Goal: Task Accomplishment & Management: Use online tool/utility

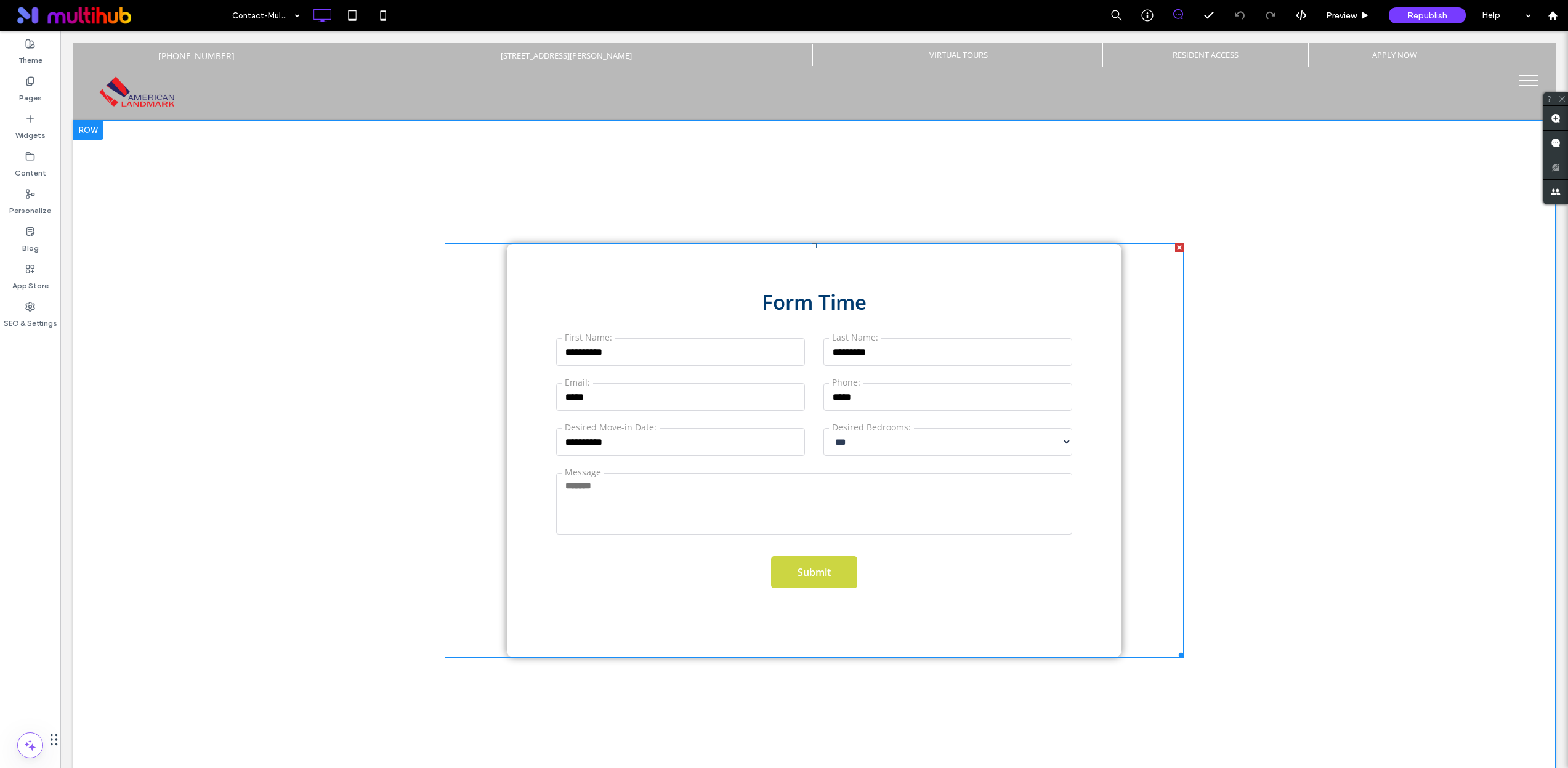
click at [927, 321] on span at bounding box center [814, 451] width 739 height 415
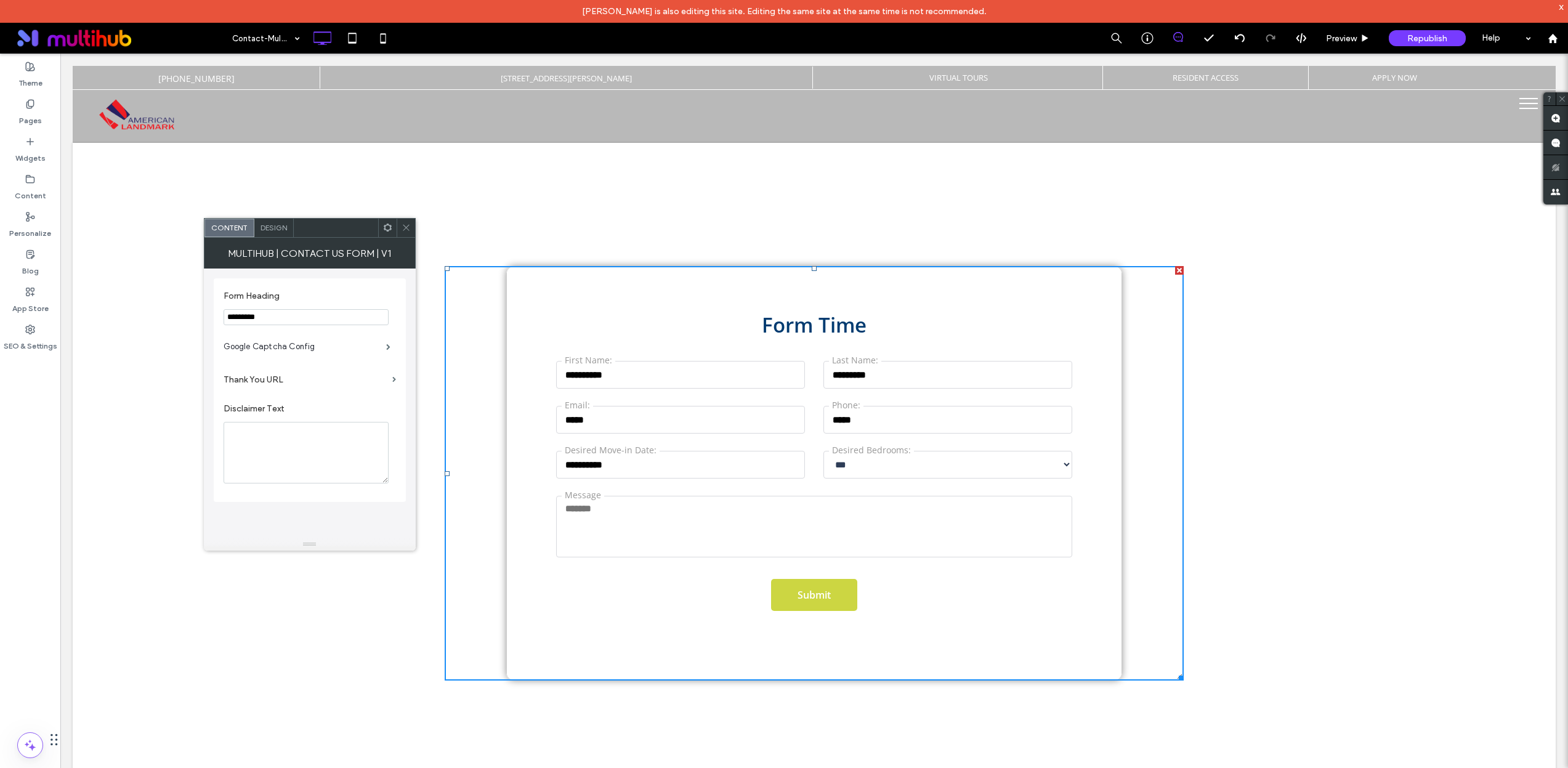
click at [273, 232] on div "Design" at bounding box center [274, 228] width 39 height 19
click at [236, 229] on span "Content" at bounding box center [228, 227] width 37 height 9
click at [670, 234] on div "**********" at bounding box center [814, 473] width 1483 height 661
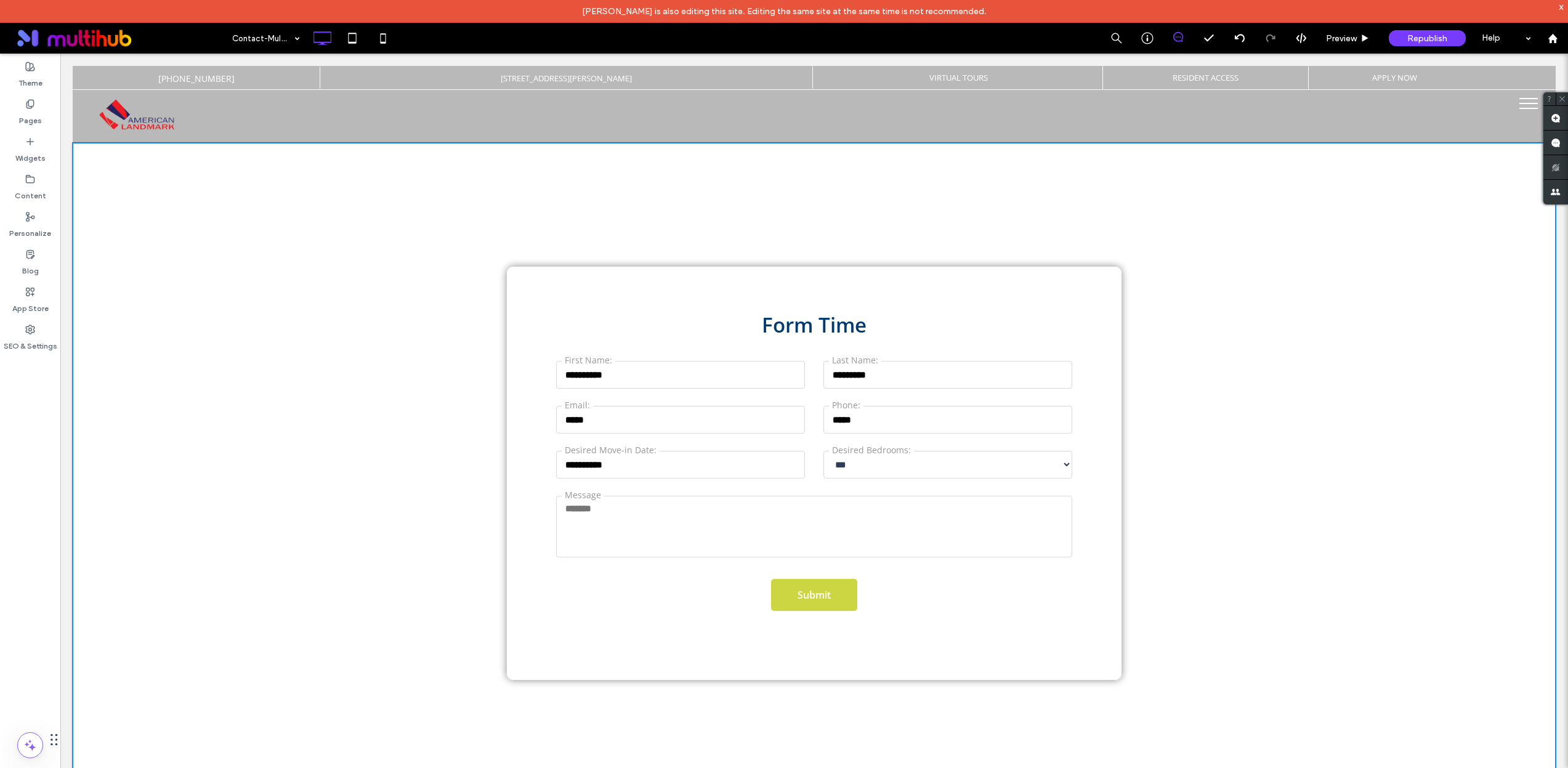
click at [652, 465] on input "Desired Move-in Date:" at bounding box center [680, 464] width 249 height 28
click at [658, 431] on input "Email:" at bounding box center [680, 420] width 249 height 28
click at [760, 302] on div "**********" at bounding box center [814, 474] width 615 height 413
click at [741, 291] on div "**********" at bounding box center [814, 474] width 615 height 413
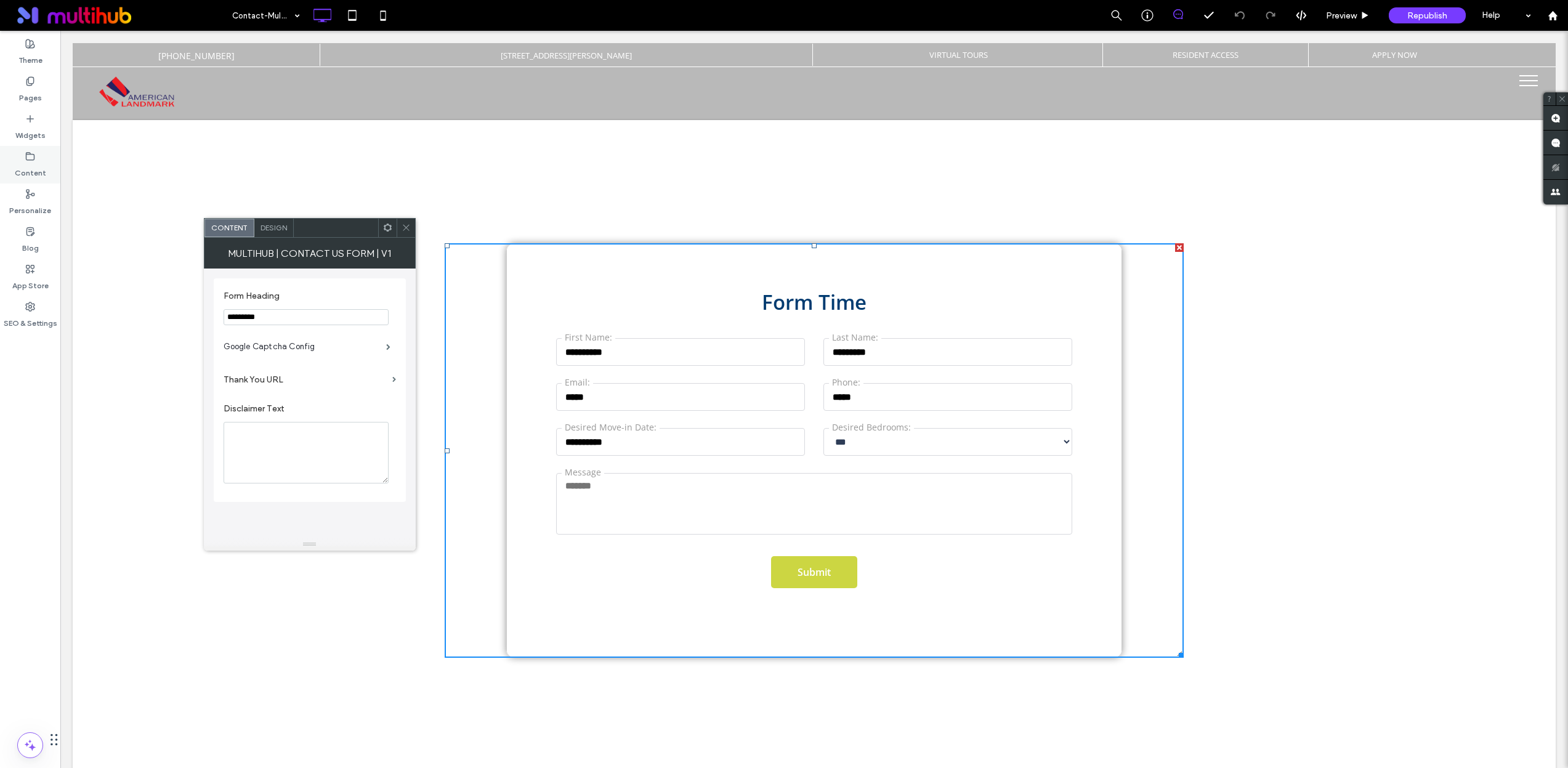
click at [32, 164] on label "Content" at bounding box center [30, 170] width 32 height 17
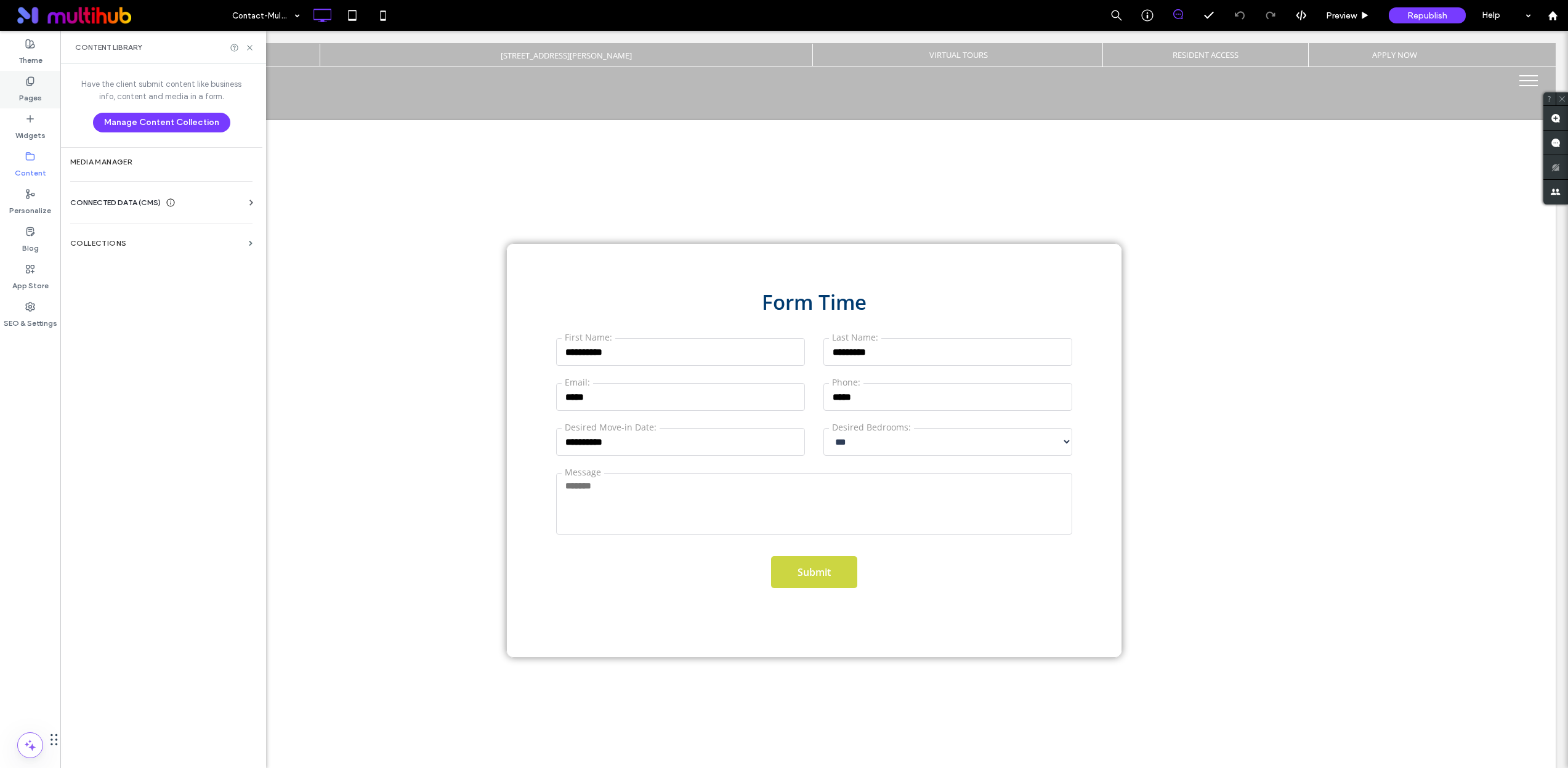
click at [29, 83] on icon at bounding box center [30, 81] width 10 height 10
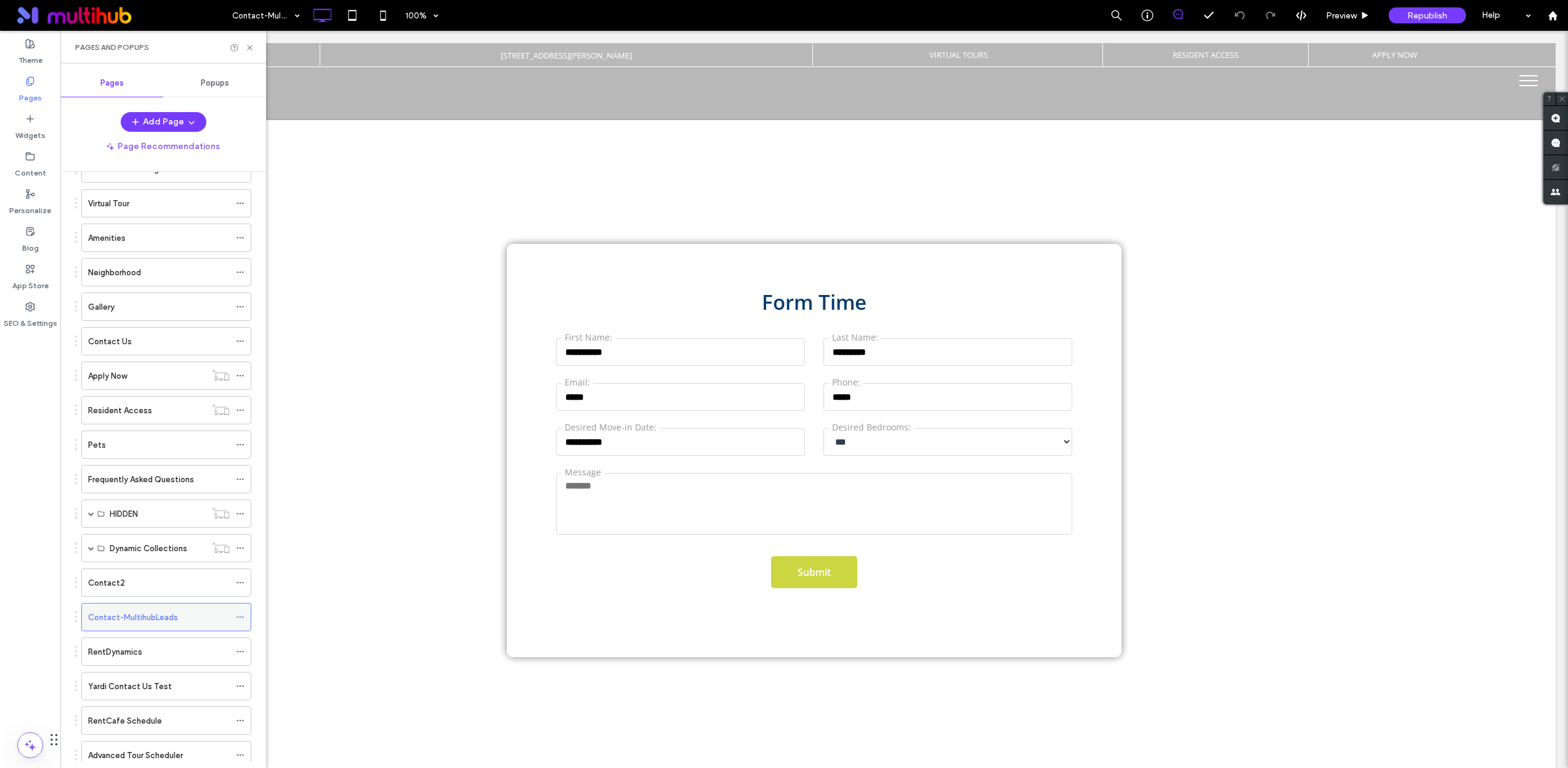
scroll to position [185, 0]
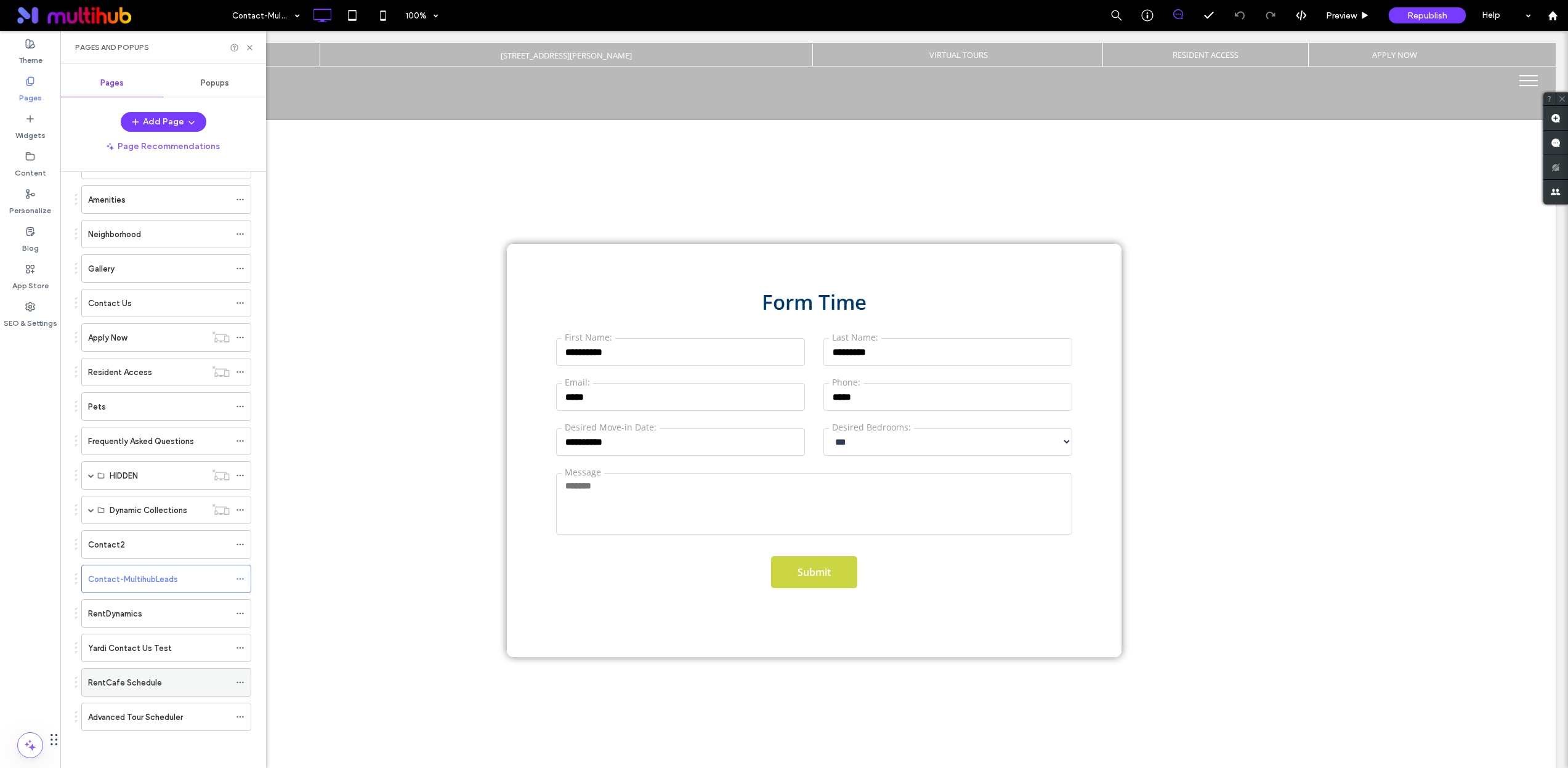
click at [194, 684] on div "RentCafe Schedule" at bounding box center [159, 682] width 142 height 13
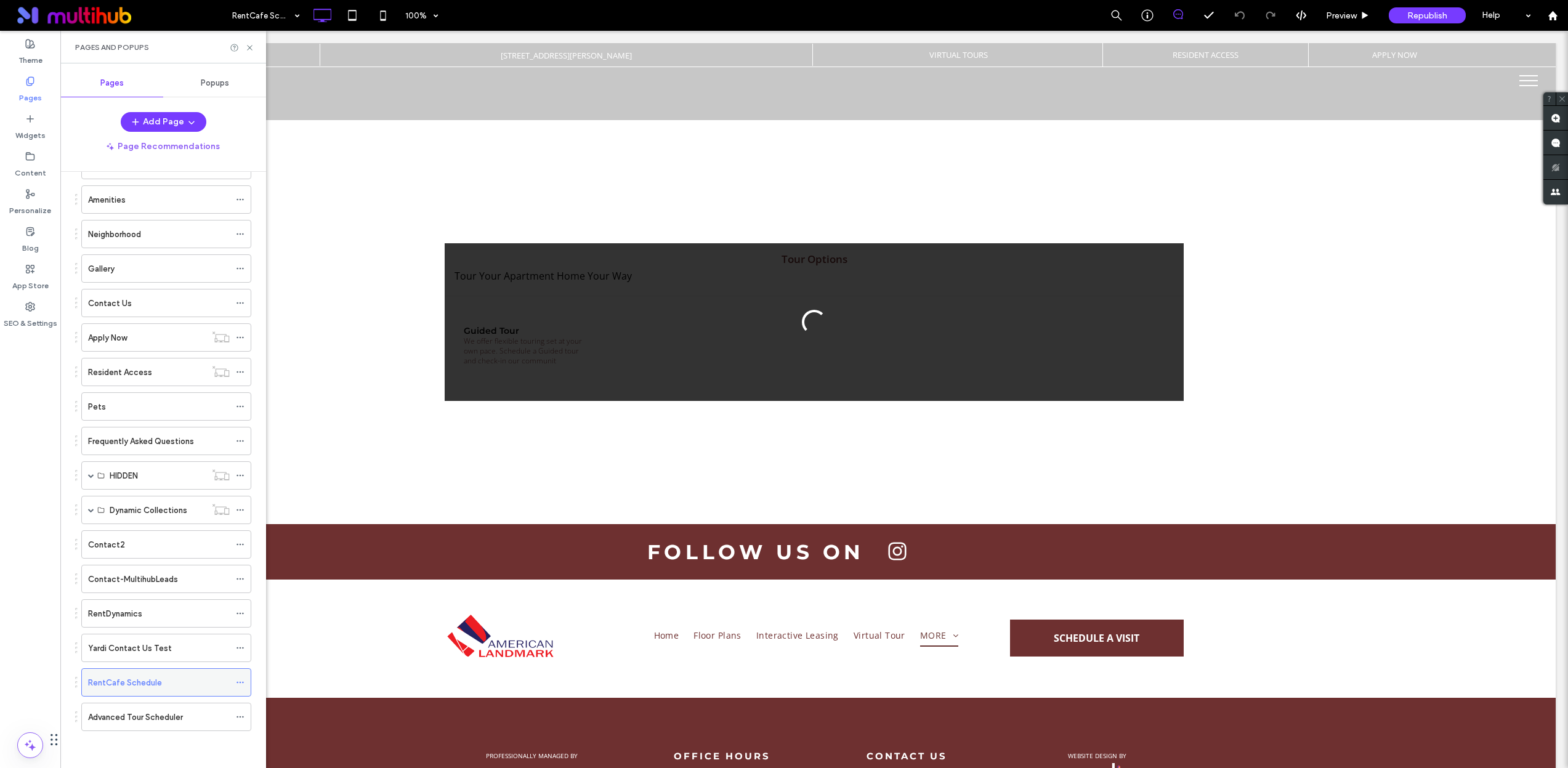
scroll to position [0, 0]
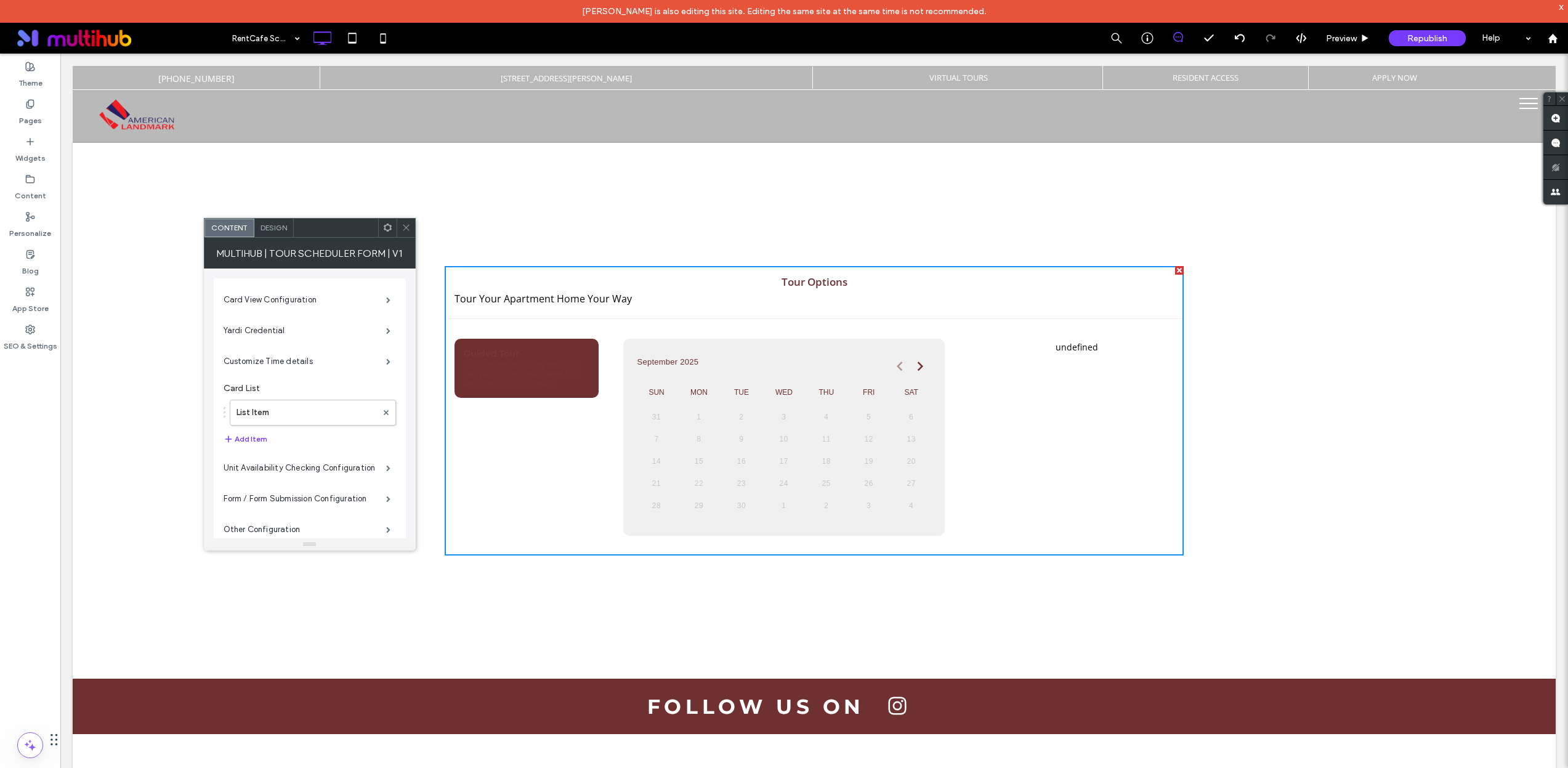
click at [700, 326] on div "**********" at bounding box center [814, 437] width 739 height 237
click at [721, 372] on div "September 2025" at bounding box center [781, 363] width 297 height 25
click at [312, 320] on label "Yardi Credential" at bounding box center [305, 331] width 163 height 25
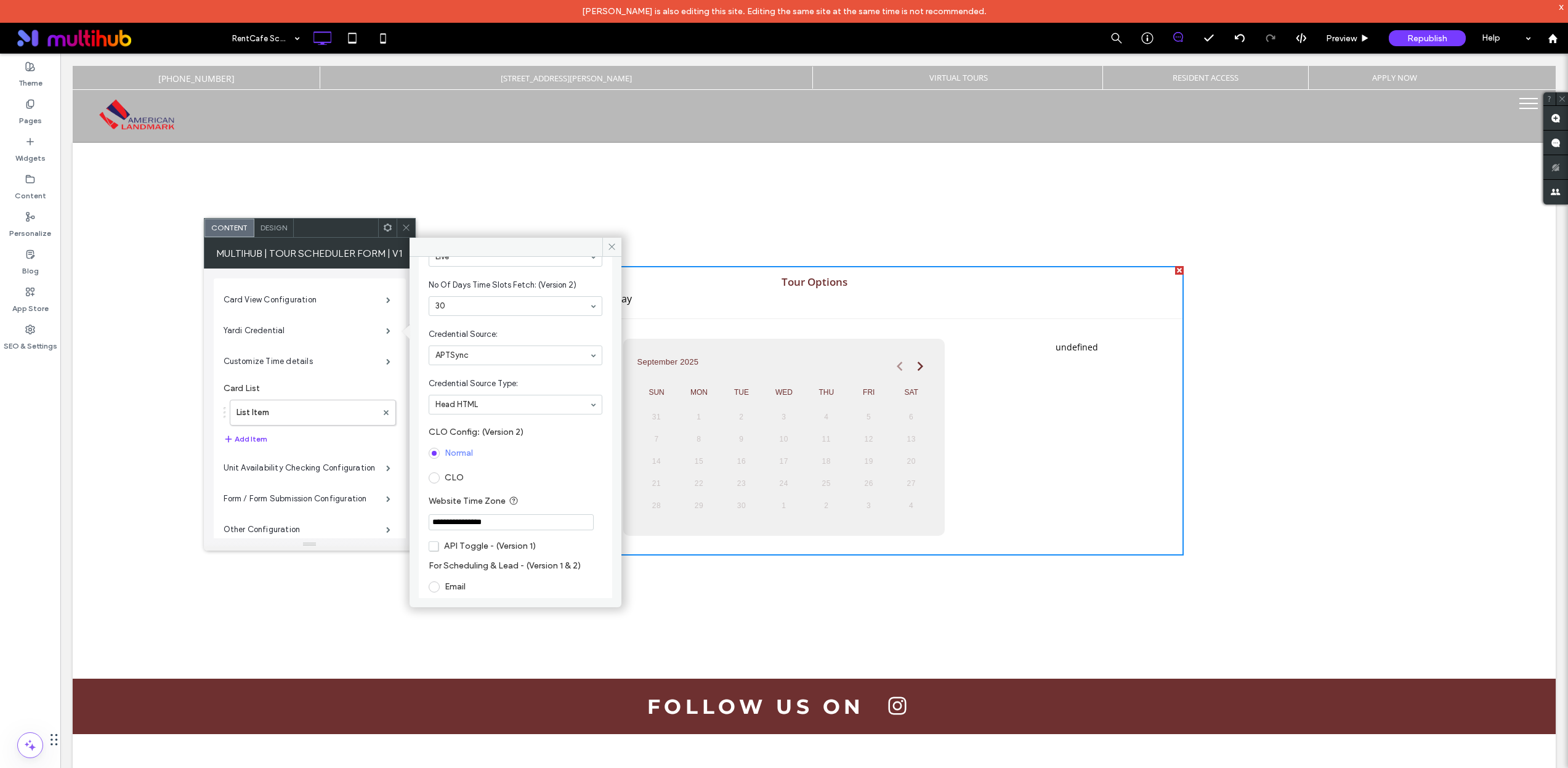
scroll to position [177, 0]
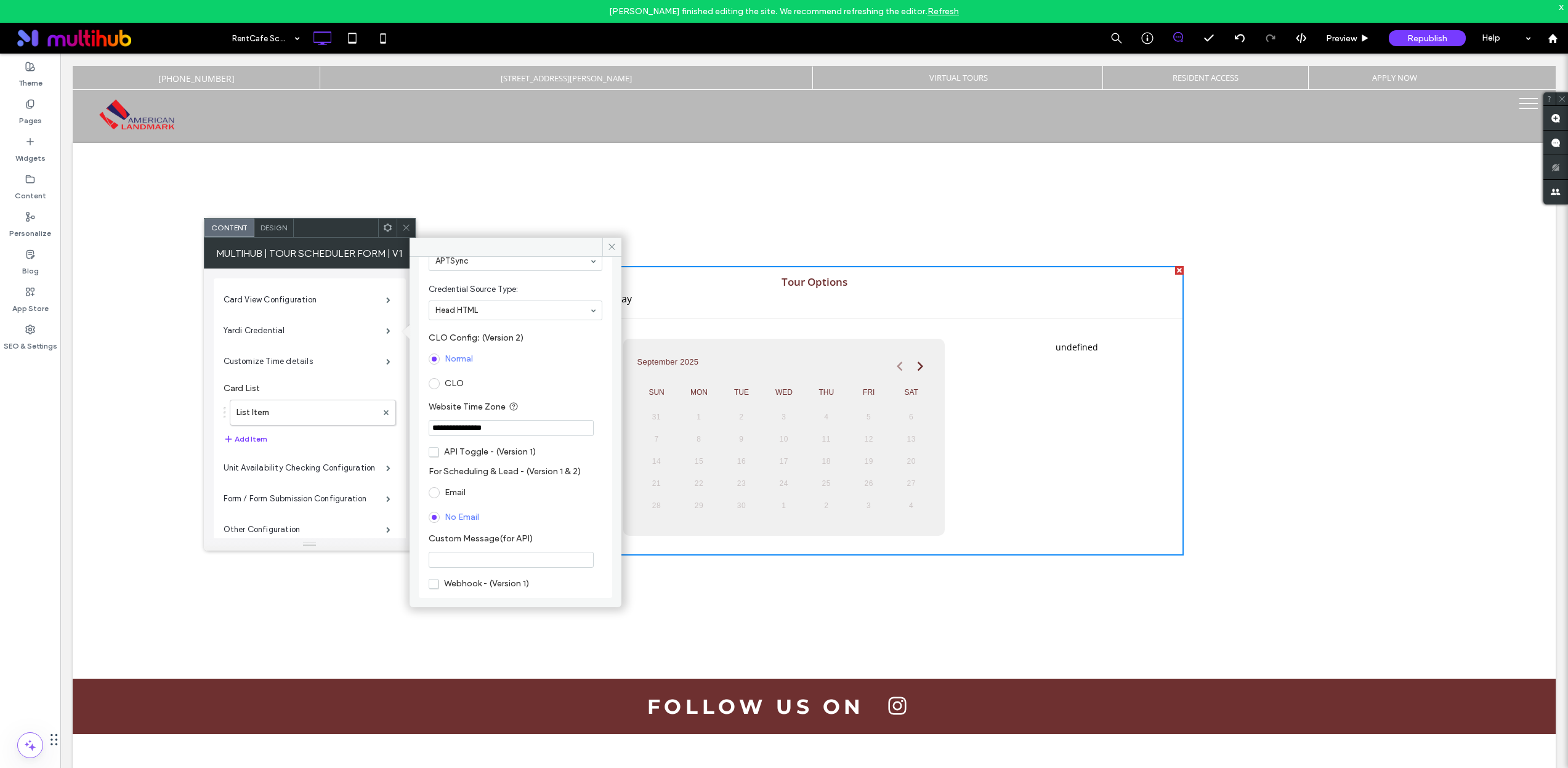
click at [53, 33] on span at bounding box center [117, 38] width 216 height 25
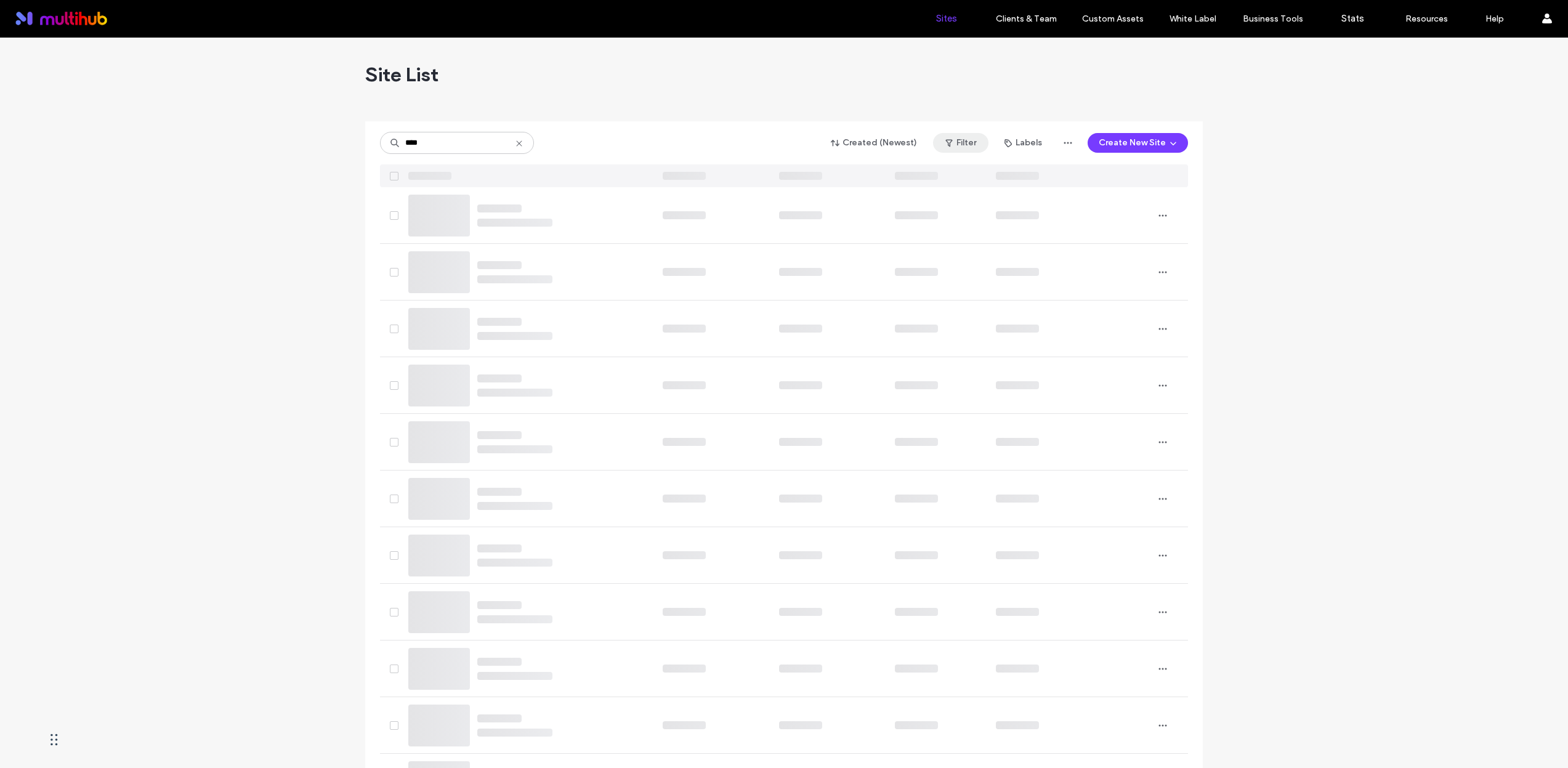
type input "****"
click at [964, 148] on button "Filter" at bounding box center [960, 143] width 55 height 20
click at [831, 166] on div "Published" at bounding box center [859, 174] width 134 height 21
click at [808, 172] on span at bounding box center [808, 174] width 11 height 11
click at [794, 127] on div "**** Created (Newest) Filter 1 Labels Create New Site" at bounding box center [783, 154] width 808 height 66
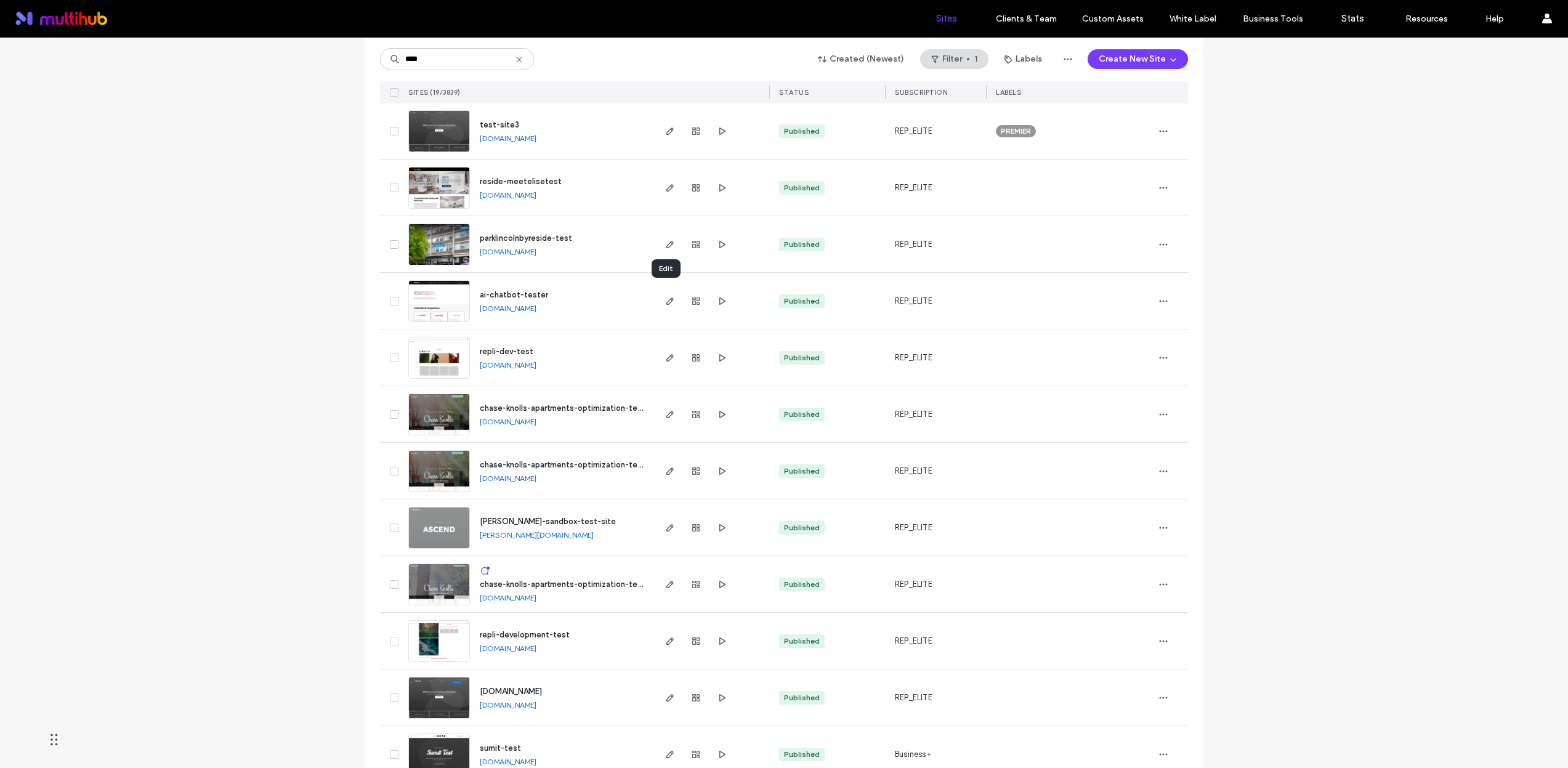
scroll to position [510, 0]
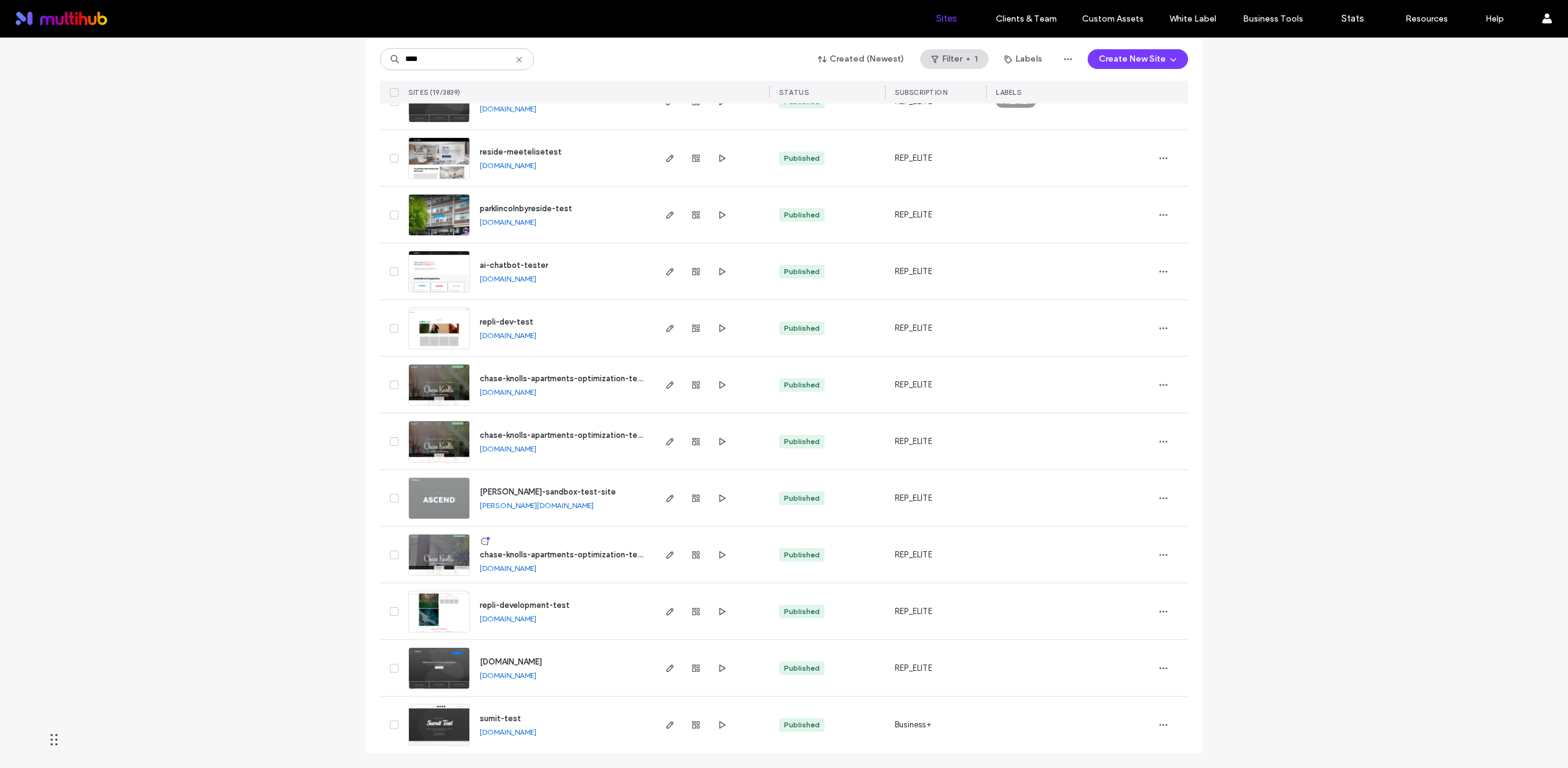
click at [536, 621] on link "repli-development-test.multiscreensite.com" at bounding box center [508, 618] width 56 height 9
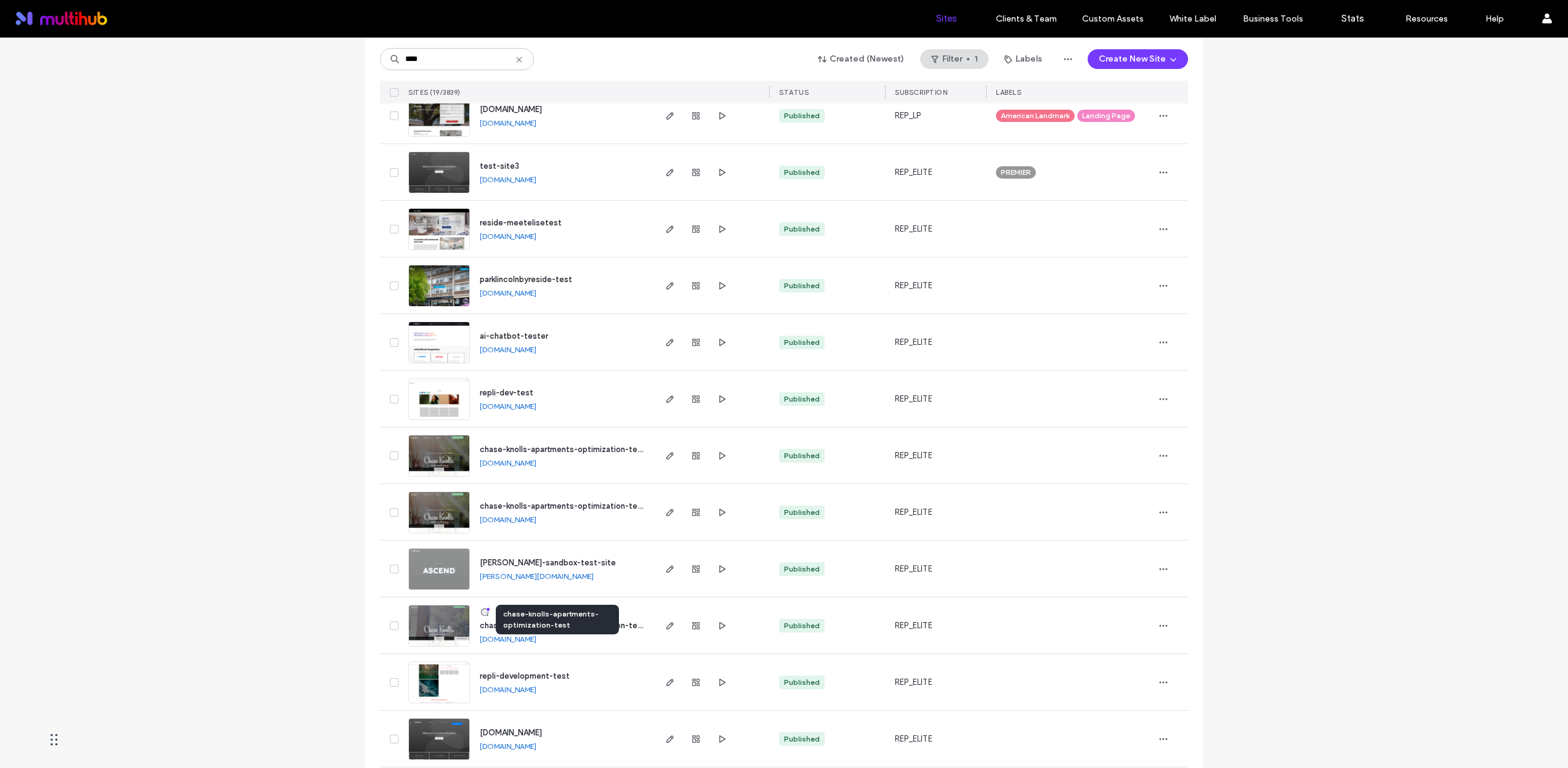
scroll to position [329, 0]
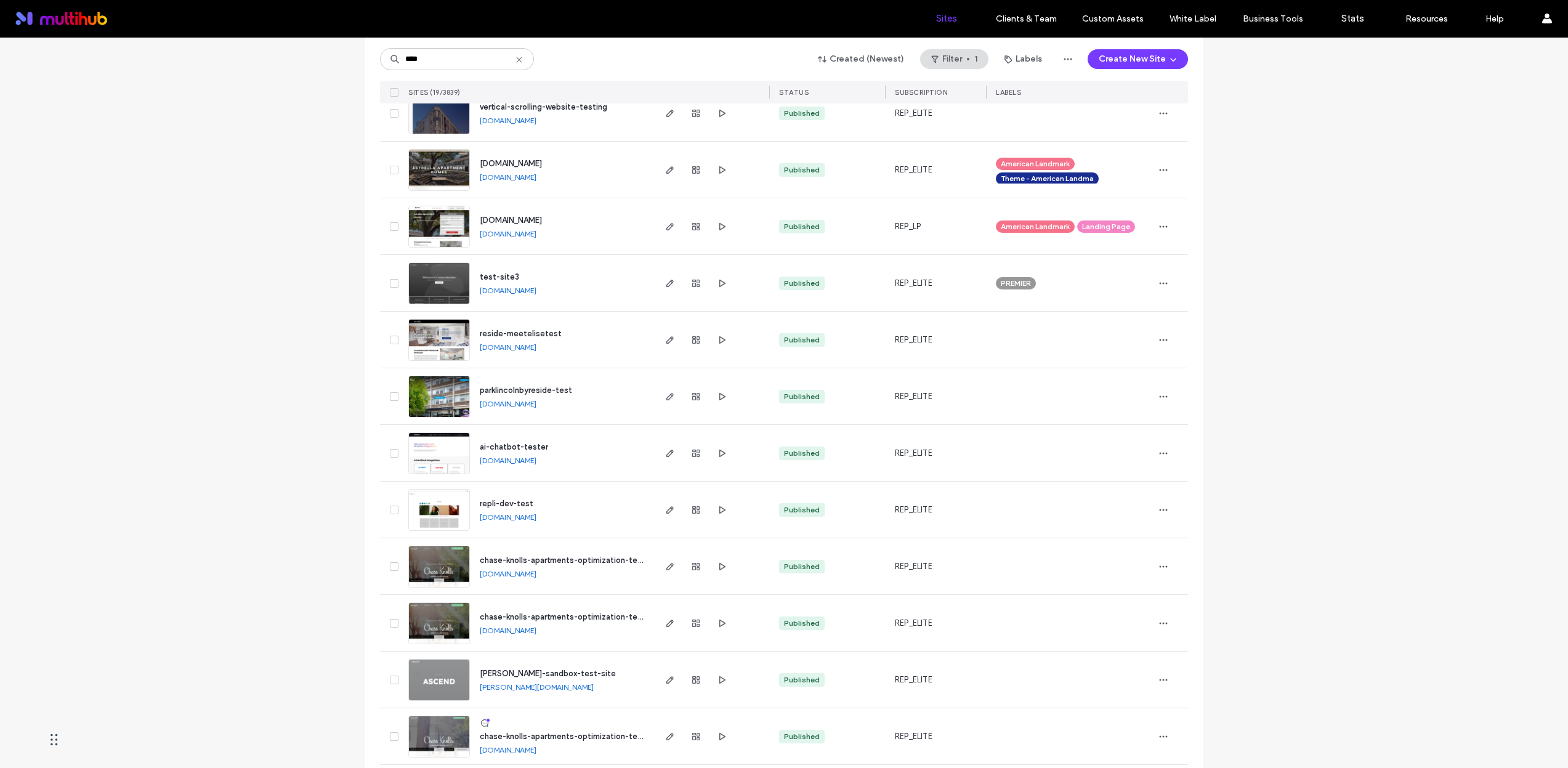
click at [536, 287] on link "test-site3.multiscreensite.com" at bounding box center [508, 290] width 56 height 9
click at [664, 291] on div at bounding box center [695, 283] width 66 height 56
click at [665, 285] on icon "button" at bounding box center [670, 283] width 10 height 10
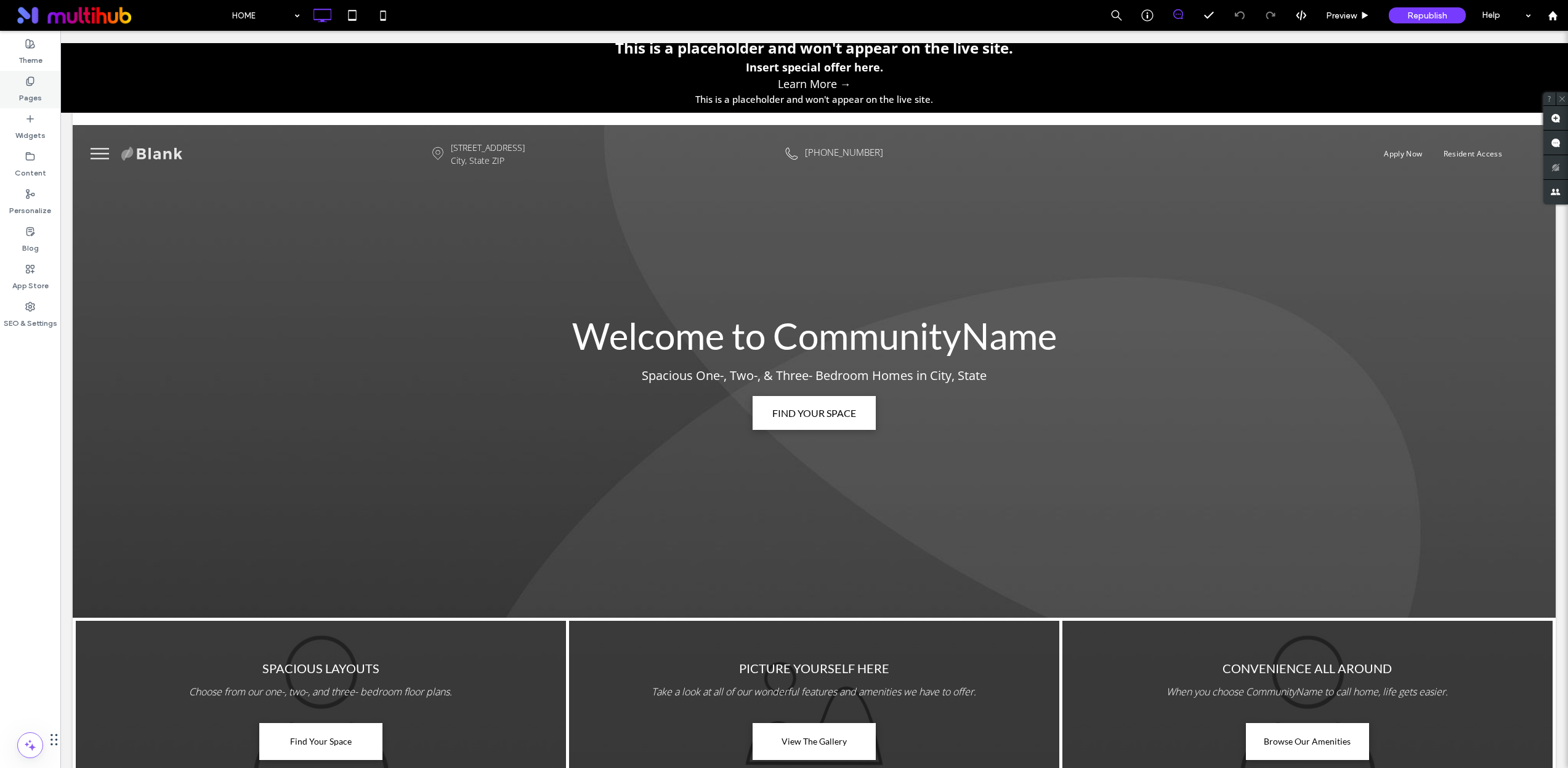
click at [38, 93] on label "Pages" at bounding box center [30, 95] width 23 height 17
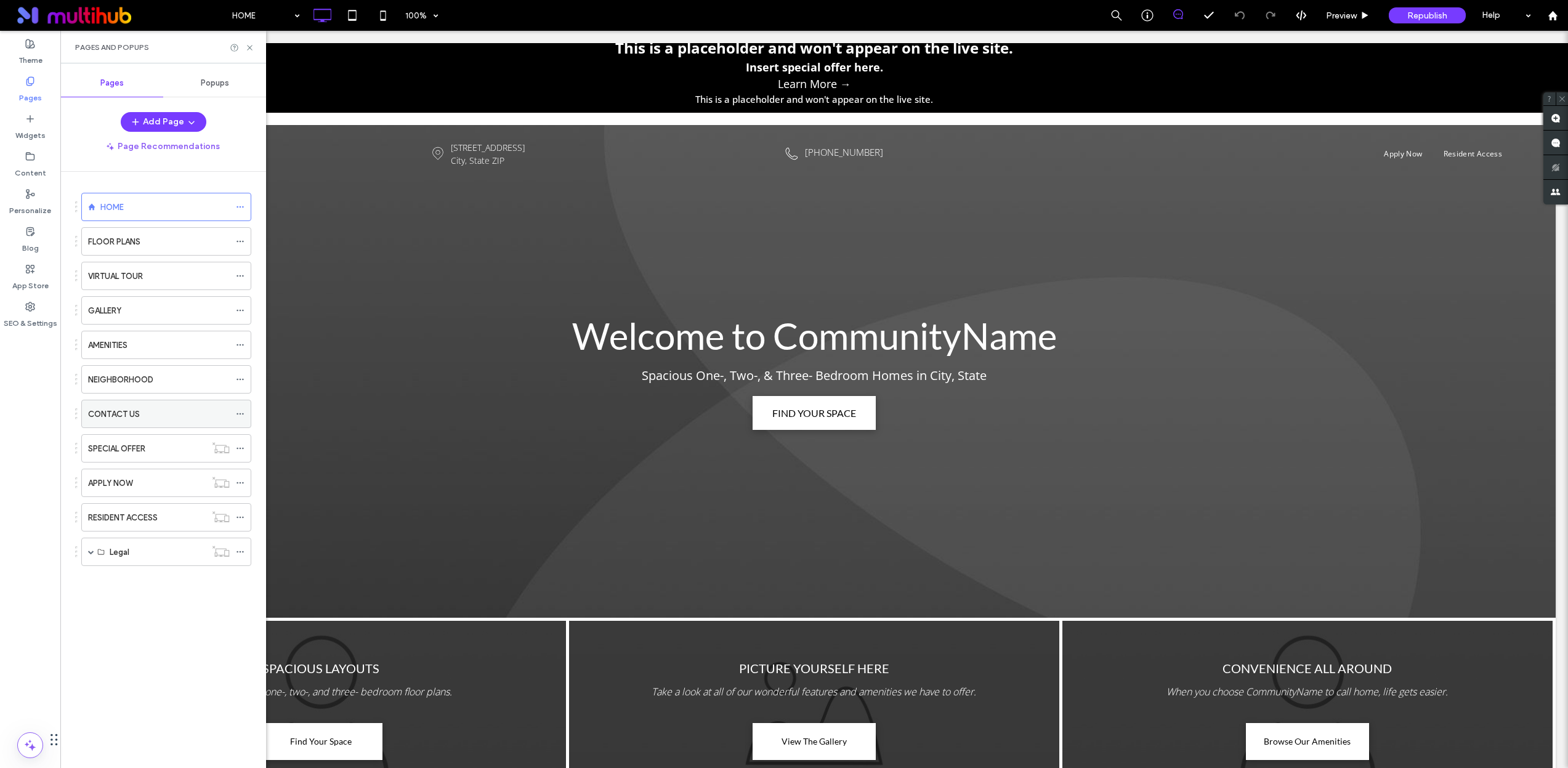
click at [143, 410] on div "CONTACT US" at bounding box center [159, 414] width 142 height 13
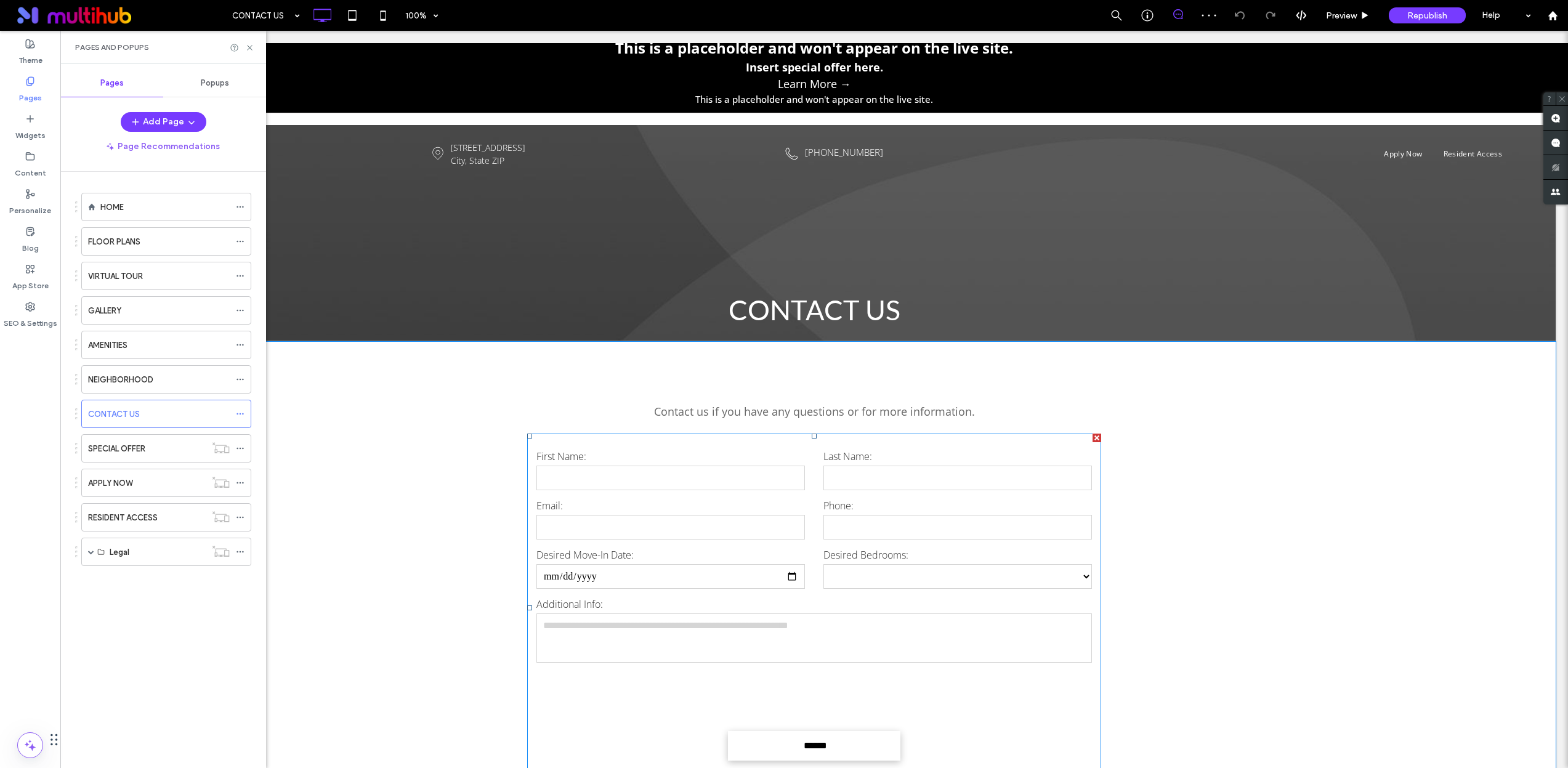
click at [696, 456] on label "First Name:" at bounding box center [670, 456] width 269 height 15
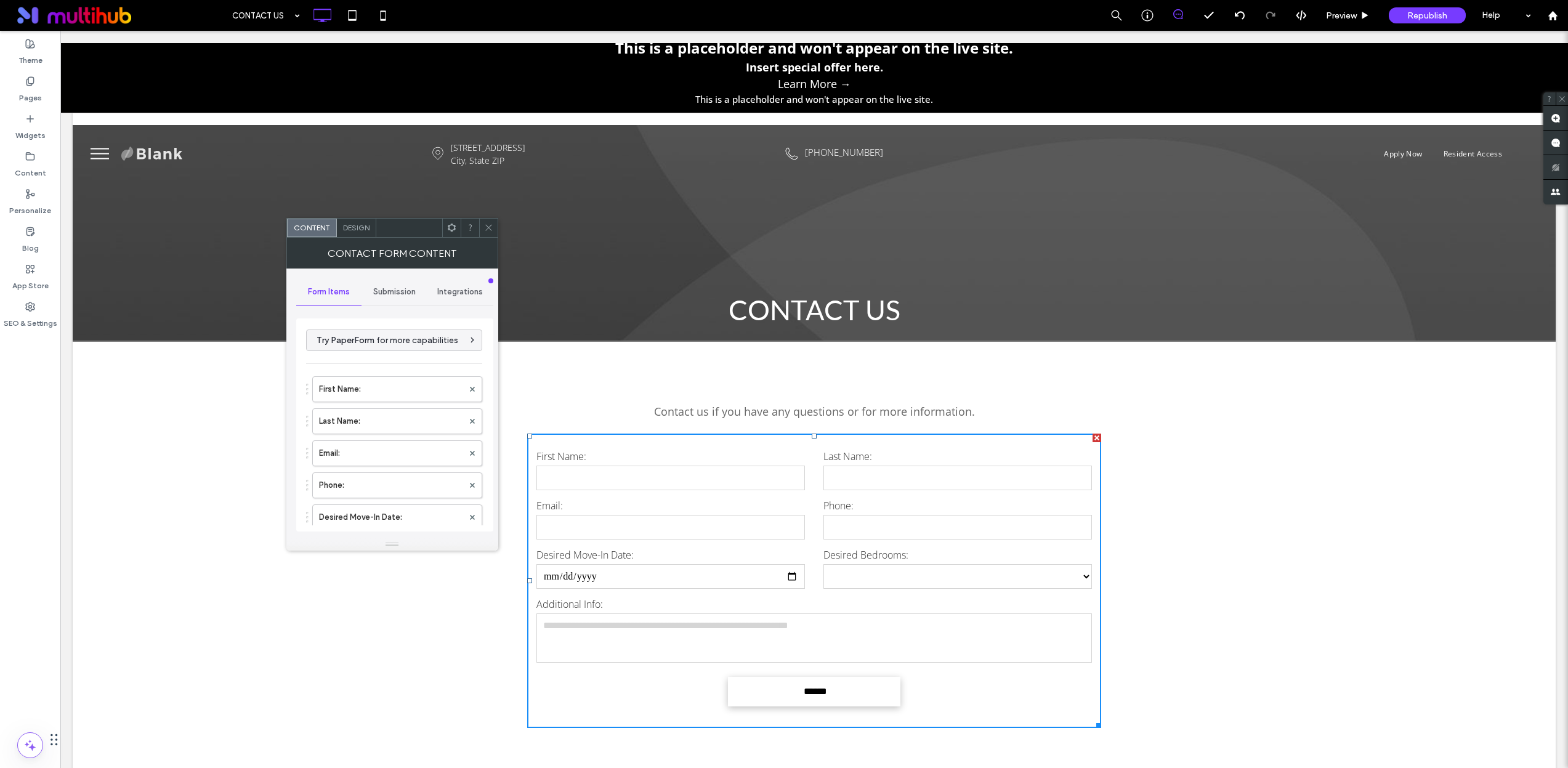
click at [1093, 435] on div at bounding box center [1097, 438] width 9 height 9
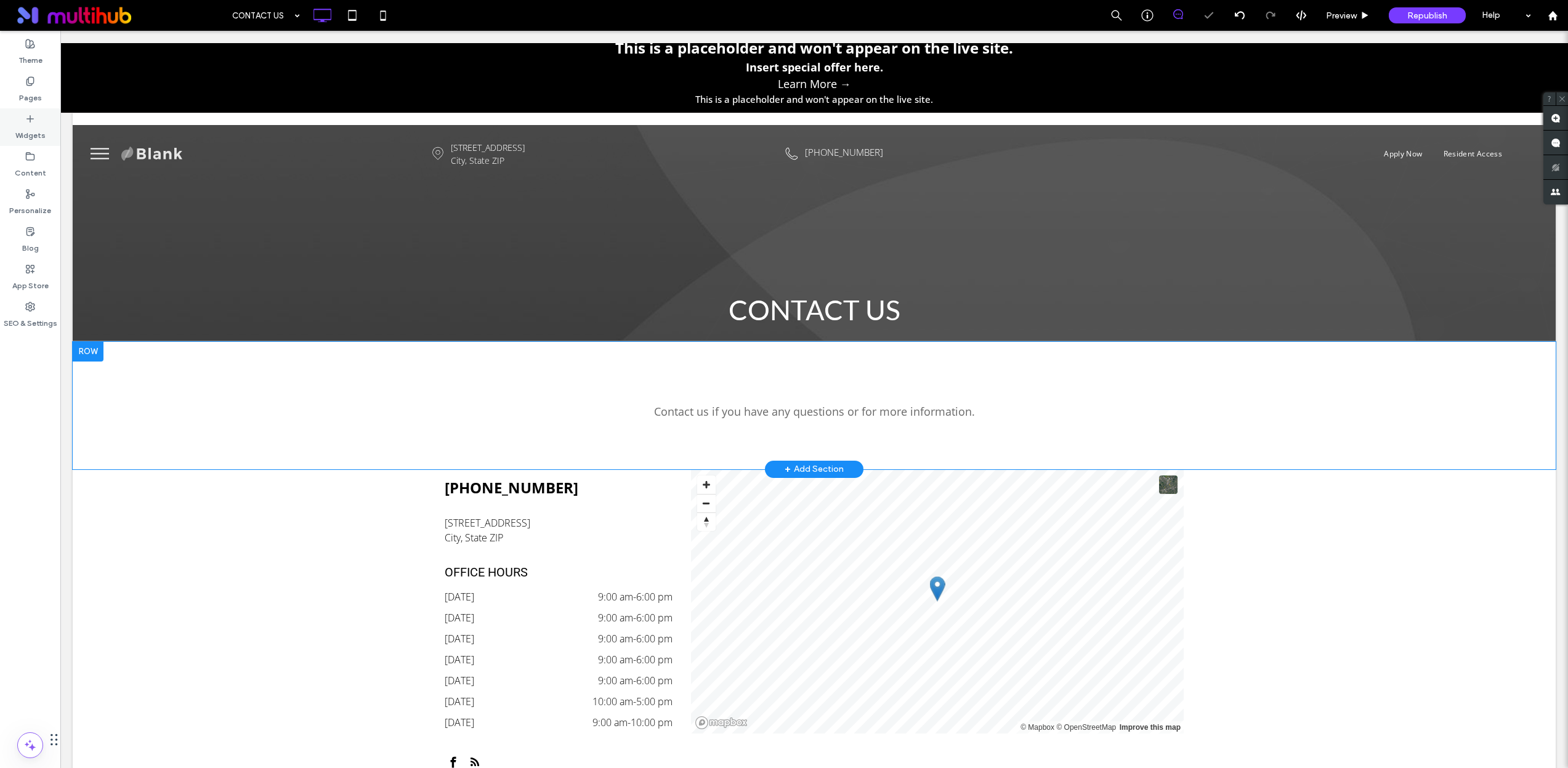
click at [32, 121] on icon at bounding box center [30, 119] width 10 height 10
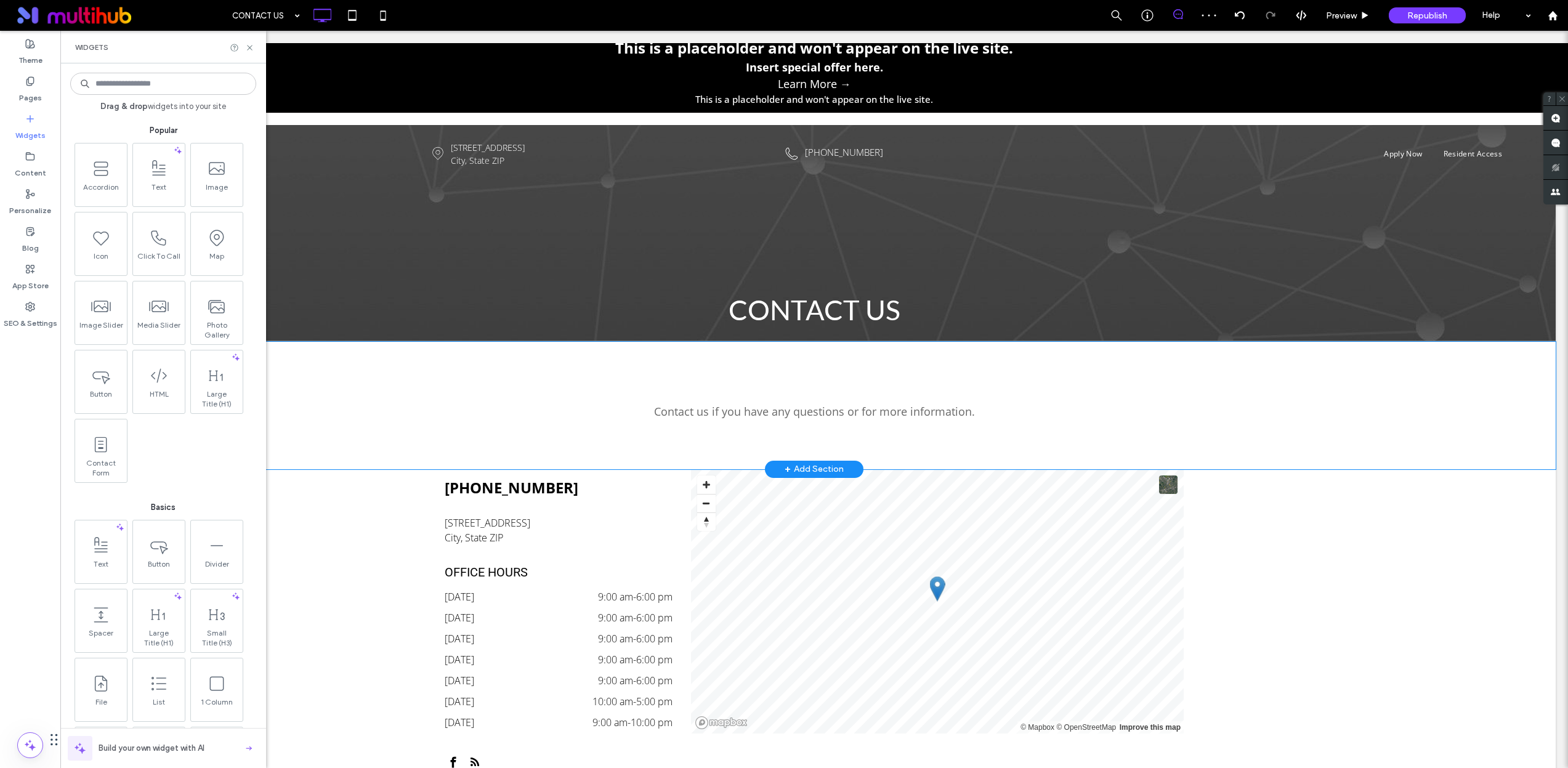
click at [169, 84] on input at bounding box center [163, 84] width 186 height 22
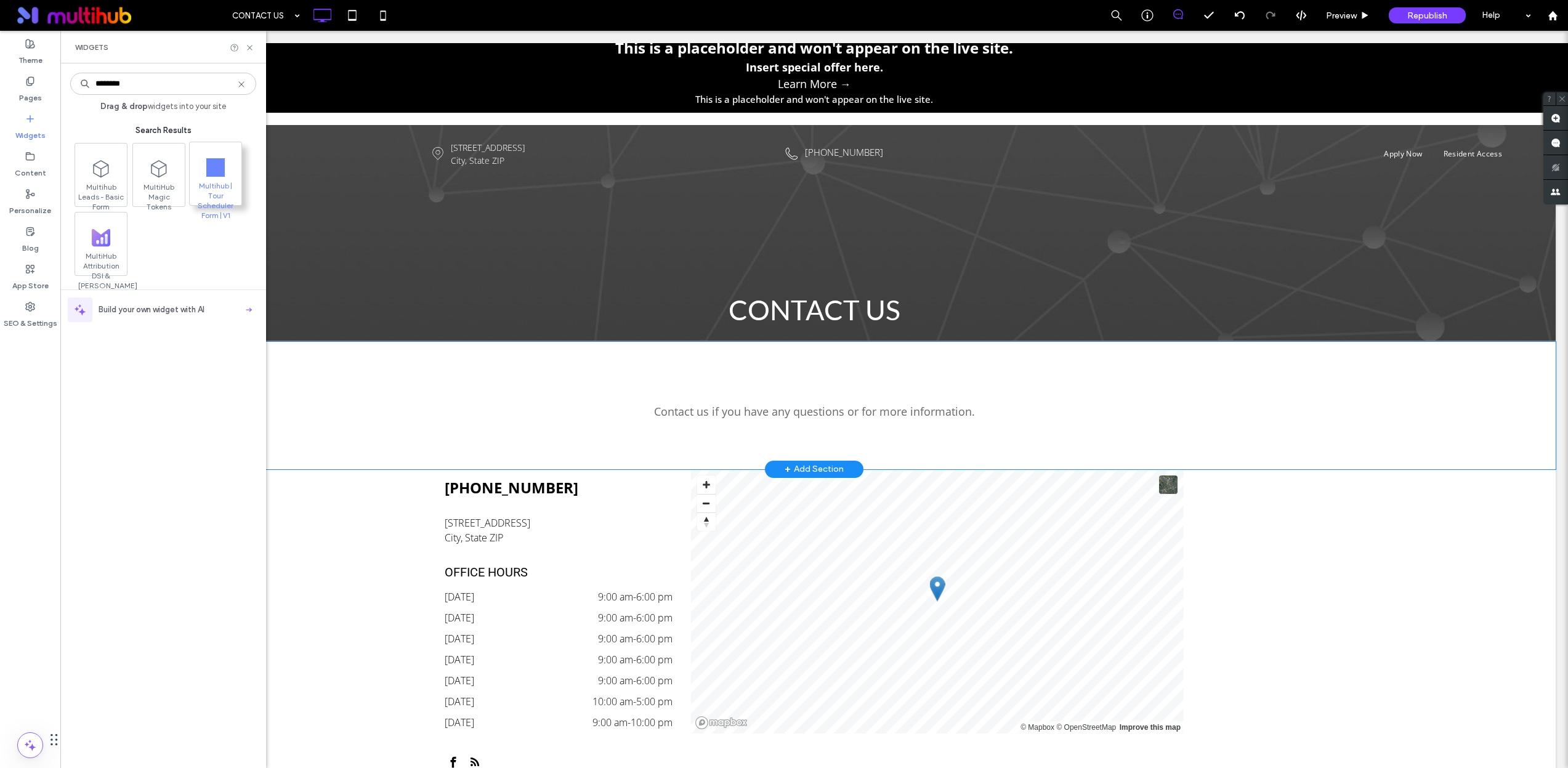
type input "********"
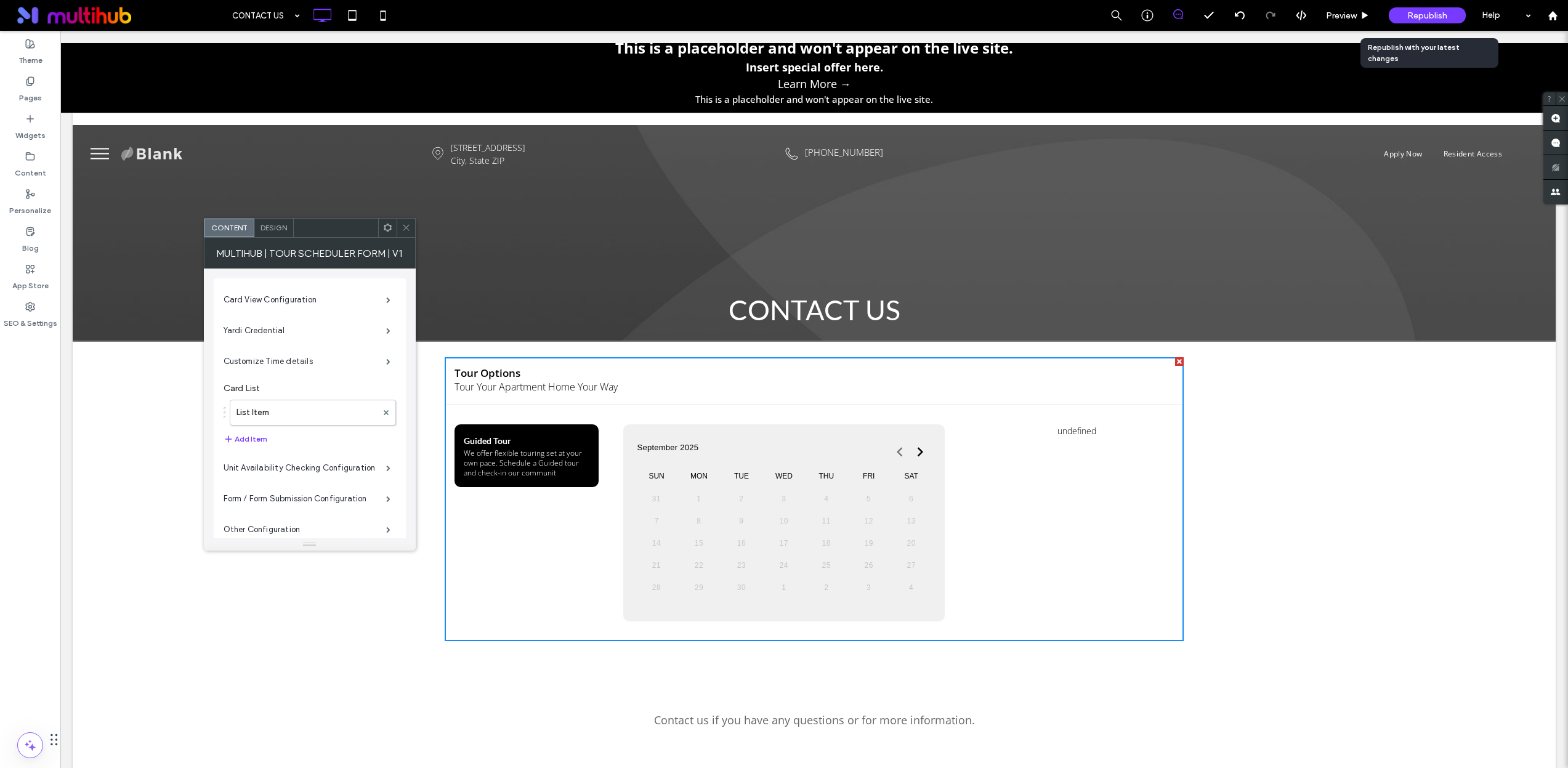
click at [1439, 17] on span "Republish" at bounding box center [1427, 16] width 40 height 11
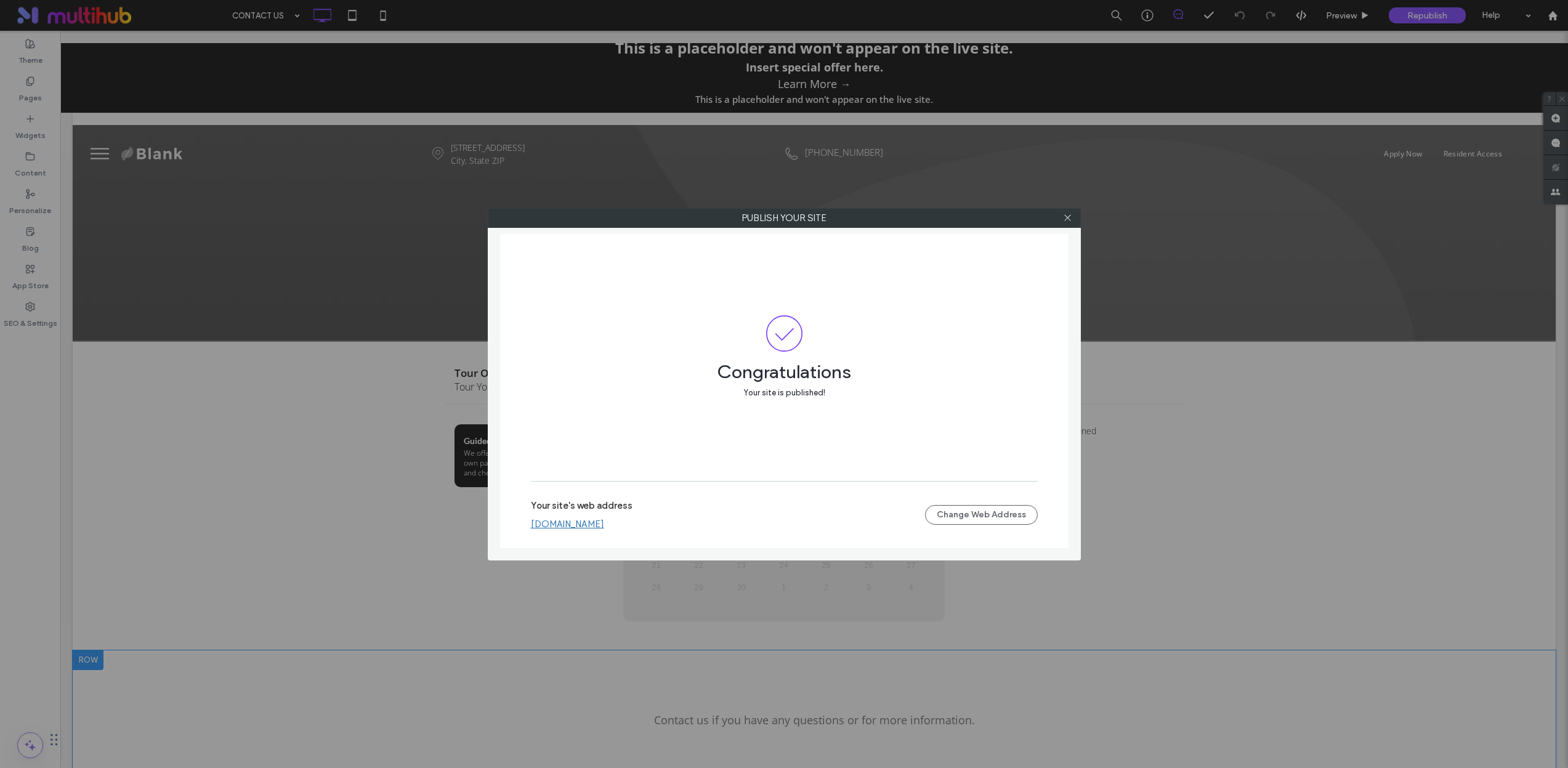
click at [600, 521] on link "test-site3.multiscreensite.com" at bounding box center [567, 524] width 73 height 11
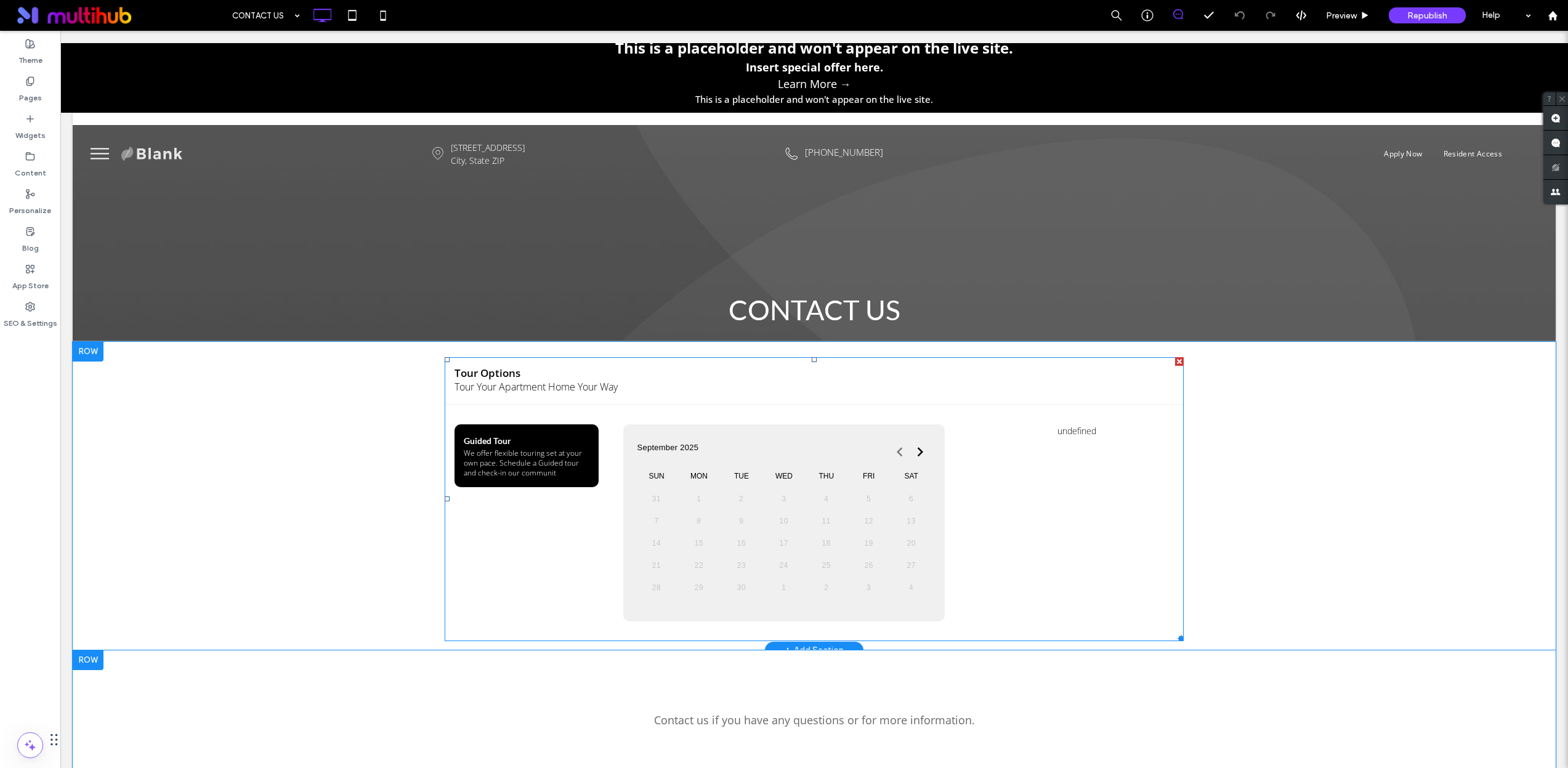
click at [773, 420] on span at bounding box center [814, 499] width 739 height 284
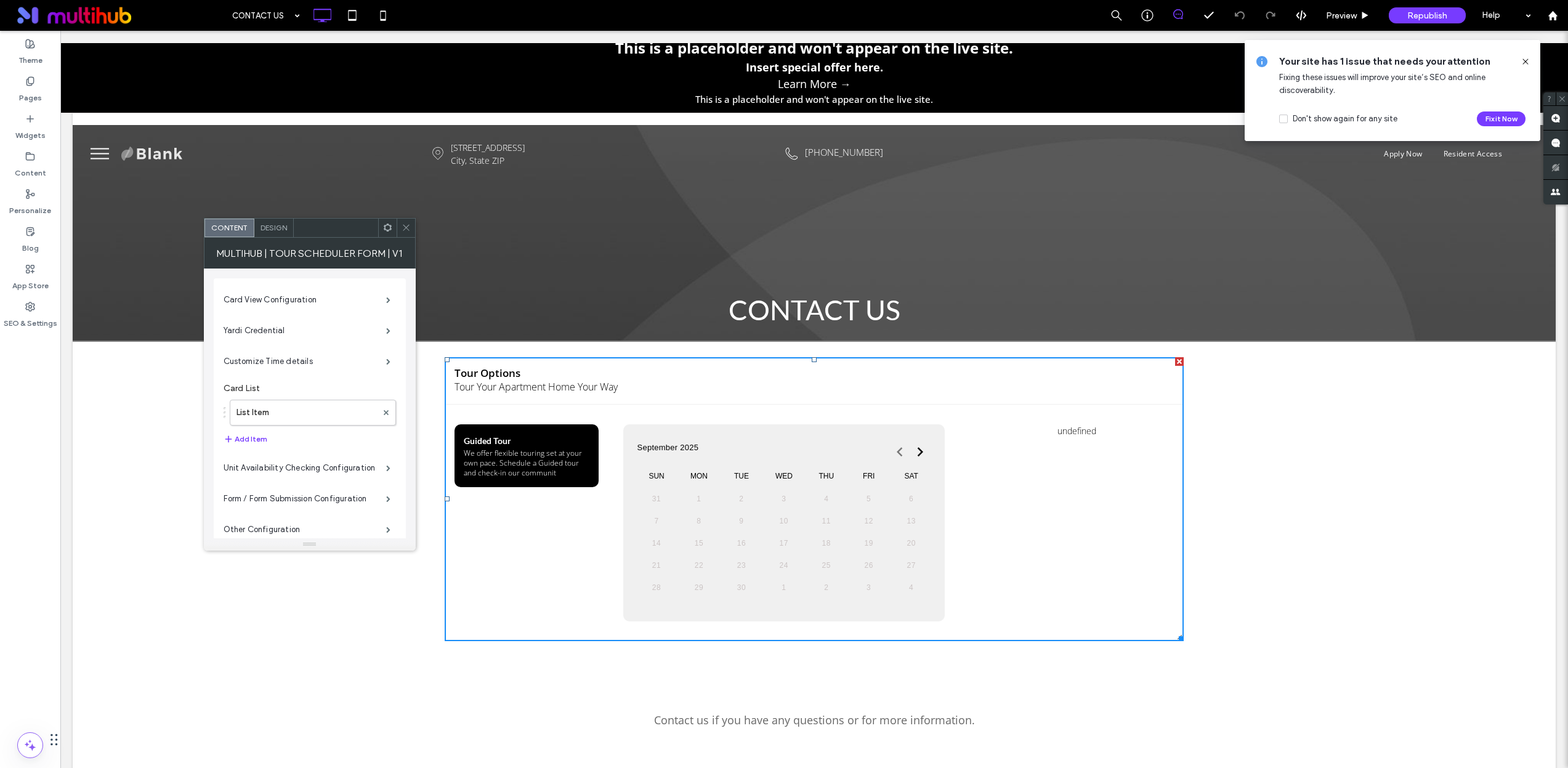
click at [278, 233] on div "Design" at bounding box center [274, 228] width 39 height 19
click at [241, 228] on span "Content" at bounding box center [228, 227] width 37 height 9
click at [30, 166] on label "Content" at bounding box center [30, 170] width 32 height 17
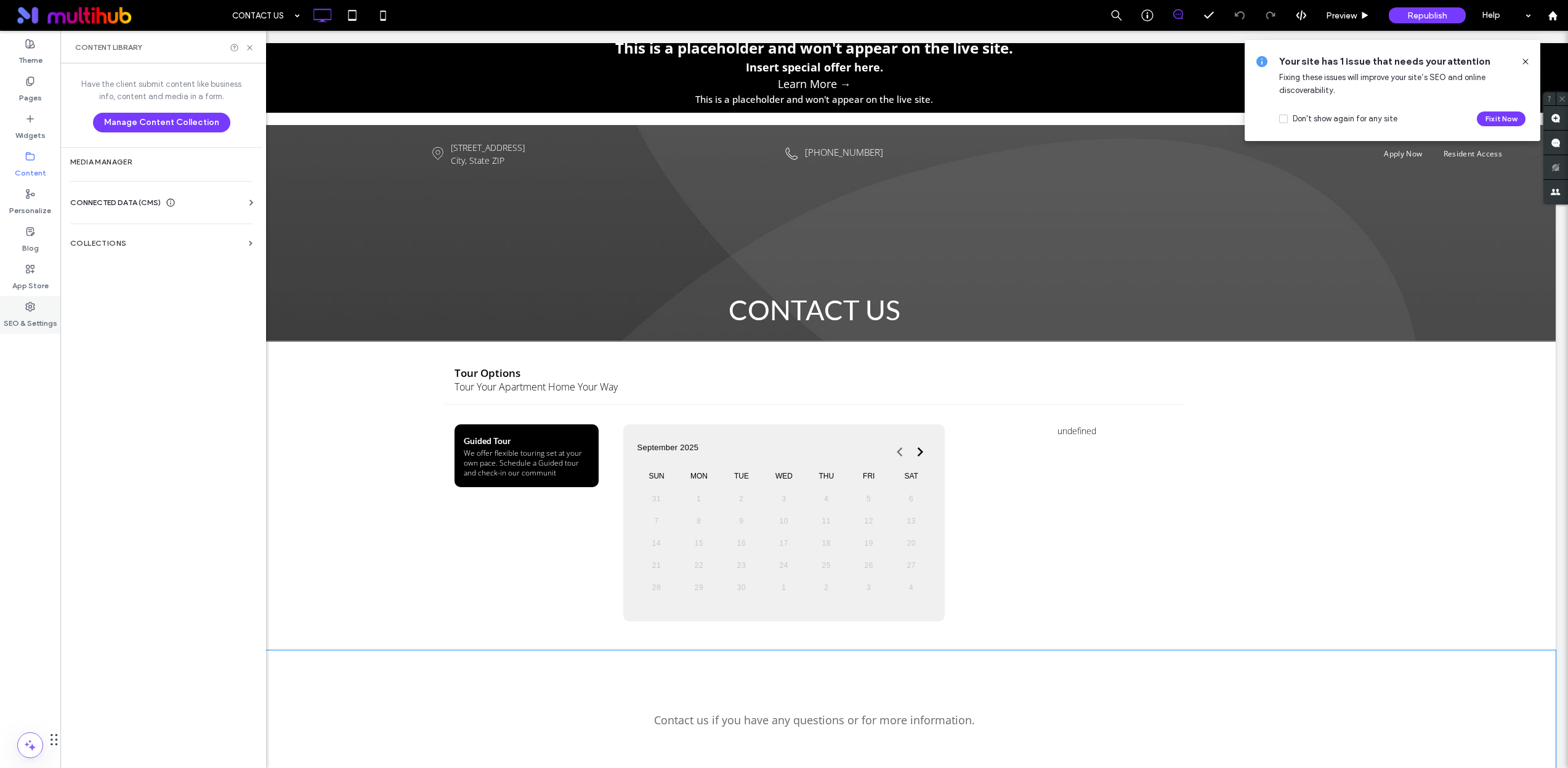
click at [34, 308] on use at bounding box center [30, 307] width 9 height 9
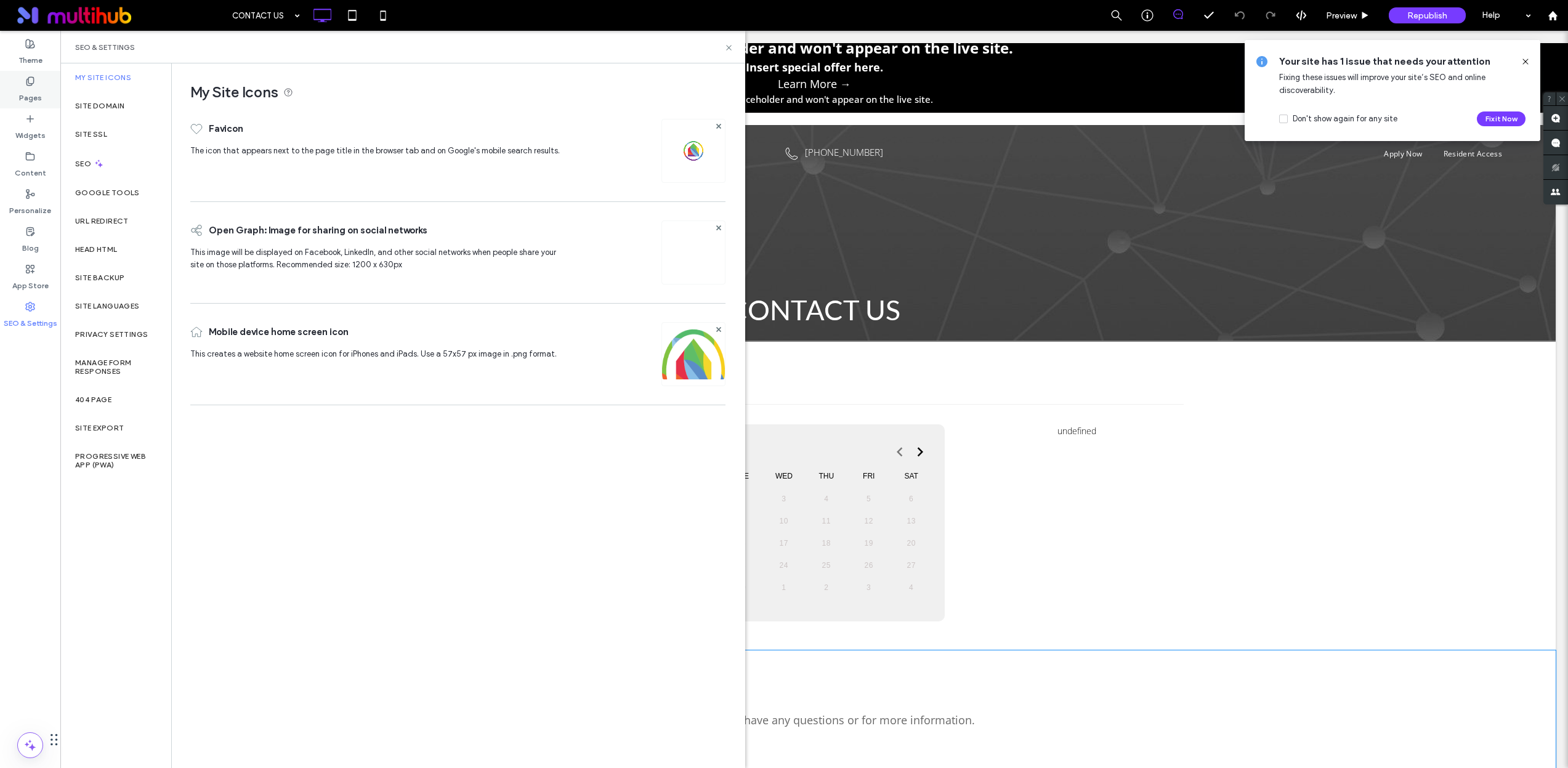
click at [41, 74] on div "Pages" at bounding box center [30, 89] width 60 height 38
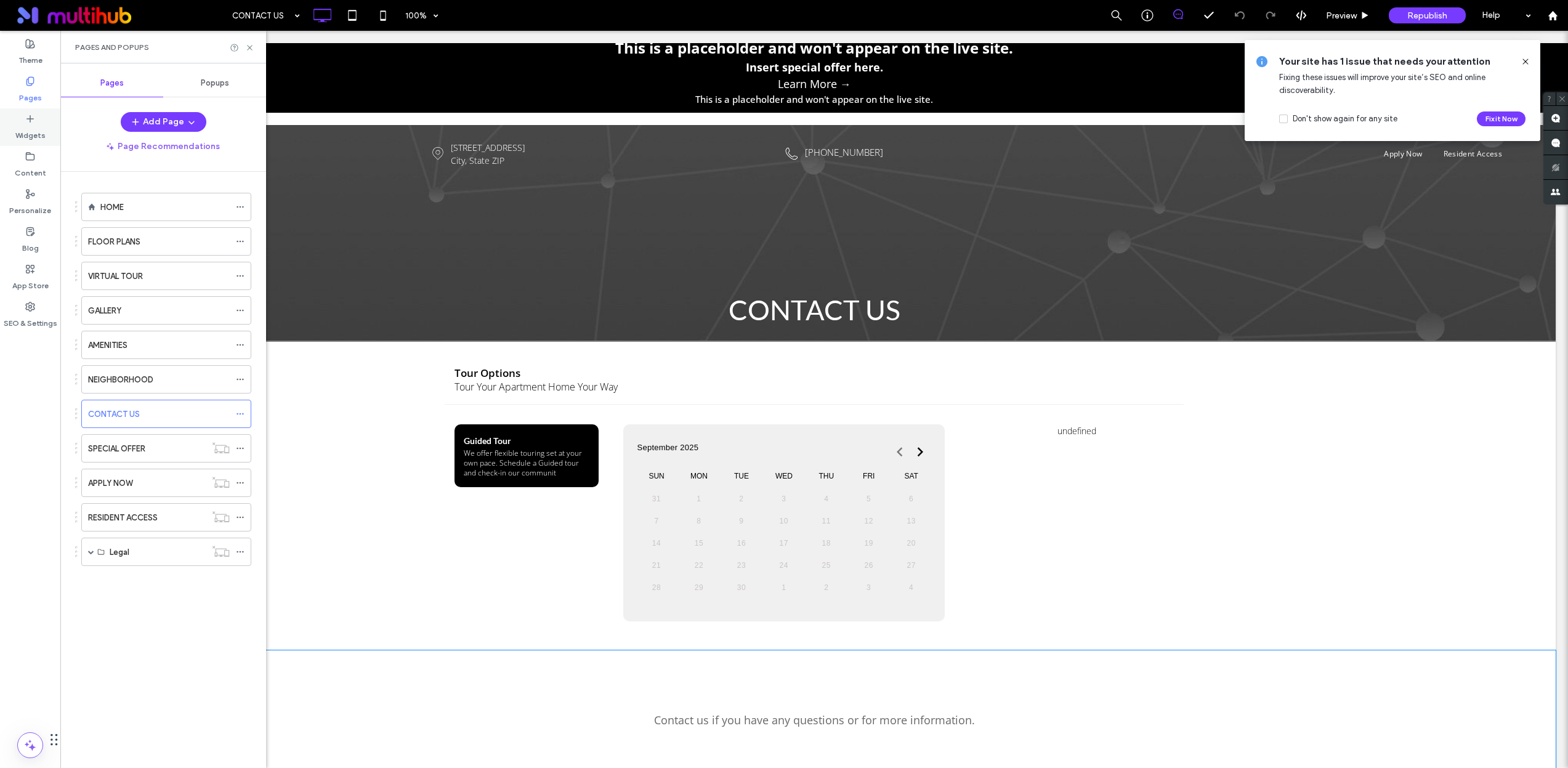
click at [36, 117] on div "Widgets" at bounding box center [30, 127] width 60 height 38
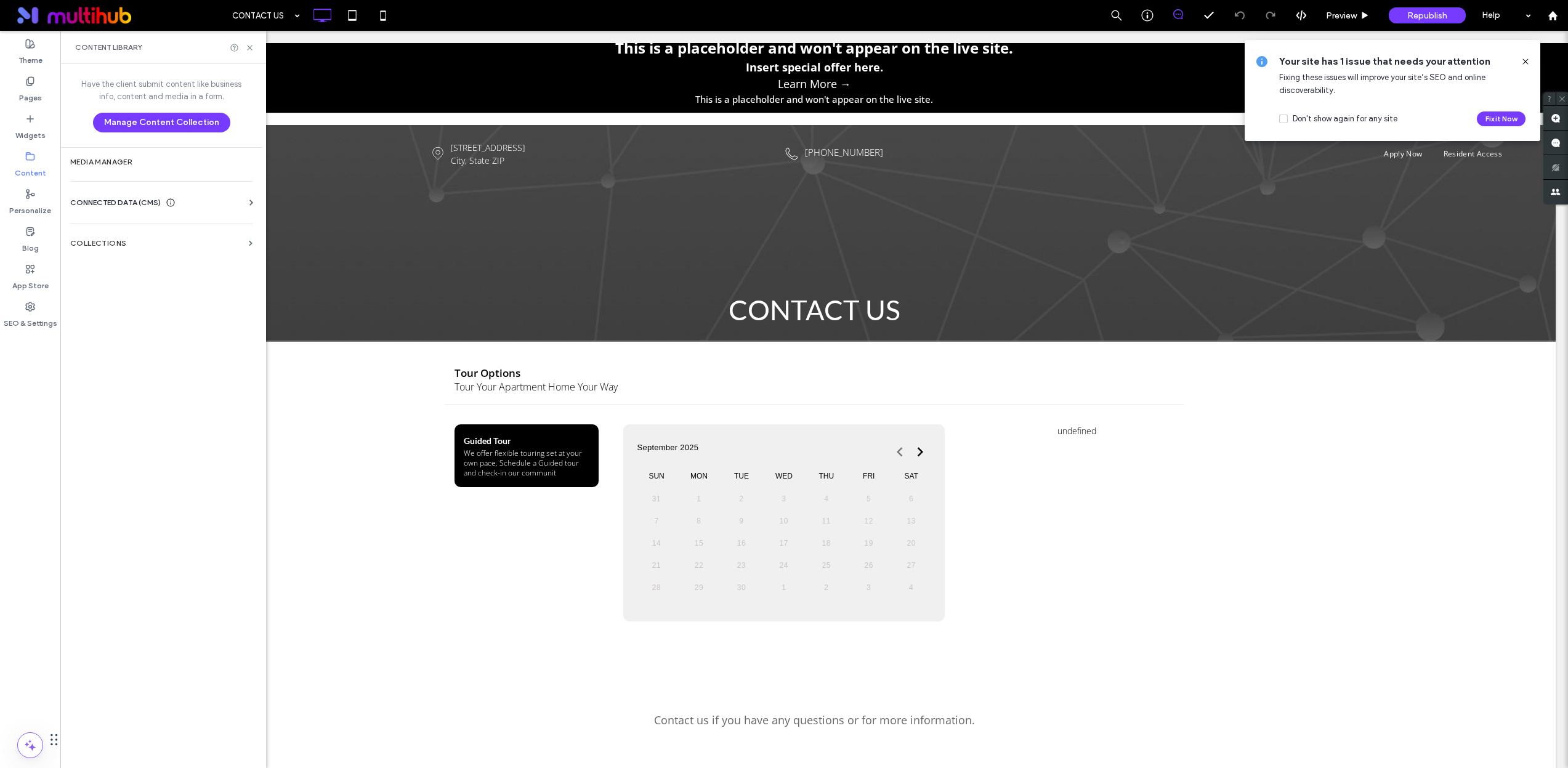
click at [139, 179] on div "Have the client submit content like business info, content and media in a form.…" at bounding box center [161, 414] width 202 height 702
click at [121, 169] on section "Media Manager" at bounding box center [161, 162] width 202 height 29
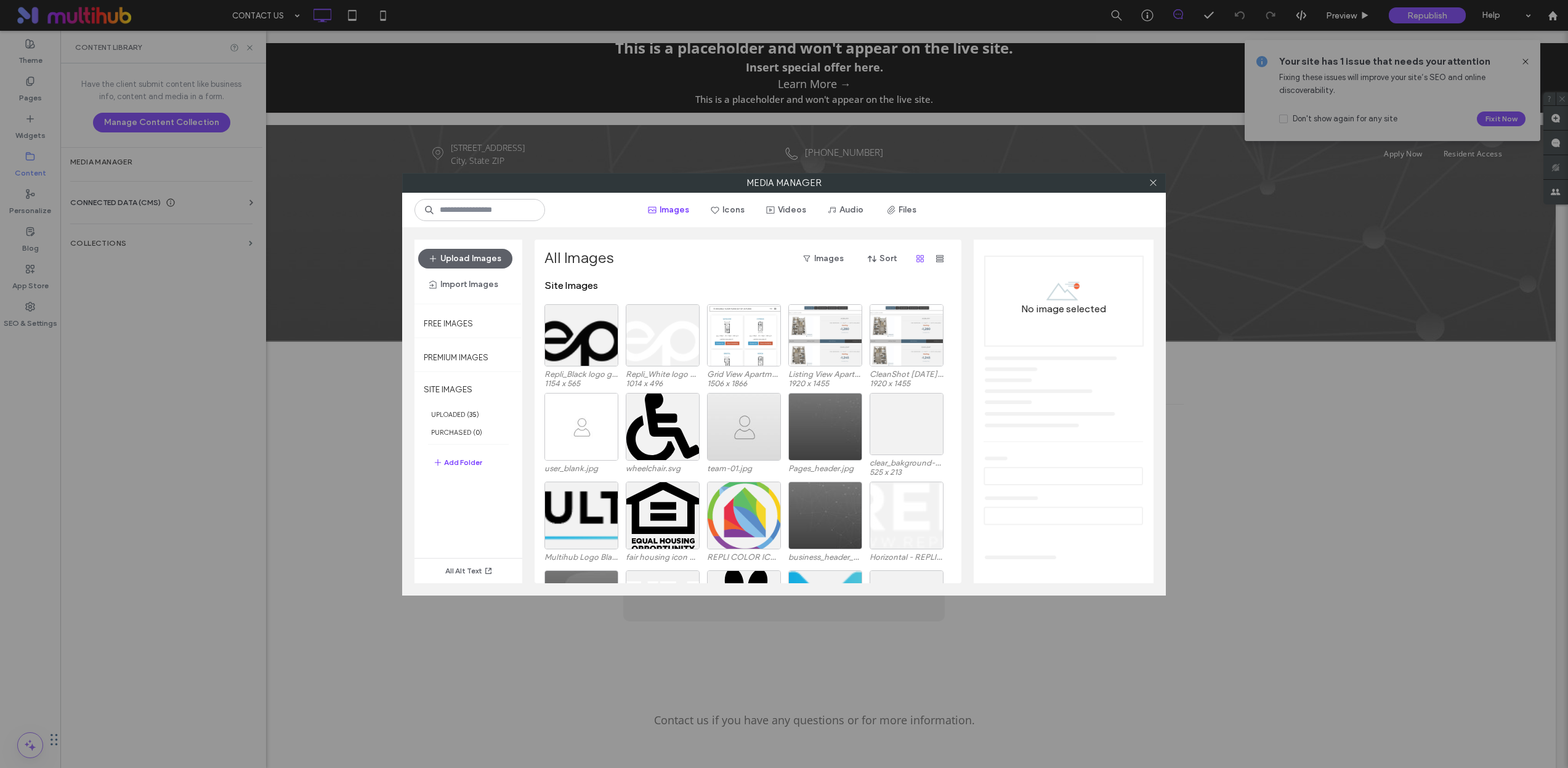
click at [256, 162] on div "Media Manager Images Icons Videos Audio Files Upload Images Import Images Free …" at bounding box center [784, 384] width 1568 height 768
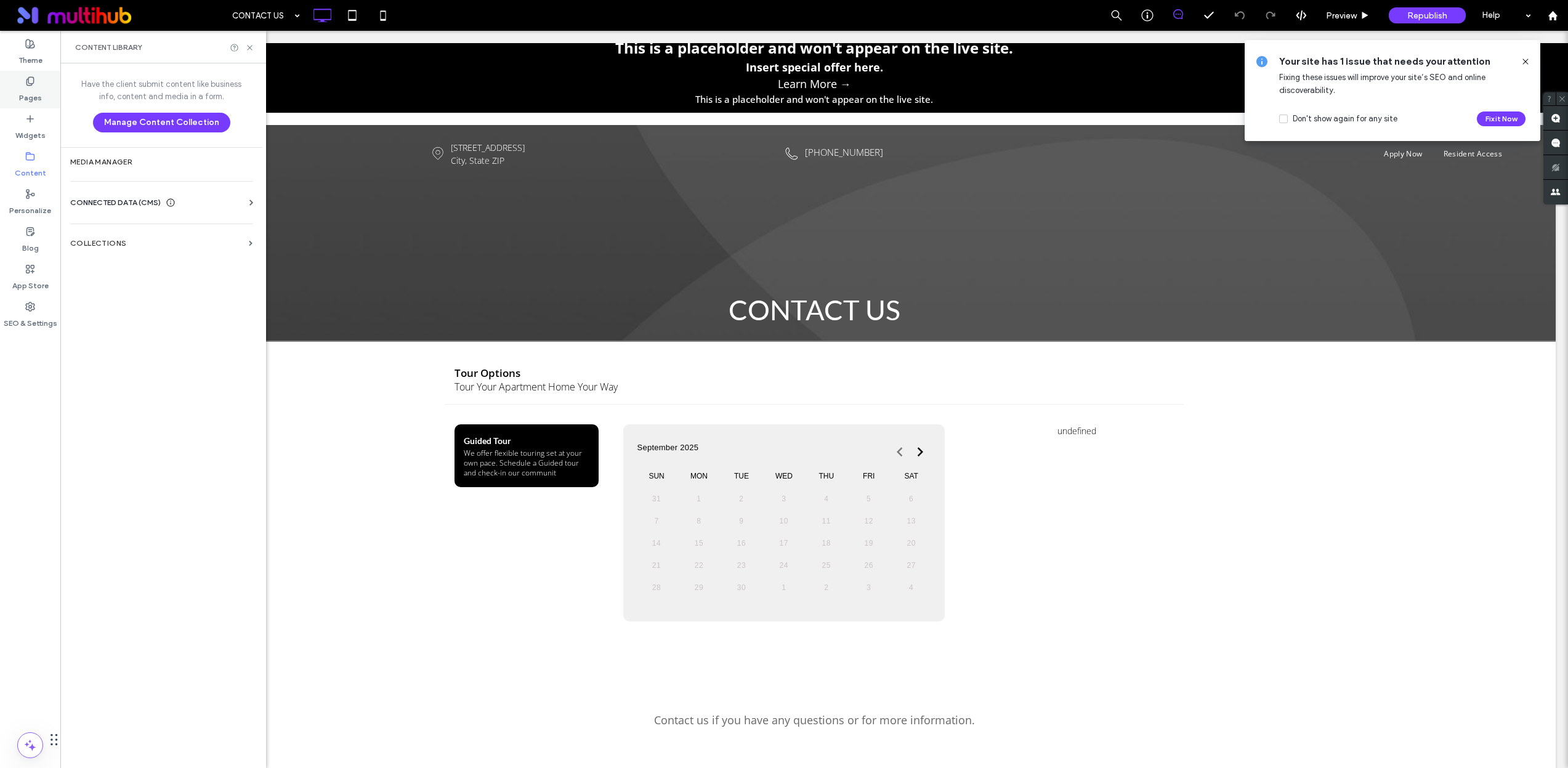
click at [30, 84] on icon at bounding box center [30, 81] width 10 height 10
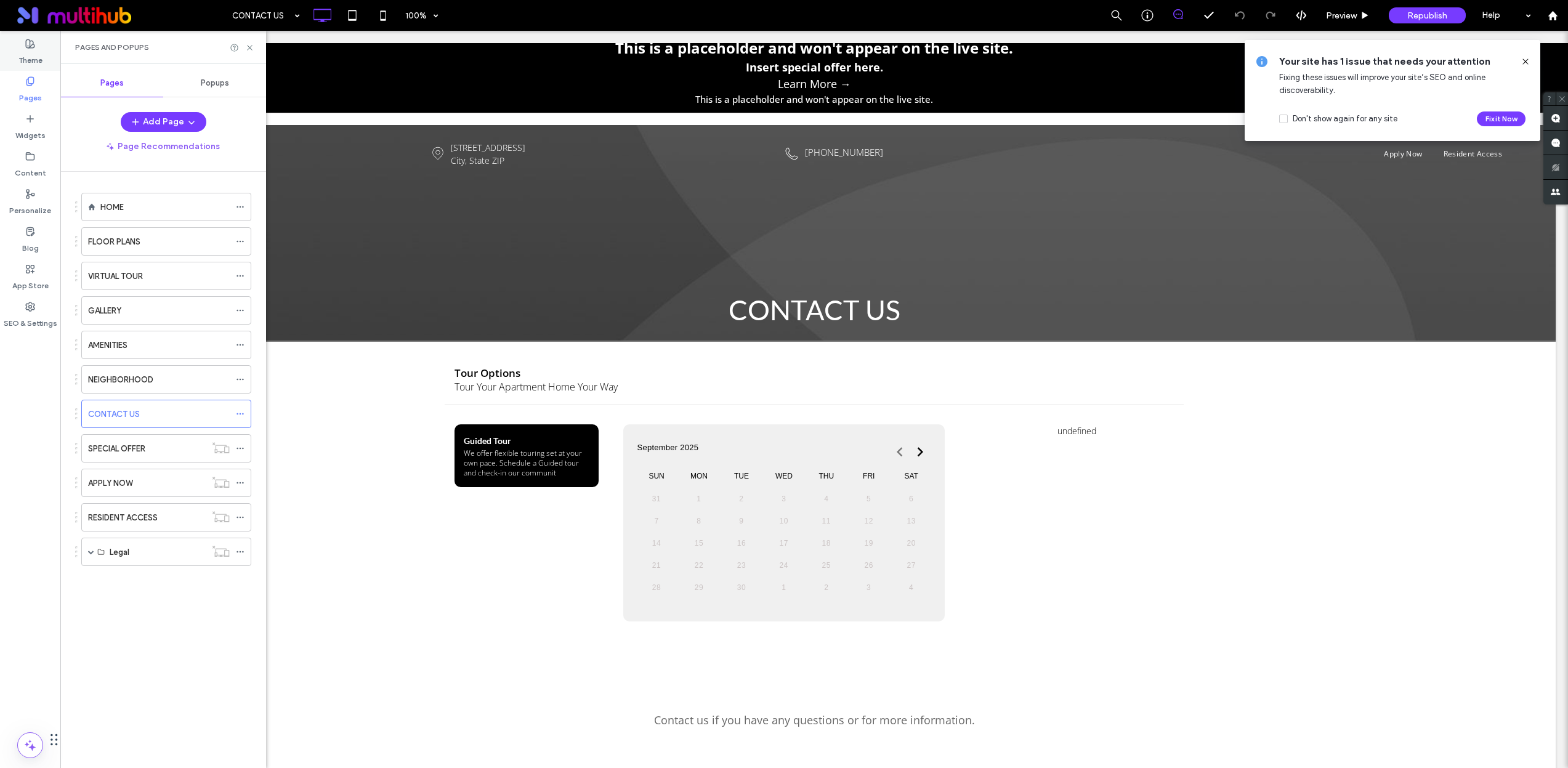
click at [32, 60] on label "Theme" at bounding box center [30, 57] width 24 height 17
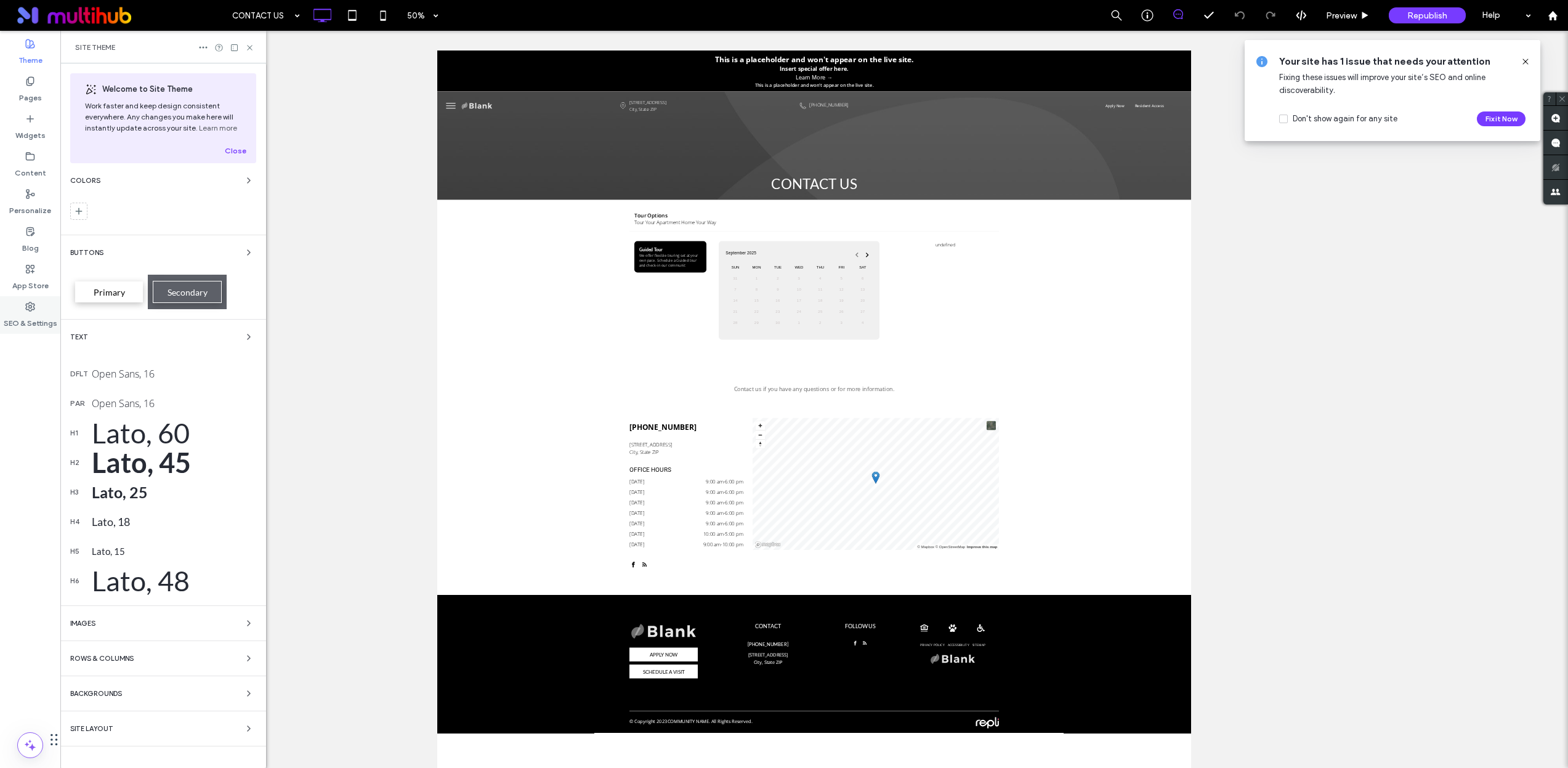
click at [24, 325] on label "SEO & Settings" at bounding box center [30, 320] width 53 height 17
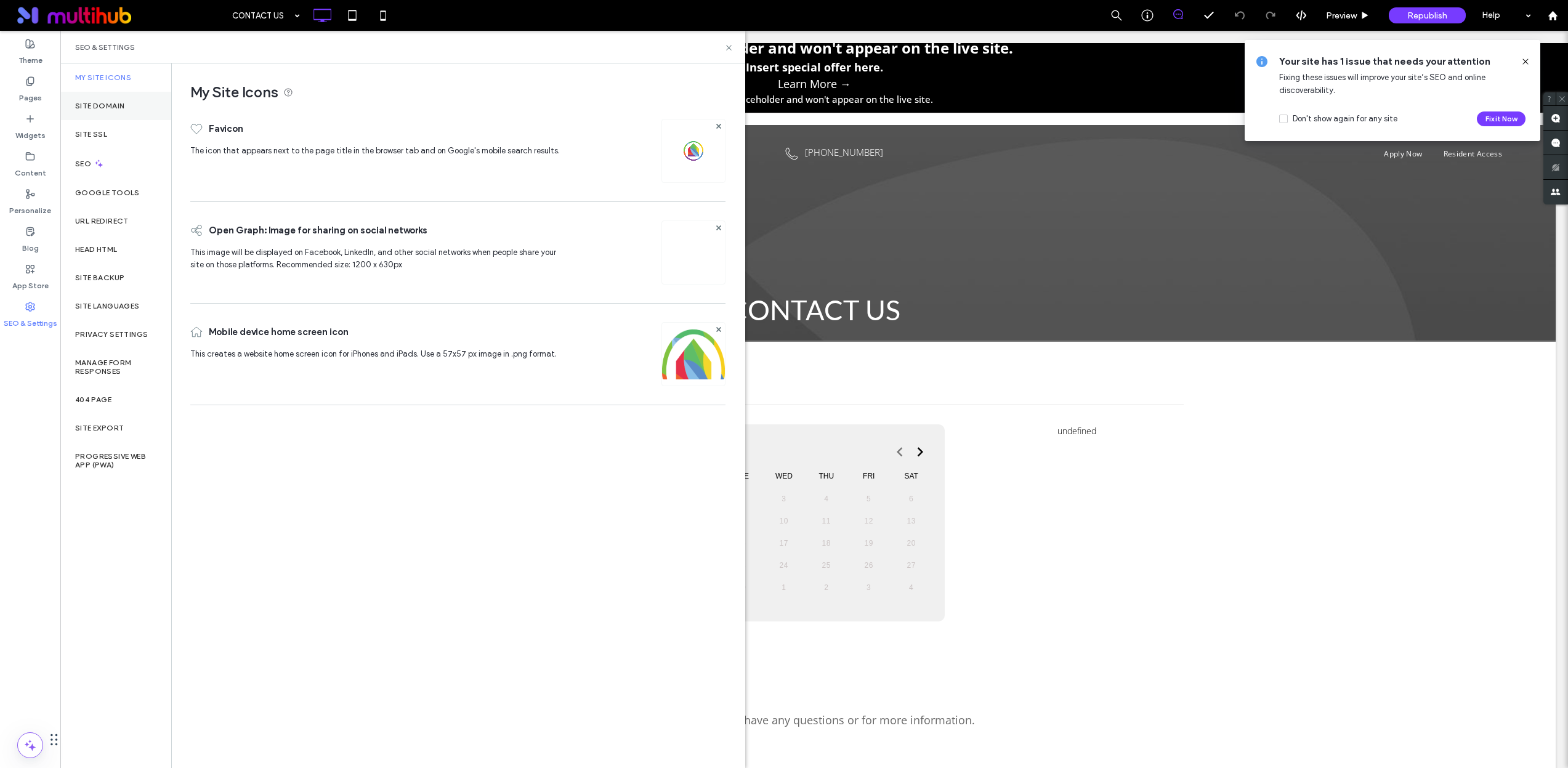
click at [120, 107] on label "Site Domain" at bounding box center [99, 106] width 49 height 9
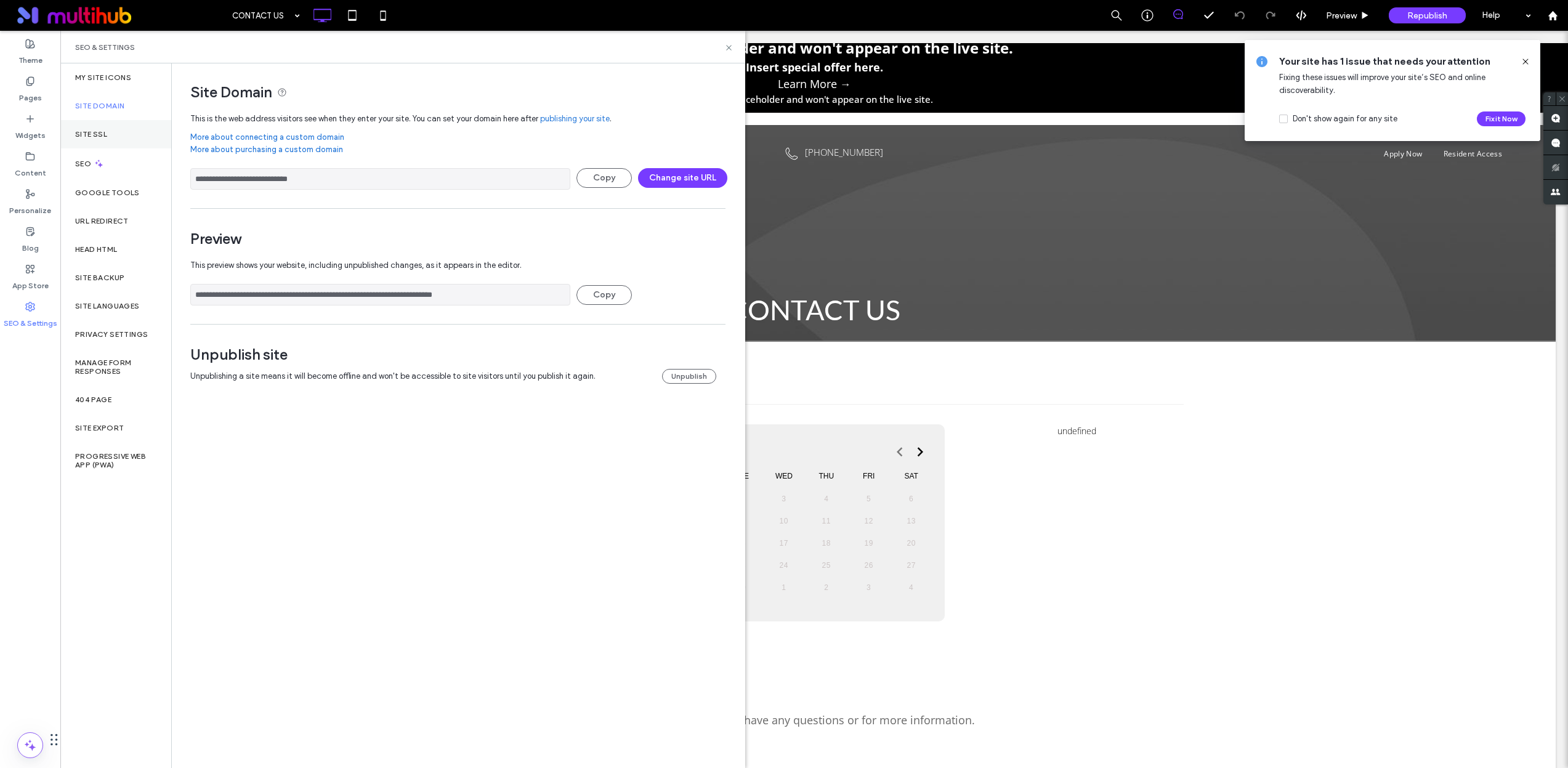
click at [119, 130] on div "Site SSL" at bounding box center [115, 134] width 111 height 29
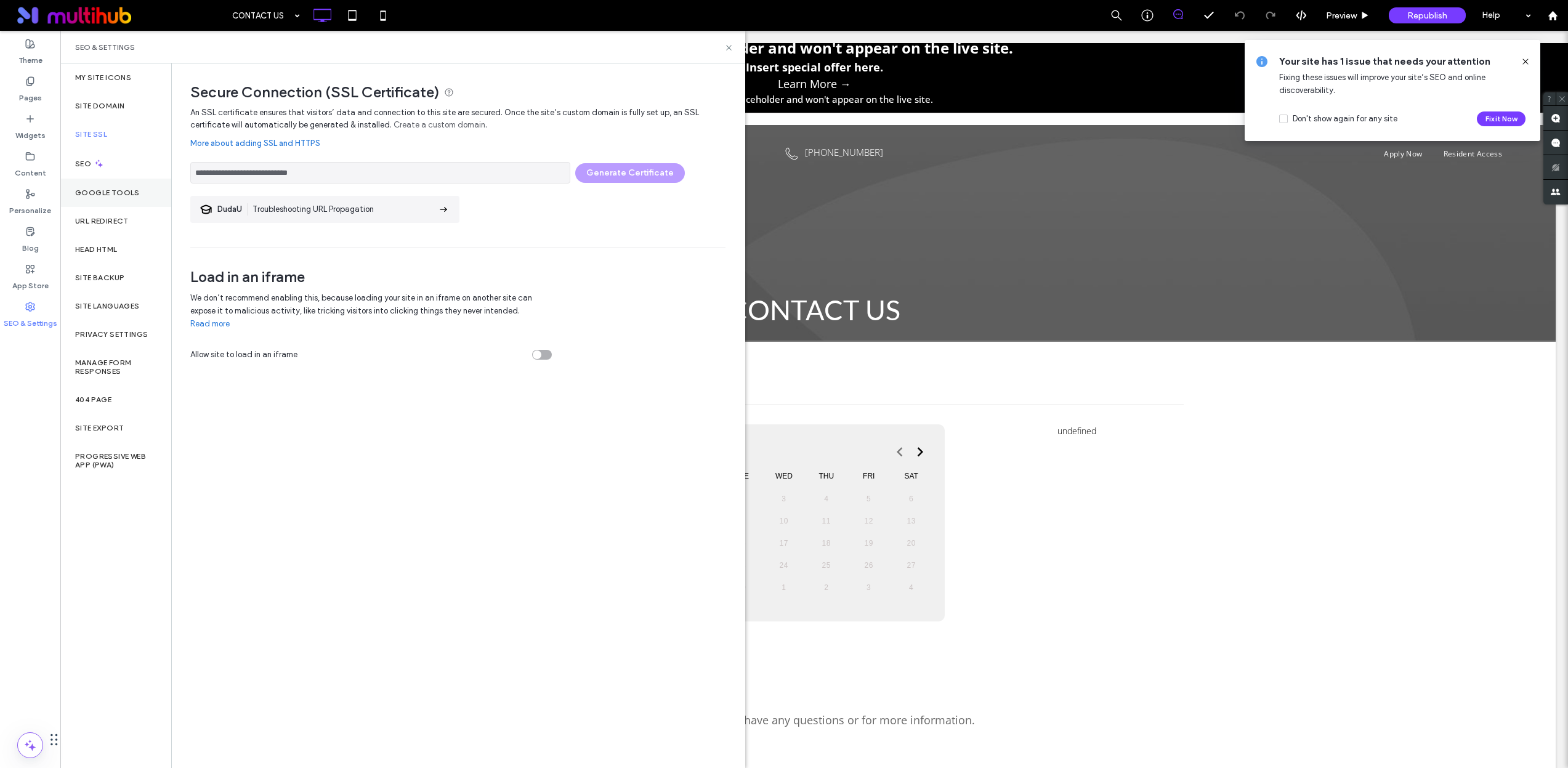
click at [133, 199] on div "Google Tools" at bounding box center [115, 193] width 111 height 29
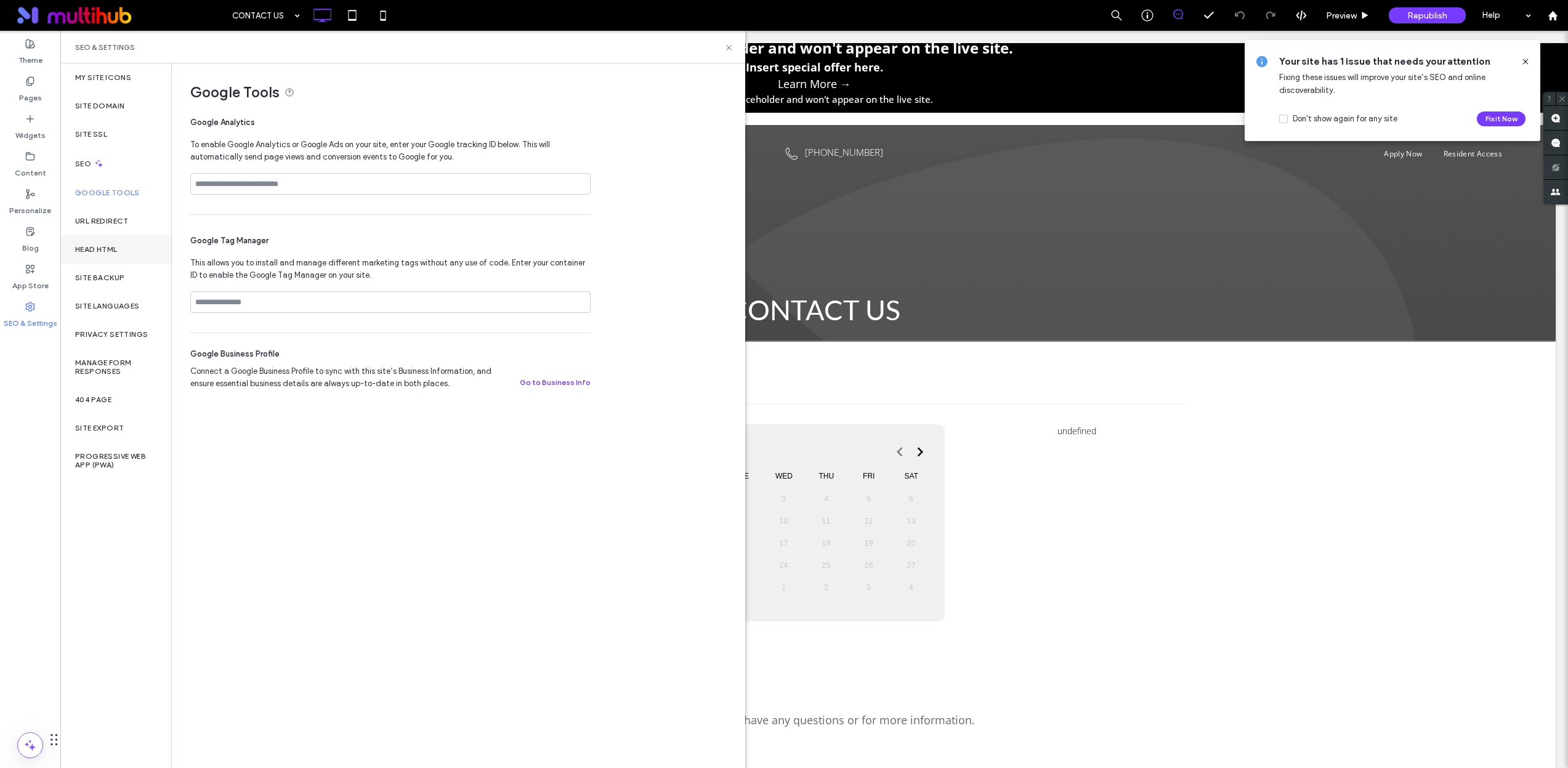
click at [122, 256] on div "Head HTML" at bounding box center [115, 250] width 111 height 29
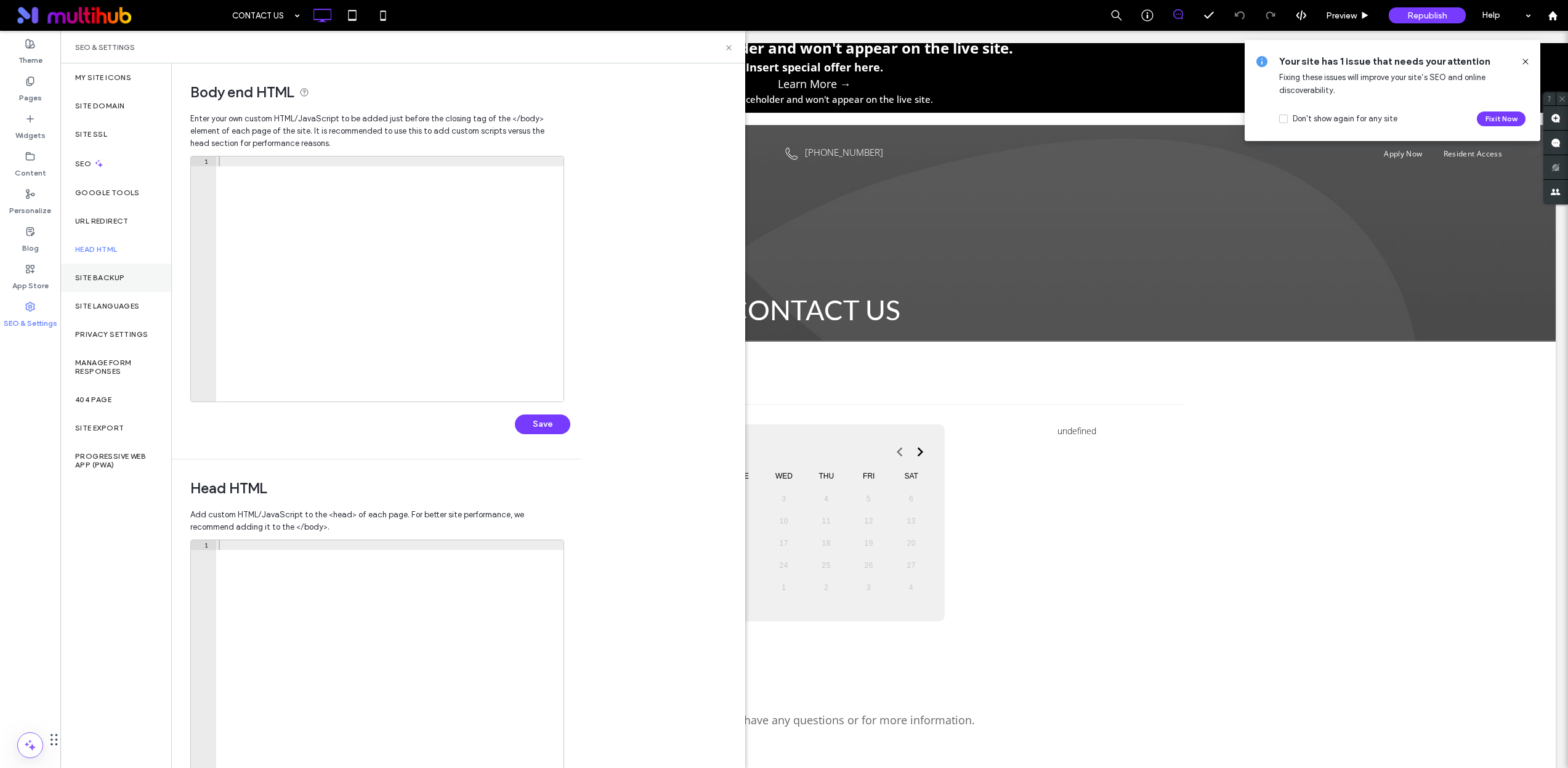
click at [120, 280] on label "Site Backup" at bounding box center [99, 278] width 49 height 9
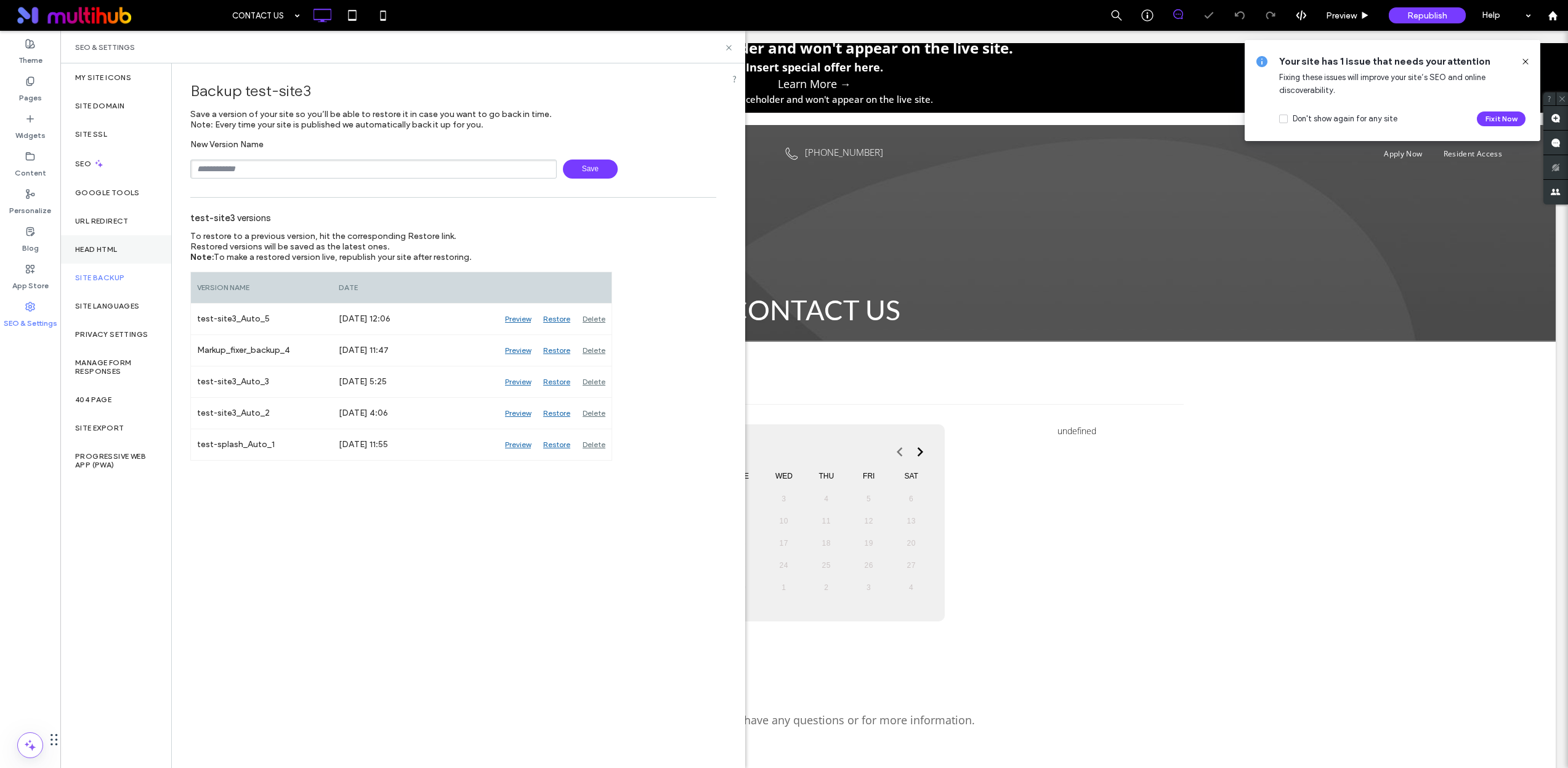
click at [117, 251] on label "Head HTML" at bounding box center [96, 250] width 42 height 9
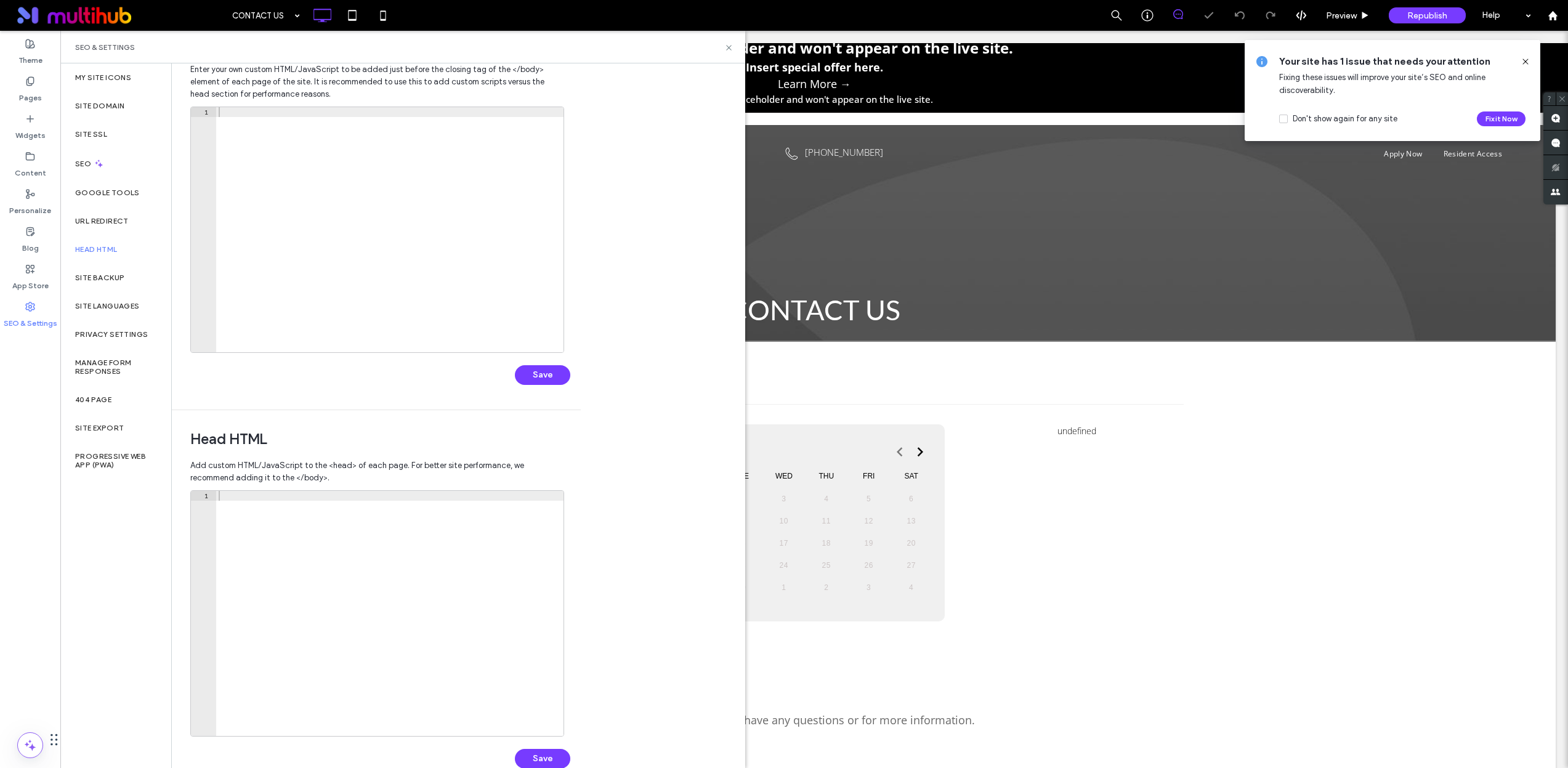
scroll to position [76, 0]
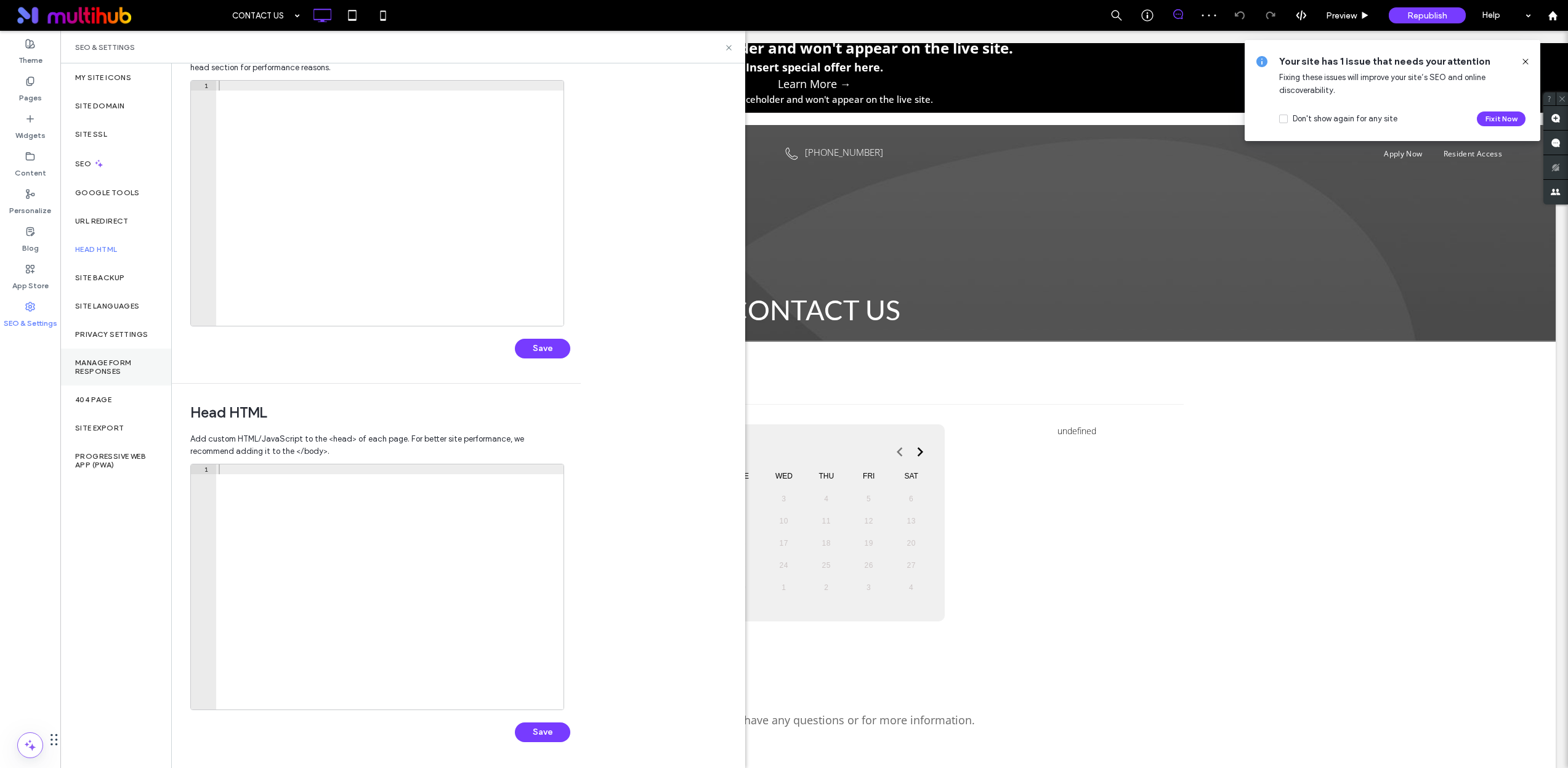
click at [101, 358] on label "Manage Form Responses" at bounding box center [115, 367] width 81 height 17
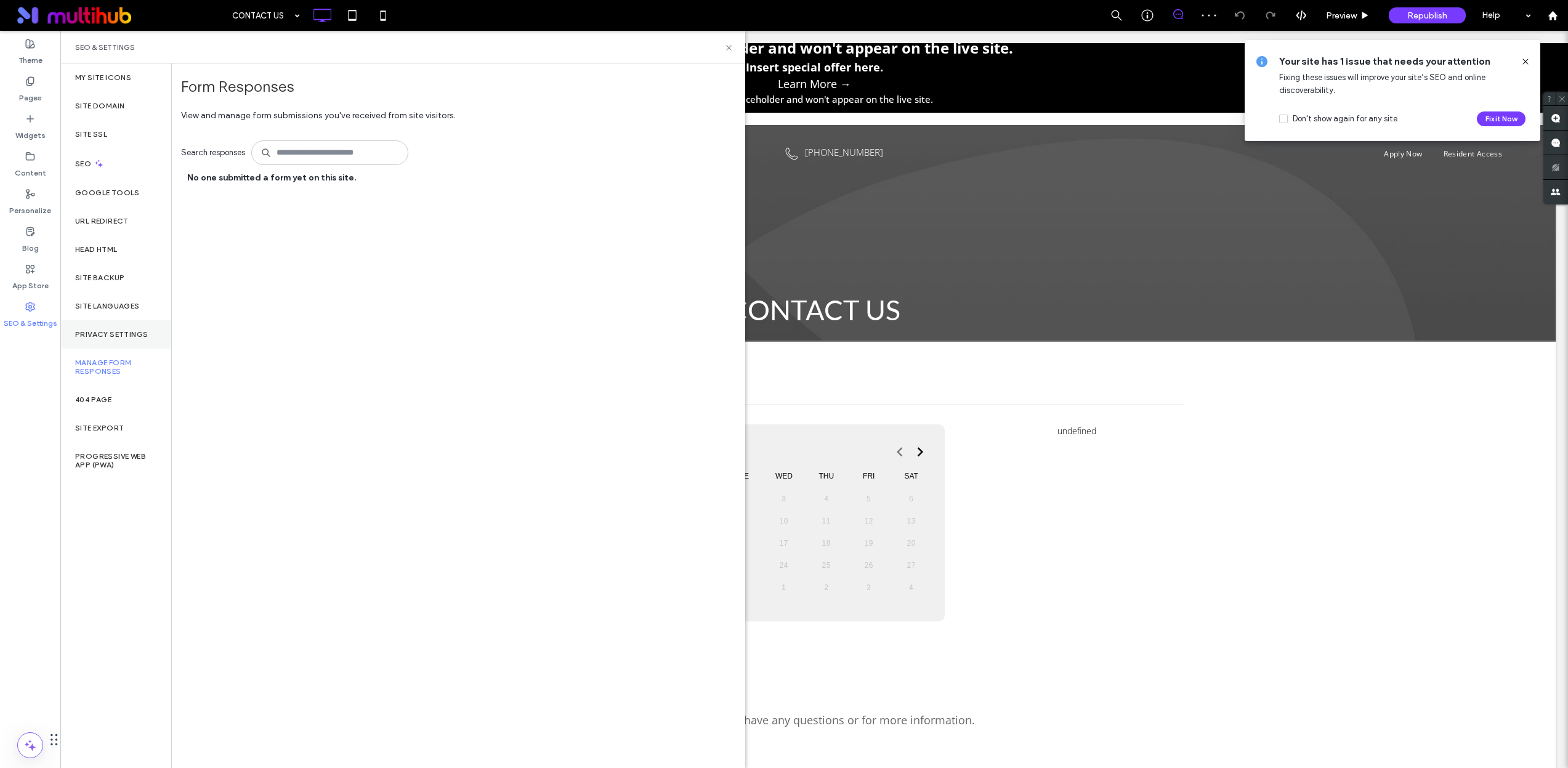
drag, startPoint x: 104, startPoint y: 327, endPoint x: 114, endPoint y: 346, distance: 21.5
click at [104, 327] on div "Privacy Settings" at bounding box center [115, 335] width 111 height 29
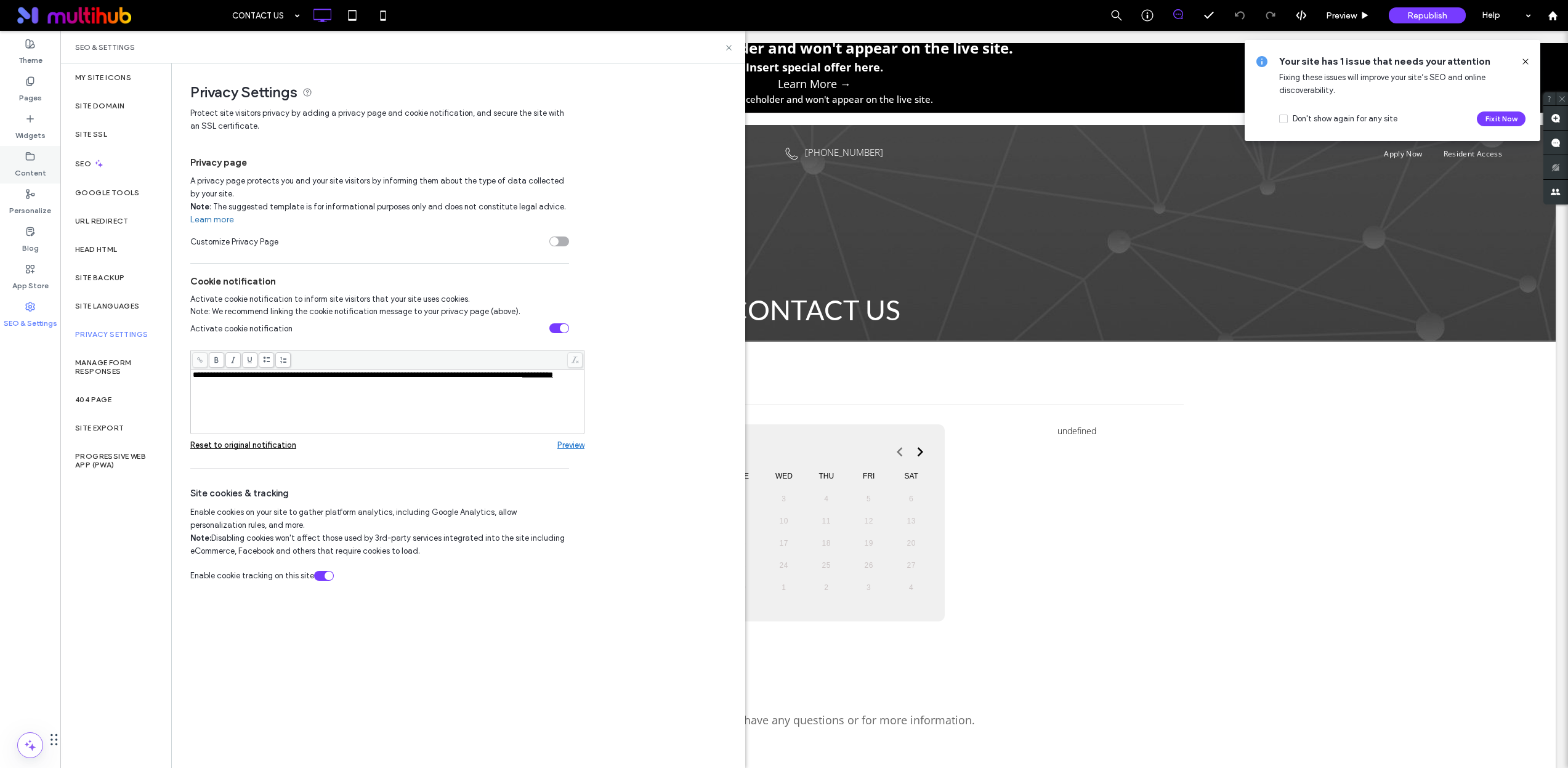
click at [29, 160] on use at bounding box center [30, 156] width 8 height 7
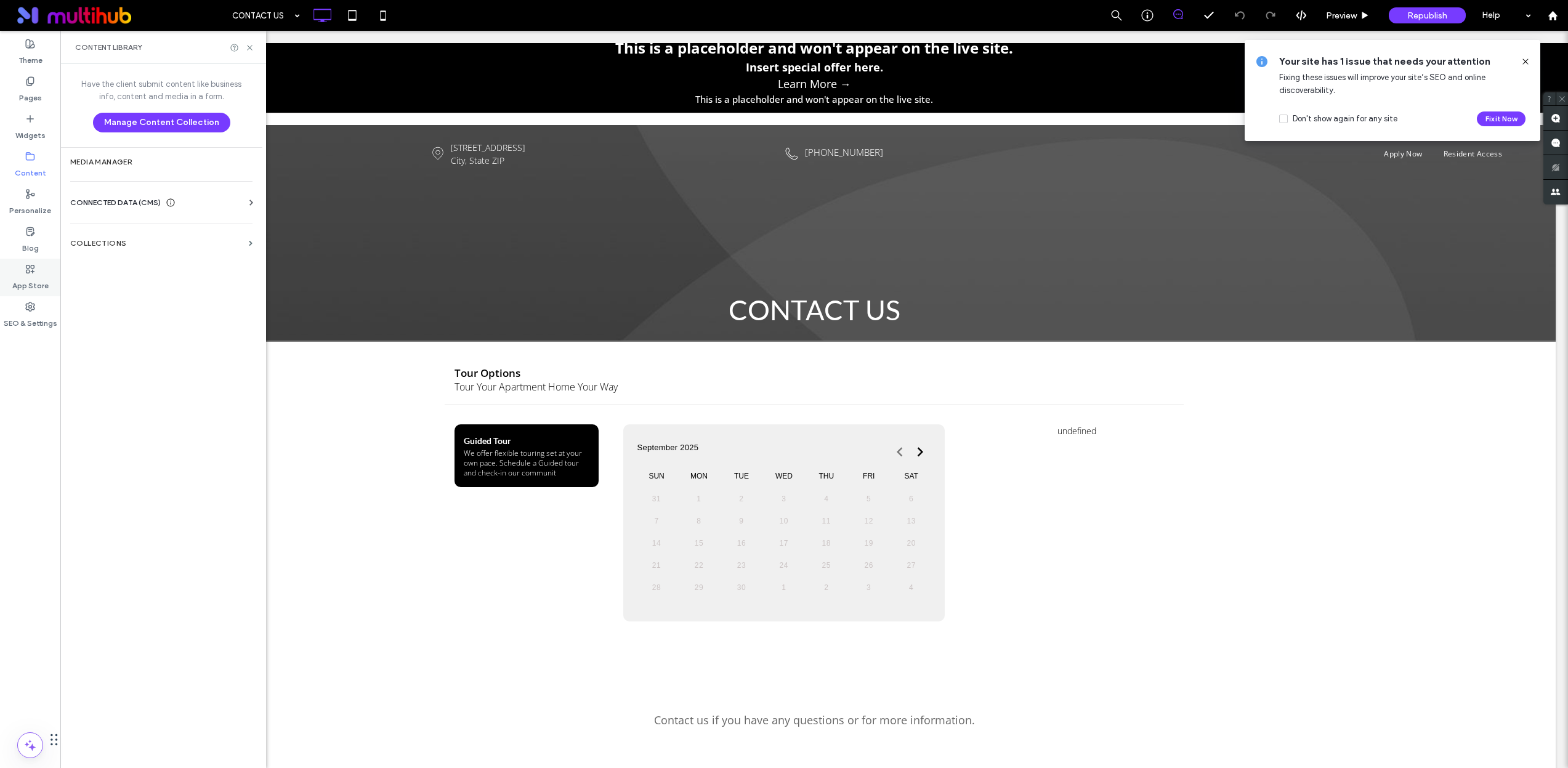
click at [36, 280] on label "App Store" at bounding box center [30, 282] width 37 height 17
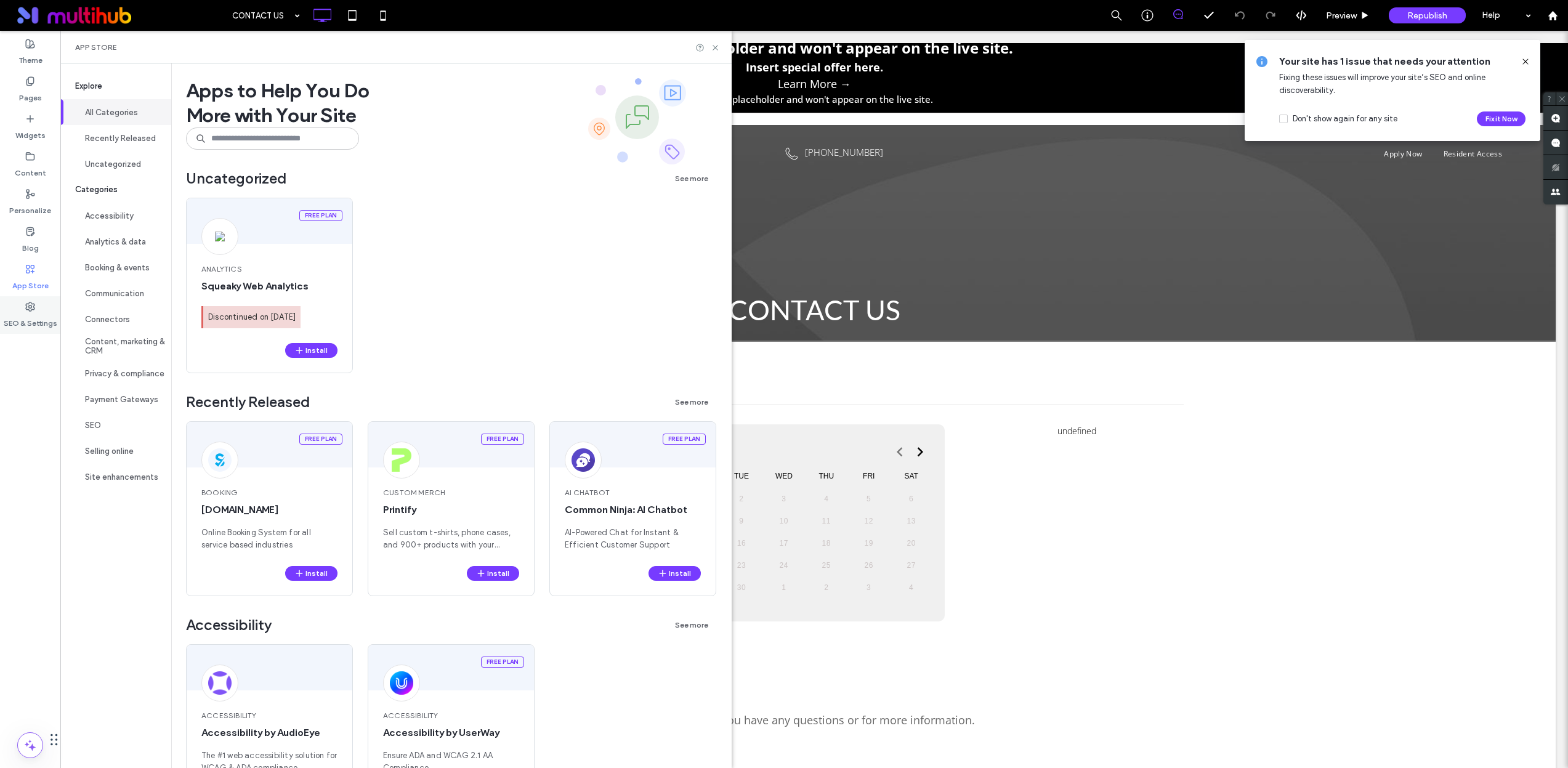
click at [37, 310] on div "SEO & Settings" at bounding box center [30, 315] width 60 height 38
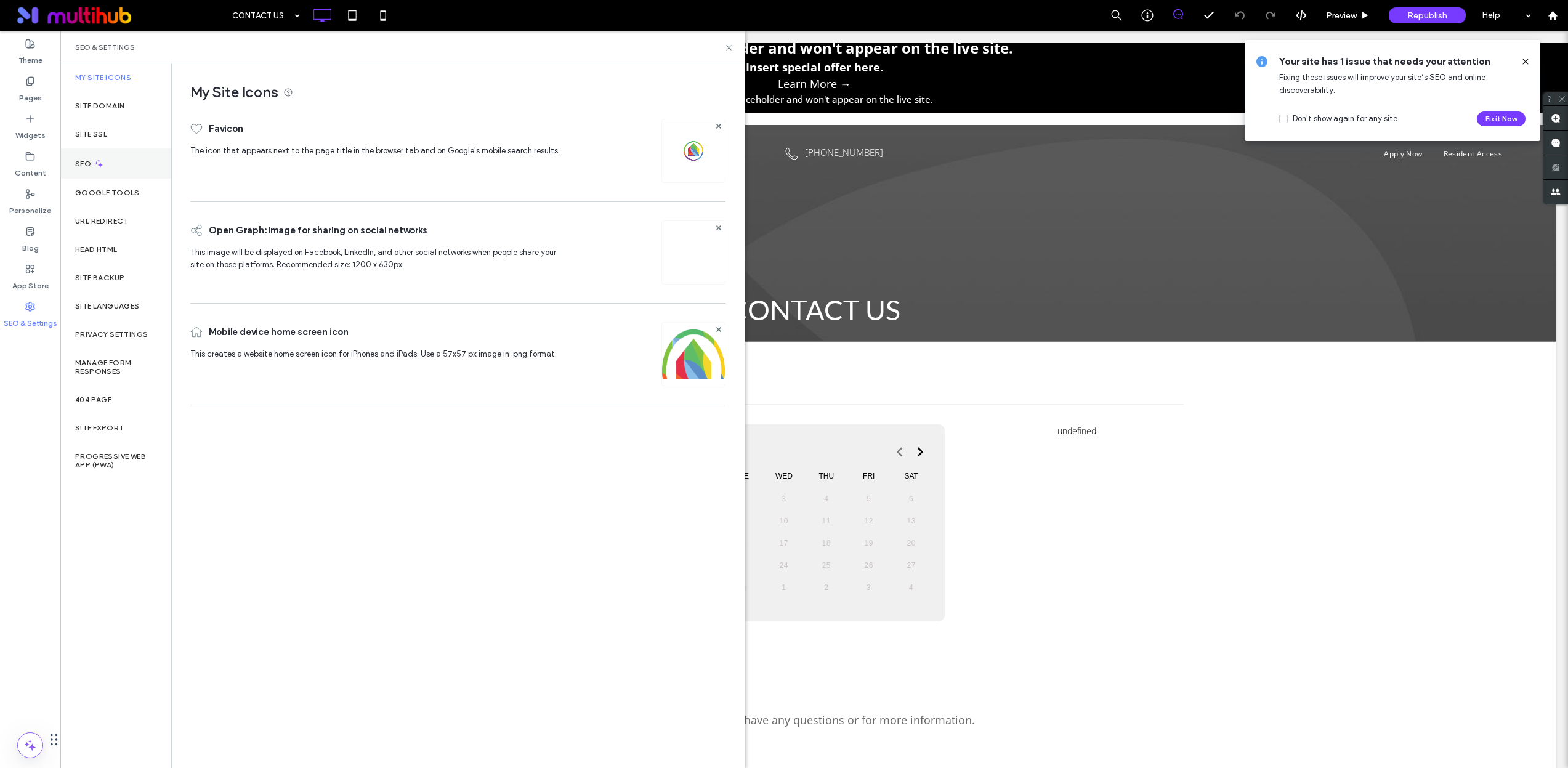
click at [124, 158] on div "SEO" at bounding box center [115, 163] width 111 height 30
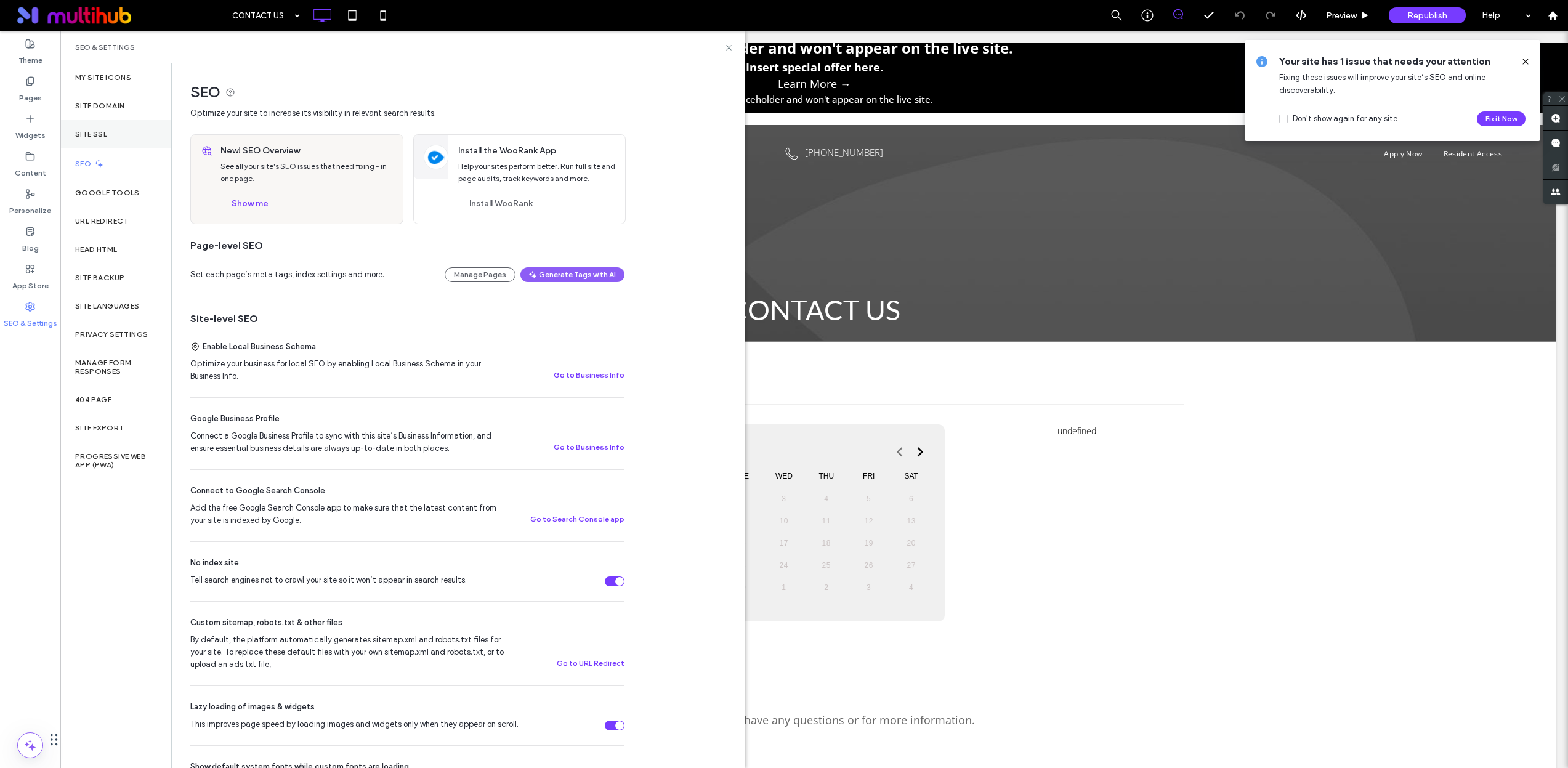
click at [118, 136] on div "Site SSL" at bounding box center [115, 134] width 111 height 29
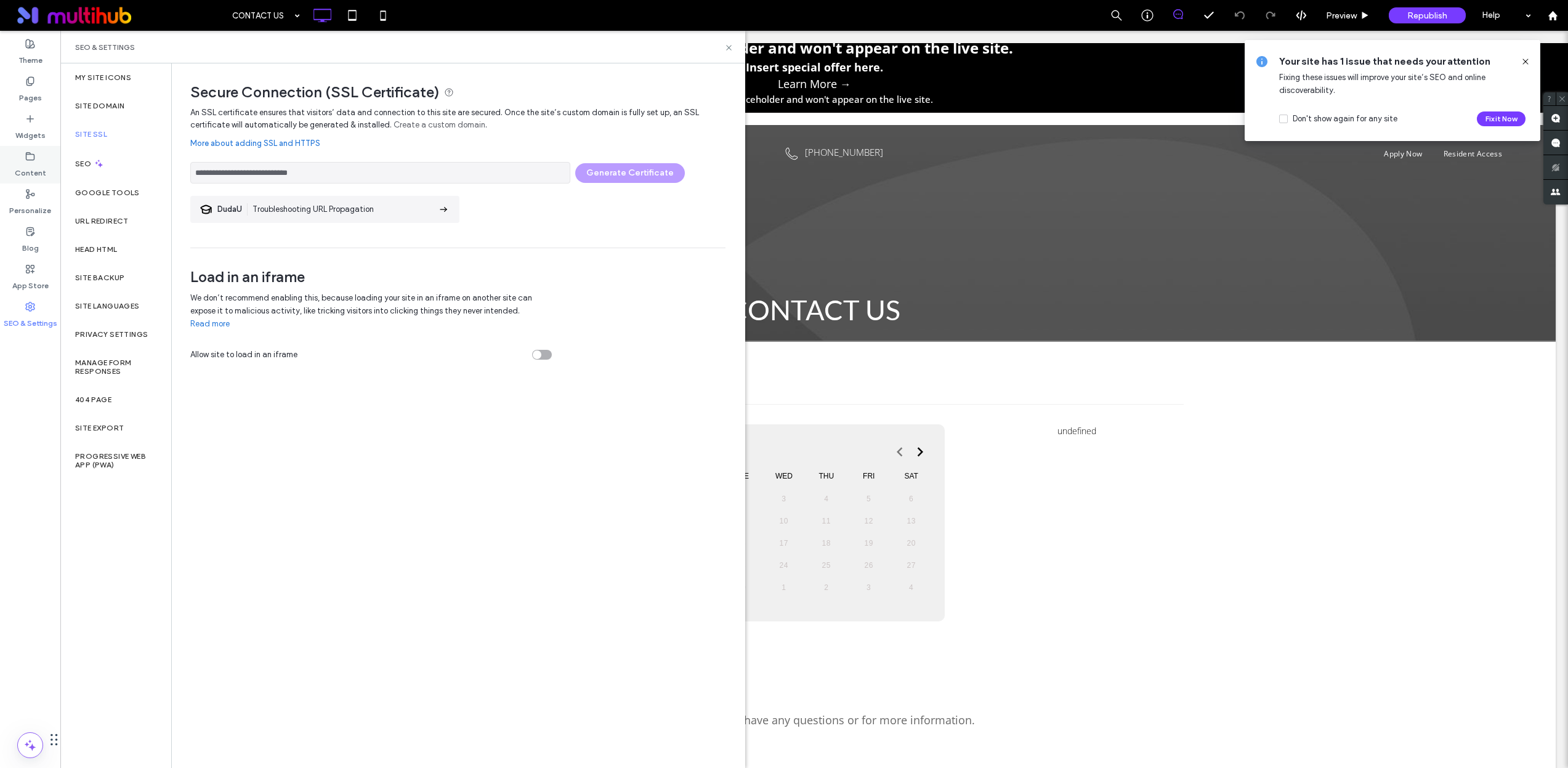
click at [36, 163] on label "Content" at bounding box center [30, 170] width 32 height 17
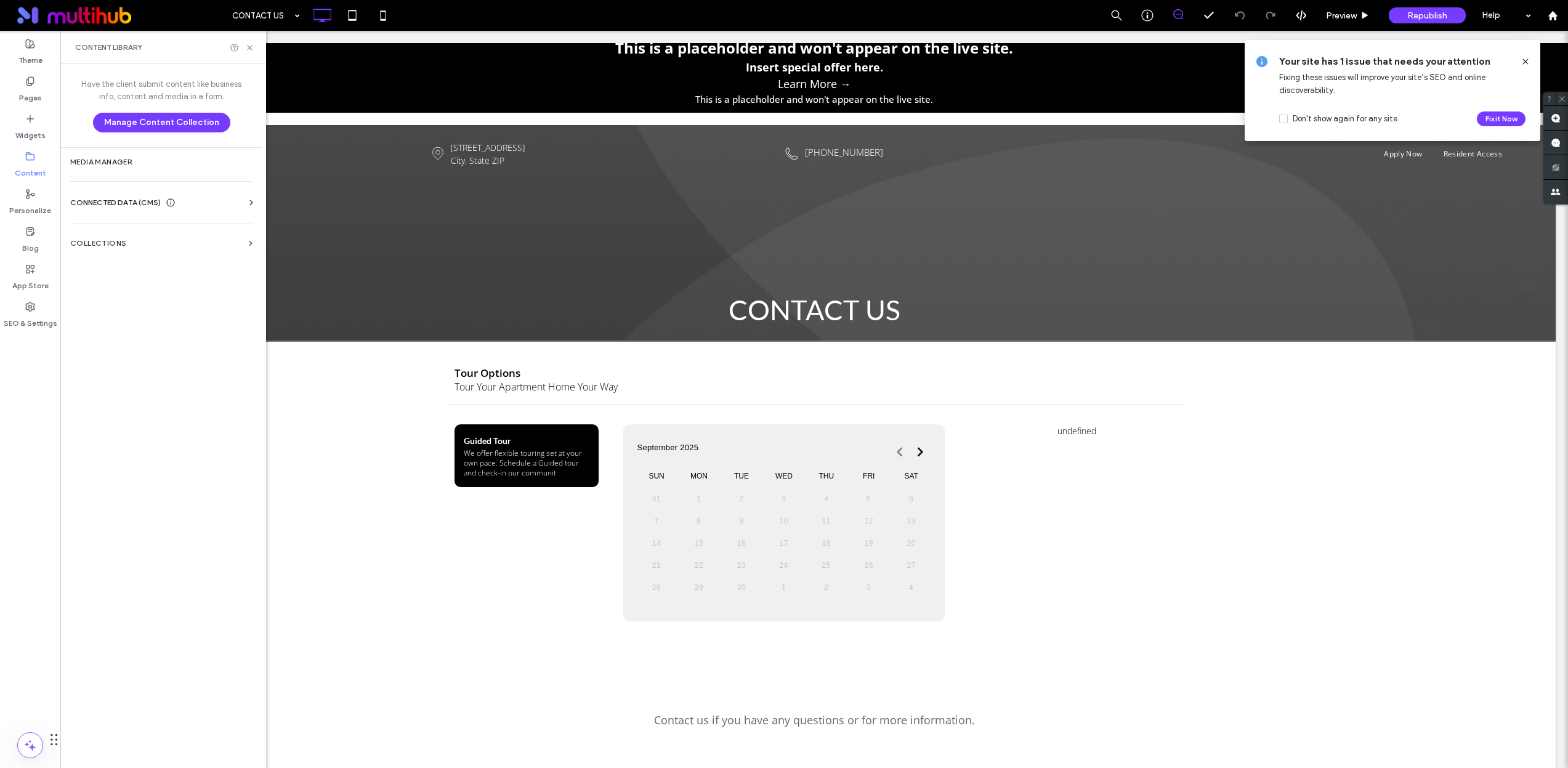
click at [155, 171] on div "SEO" at bounding box center [115, 163] width 111 height 30
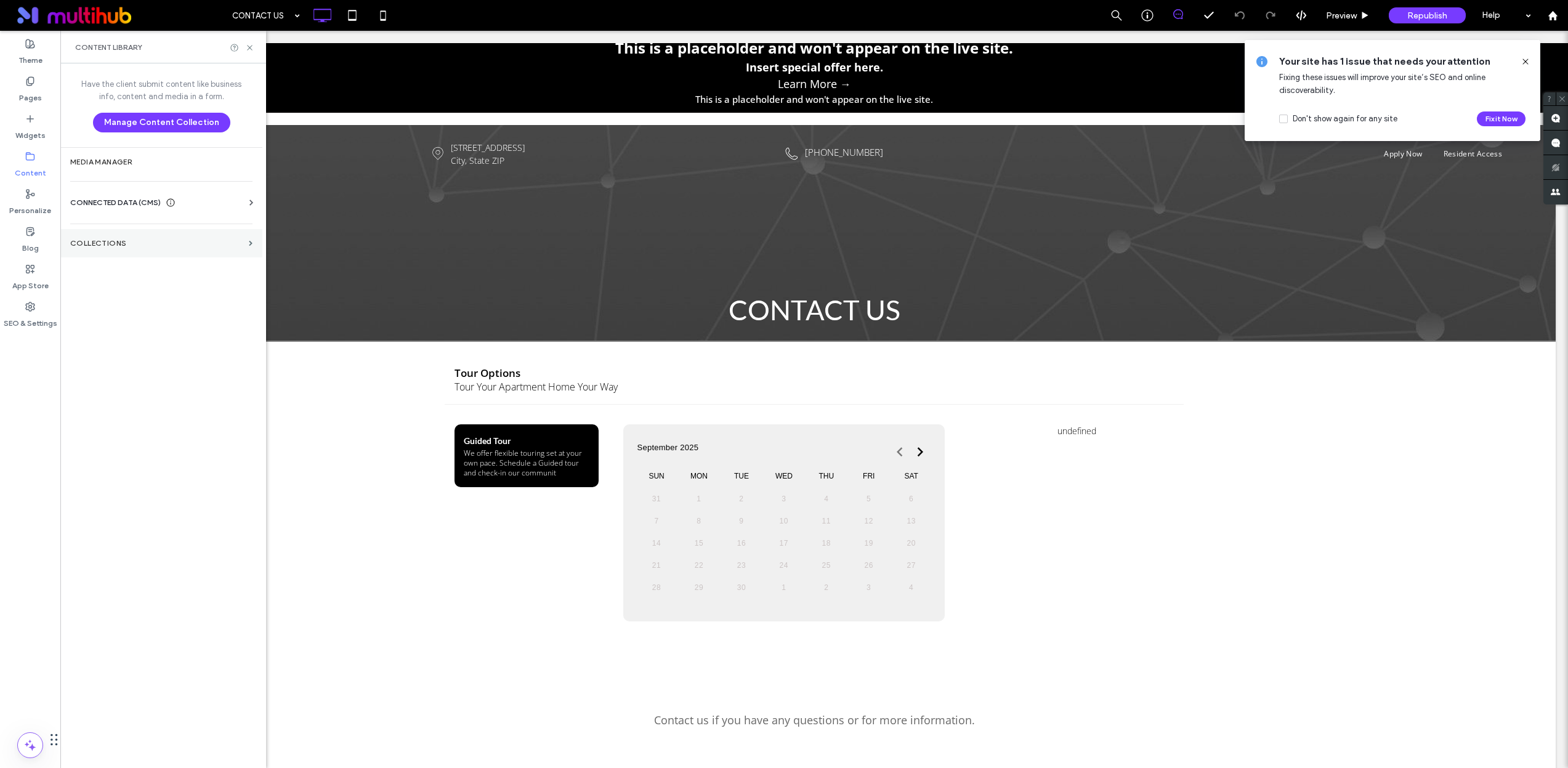
click at [170, 240] on label "Collections" at bounding box center [157, 243] width 174 height 9
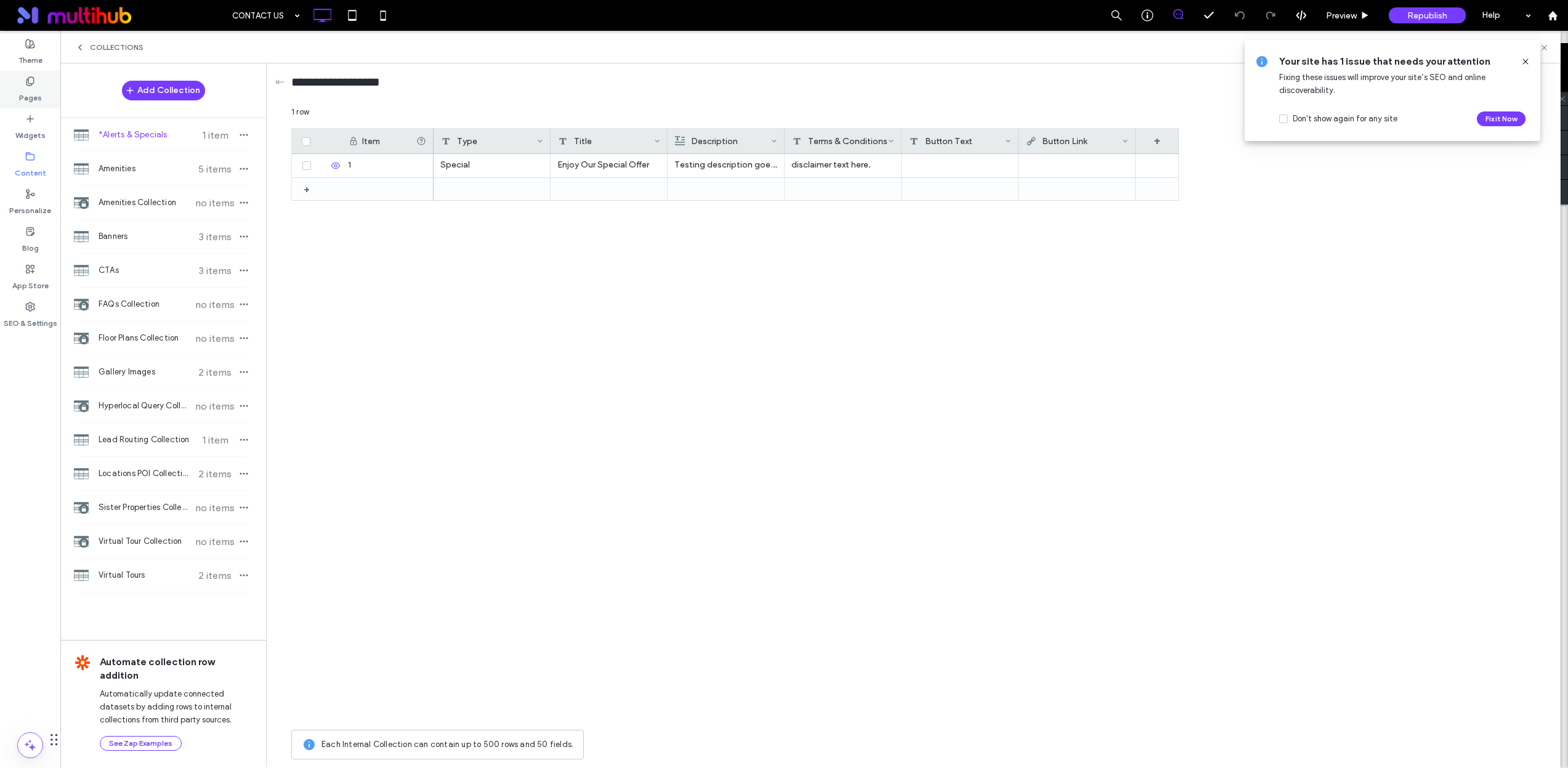
click at [29, 95] on label "Pages" at bounding box center [30, 95] width 23 height 17
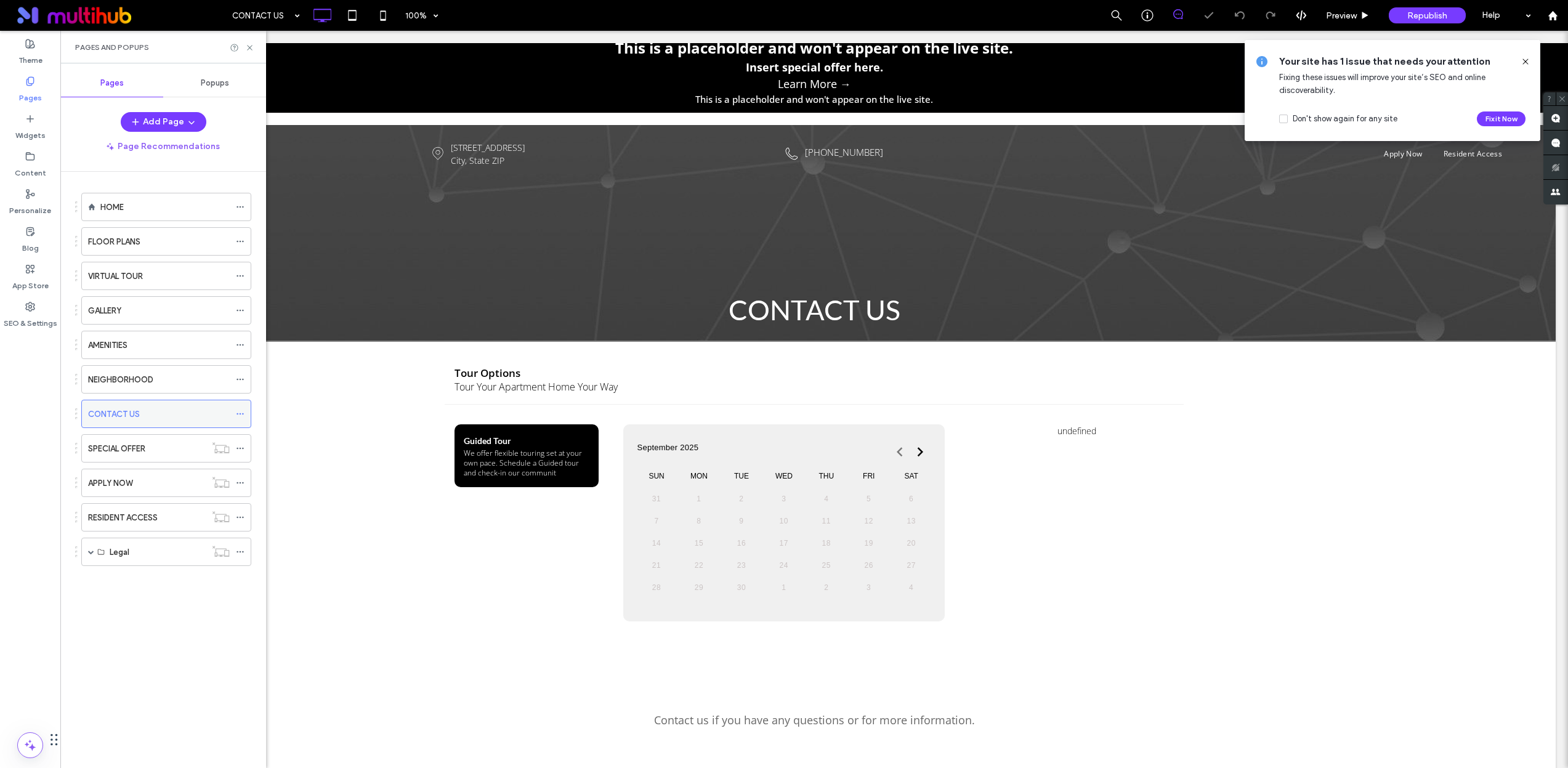
click at [241, 412] on icon at bounding box center [240, 414] width 9 height 9
click at [215, 412] on div "CONTACT US" at bounding box center [159, 414] width 142 height 13
click at [41, 74] on div "Pages" at bounding box center [30, 89] width 60 height 38
click at [37, 61] on label "Theme" at bounding box center [30, 57] width 24 height 17
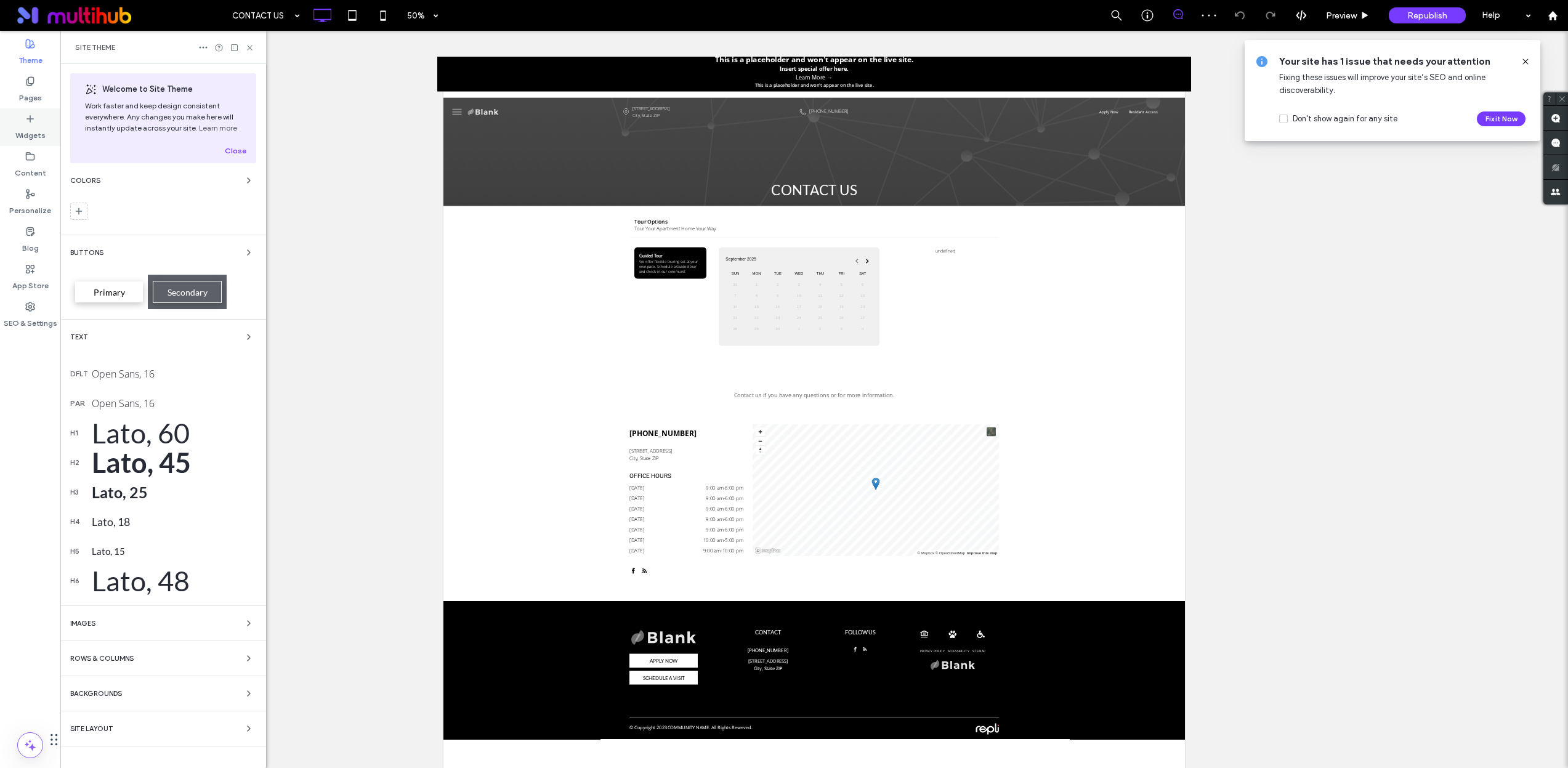
click at [40, 137] on label "Widgets" at bounding box center [30, 132] width 30 height 17
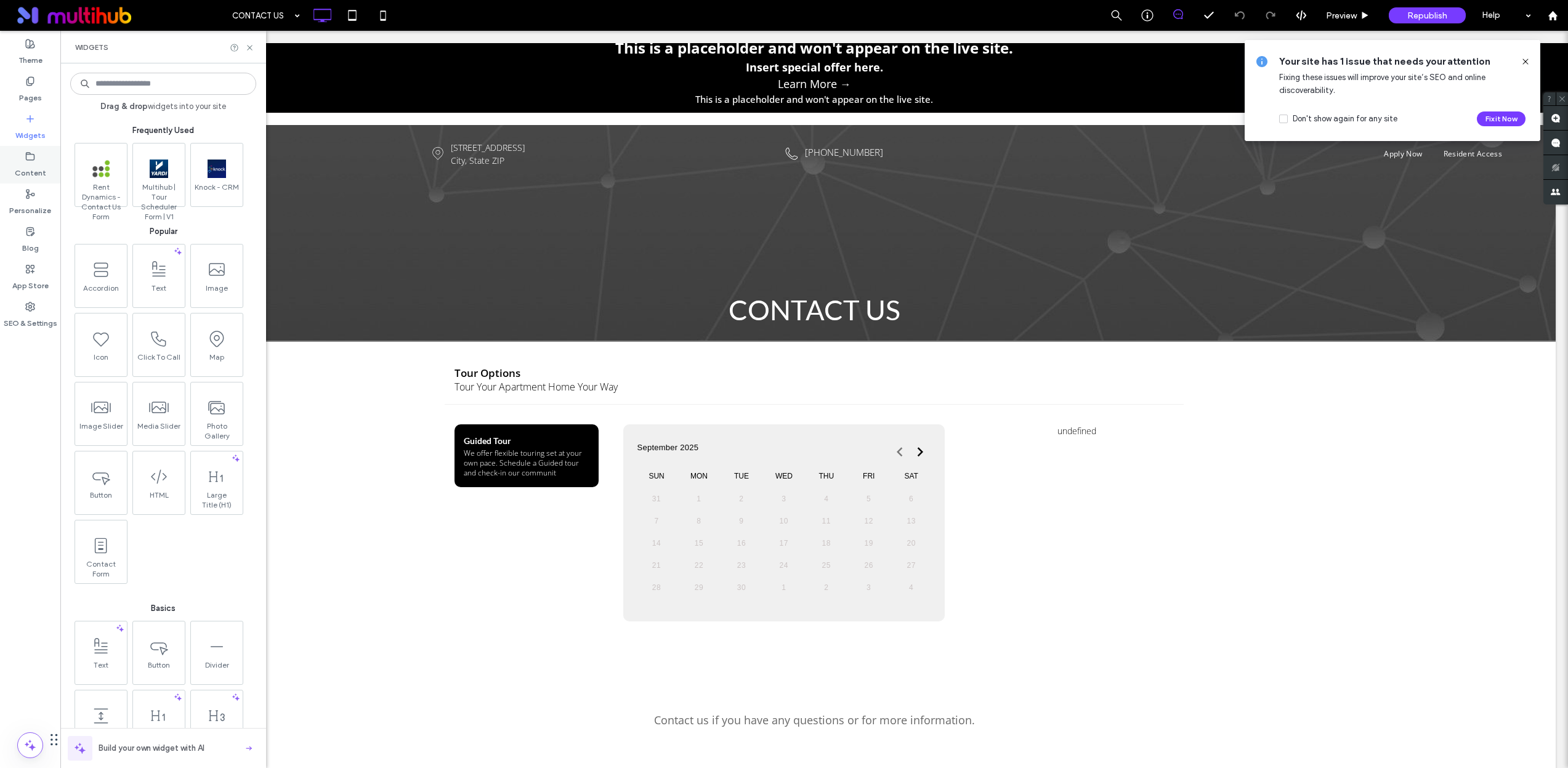
click at [34, 158] on icon at bounding box center [30, 156] width 10 height 10
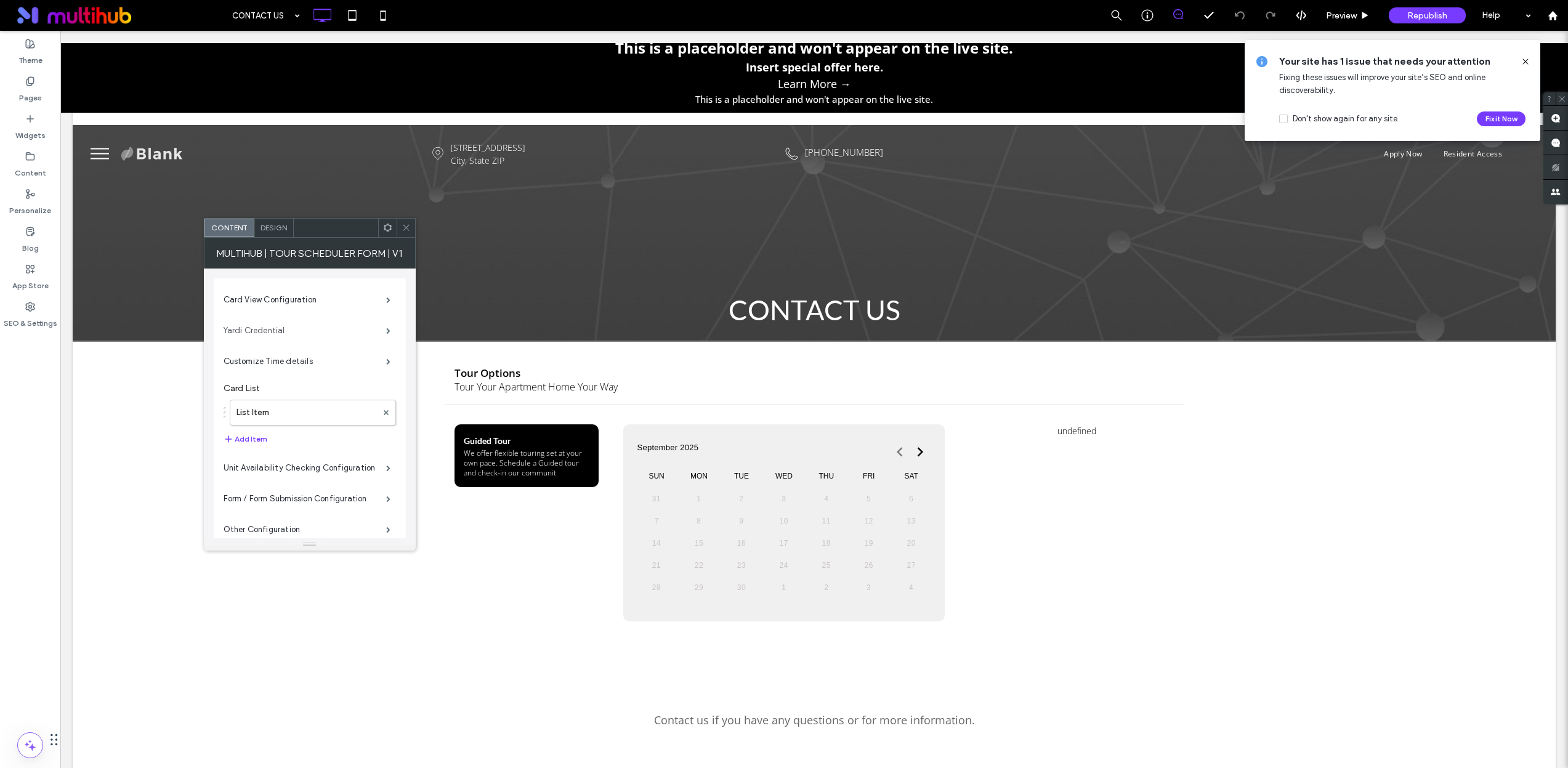
click at [339, 324] on label "Yardi Credential" at bounding box center [305, 331] width 163 height 25
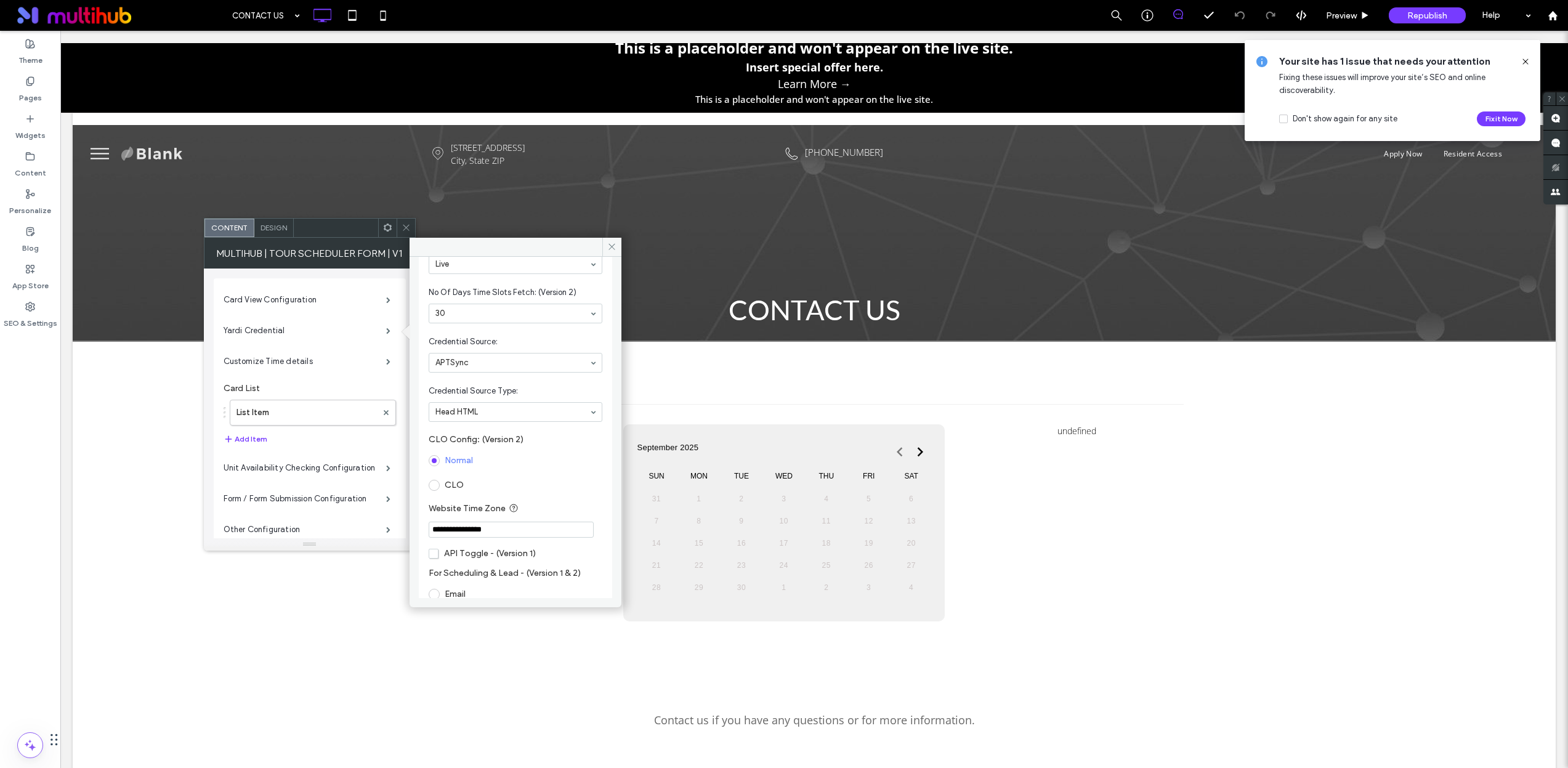
scroll to position [177, 0]
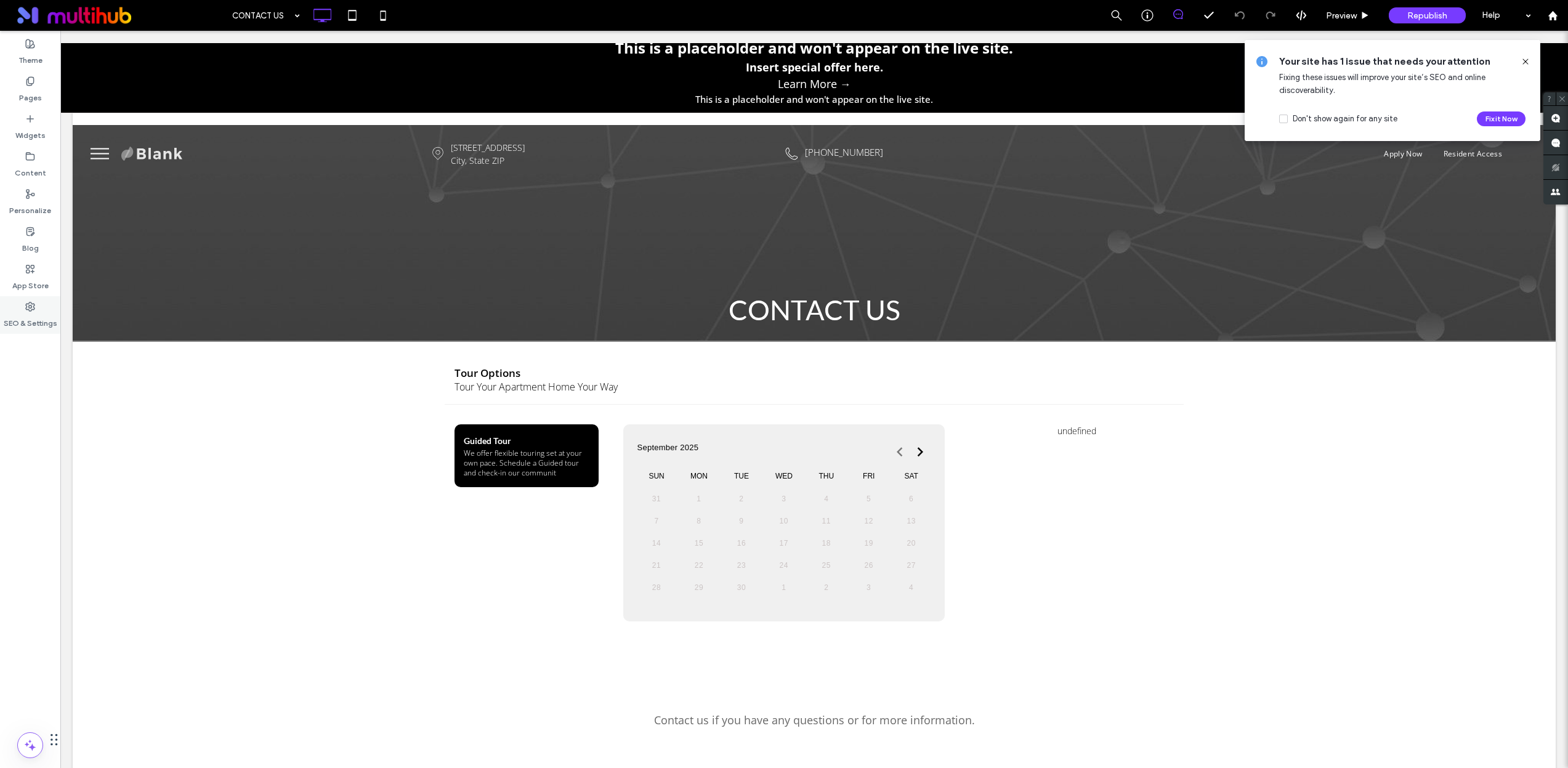
click at [46, 300] on div "SEO & Settings" at bounding box center [30, 315] width 60 height 38
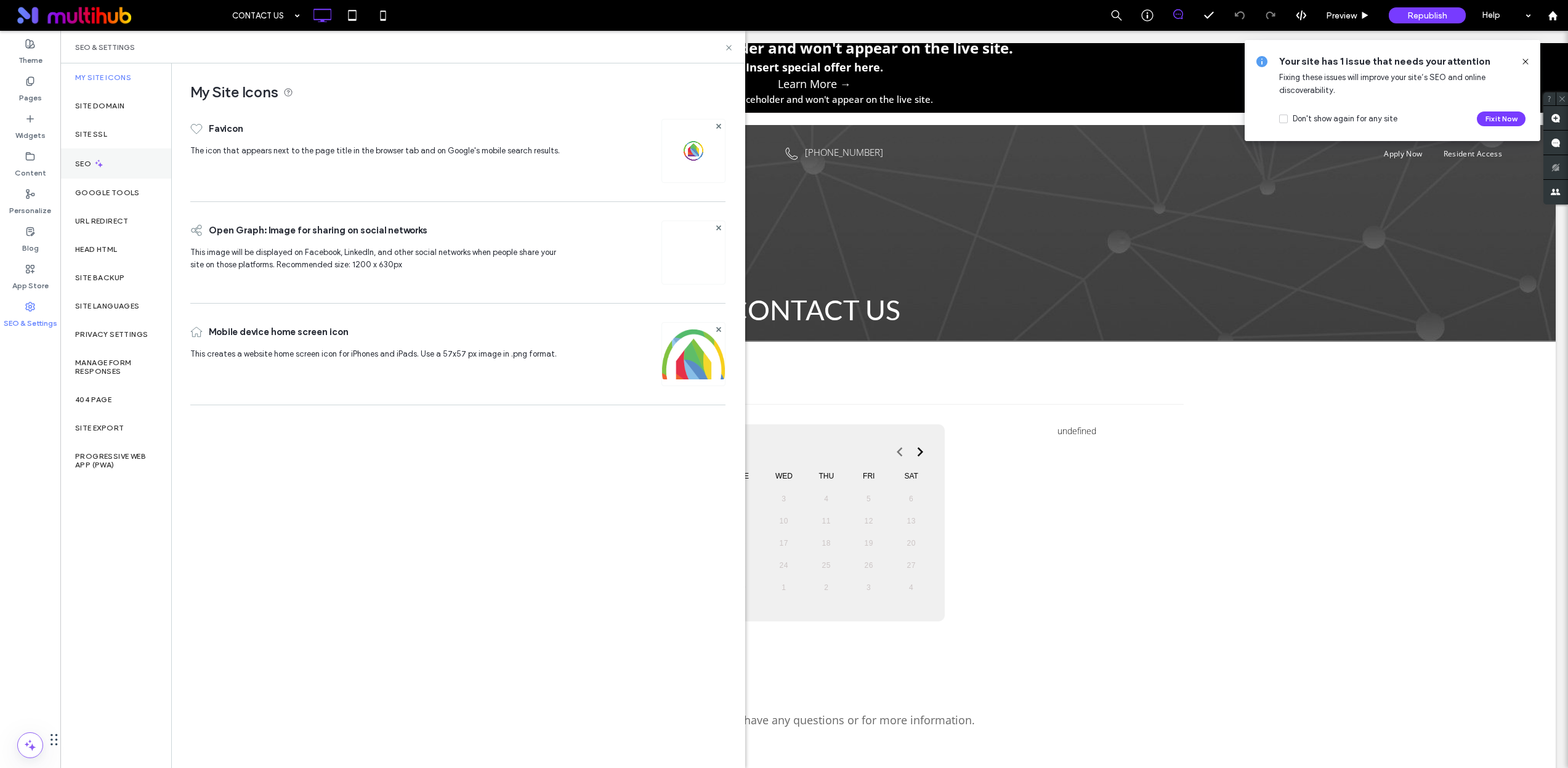
click at [119, 160] on div "SEO" at bounding box center [115, 163] width 111 height 30
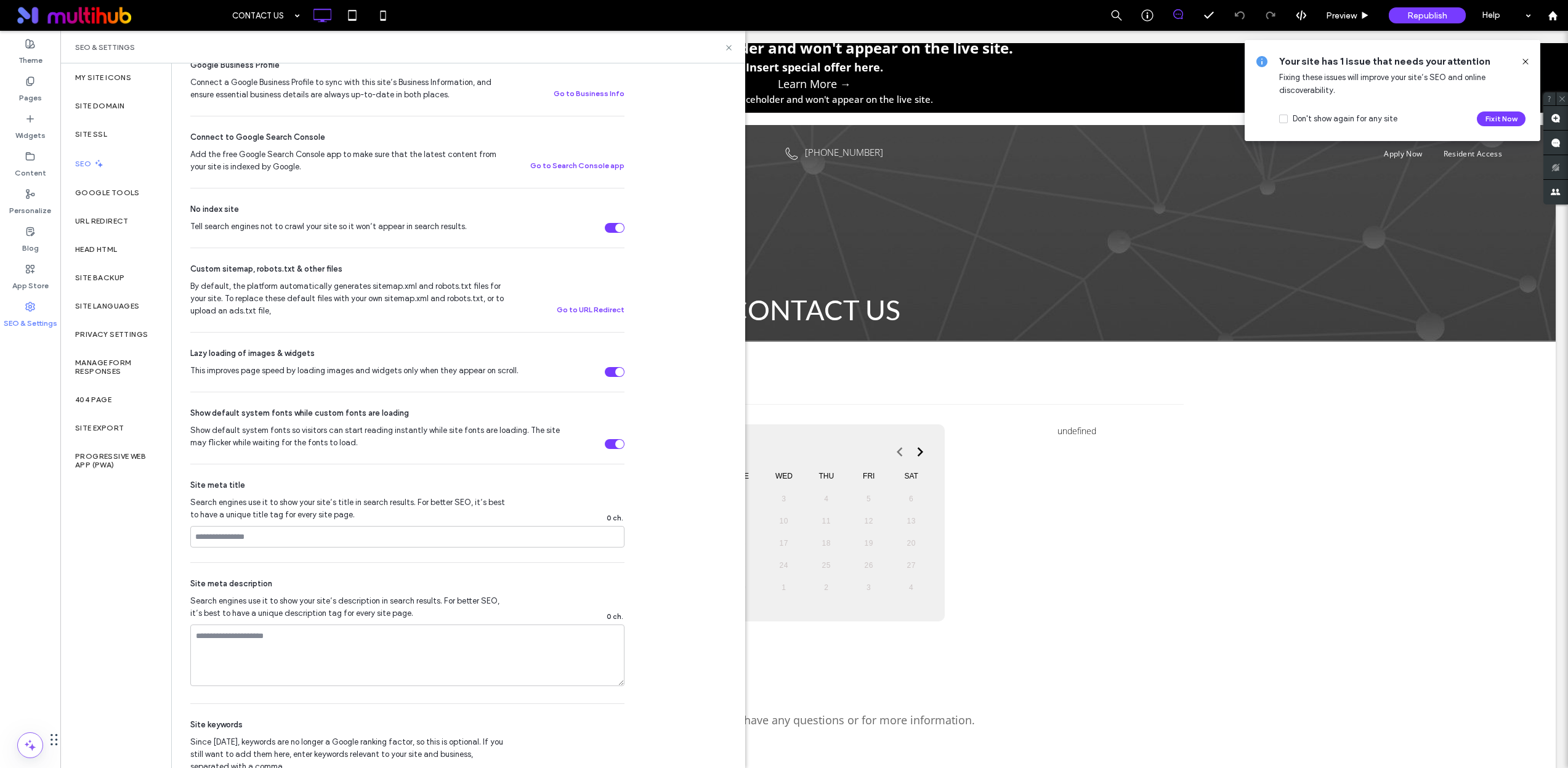
scroll to position [451, 0]
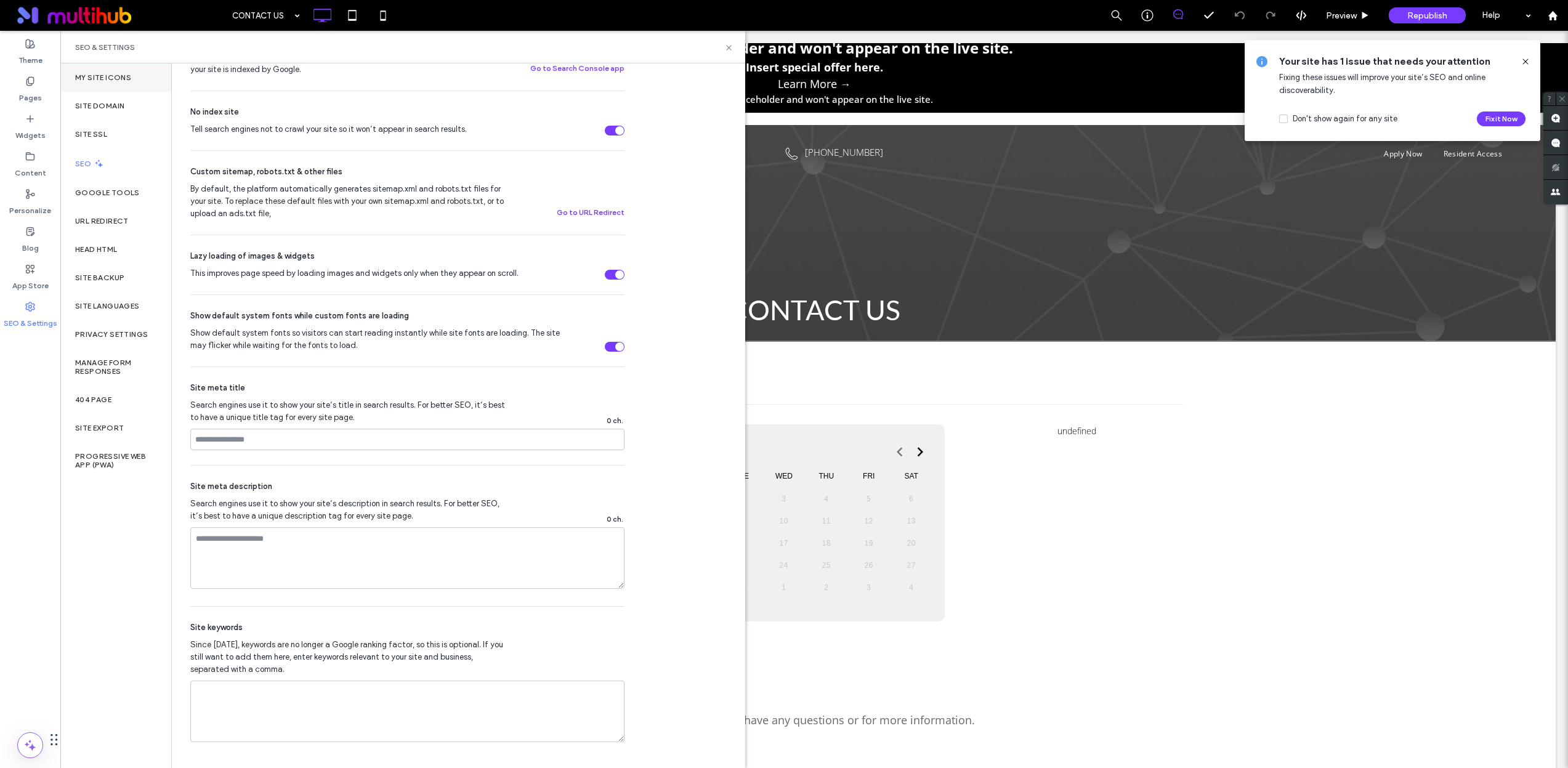
click at [124, 75] on label "My Site Icons" at bounding box center [103, 78] width 56 height 9
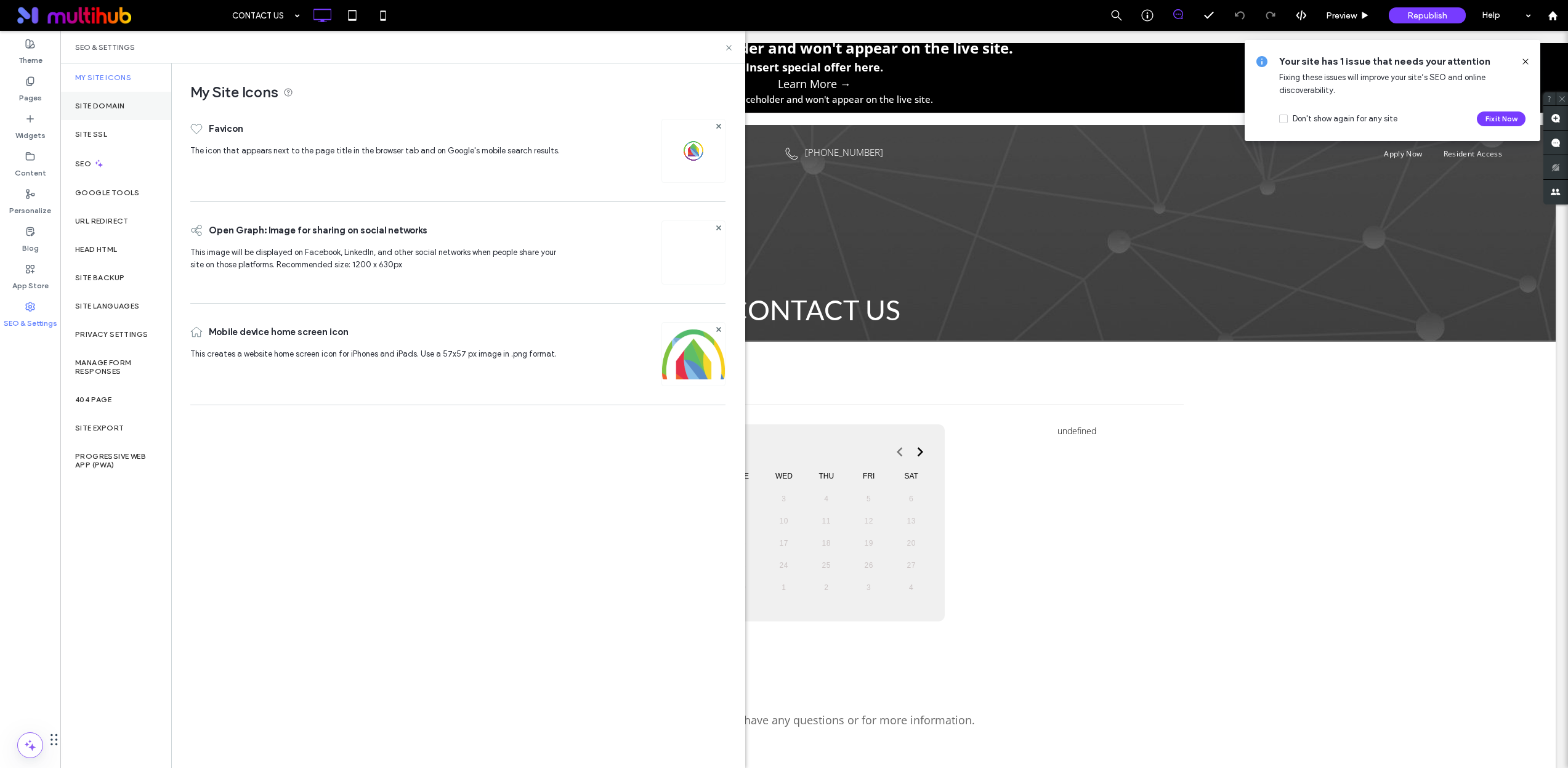
click at [106, 102] on label "Site Domain" at bounding box center [99, 106] width 49 height 9
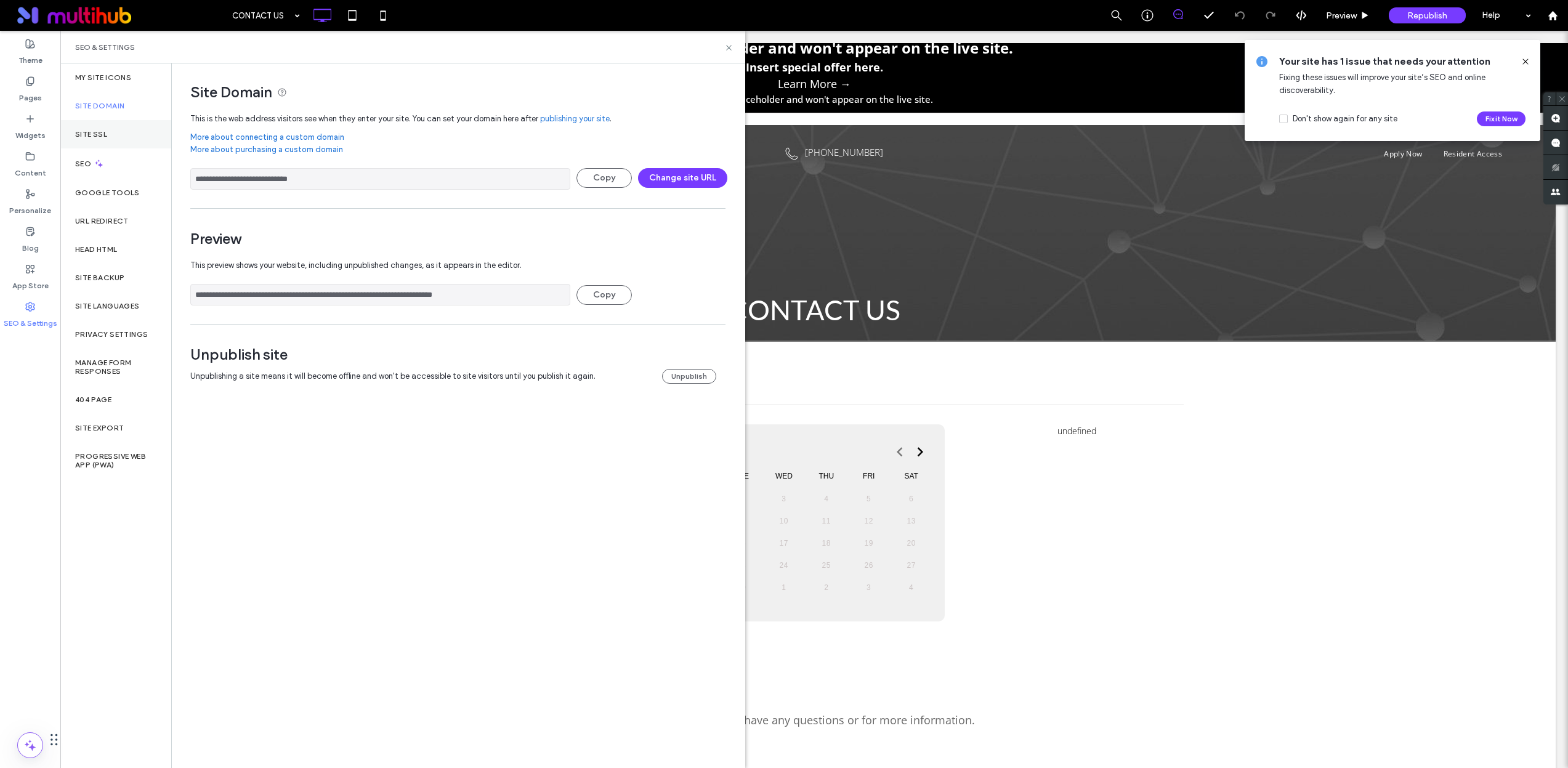
click at [117, 135] on div "Site SSL" at bounding box center [115, 134] width 111 height 29
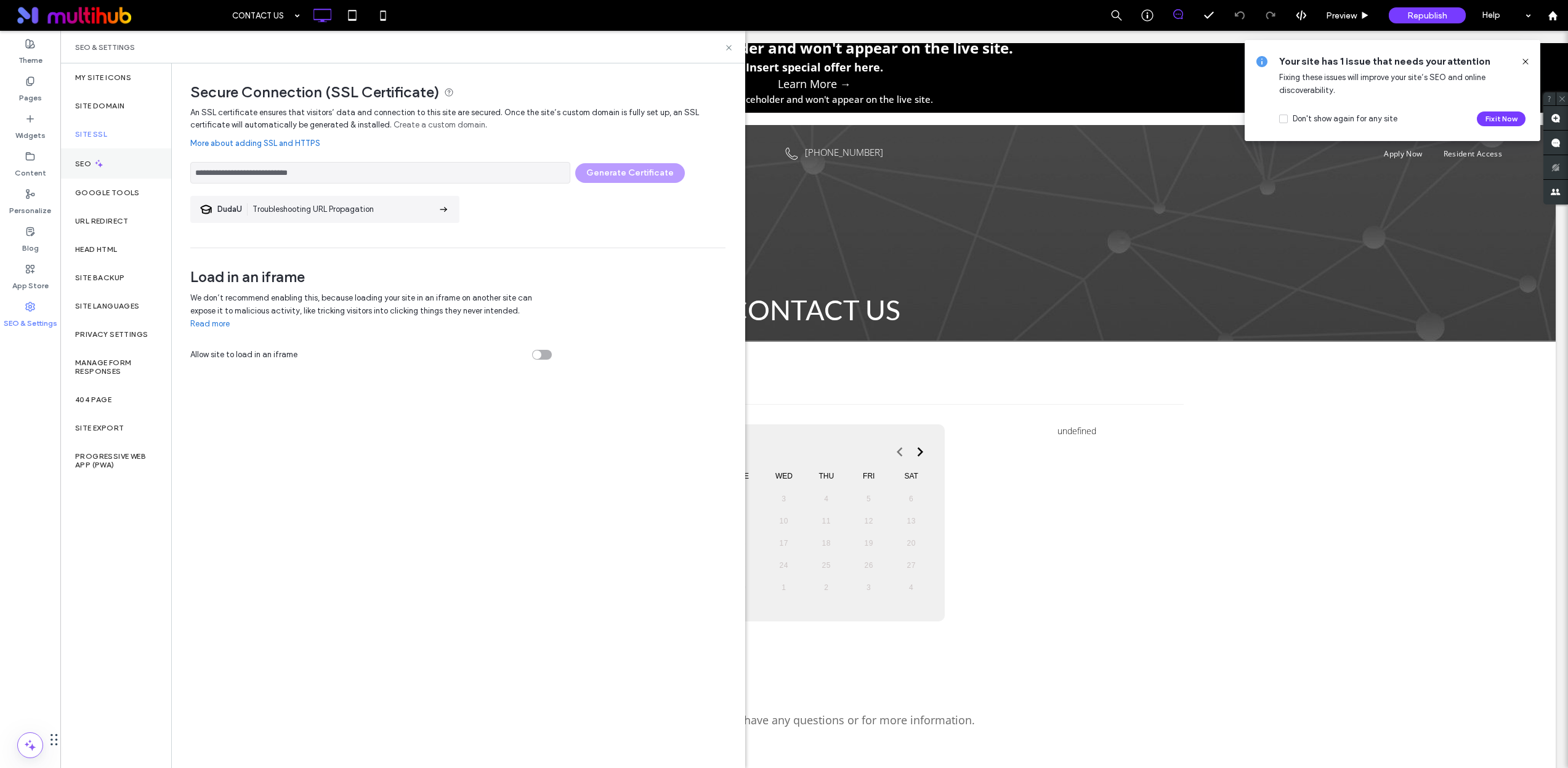
click at [127, 158] on div "SEO" at bounding box center [115, 163] width 111 height 30
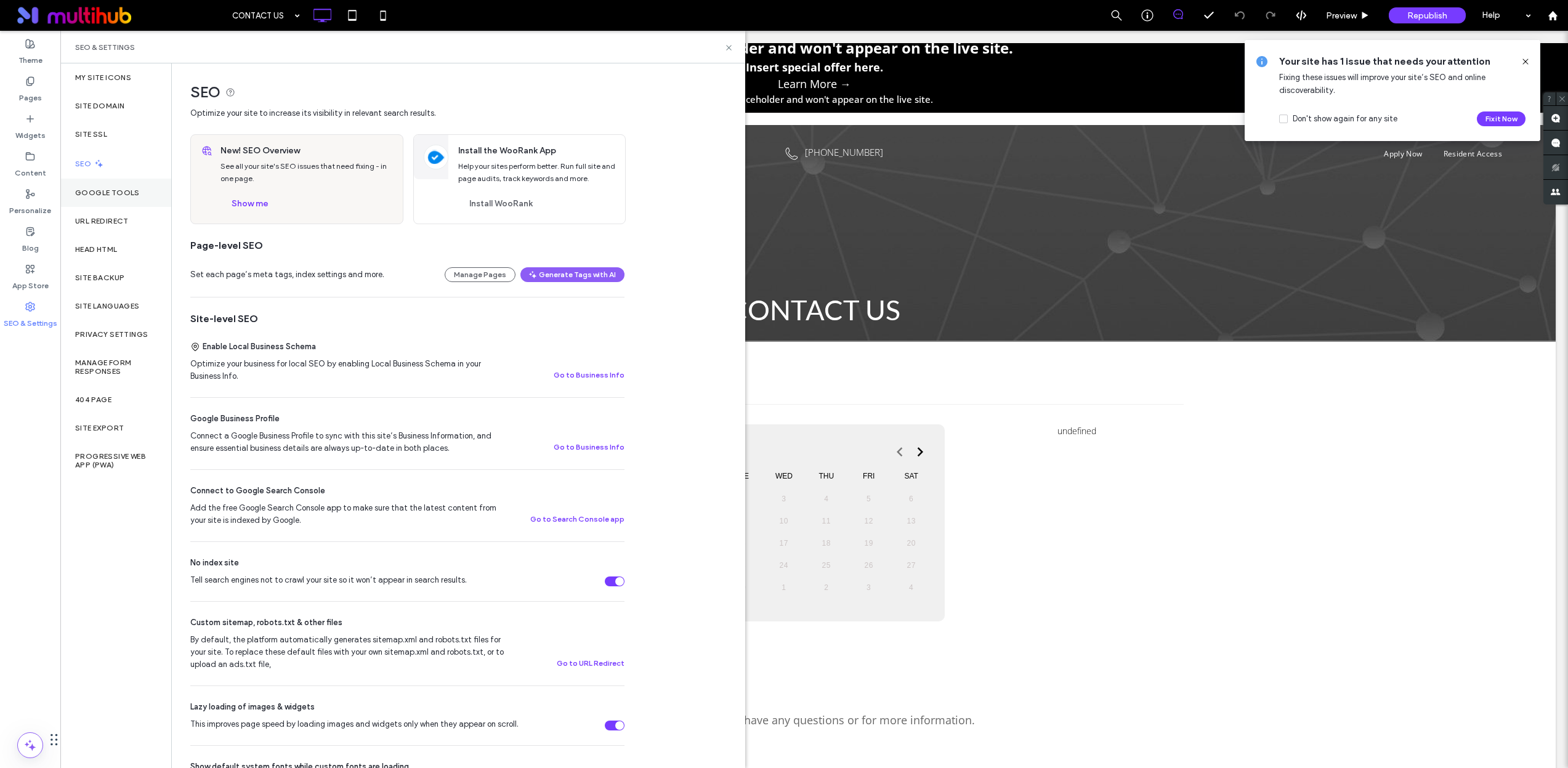
click at [130, 185] on div "Google Tools" at bounding box center [115, 193] width 111 height 29
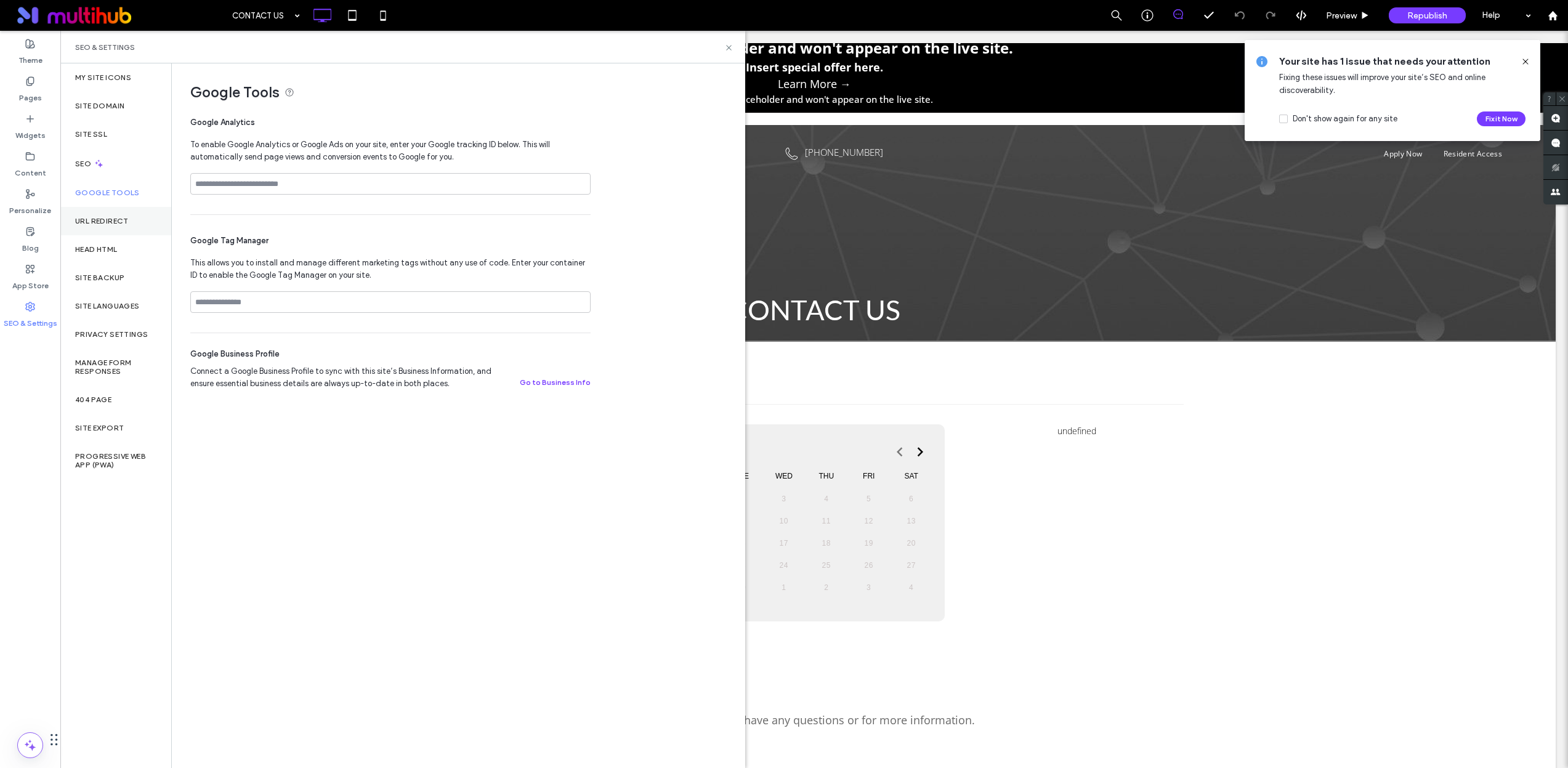
click at [133, 232] on div "URL Redirect" at bounding box center [115, 221] width 111 height 29
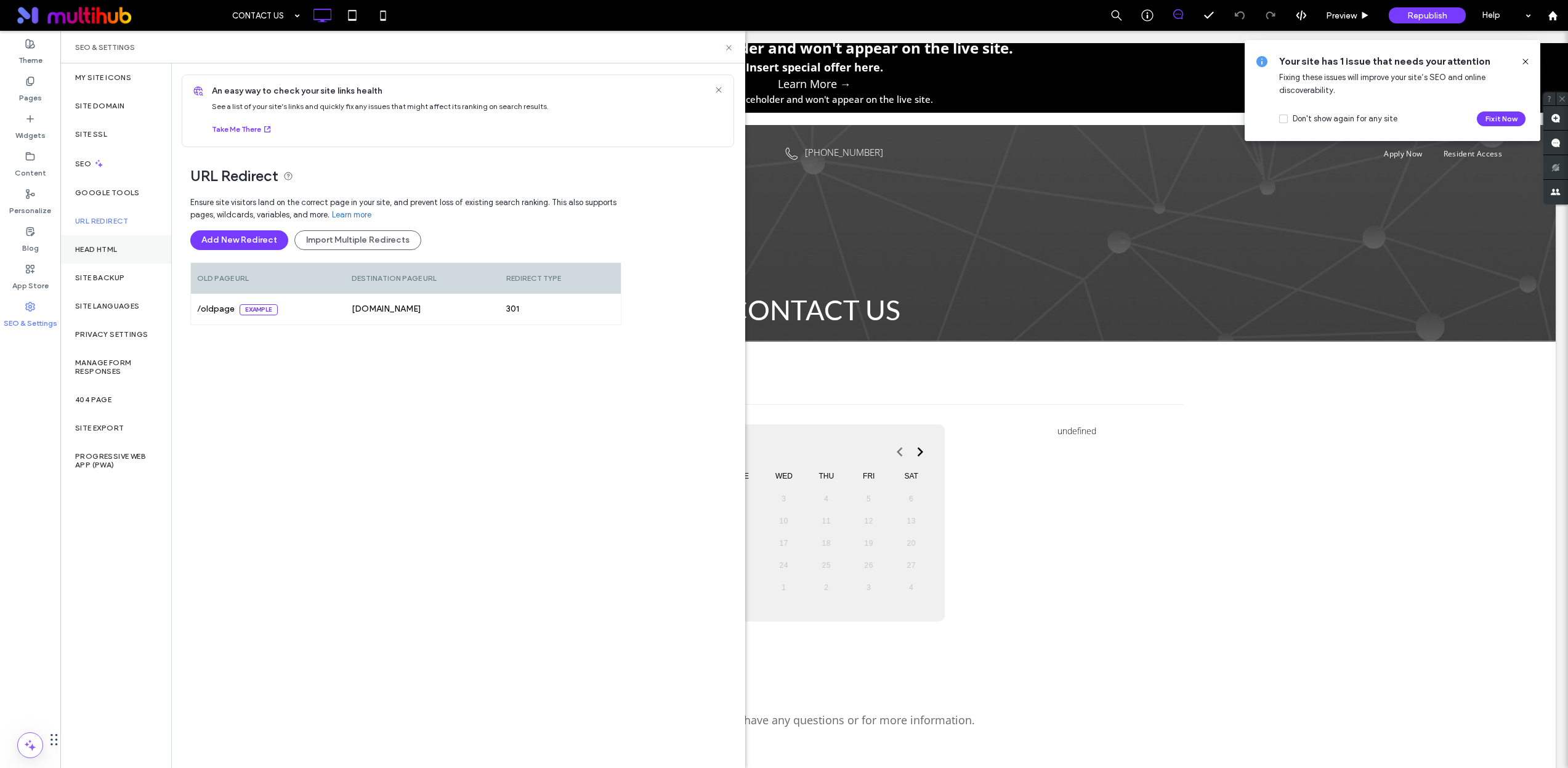
click at [126, 242] on div "Head HTML" at bounding box center [115, 250] width 111 height 29
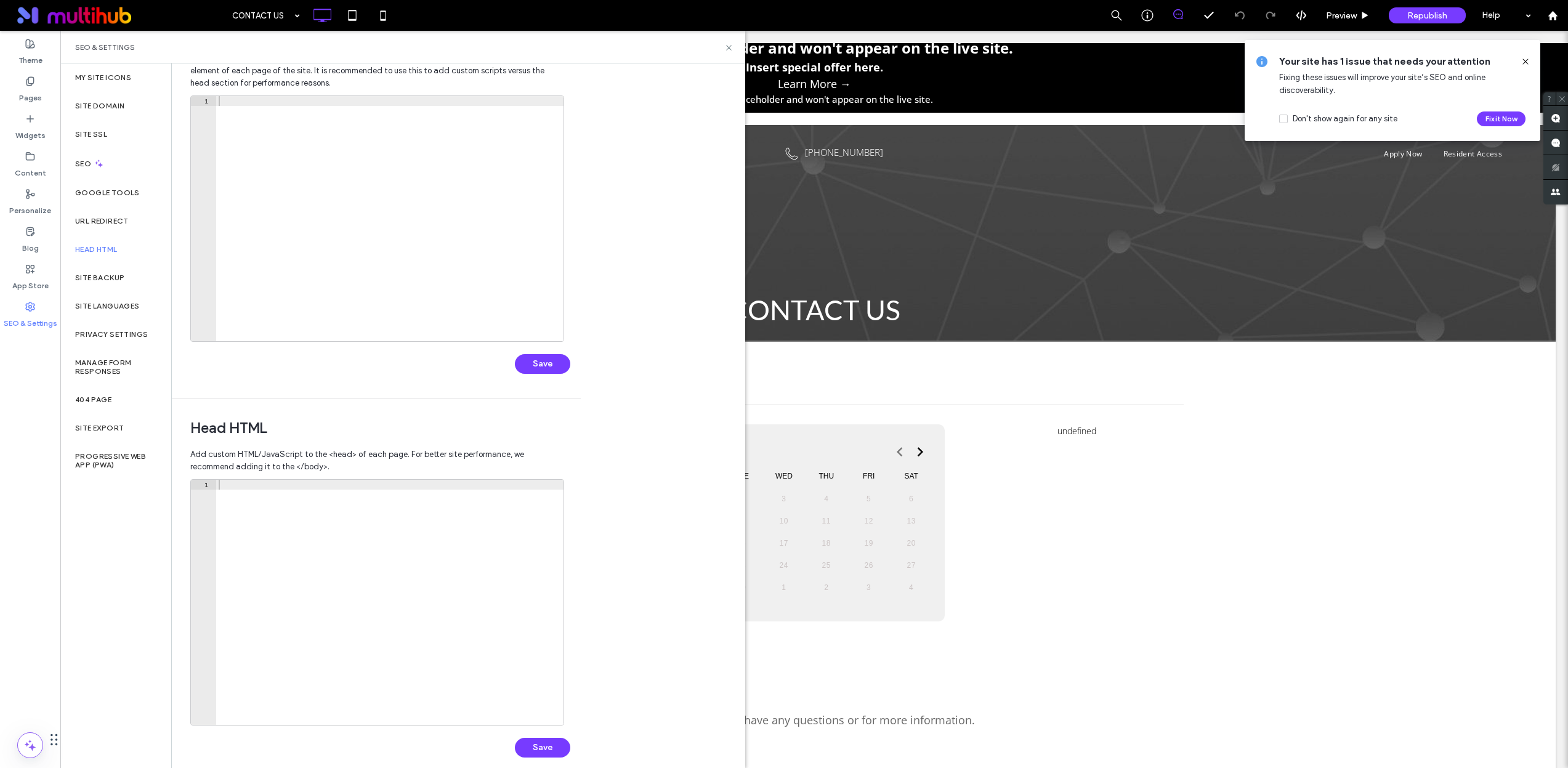
scroll to position [76, 0]
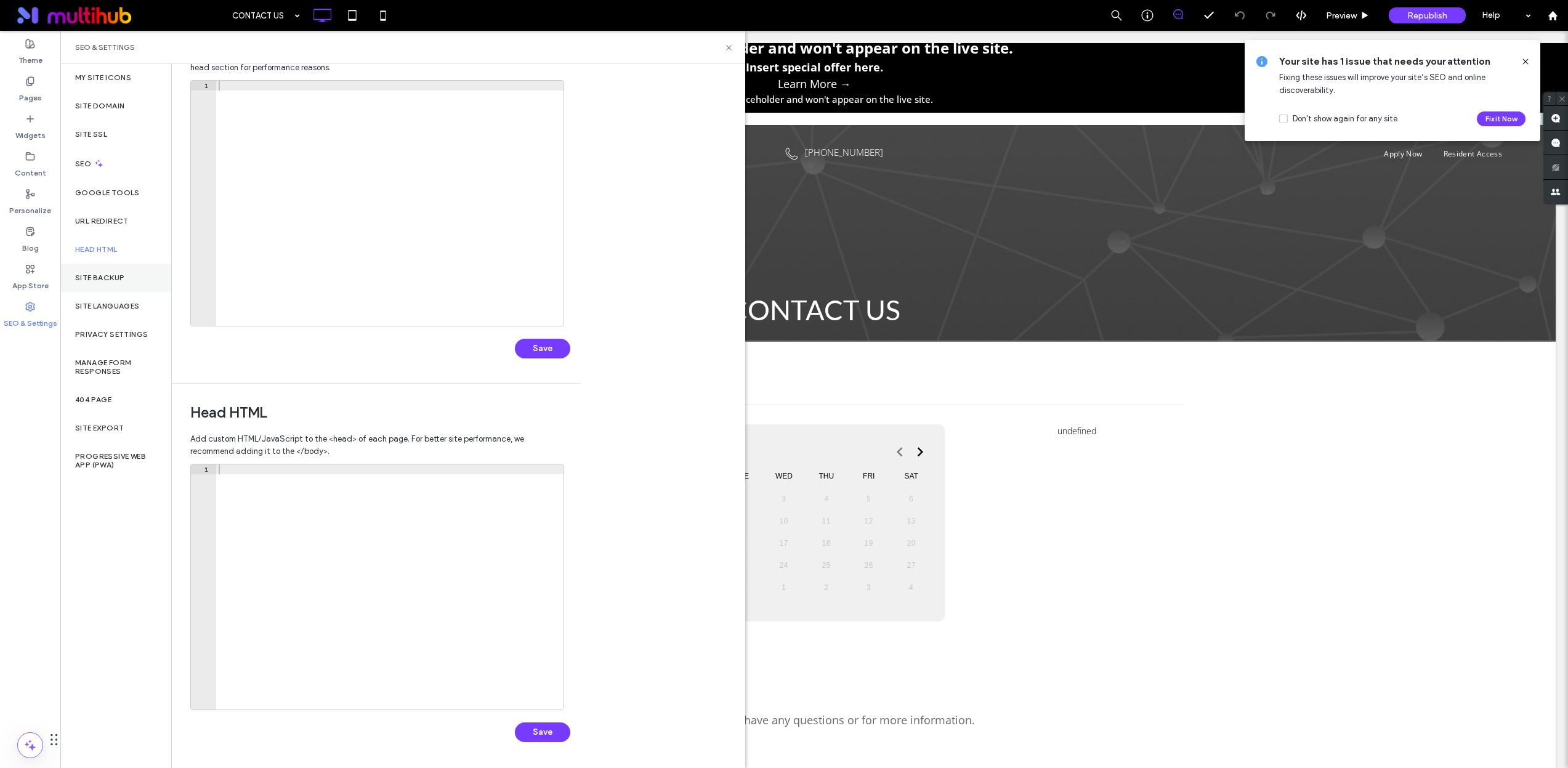
click at [133, 281] on div "Site Backup" at bounding box center [115, 278] width 111 height 29
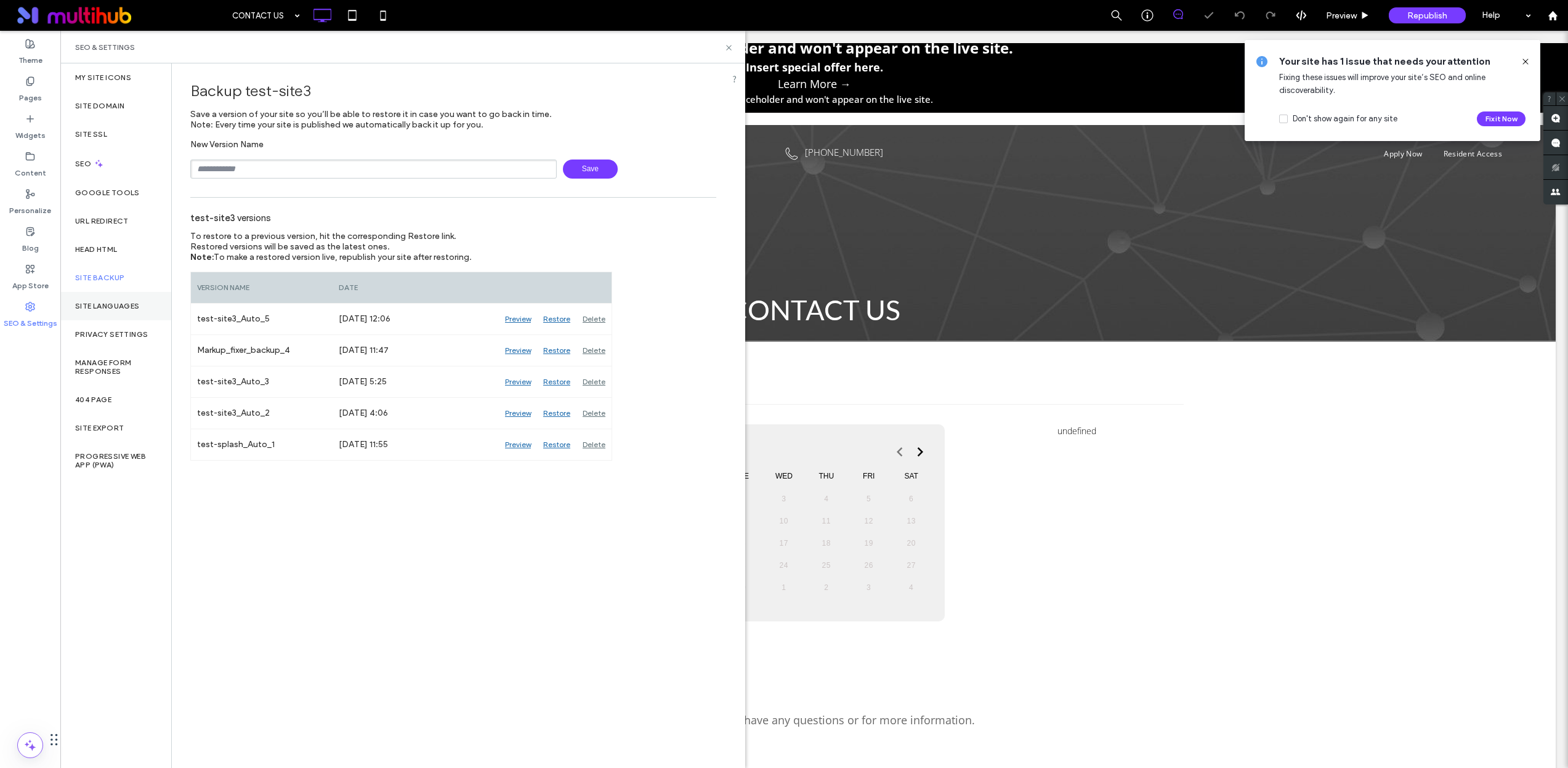
click at [123, 304] on label "Site Languages" at bounding box center [107, 306] width 65 height 9
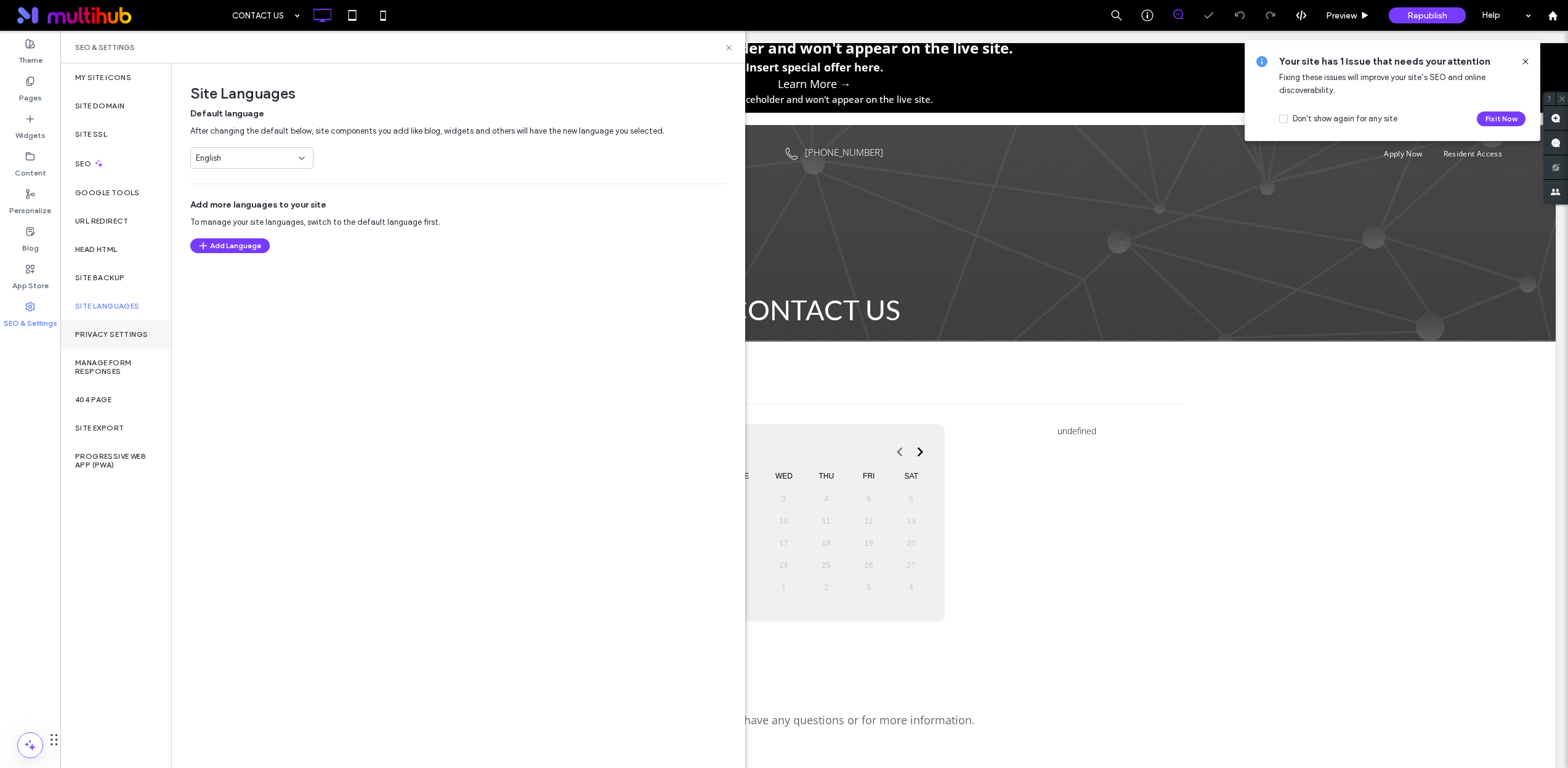
click at [133, 339] on div "Privacy Settings" at bounding box center [115, 335] width 111 height 29
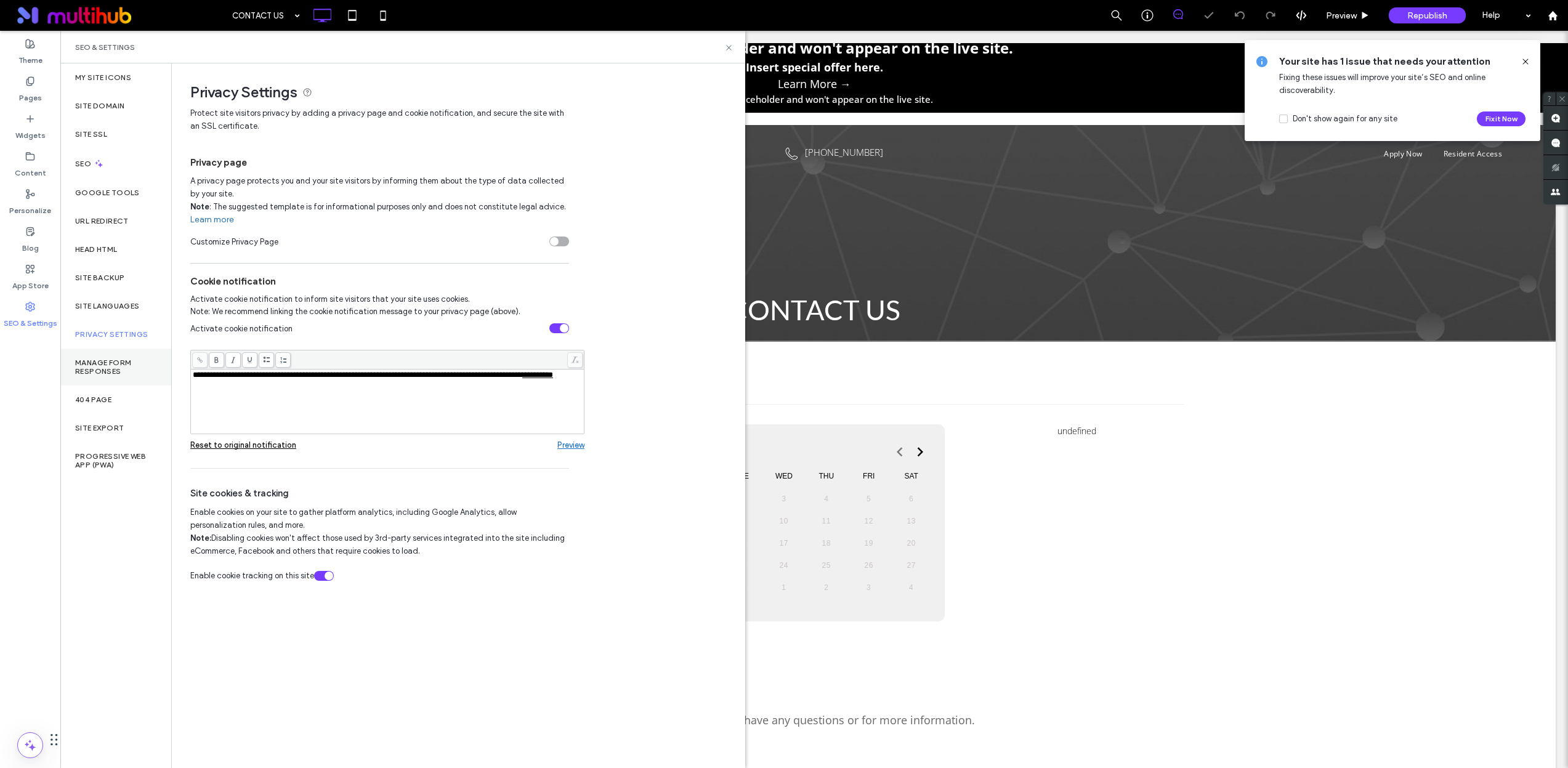
click at [114, 371] on label "Manage Form Responses" at bounding box center [115, 367] width 81 height 17
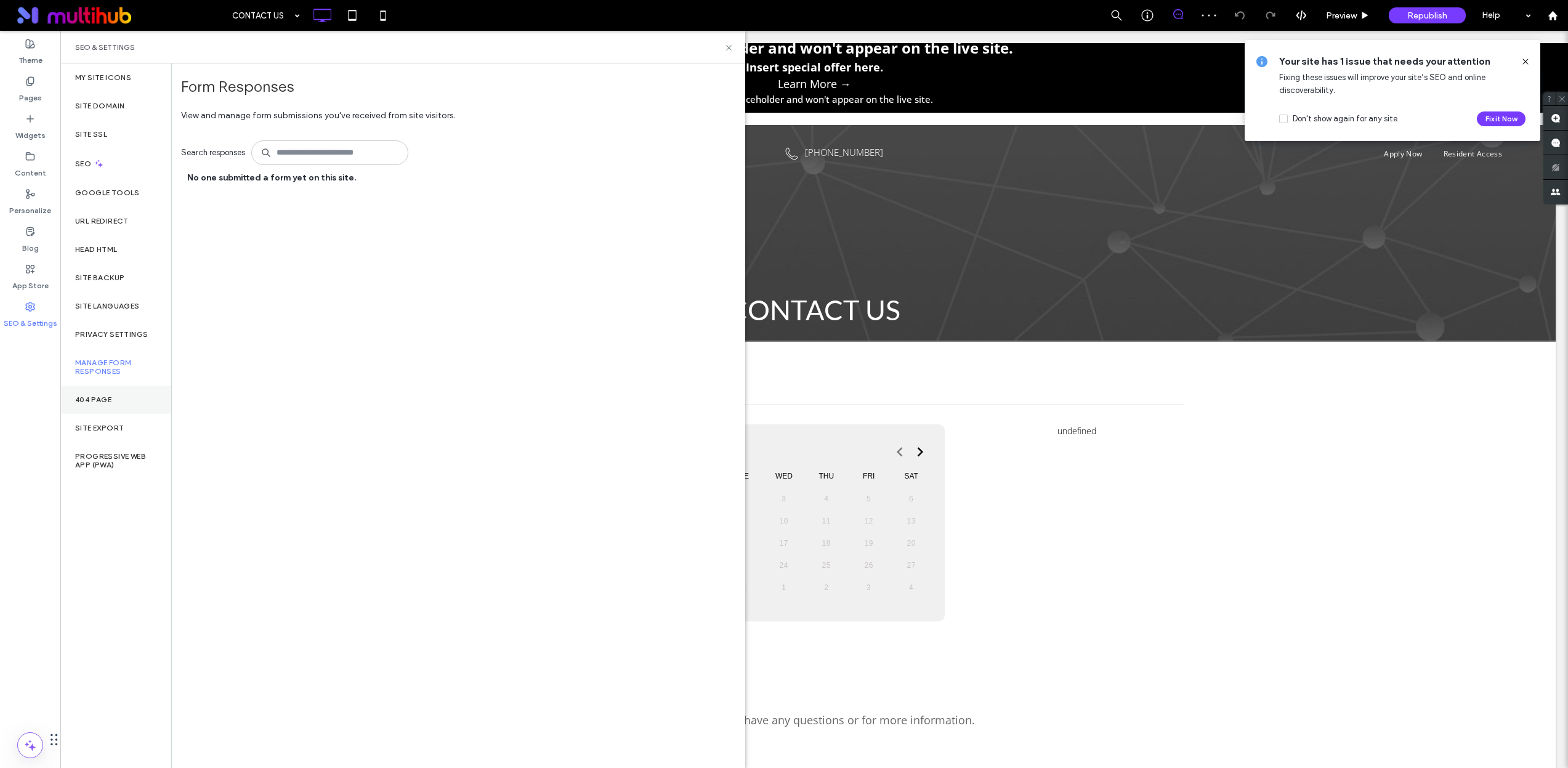
click at [121, 403] on div "404 Page" at bounding box center [115, 400] width 111 height 29
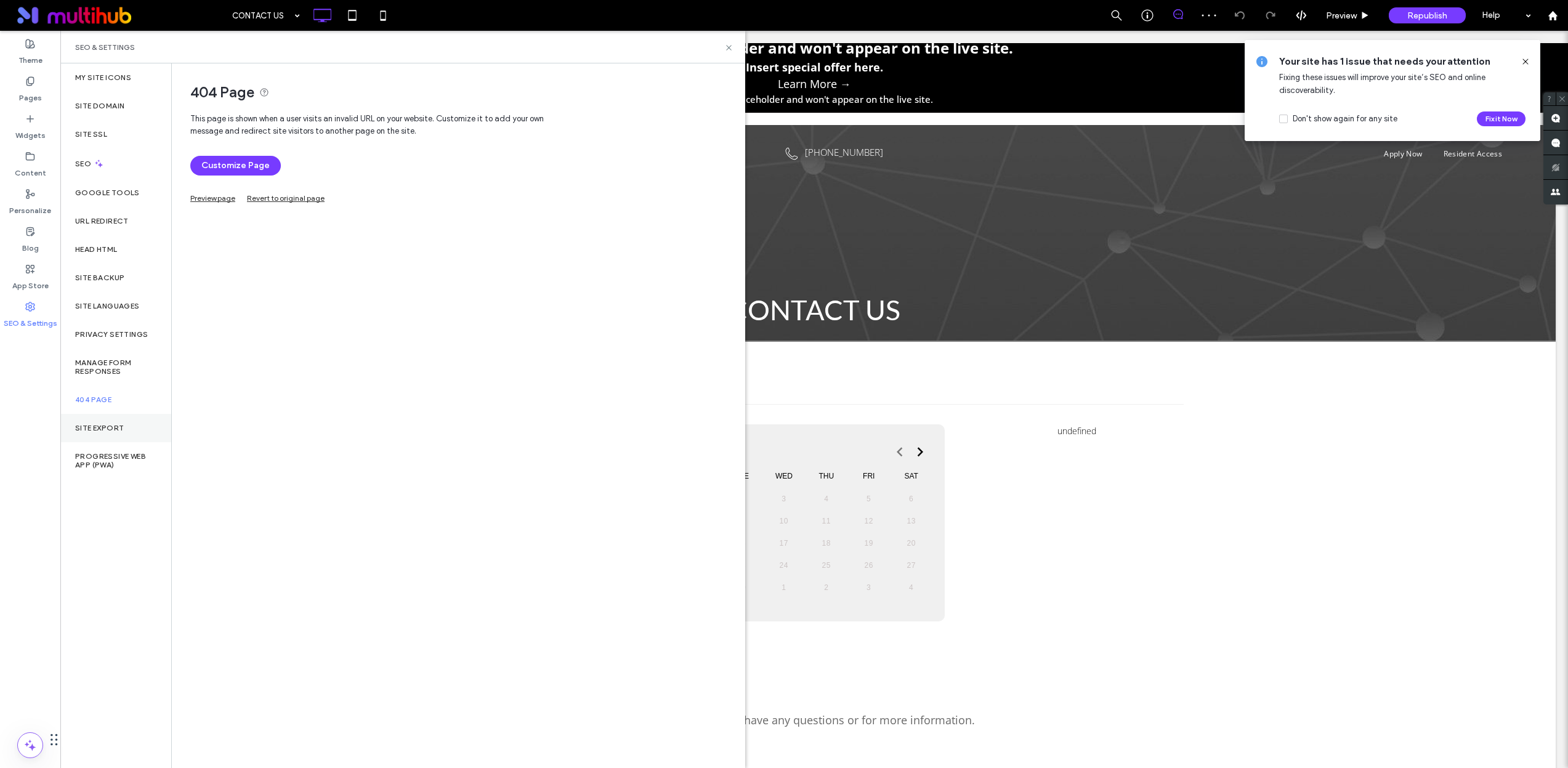
drag, startPoint x: 125, startPoint y: 427, endPoint x: 124, endPoint y: 421, distance: 6.1
click at [125, 423] on div "Site Export" at bounding box center [115, 428] width 111 height 29
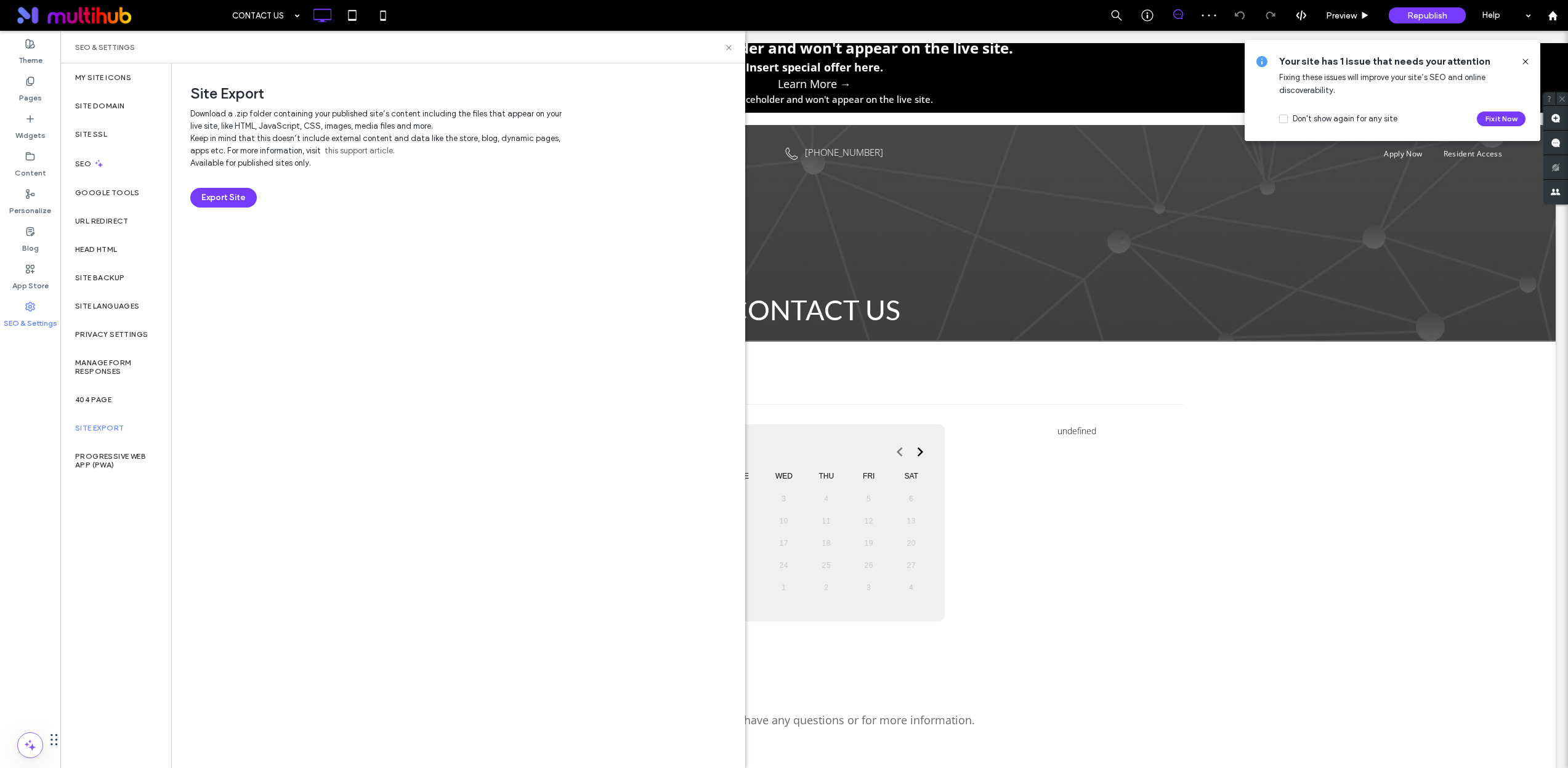
click at [124, 438] on div "Site Export" at bounding box center [115, 428] width 111 height 29
click at [41, 282] on label "App Store" at bounding box center [30, 282] width 37 height 17
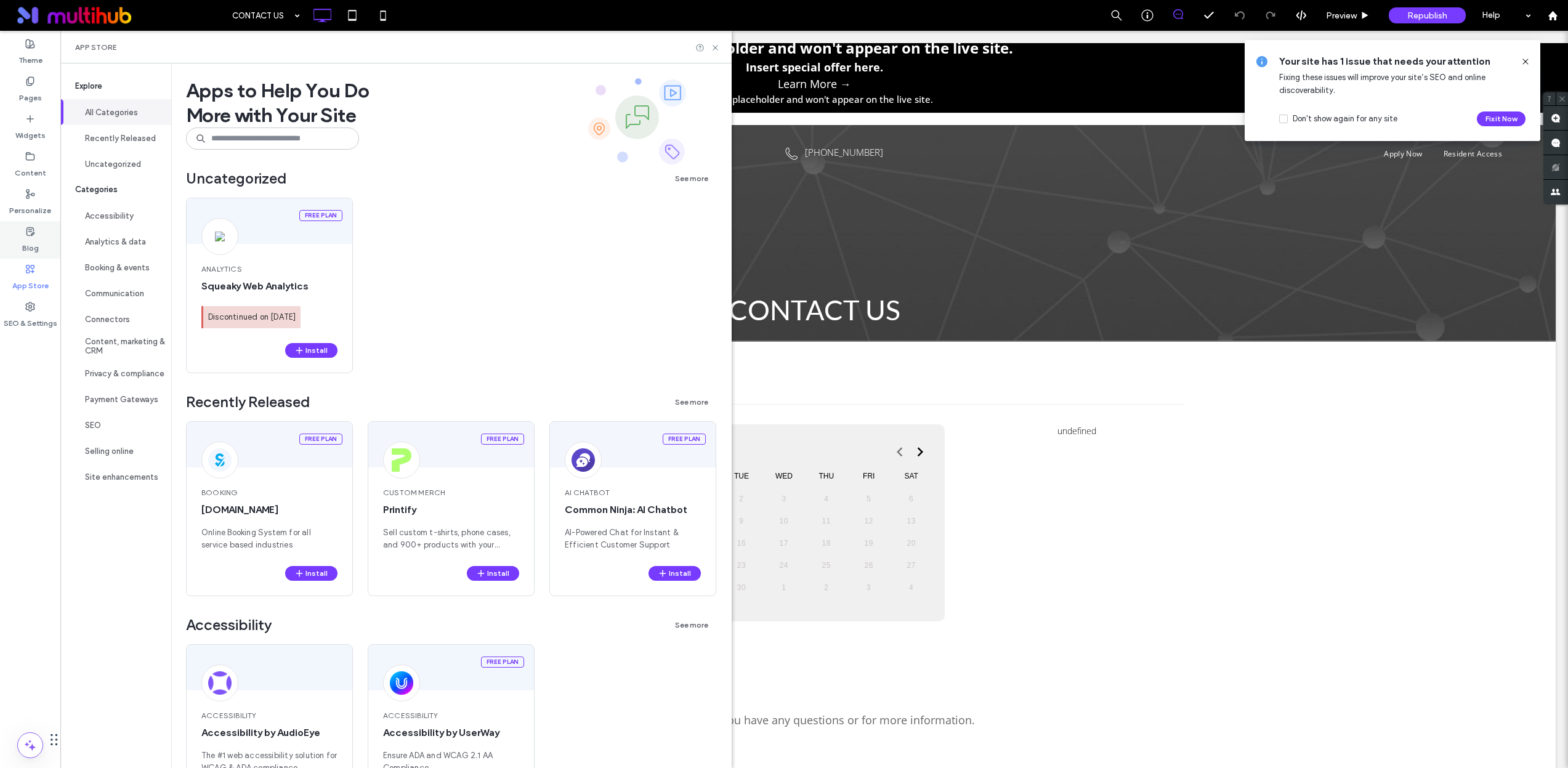
click at [29, 235] on use at bounding box center [30, 231] width 7 height 8
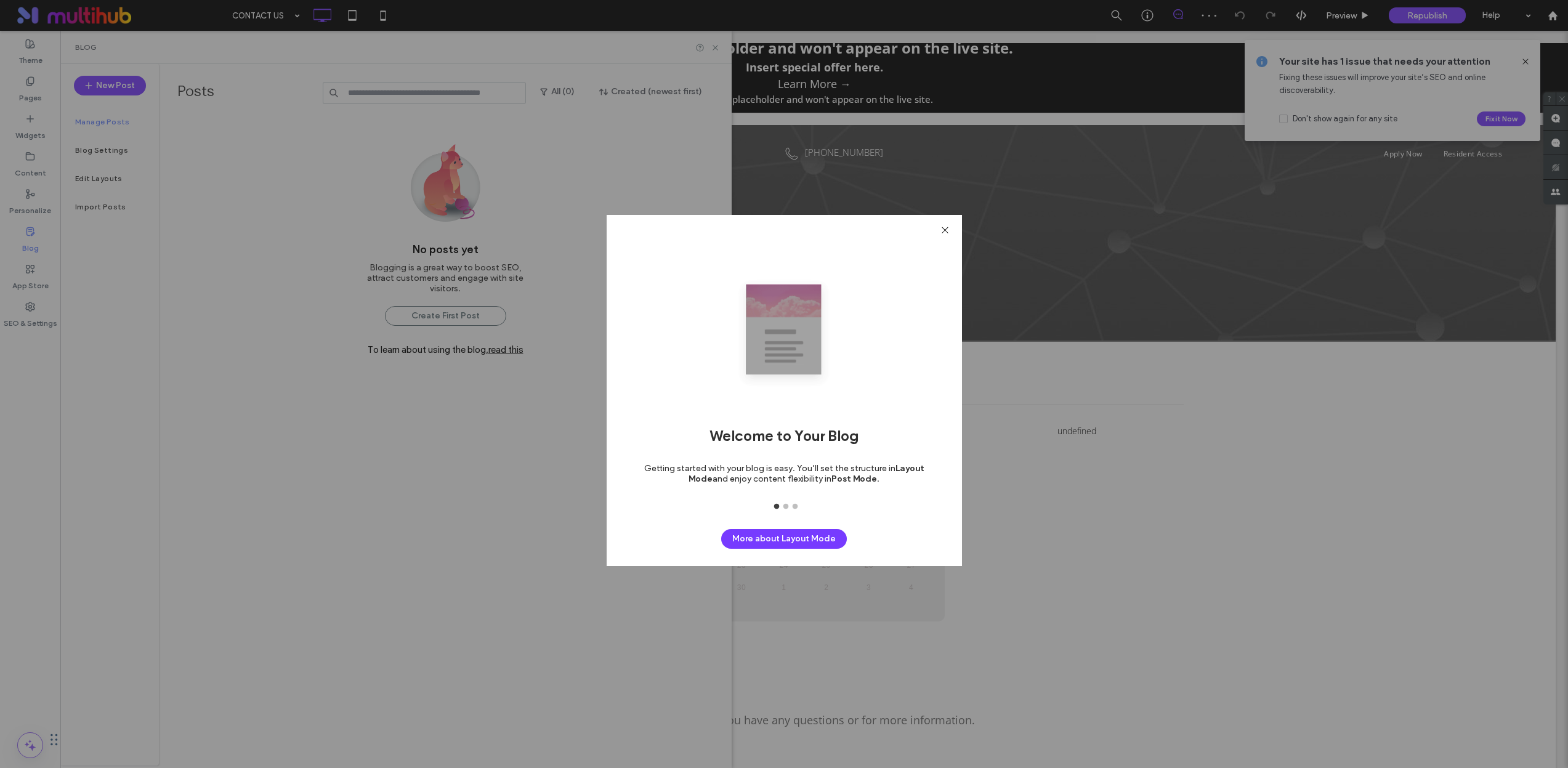
click at [942, 228] on icon at bounding box center [945, 230] width 9 height 9
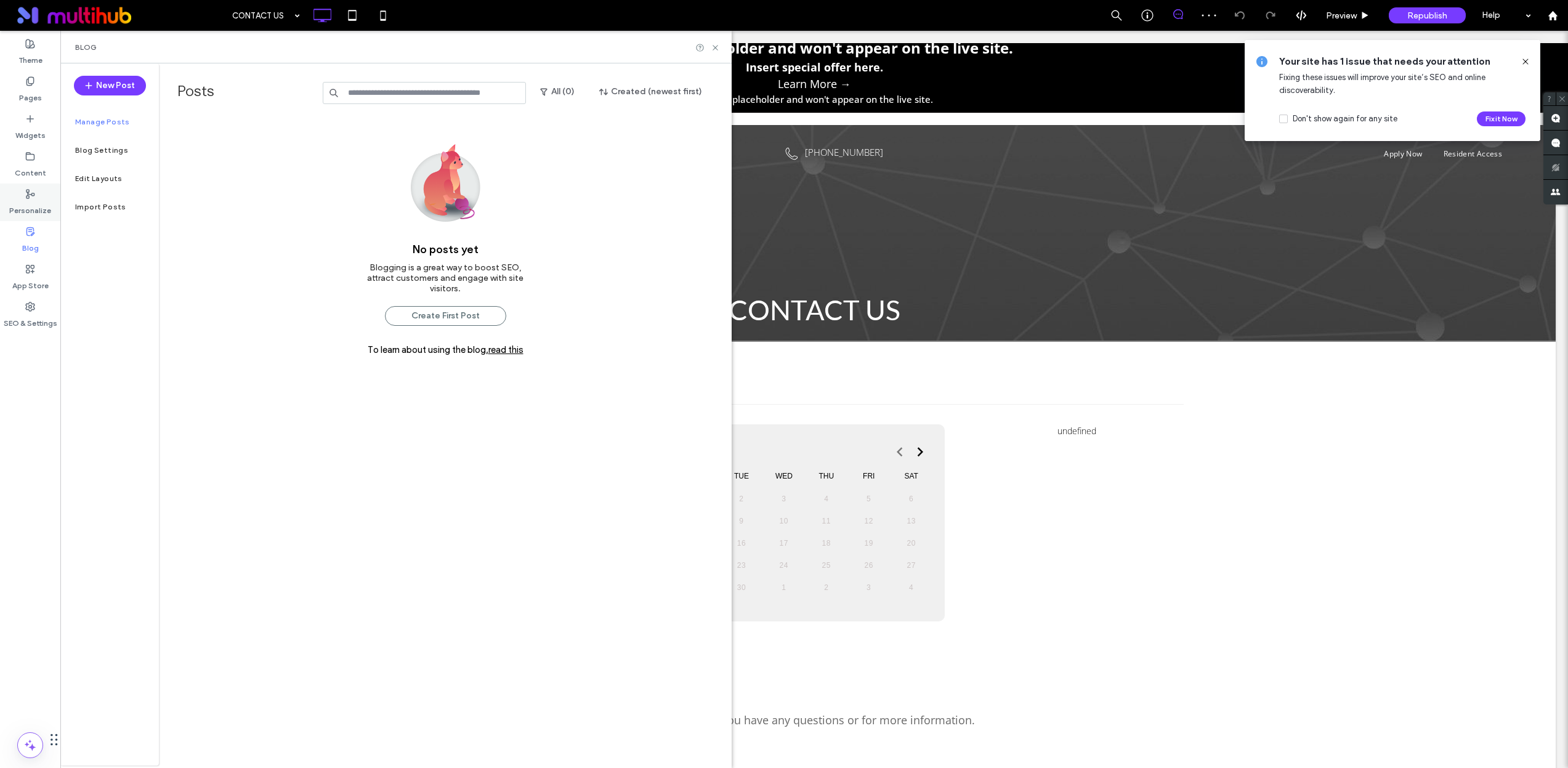
click at [42, 194] on div "Personalize" at bounding box center [30, 202] width 60 height 38
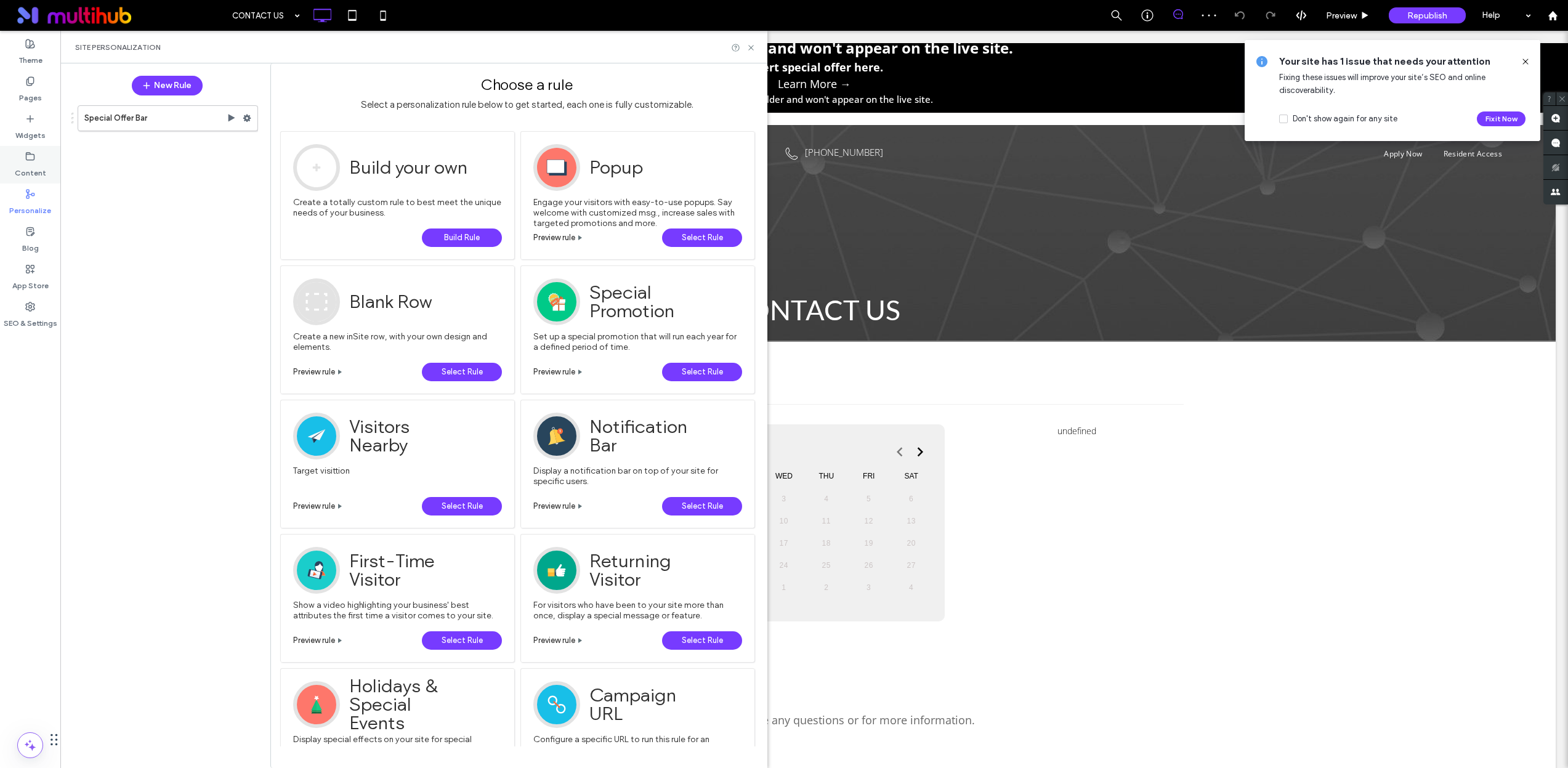
click at [38, 162] on label "Content" at bounding box center [30, 170] width 32 height 17
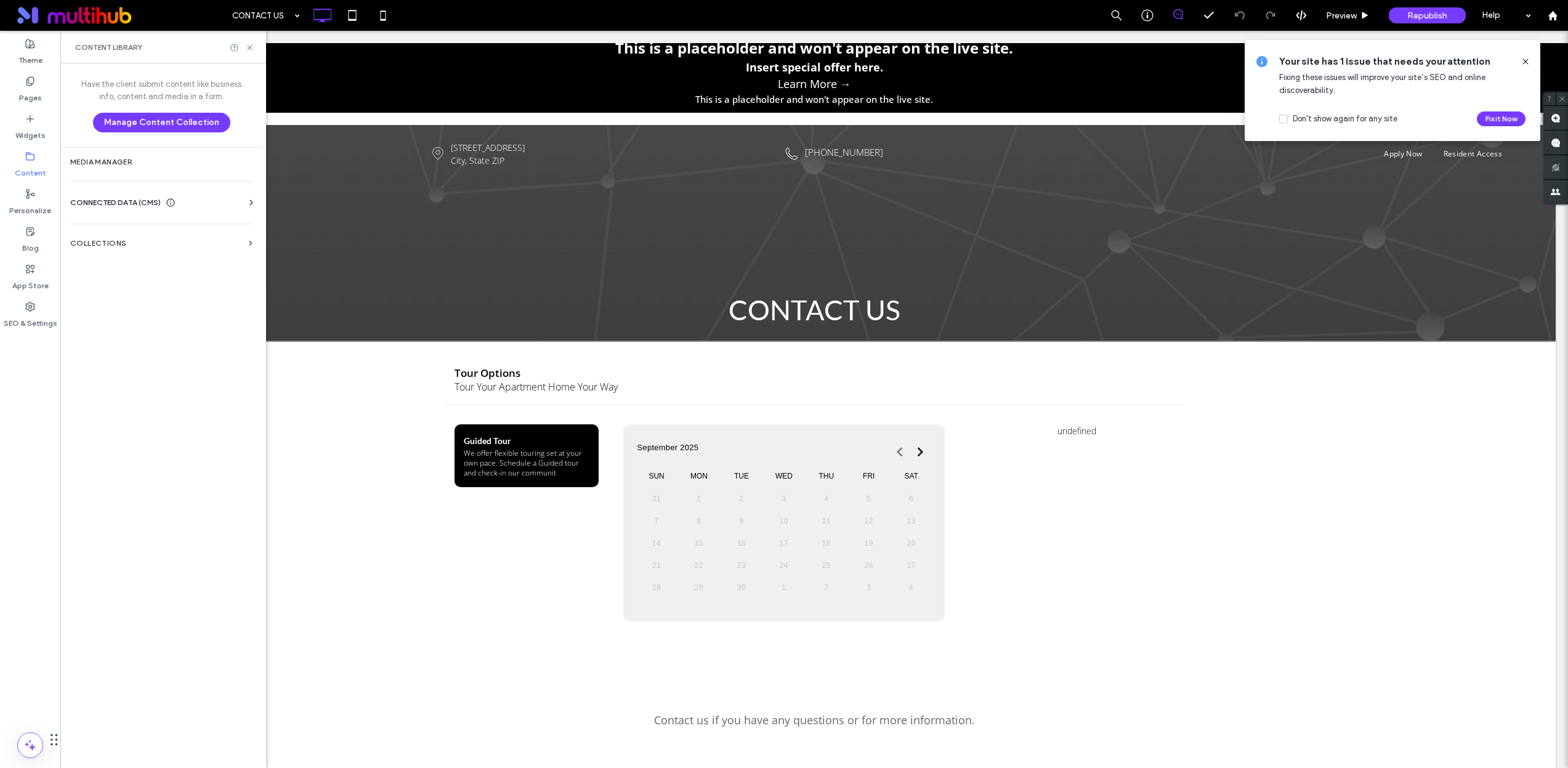
click at [37, 138] on label "Widgets" at bounding box center [30, 132] width 30 height 17
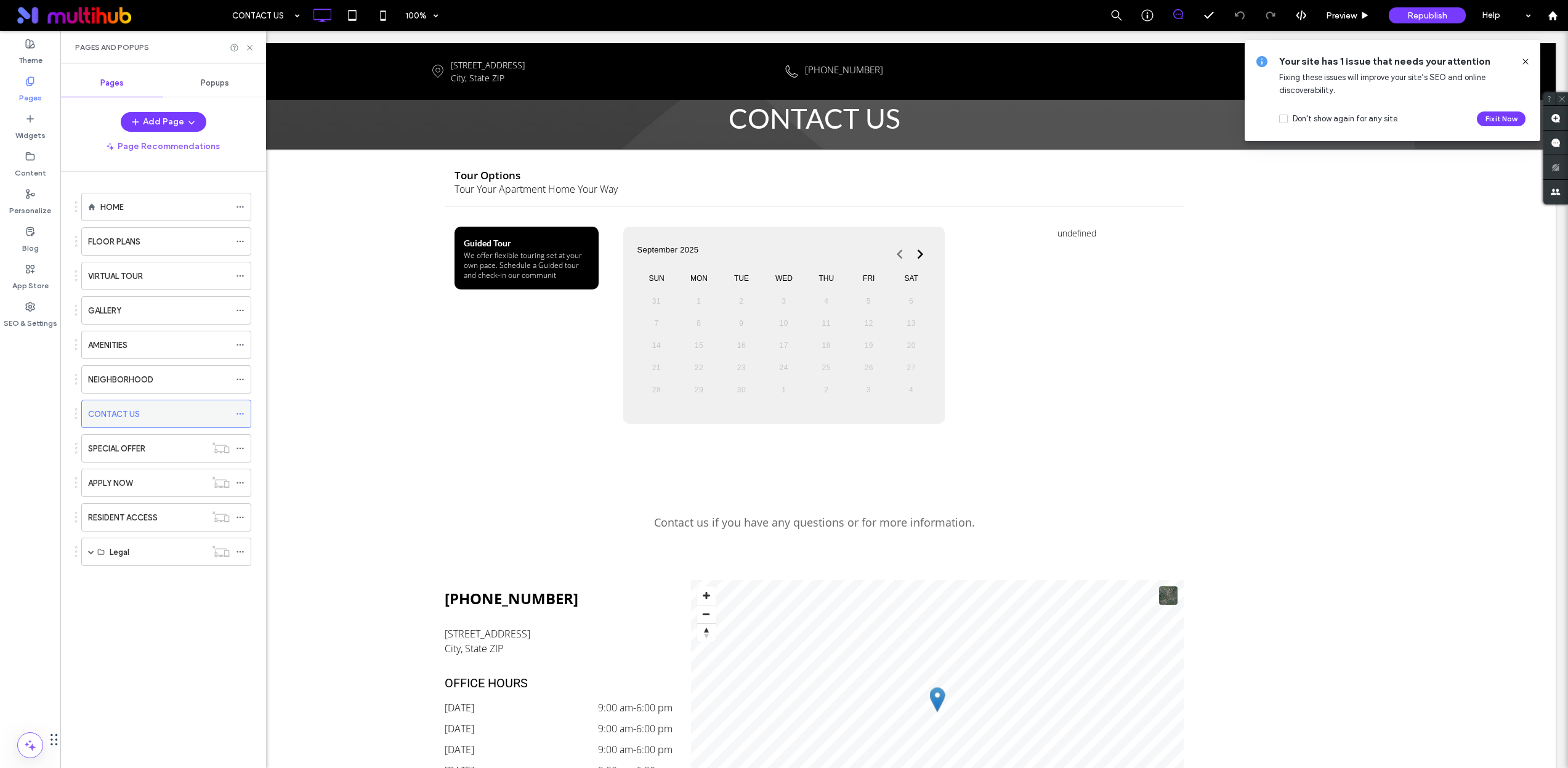
click at [244, 416] on icon at bounding box center [240, 414] width 9 height 9
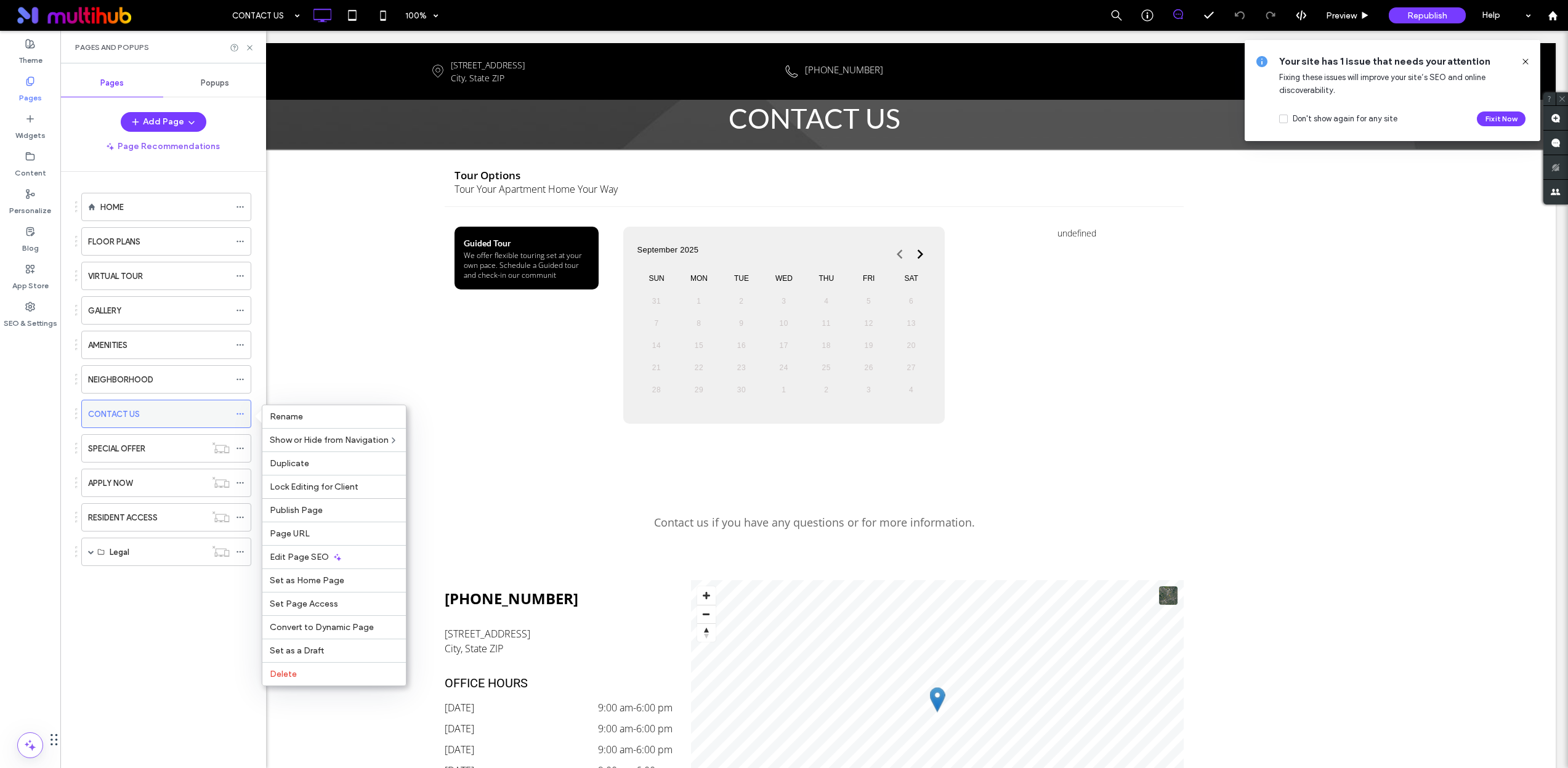
click at [244, 416] on icon at bounding box center [240, 414] width 9 height 9
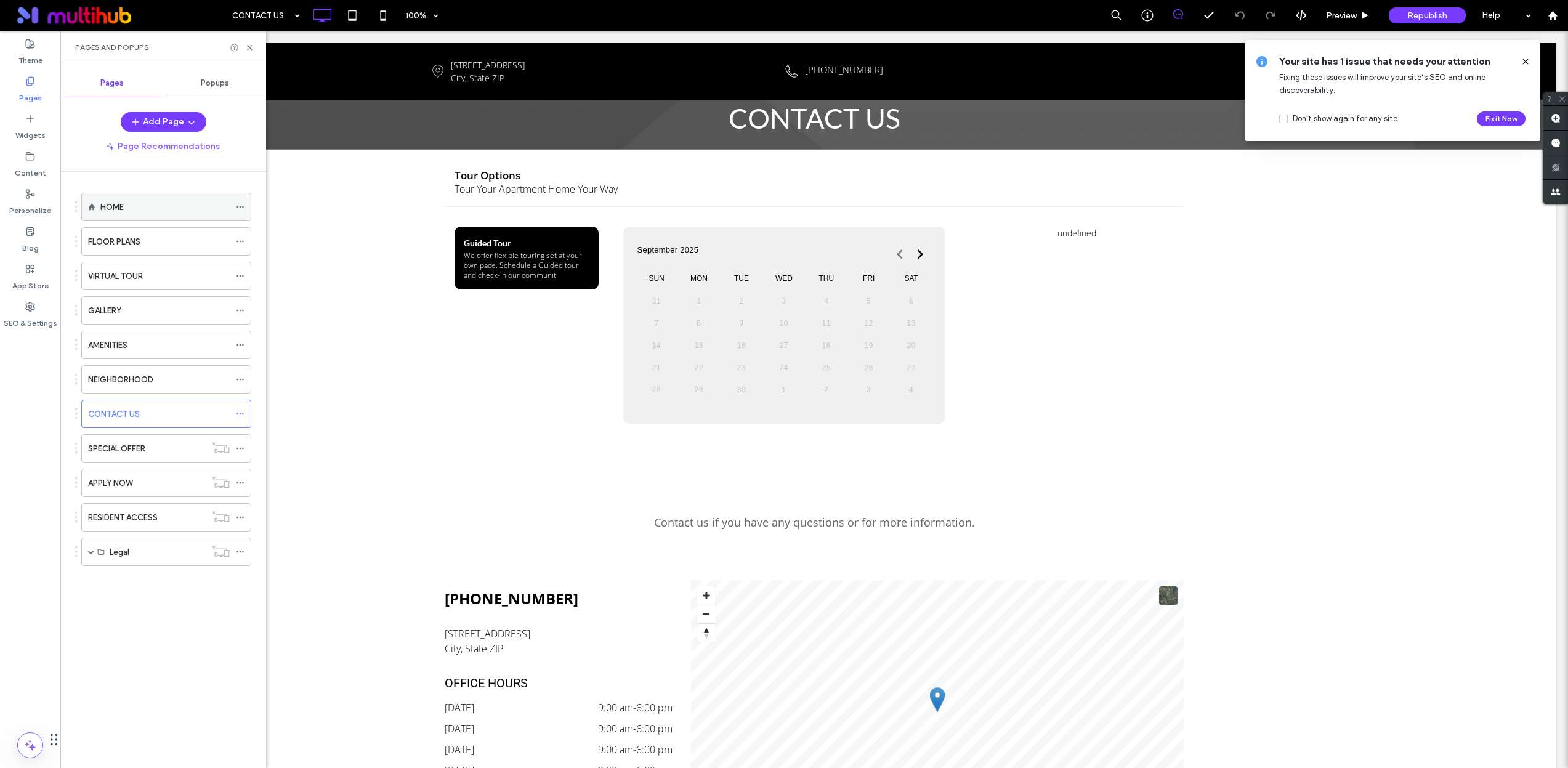
click at [239, 207] on use at bounding box center [240, 207] width 7 height 2
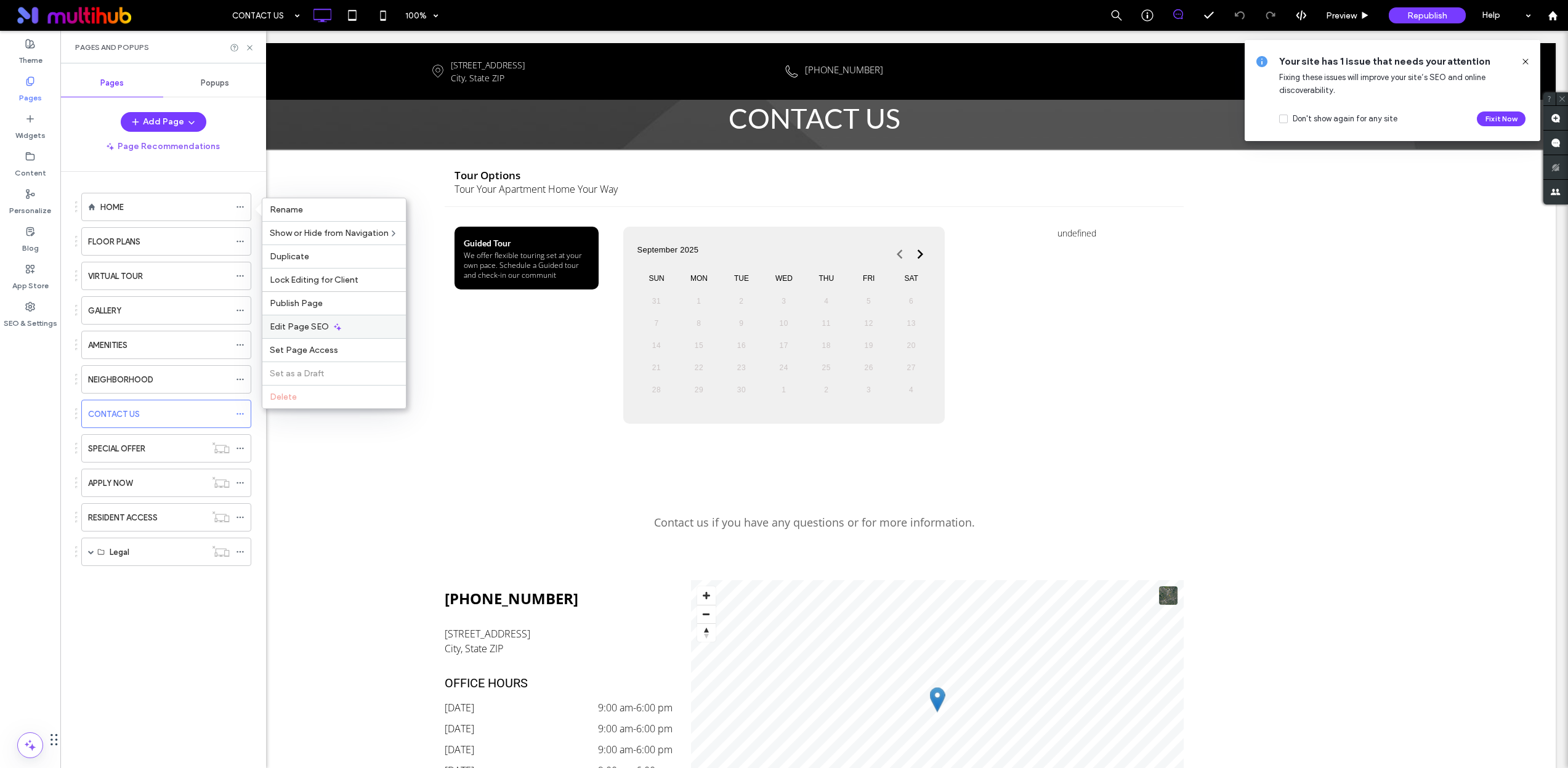
click at [336, 330] on use at bounding box center [338, 327] width 7 height 7
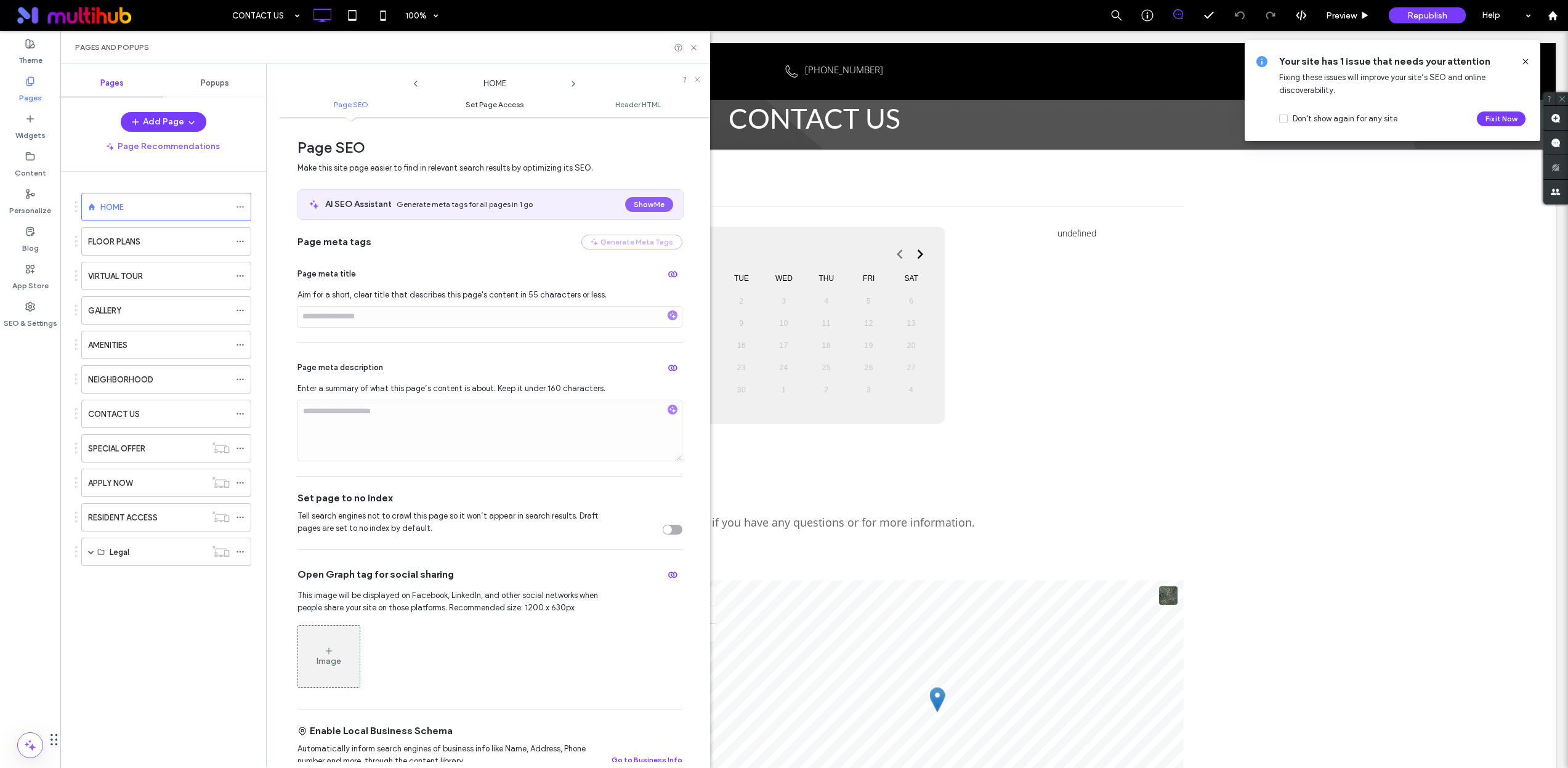
click at [511, 107] on span "Set Page Access" at bounding box center [494, 104] width 58 height 9
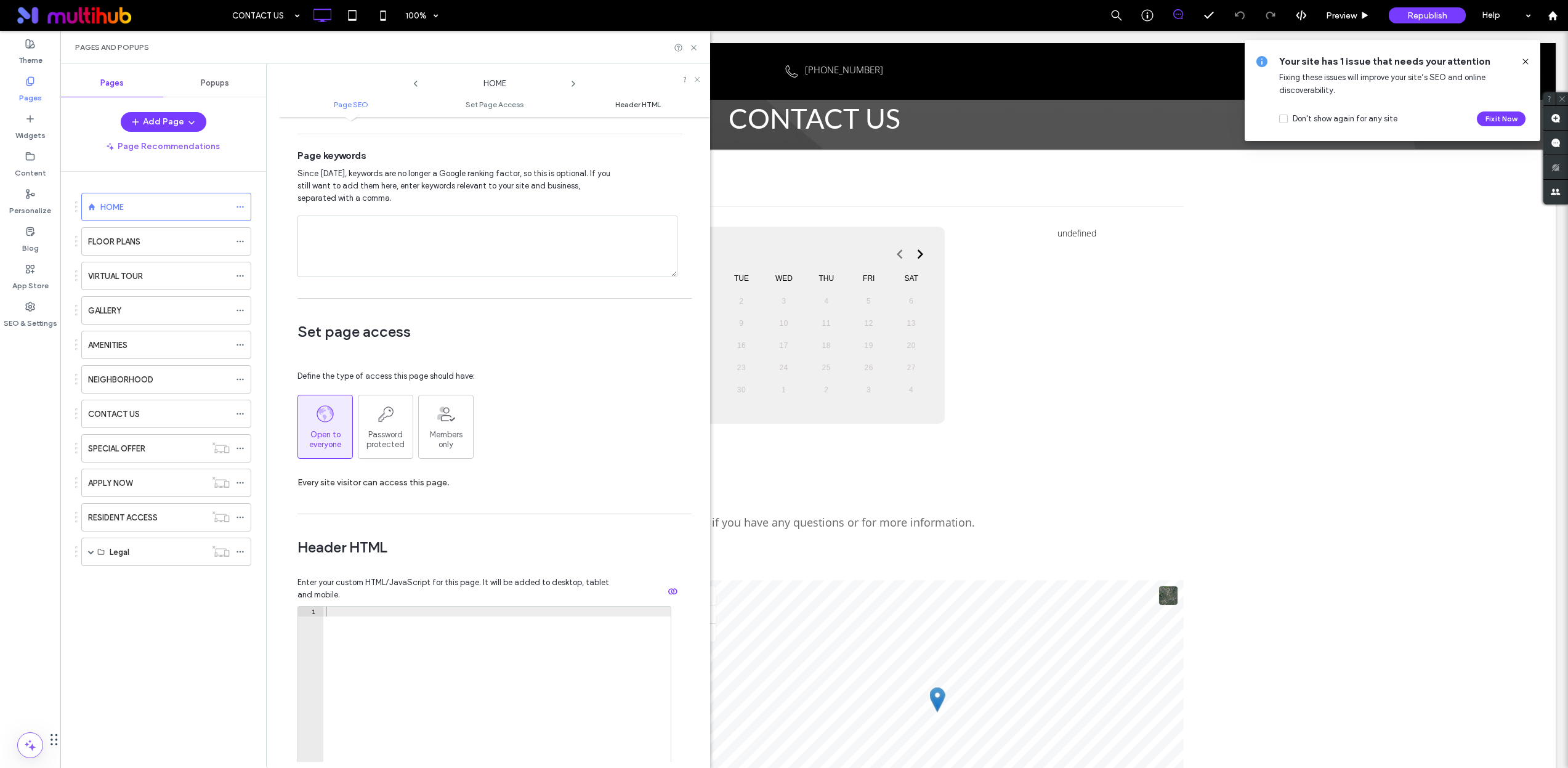
click at [595, 107] on link "Header HTML" at bounding box center [638, 104] width 143 height 9
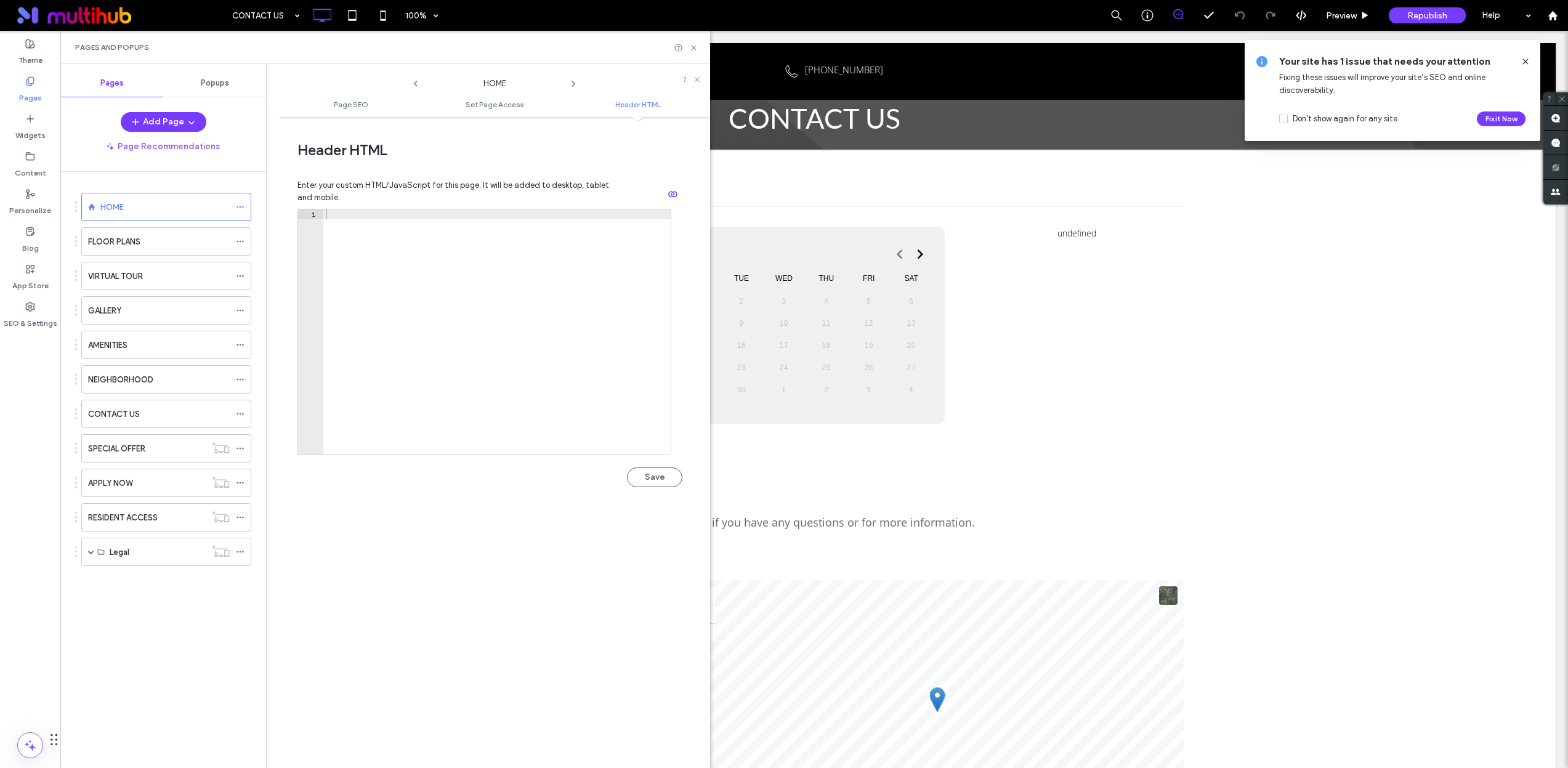
scroll to position [1048, 0]
click at [28, 104] on div "Pages" at bounding box center [30, 89] width 60 height 38
click at [25, 120] on icon at bounding box center [30, 119] width 10 height 10
click at [30, 97] on label "Pages" at bounding box center [30, 95] width 23 height 17
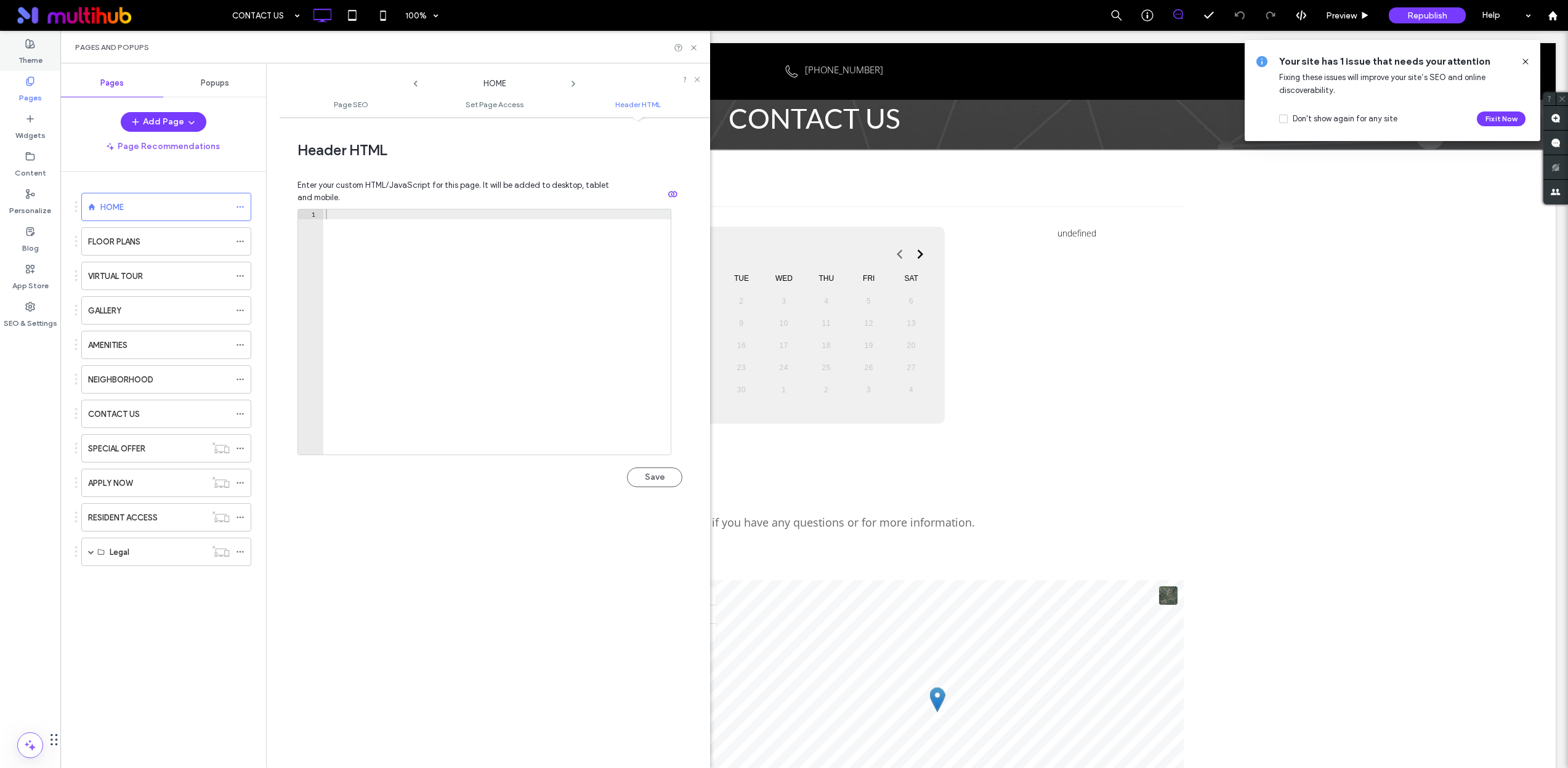
click at [38, 52] on label "Theme" at bounding box center [30, 57] width 24 height 17
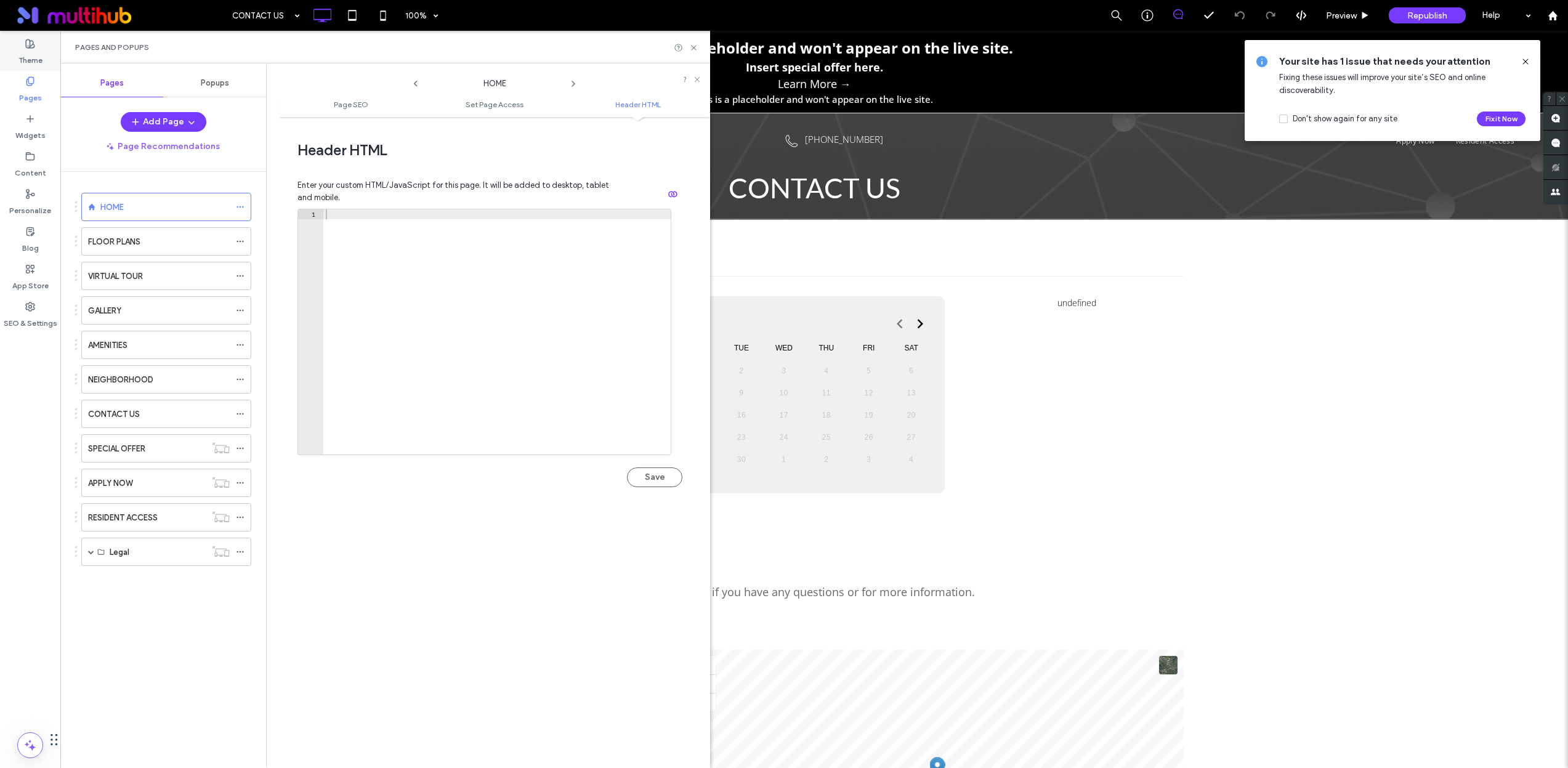
scroll to position [0, 0]
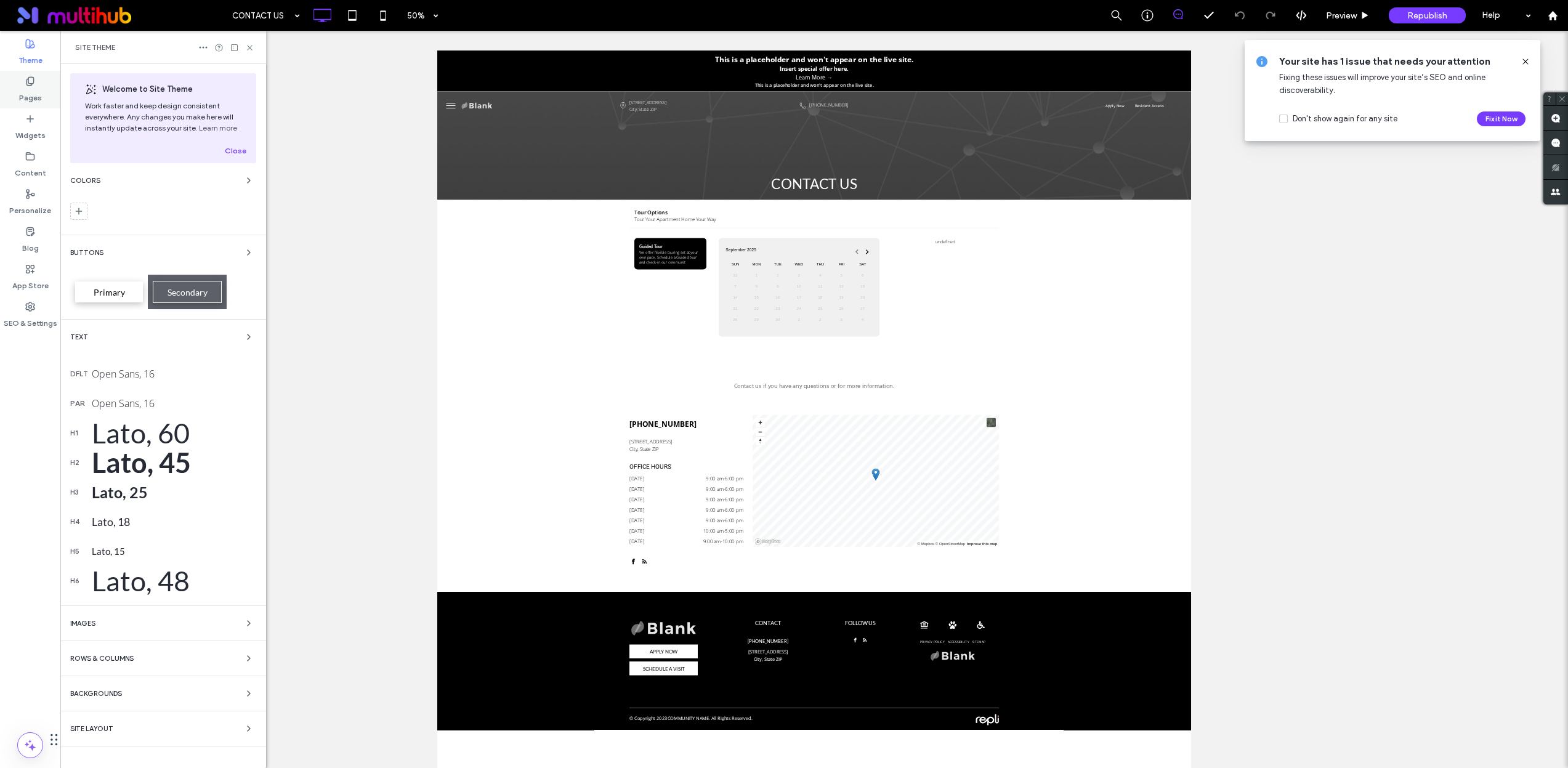
click at [35, 82] on icon at bounding box center [30, 81] width 10 height 10
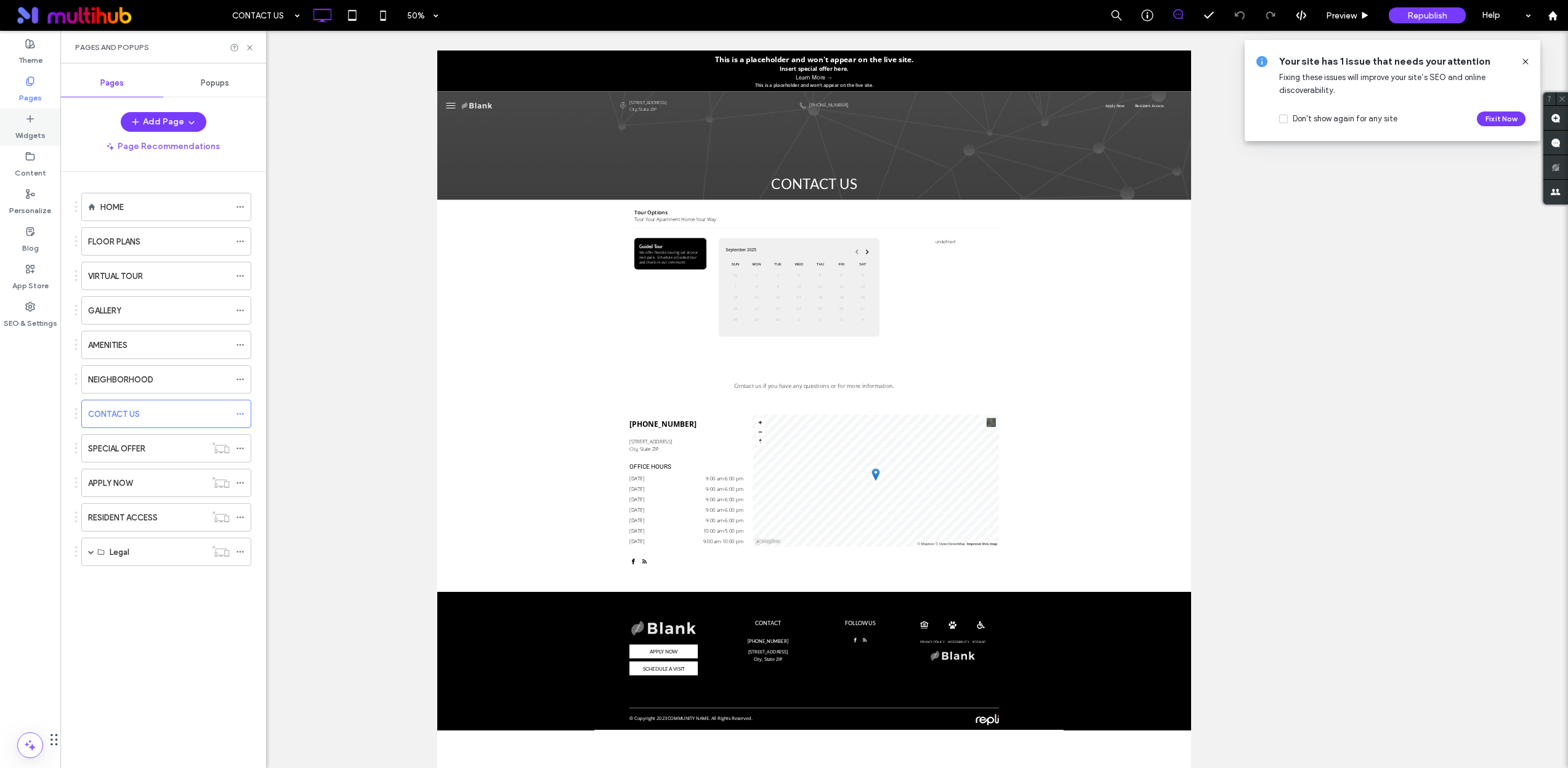
click at [25, 124] on label "Widgets" at bounding box center [30, 132] width 30 height 17
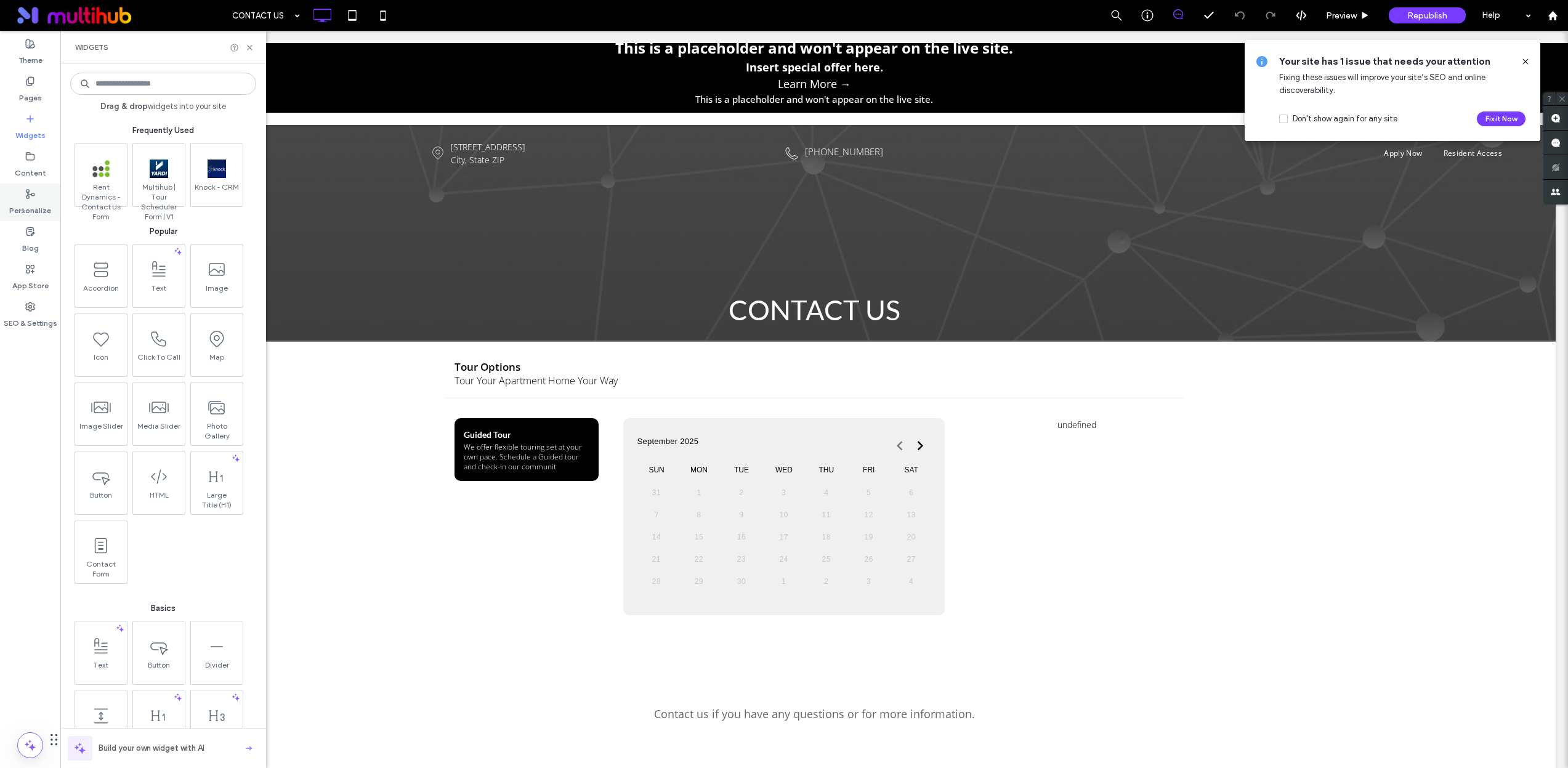
click at [38, 209] on label "Personalize" at bounding box center [30, 207] width 42 height 17
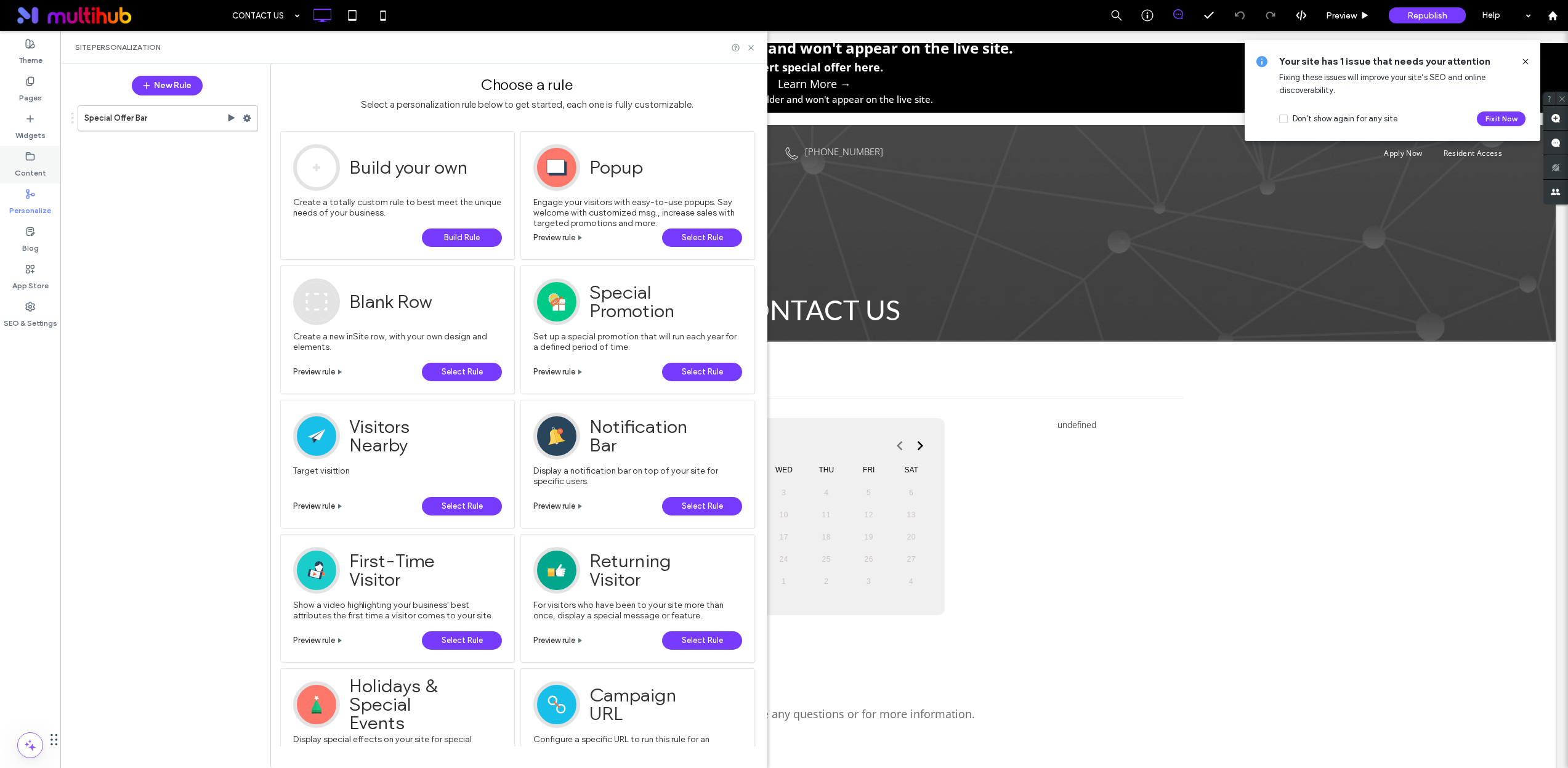
click at [37, 173] on label "Content" at bounding box center [30, 170] width 32 height 17
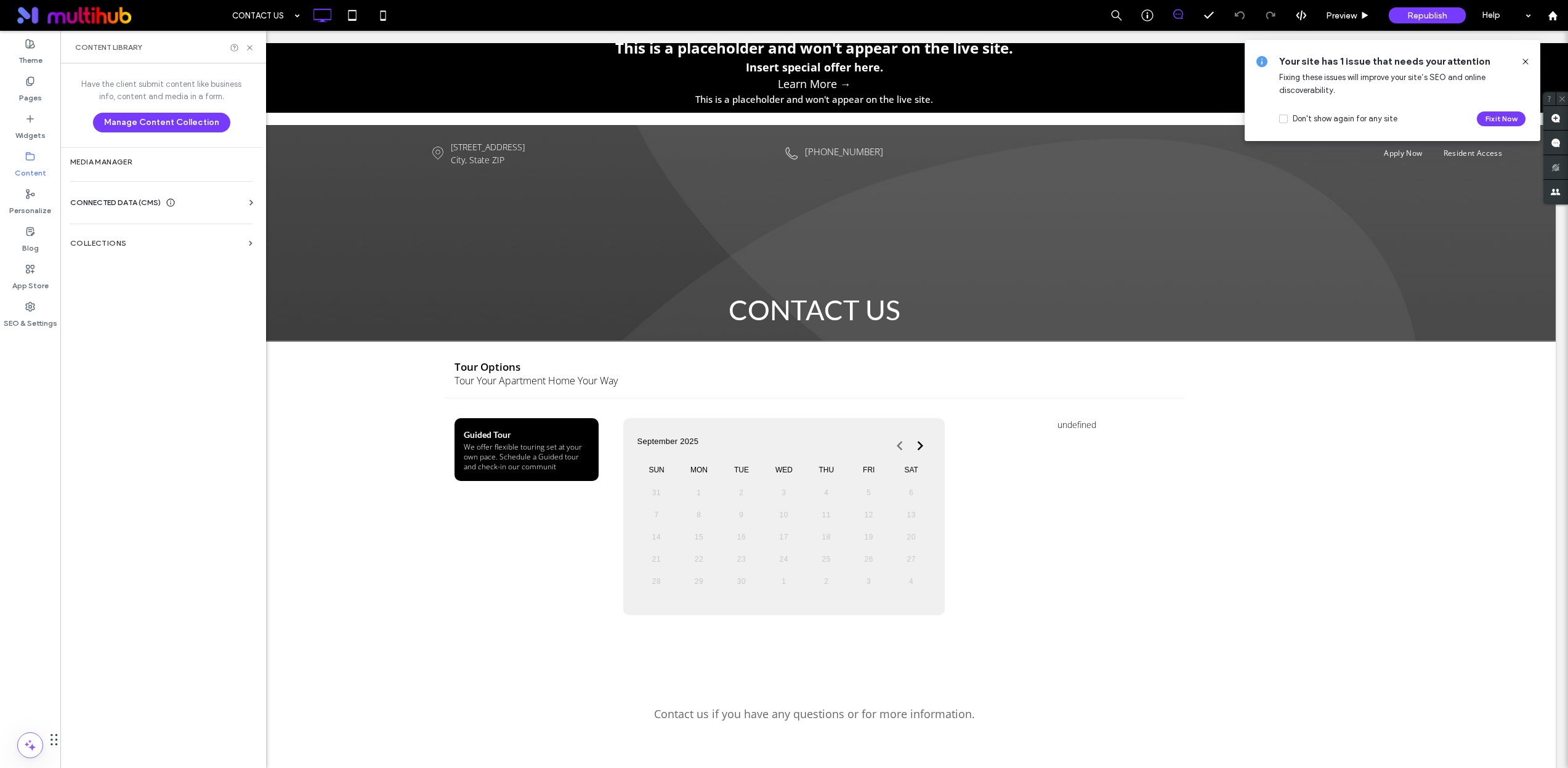
click at [248, 204] on icon at bounding box center [251, 202] width 12 height 12
click at [161, 228] on section "Business Info" at bounding box center [164, 233] width 187 height 29
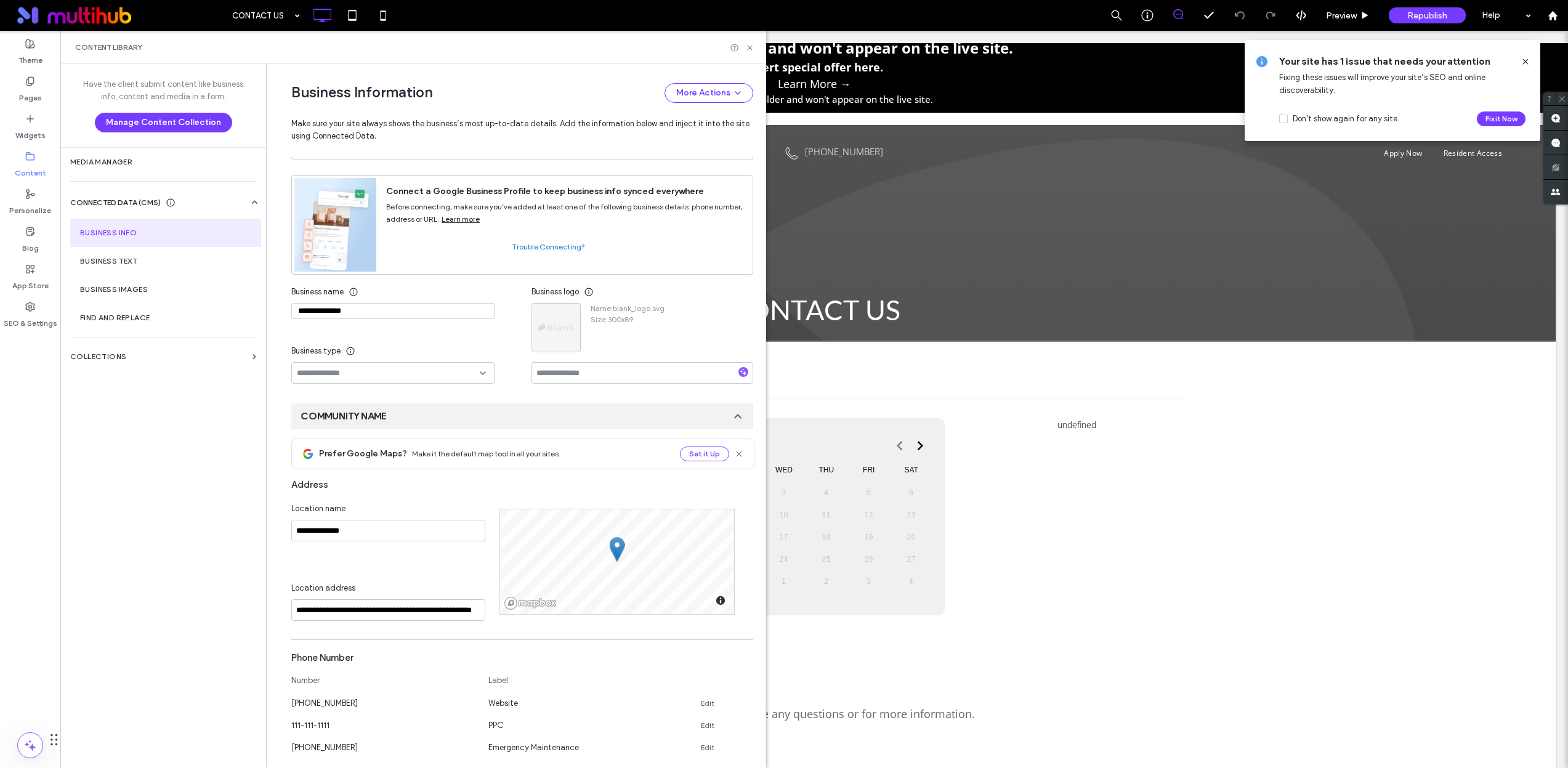
scroll to position [663, 0]
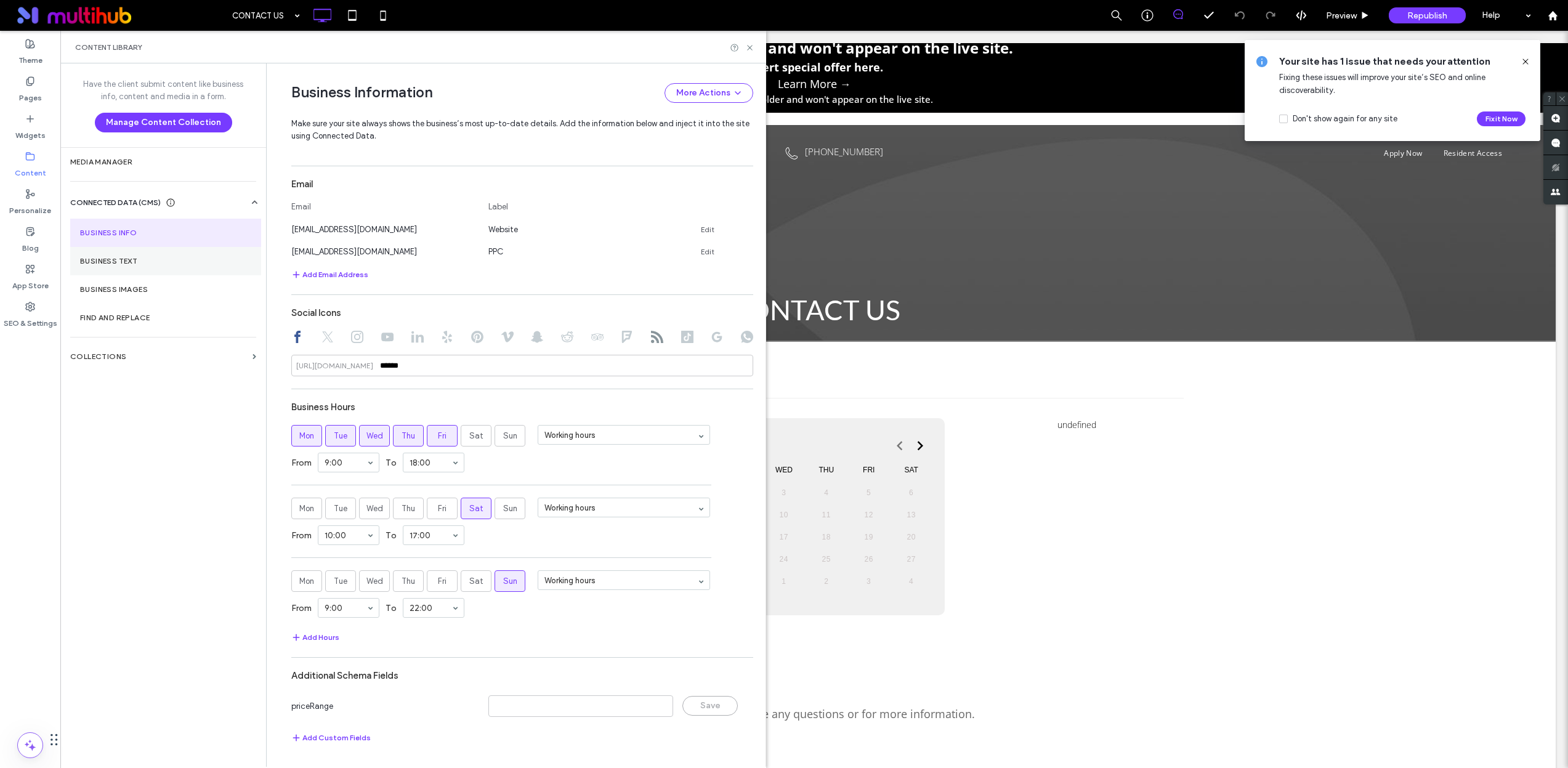
click at [171, 263] on label "Business Text" at bounding box center [166, 261] width 171 height 9
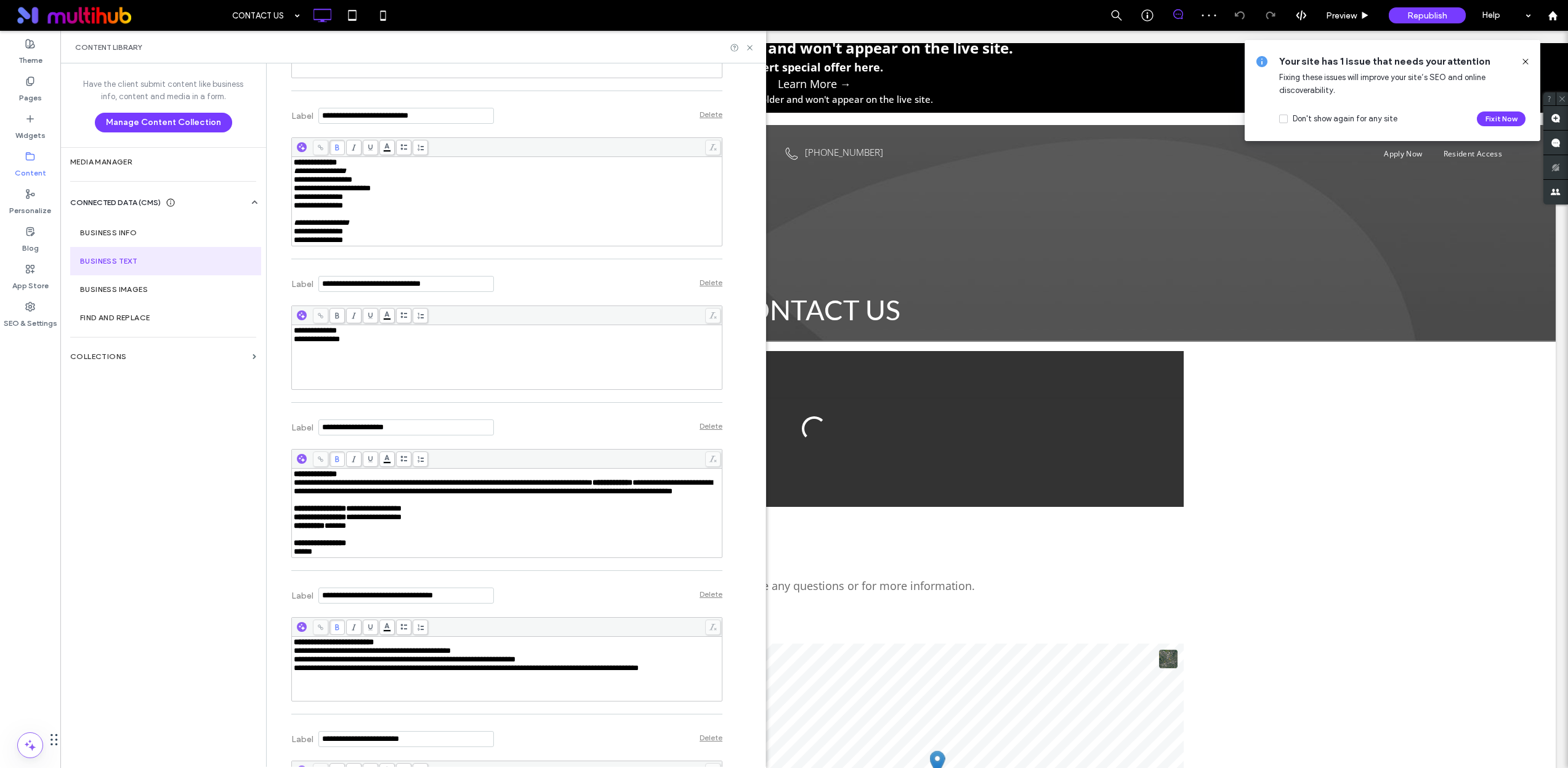
scroll to position [1588, 0]
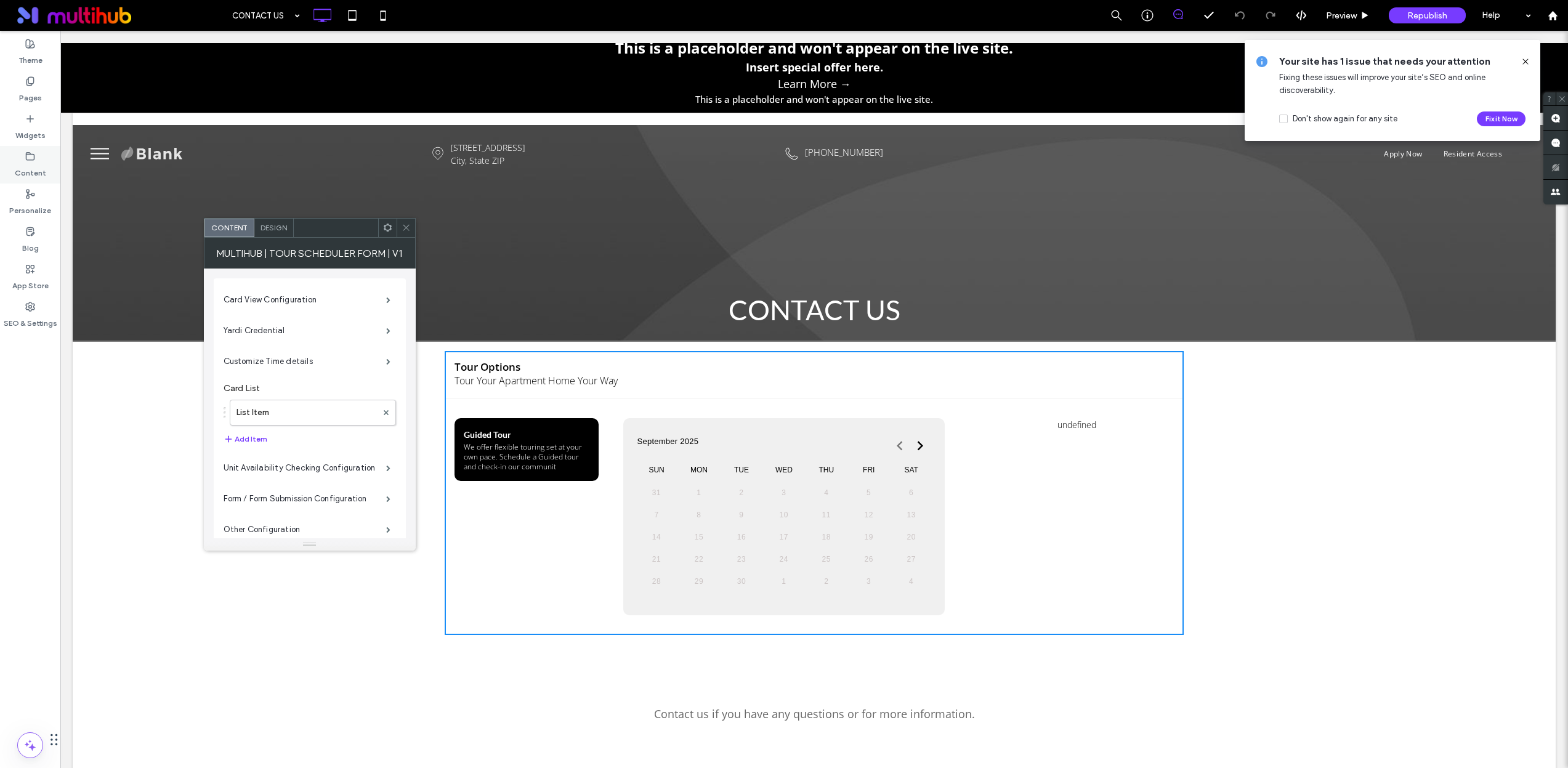
click at [41, 169] on label "Content" at bounding box center [30, 170] width 32 height 17
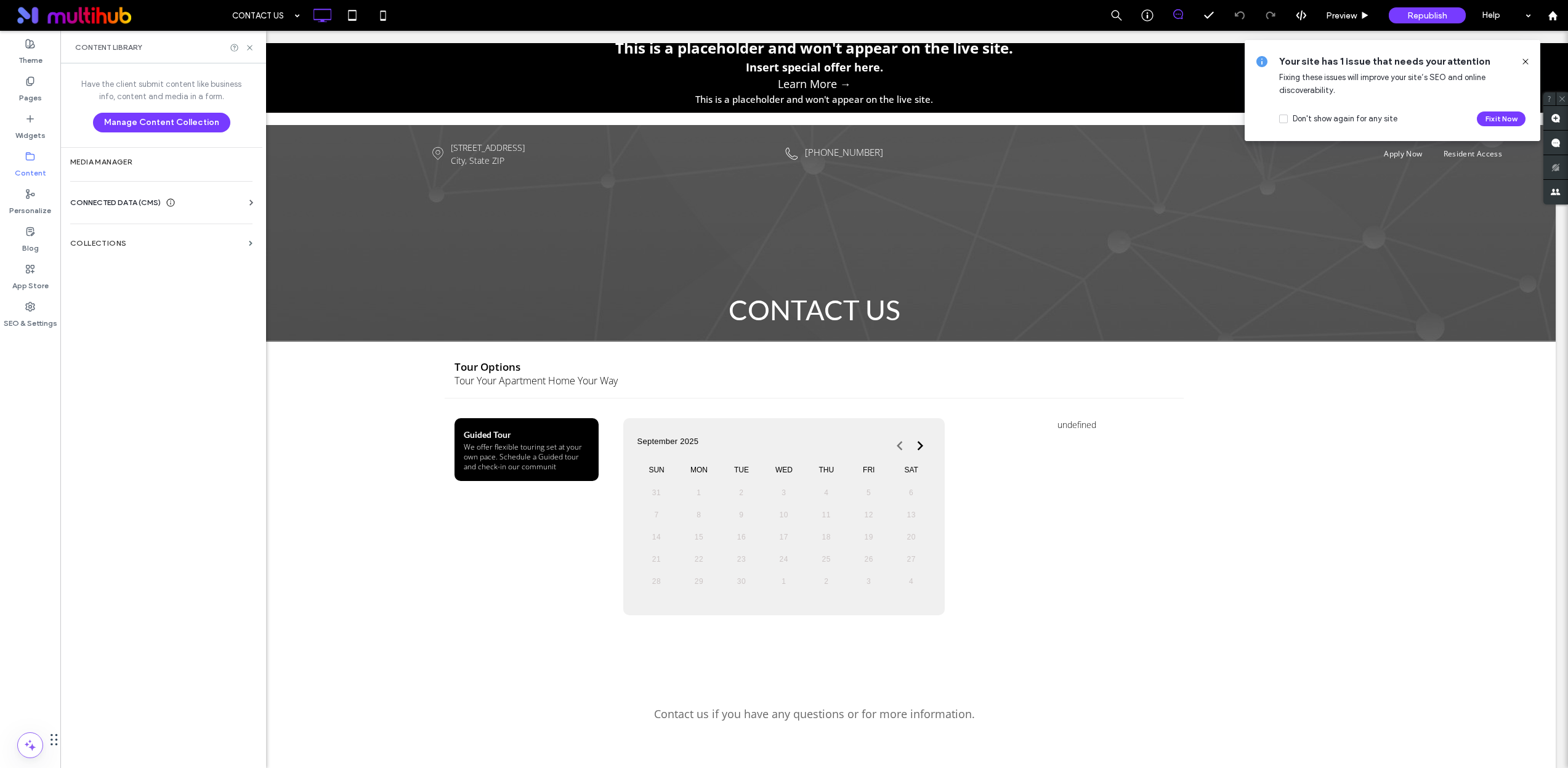
click at [244, 199] on div "CONNECTED DATA (CMS)" at bounding box center [164, 202] width 187 height 12
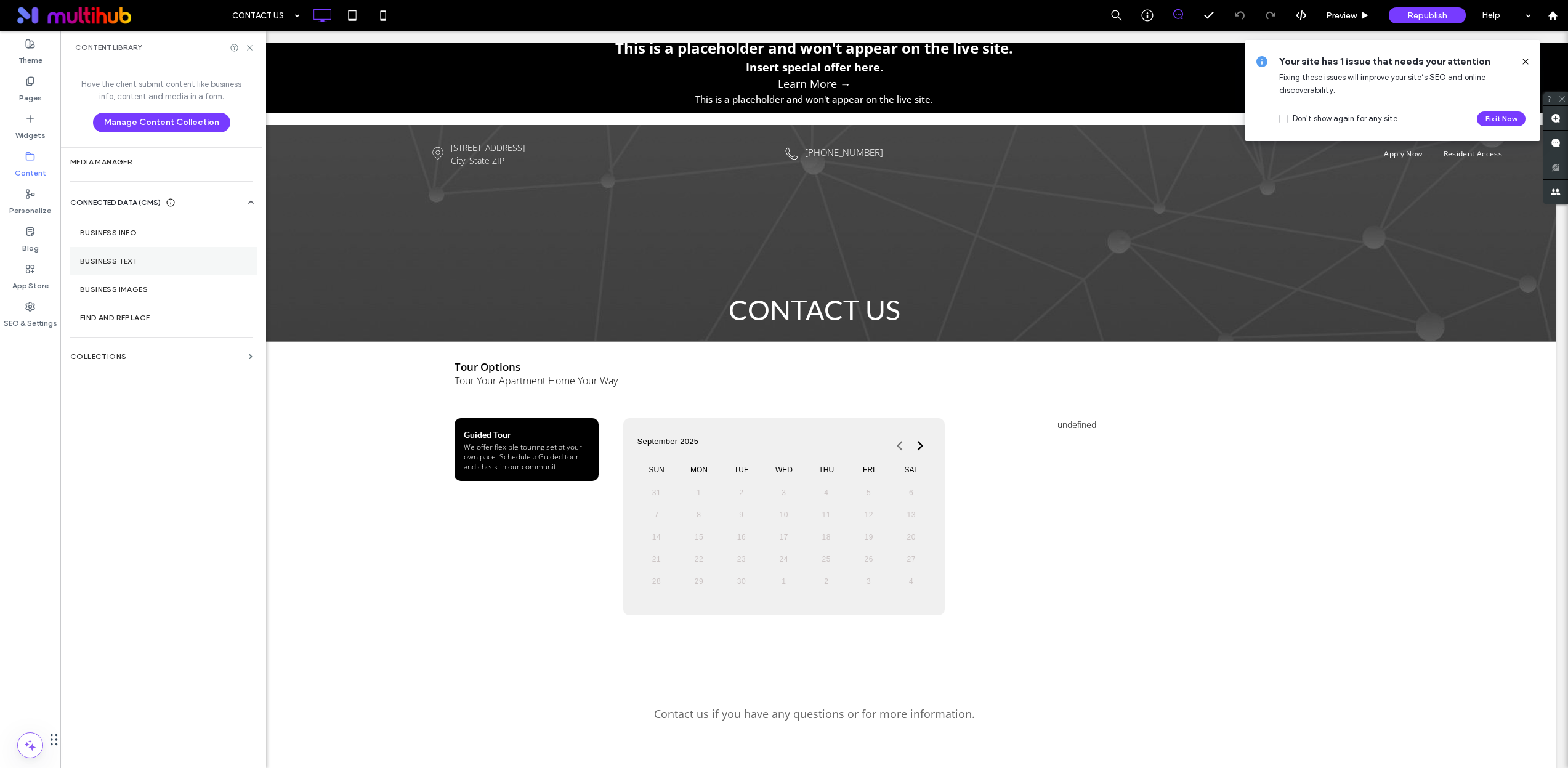
click at [160, 255] on section "Business Text" at bounding box center [164, 261] width 187 height 29
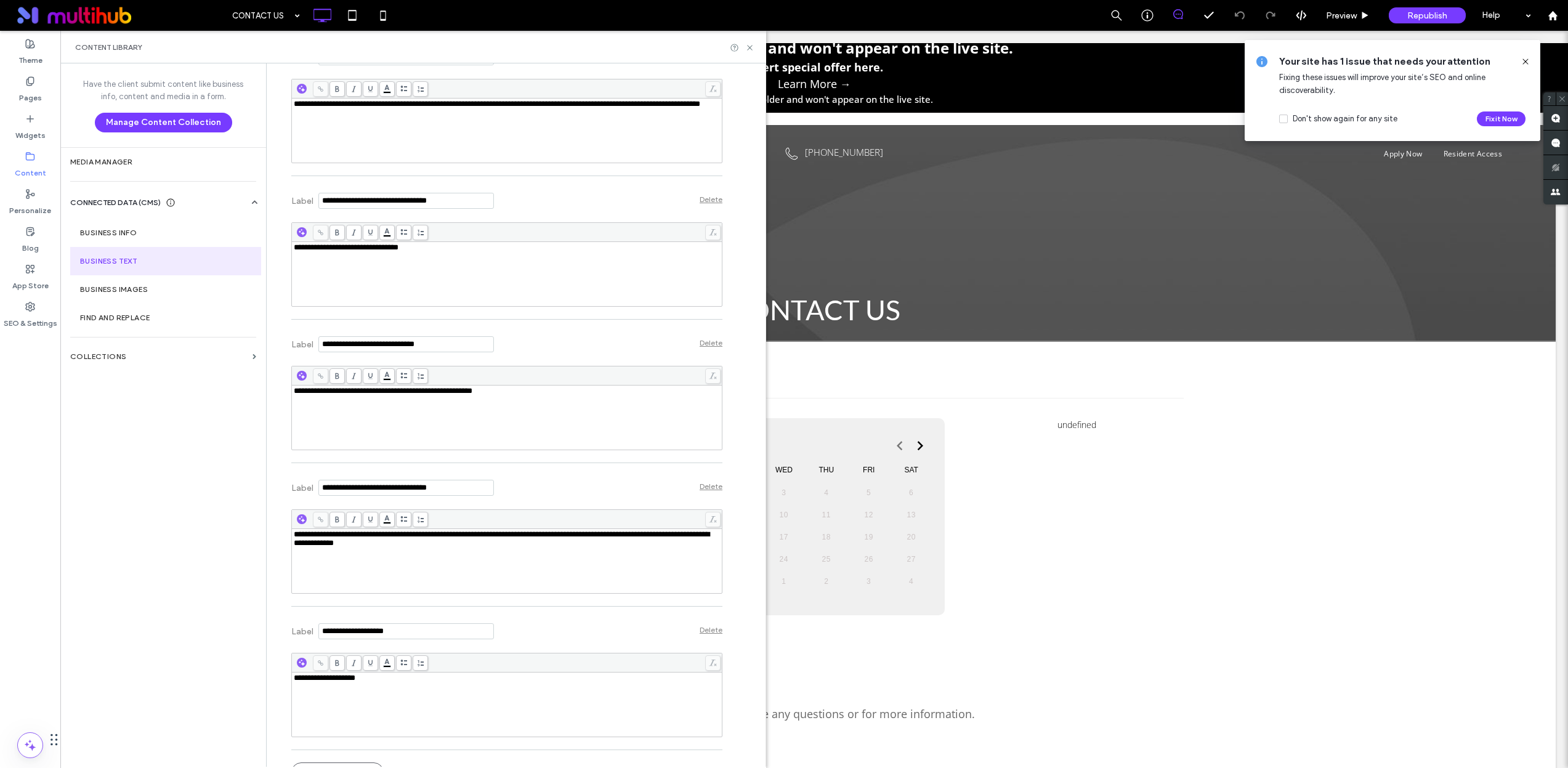
scroll to position [8493, 0]
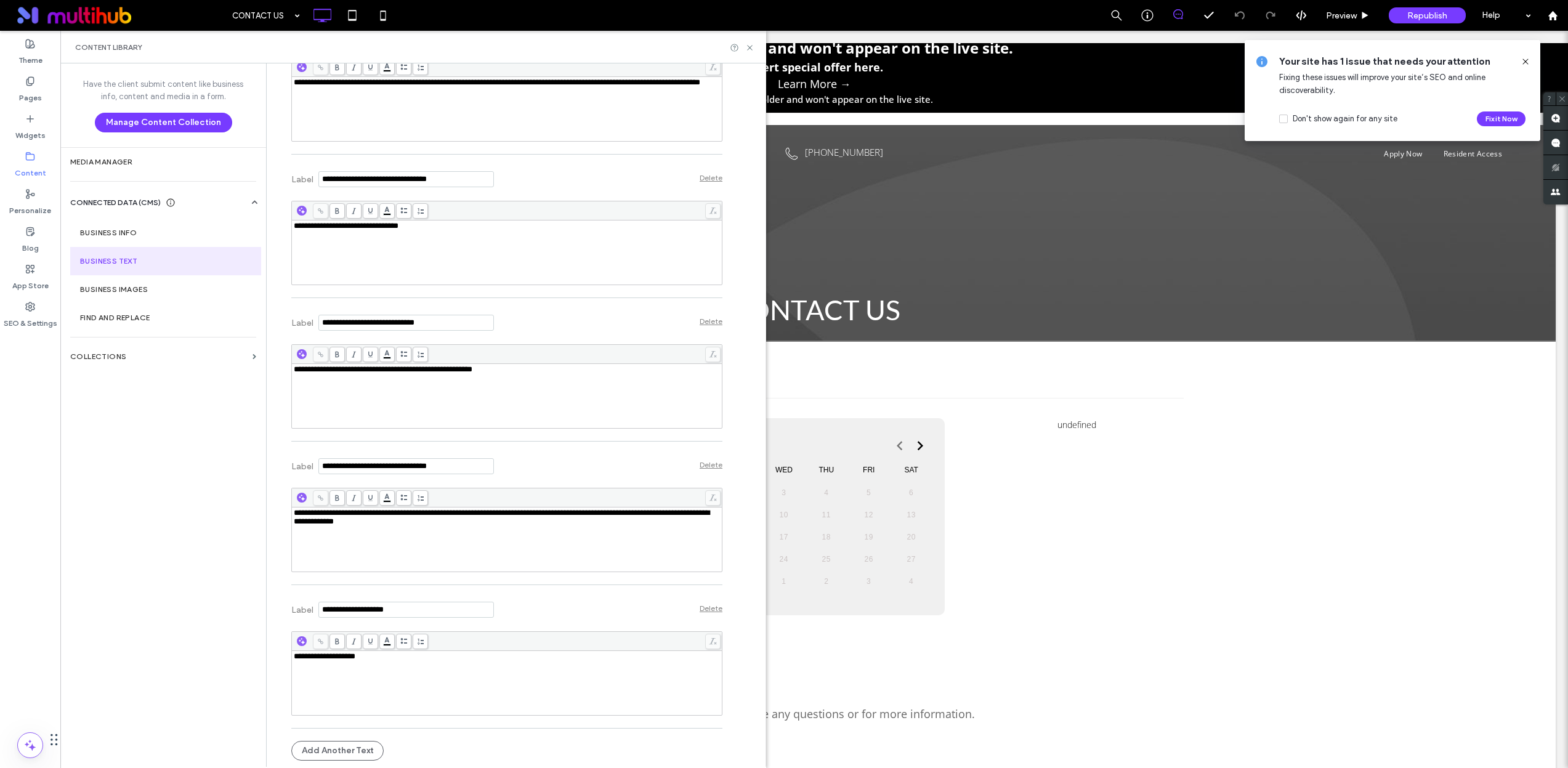
click at [424, 669] on div "**********" at bounding box center [507, 683] width 426 height 61
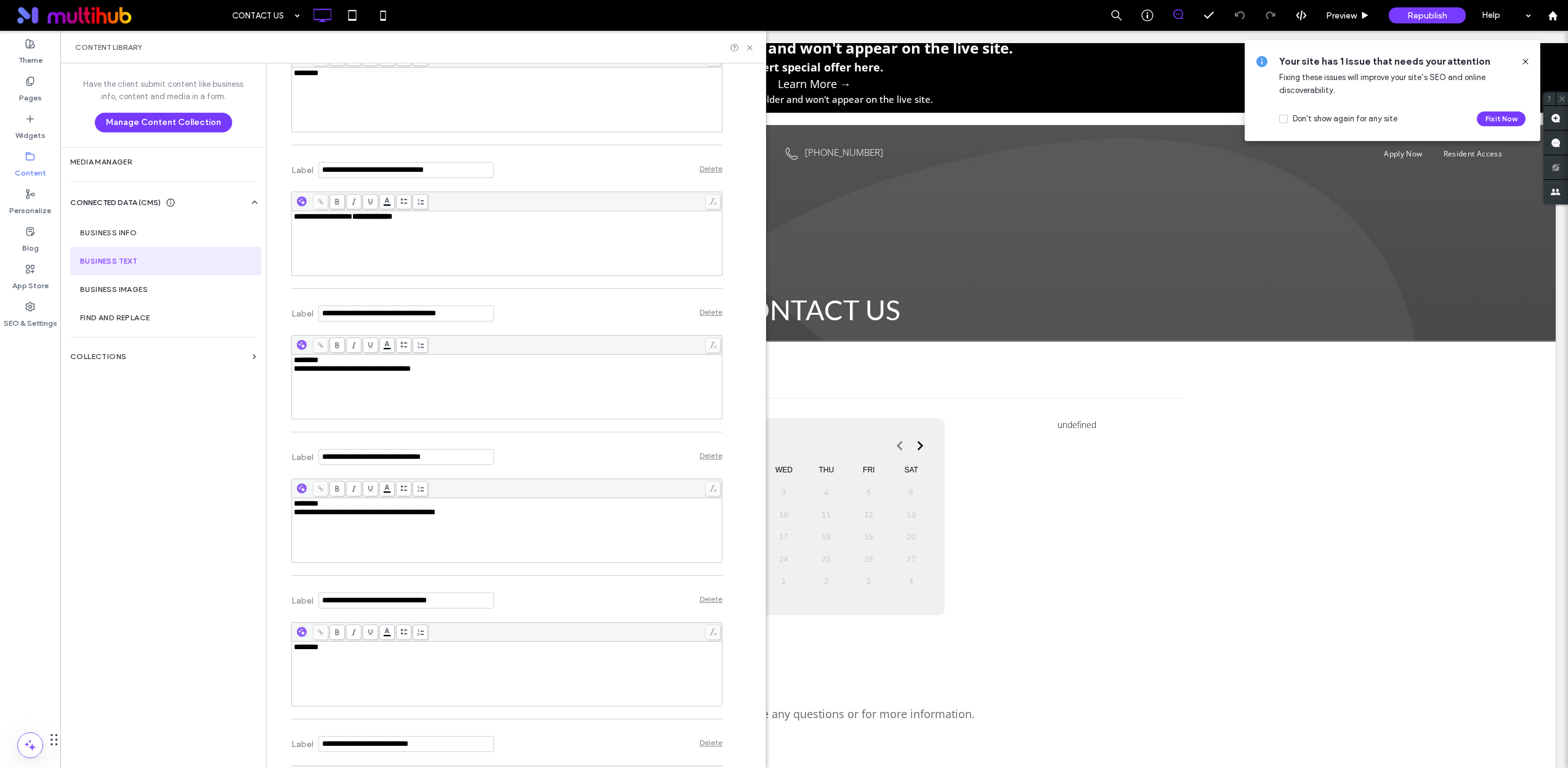
scroll to position [2111, 0]
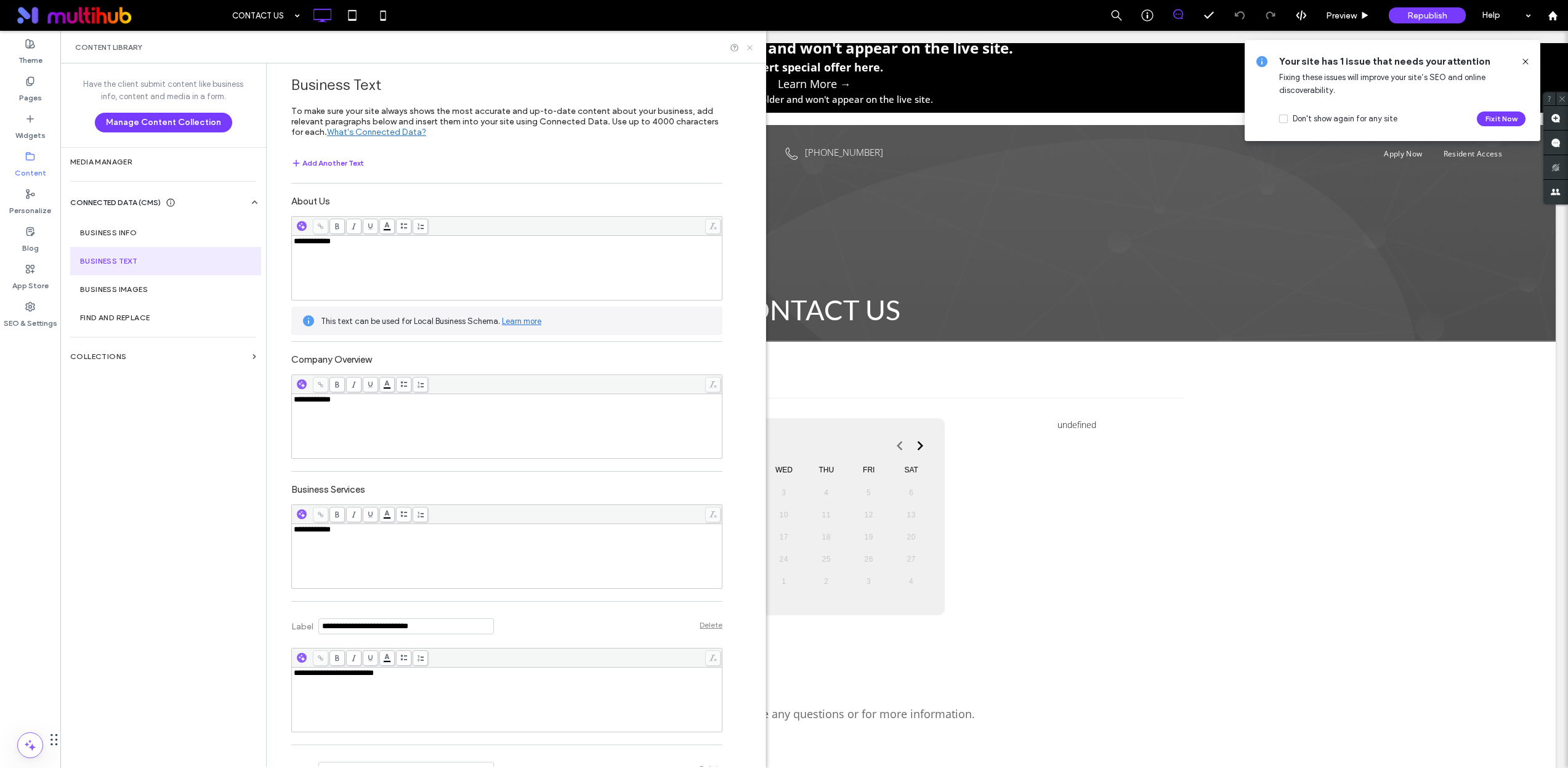
click at [753, 43] on icon at bounding box center [749, 47] width 9 height 9
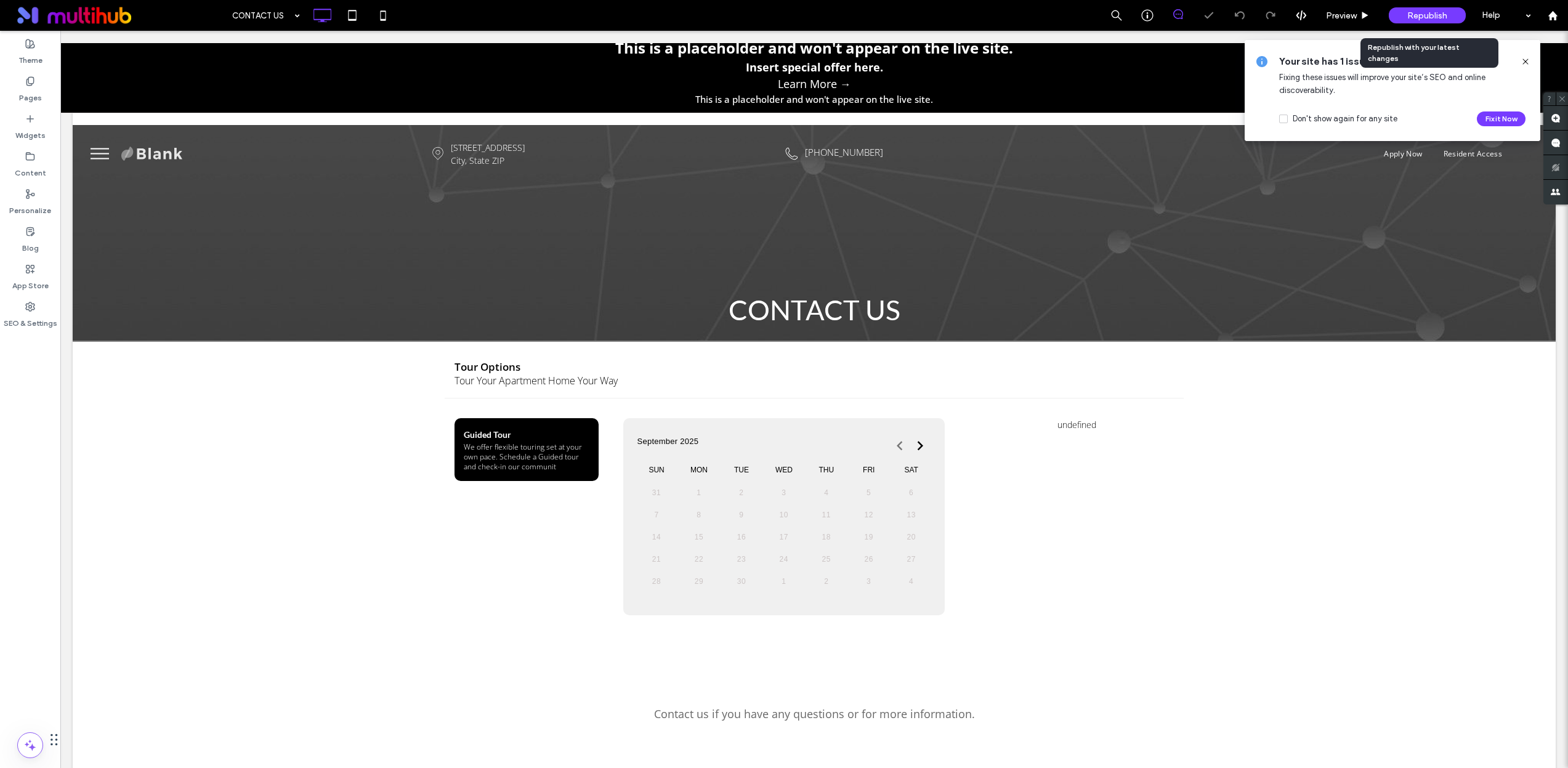
click at [1441, 12] on span "Republish" at bounding box center [1427, 16] width 40 height 11
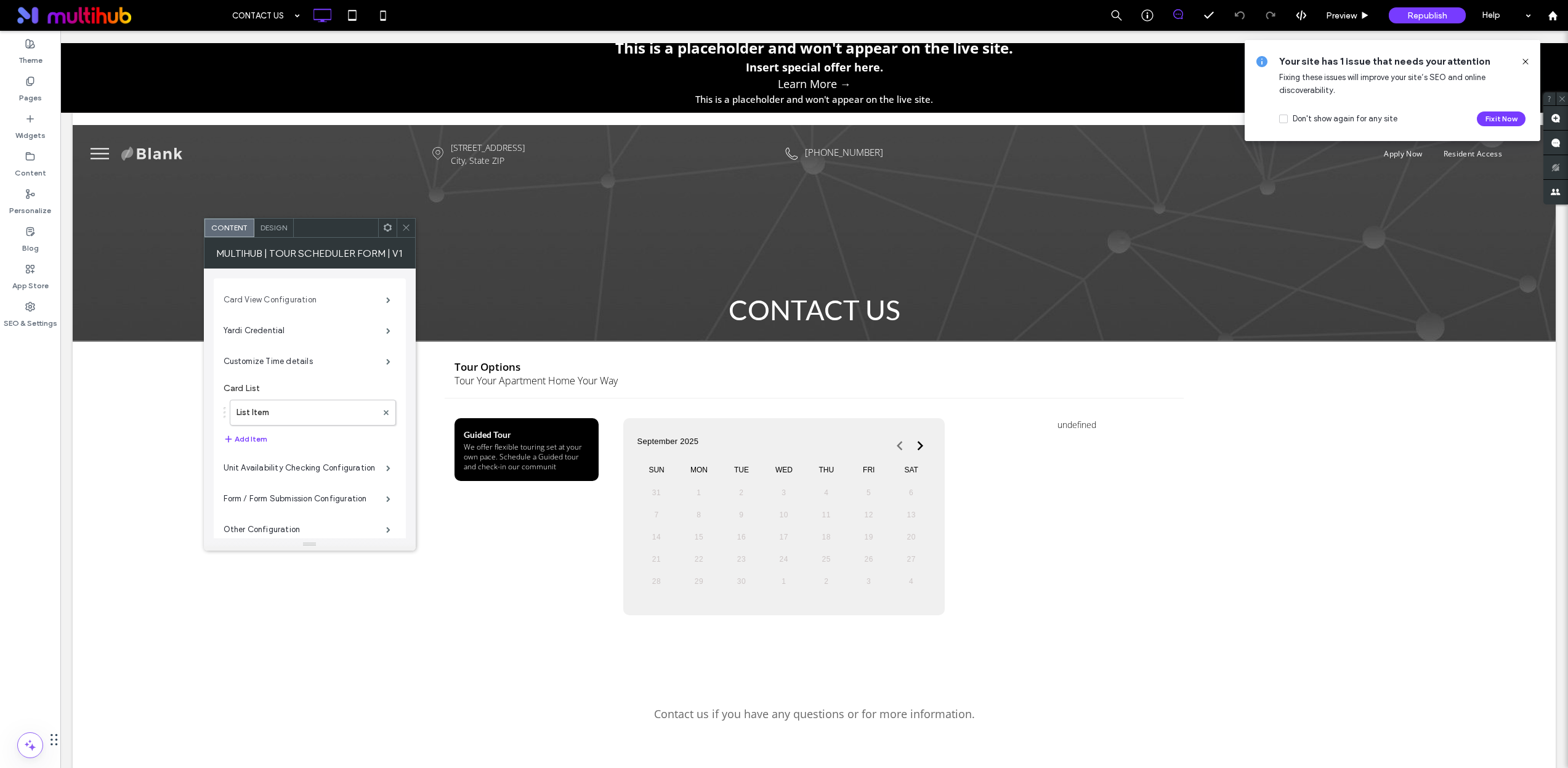
click at [284, 309] on label "Card View Configuration" at bounding box center [305, 300] width 163 height 25
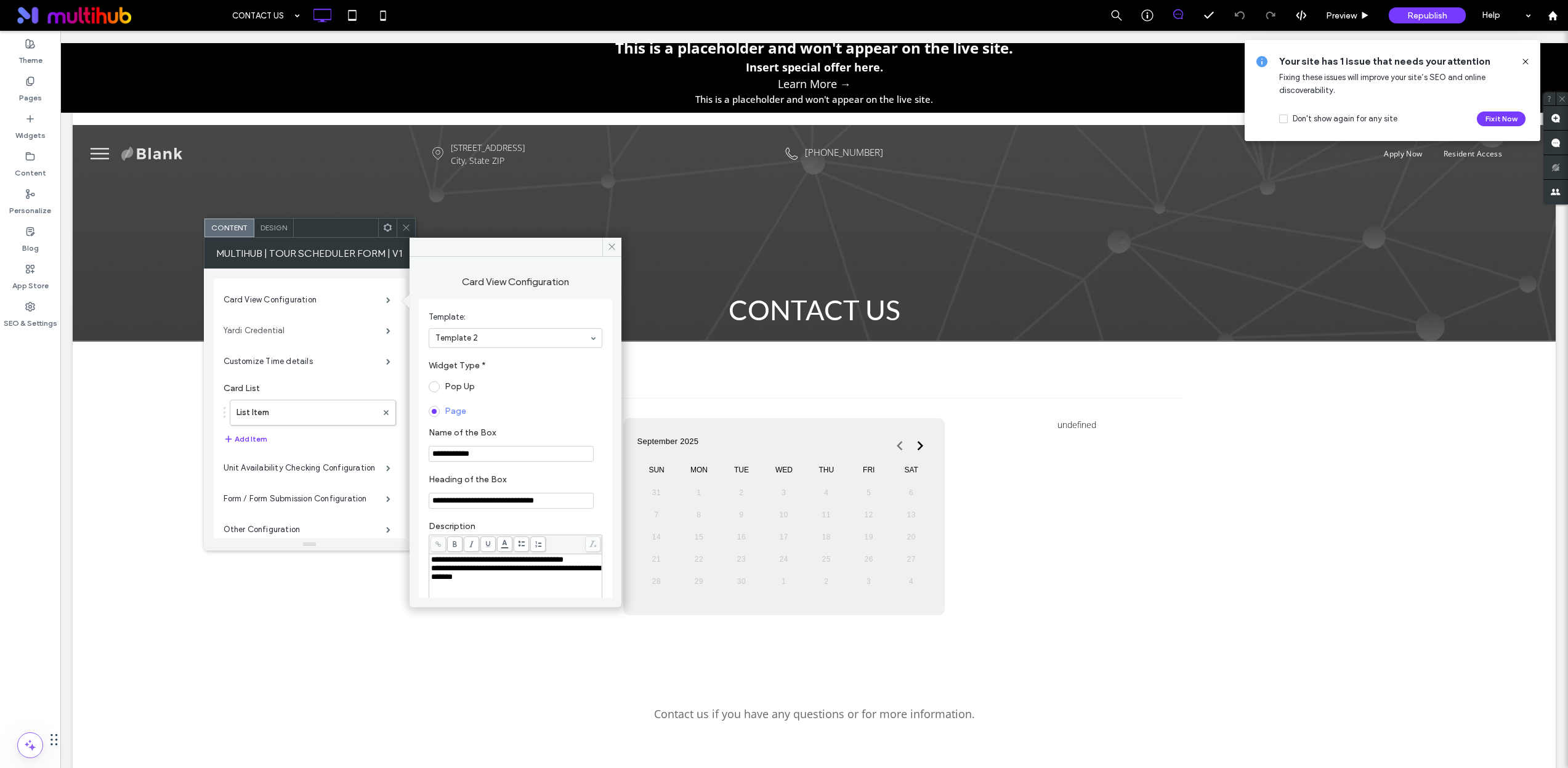
click at [289, 336] on label "Yardi Credential" at bounding box center [305, 331] width 163 height 25
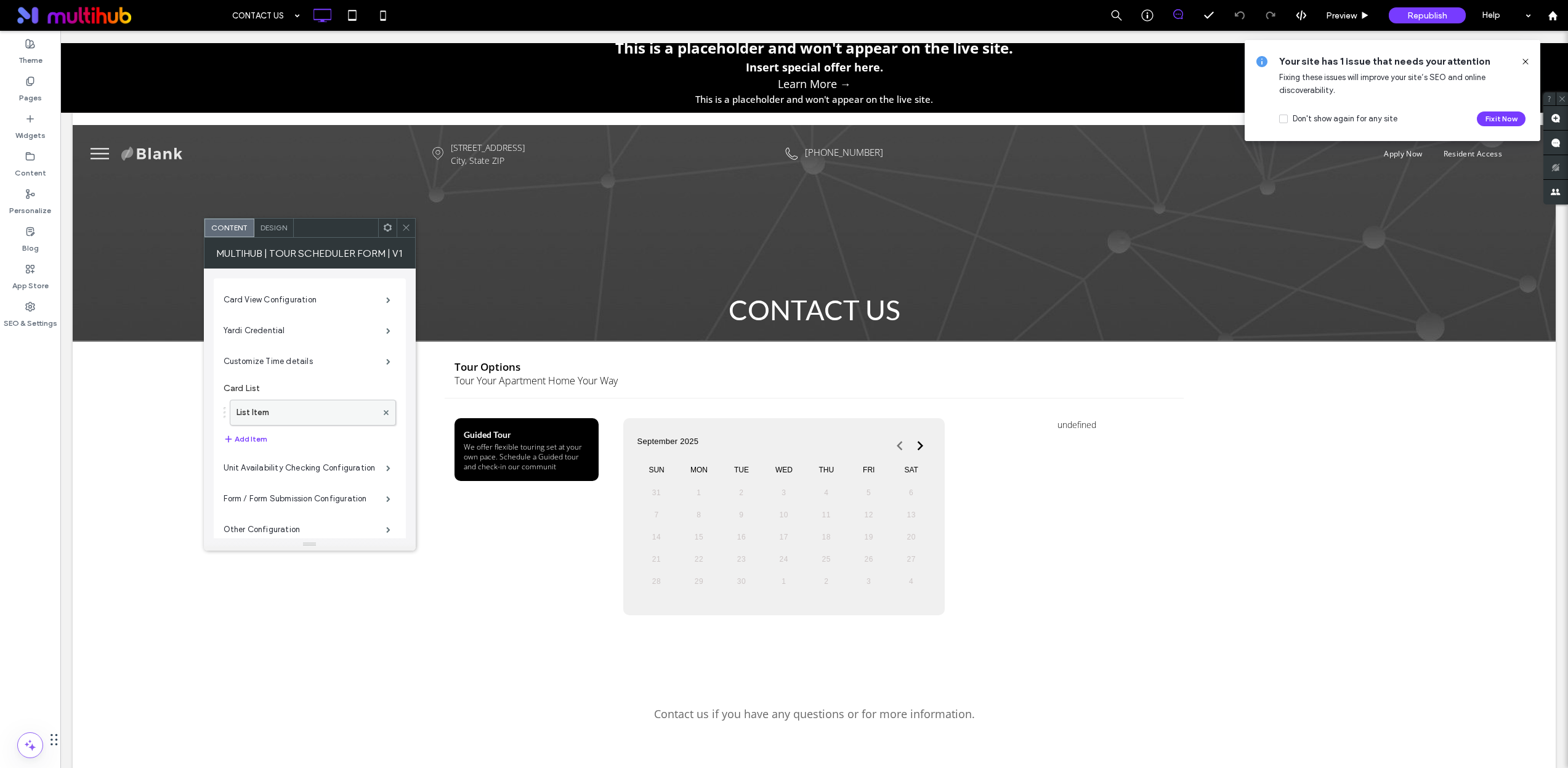
scroll to position [25, 0]
click at [310, 507] on label "Other Configuration" at bounding box center [305, 505] width 163 height 25
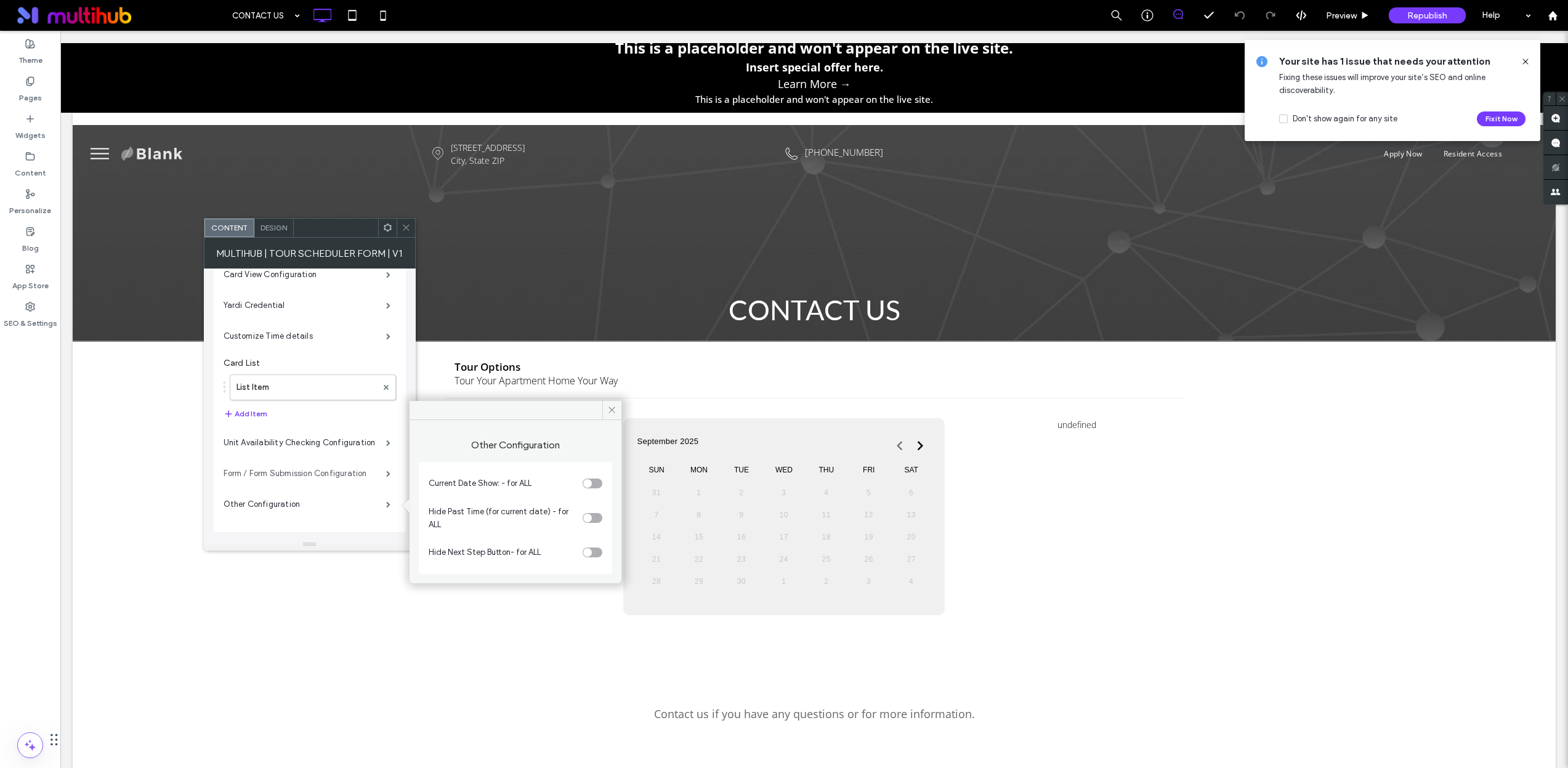
click at [320, 482] on label "Form / Form Submission Configuration" at bounding box center [305, 474] width 163 height 25
click at [330, 447] on label "Unit Availability Checking Configuration" at bounding box center [305, 443] width 163 height 25
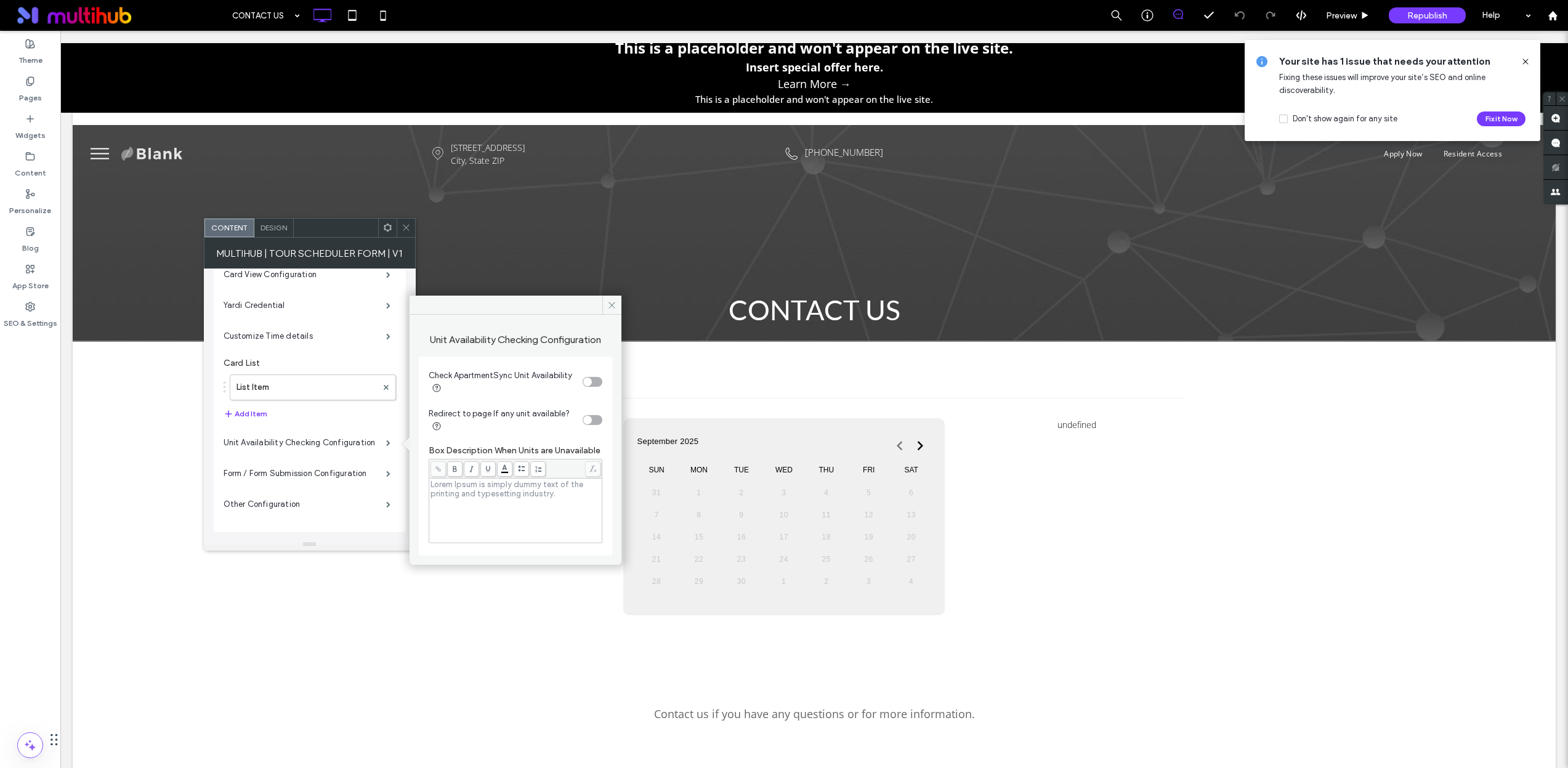
click at [309, 364] on label "Card List" at bounding box center [310, 359] width 173 height 17
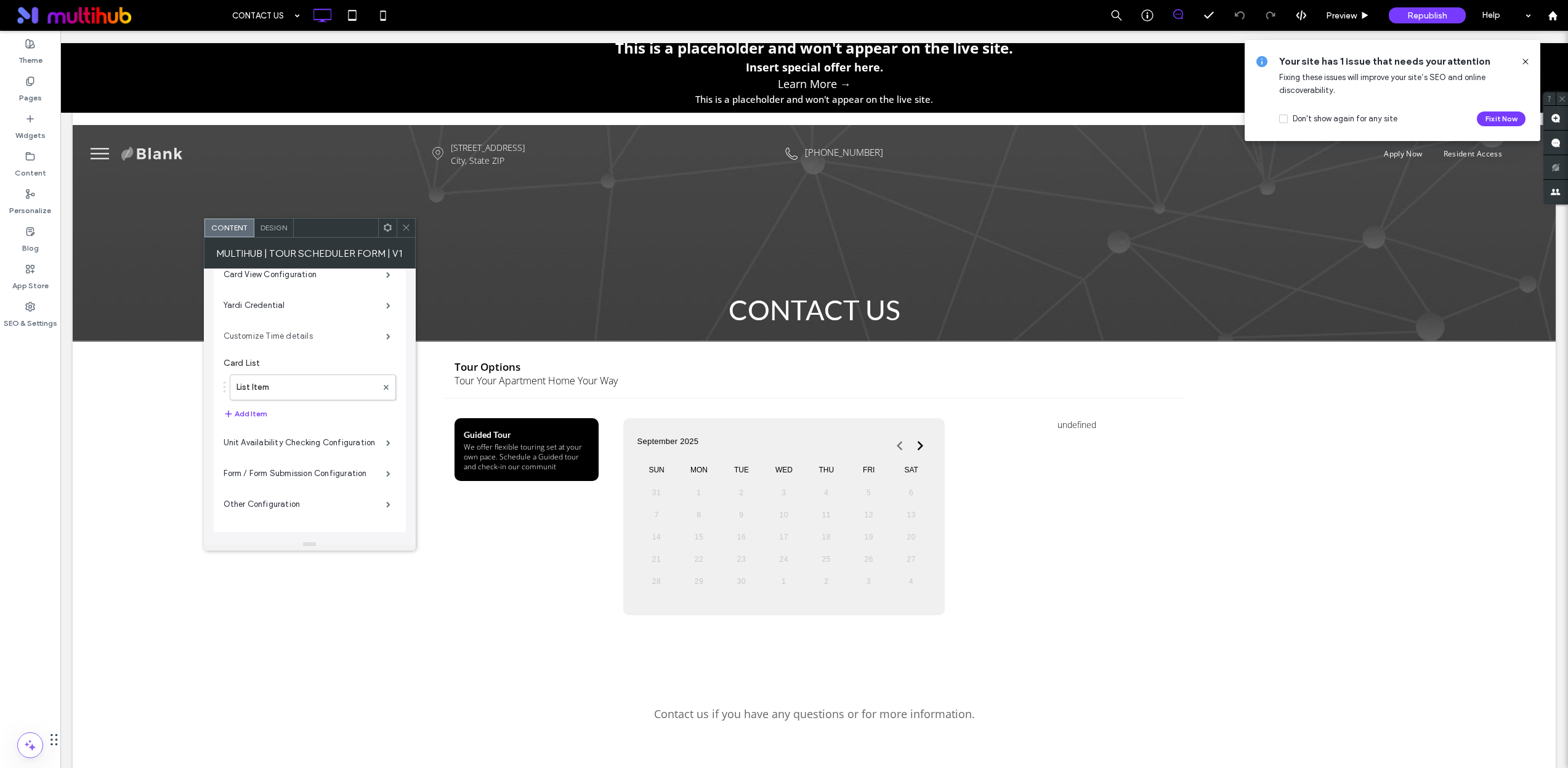
click at [297, 340] on label "Customize Time details" at bounding box center [305, 337] width 163 height 25
click at [296, 333] on label "Yardi Credential" at bounding box center [305, 331] width 163 height 25
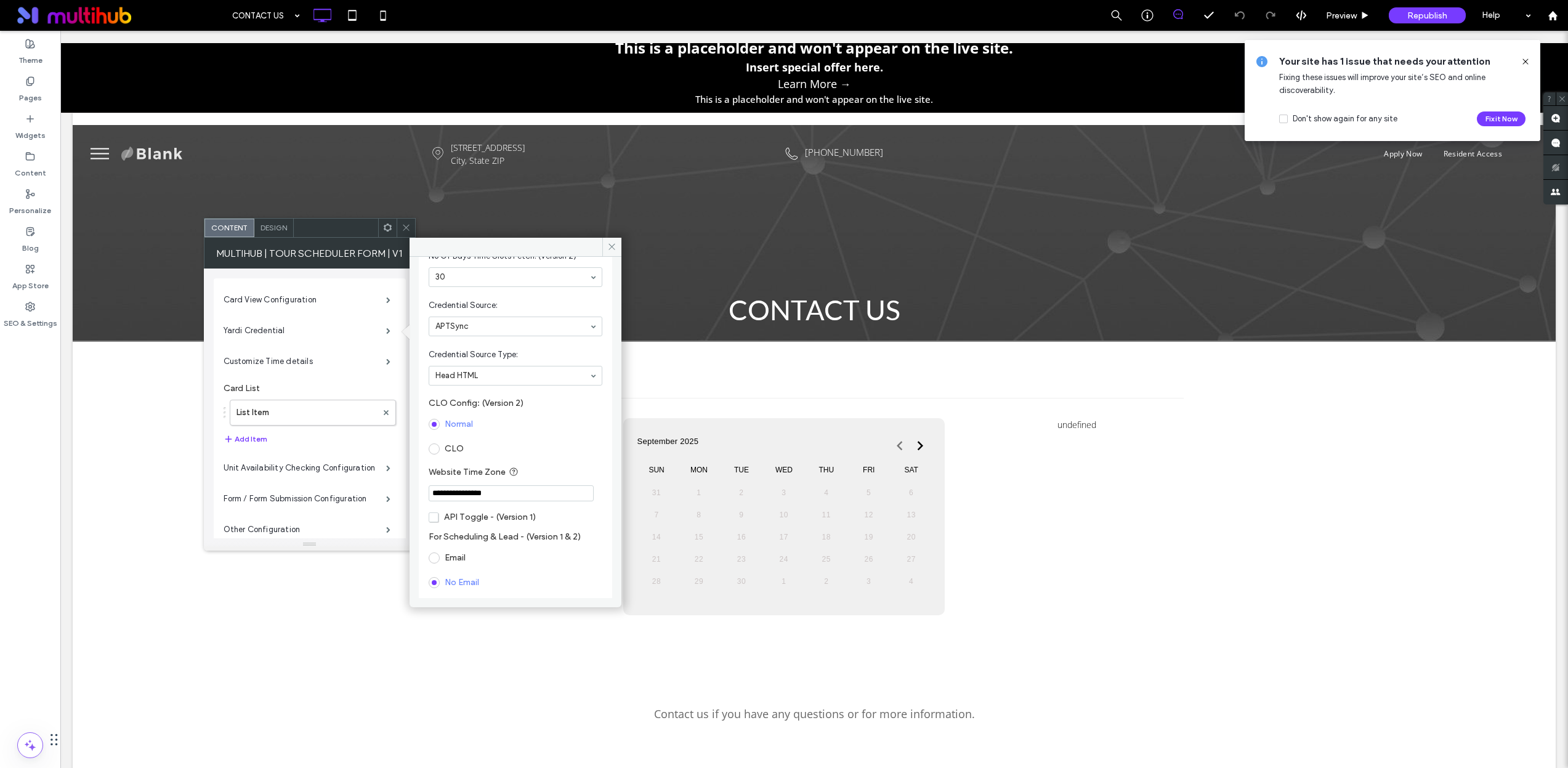
scroll to position [98, 0]
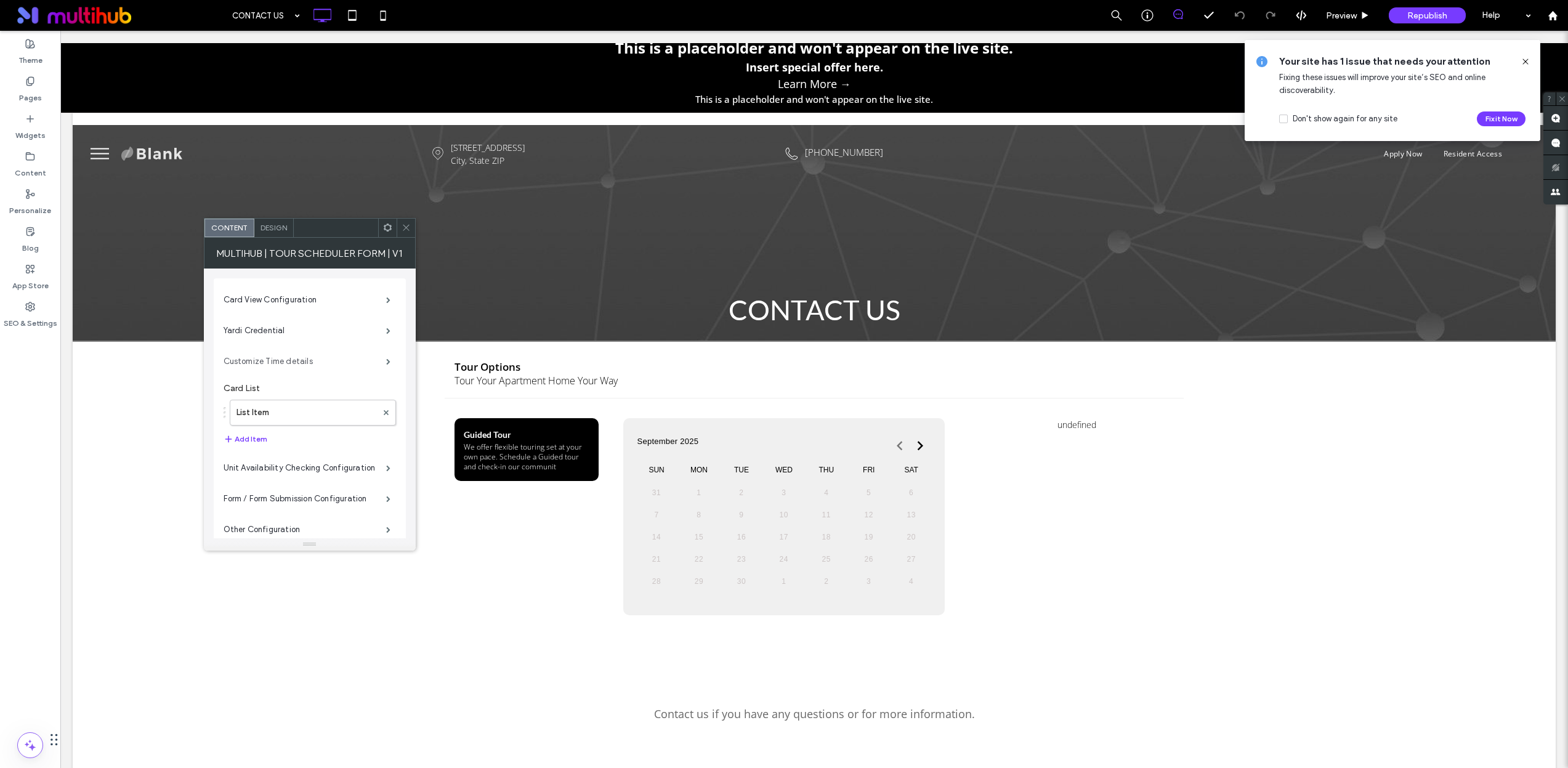
click at [341, 356] on label "Customize Time details" at bounding box center [305, 361] width 163 height 25
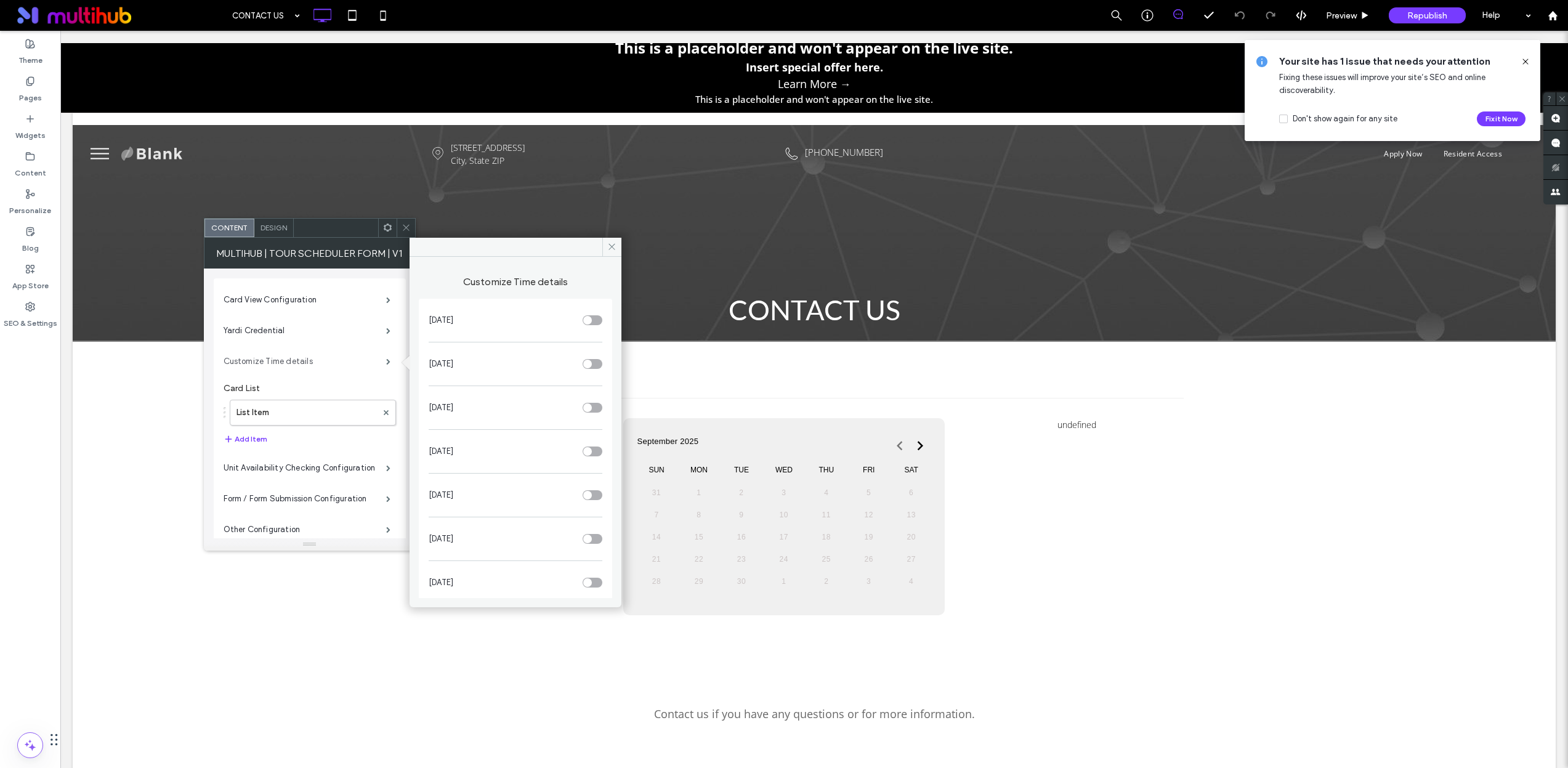
click at [341, 355] on label "Customize Time details" at bounding box center [305, 361] width 163 height 25
click at [322, 321] on label "Yardi Credential" at bounding box center [305, 331] width 163 height 25
click at [321, 306] on label "Card View Configuration" at bounding box center [305, 300] width 163 height 25
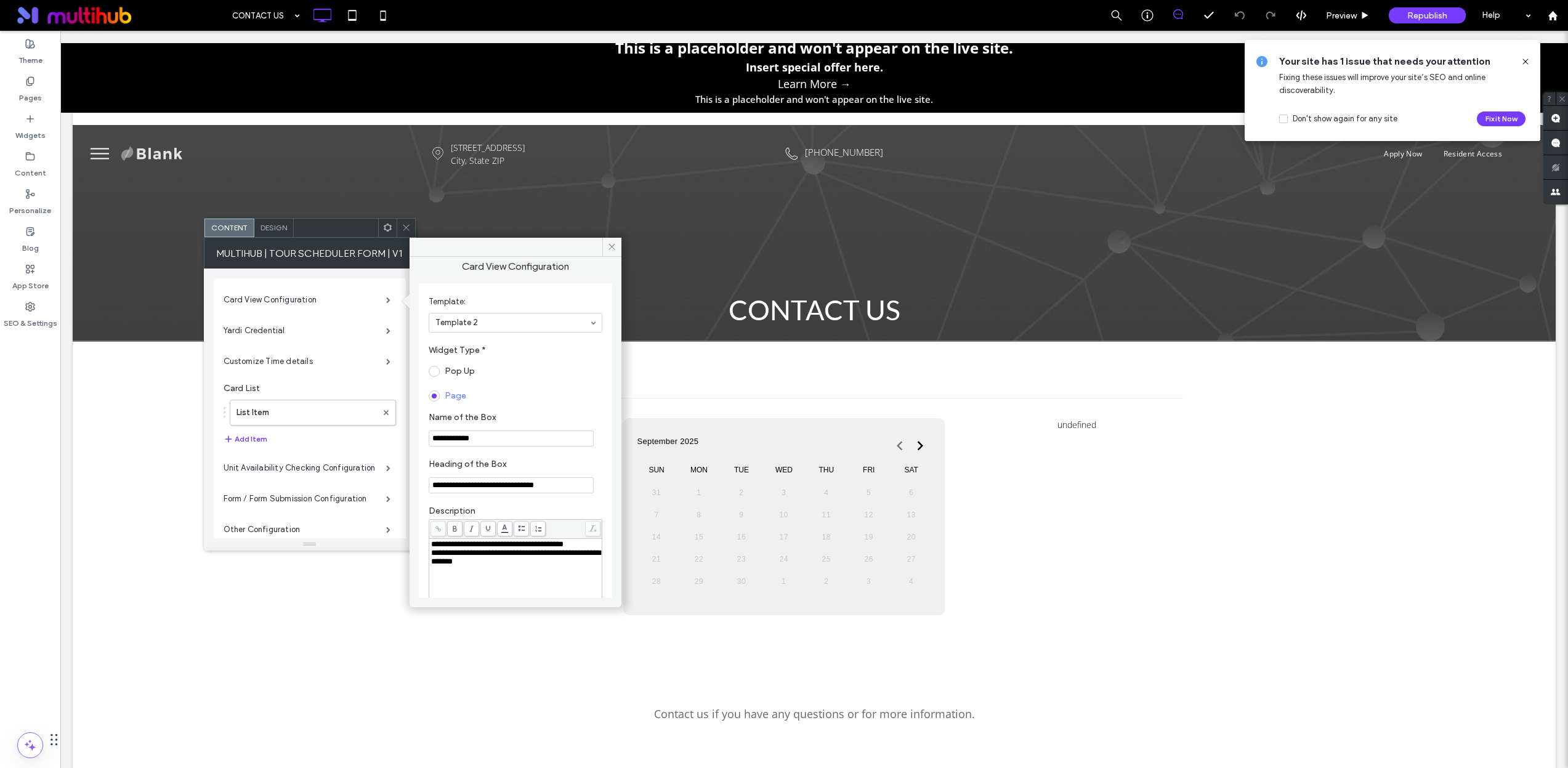
scroll to position [35, 0]
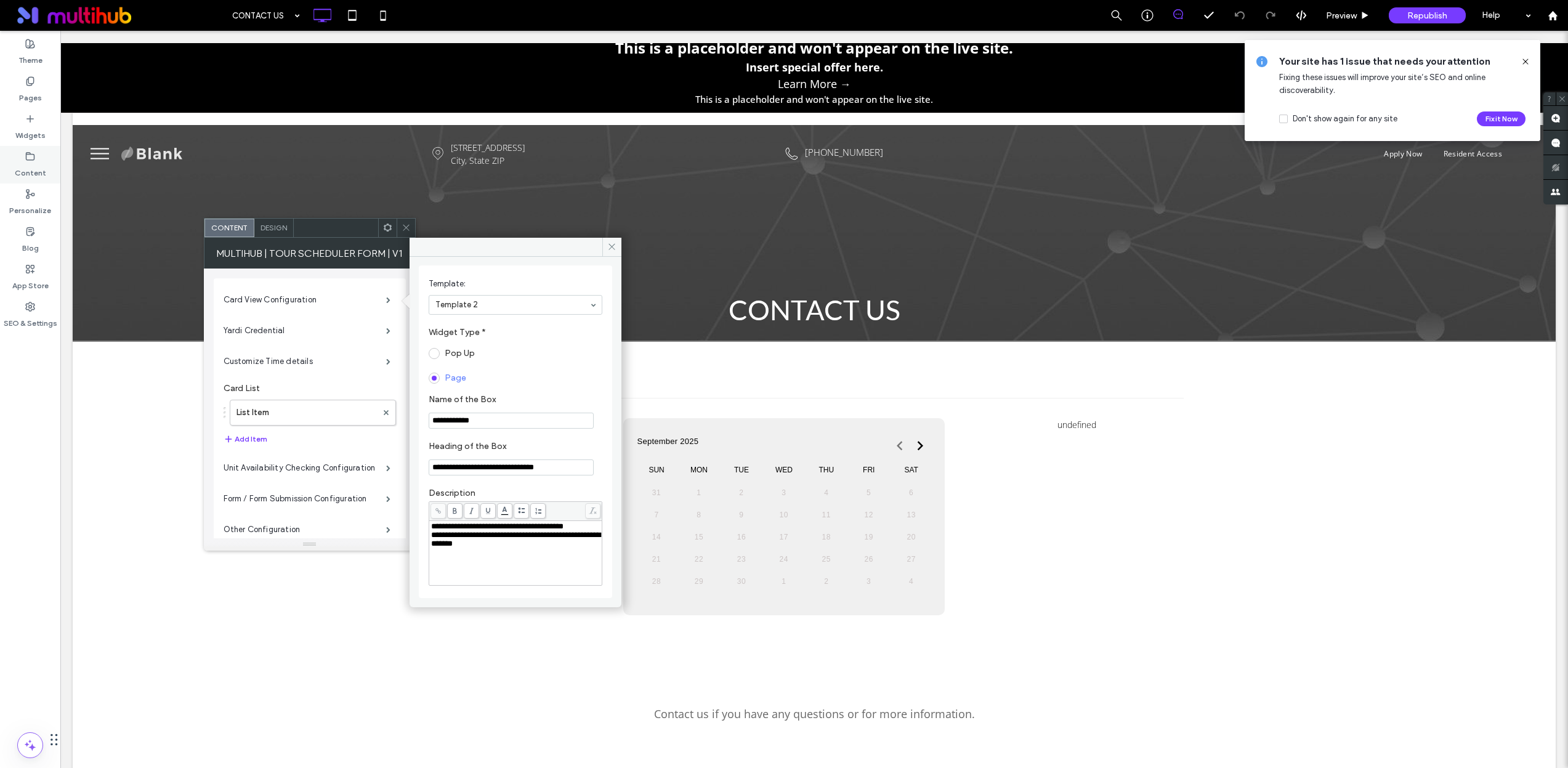
click at [24, 163] on label "Content" at bounding box center [30, 170] width 32 height 17
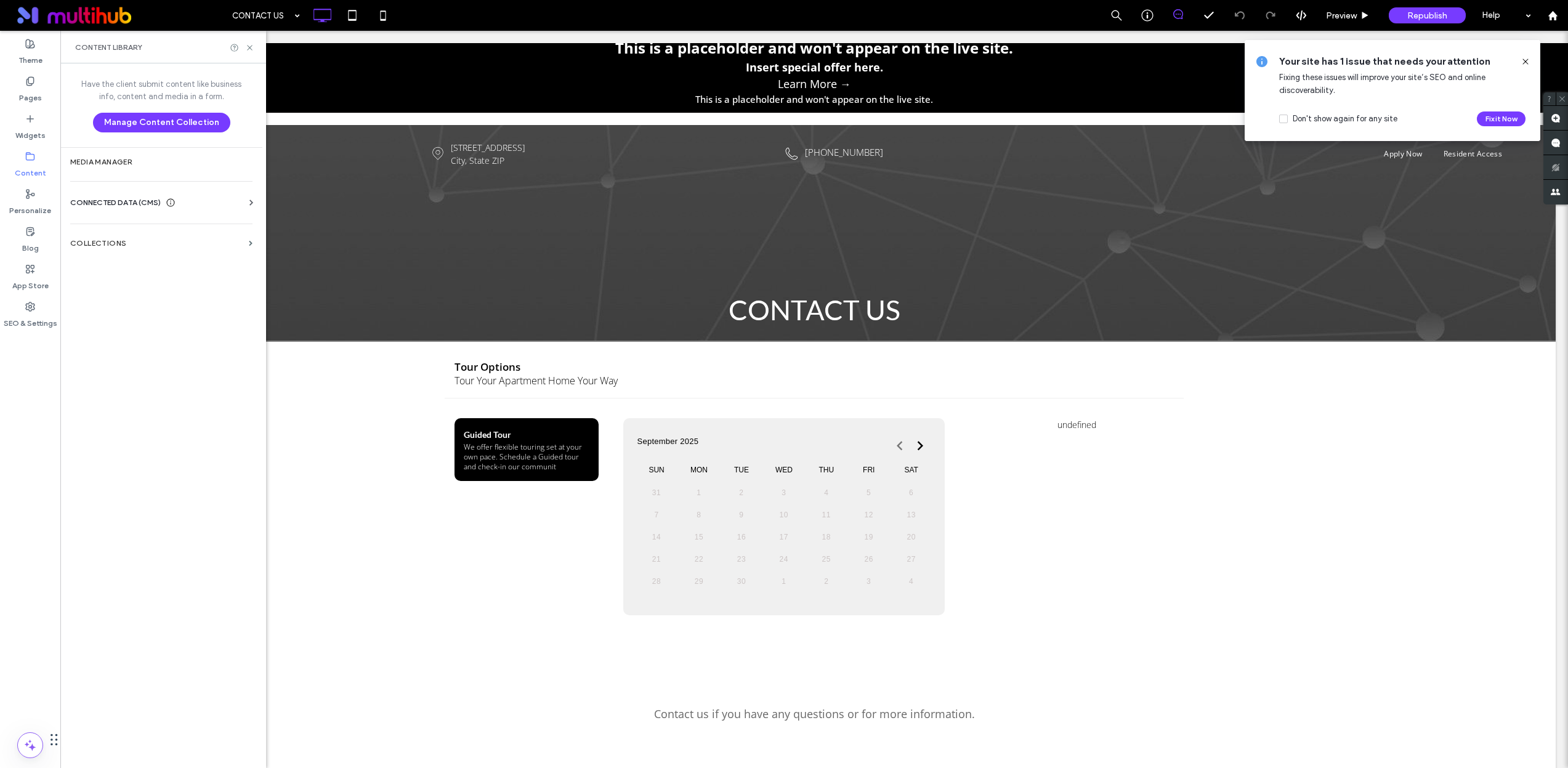
click at [106, 207] on span "CONNECTED DATA (CMS)" at bounding box center [115, 202] width 91 height 12
click at [151, 232] on label "Business Info" at bounding box center [164, 233] width 168 height 9
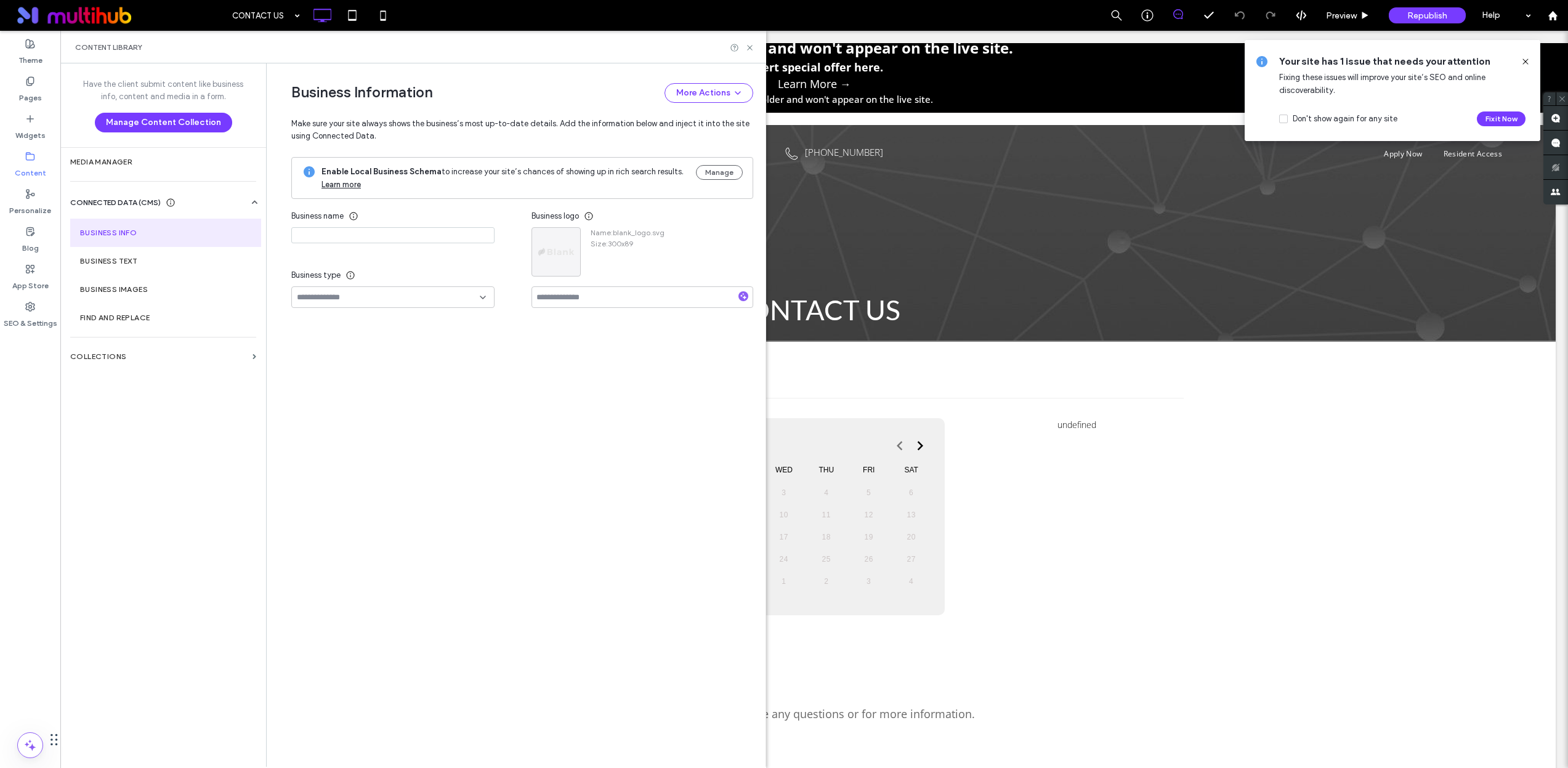
type input "**********"
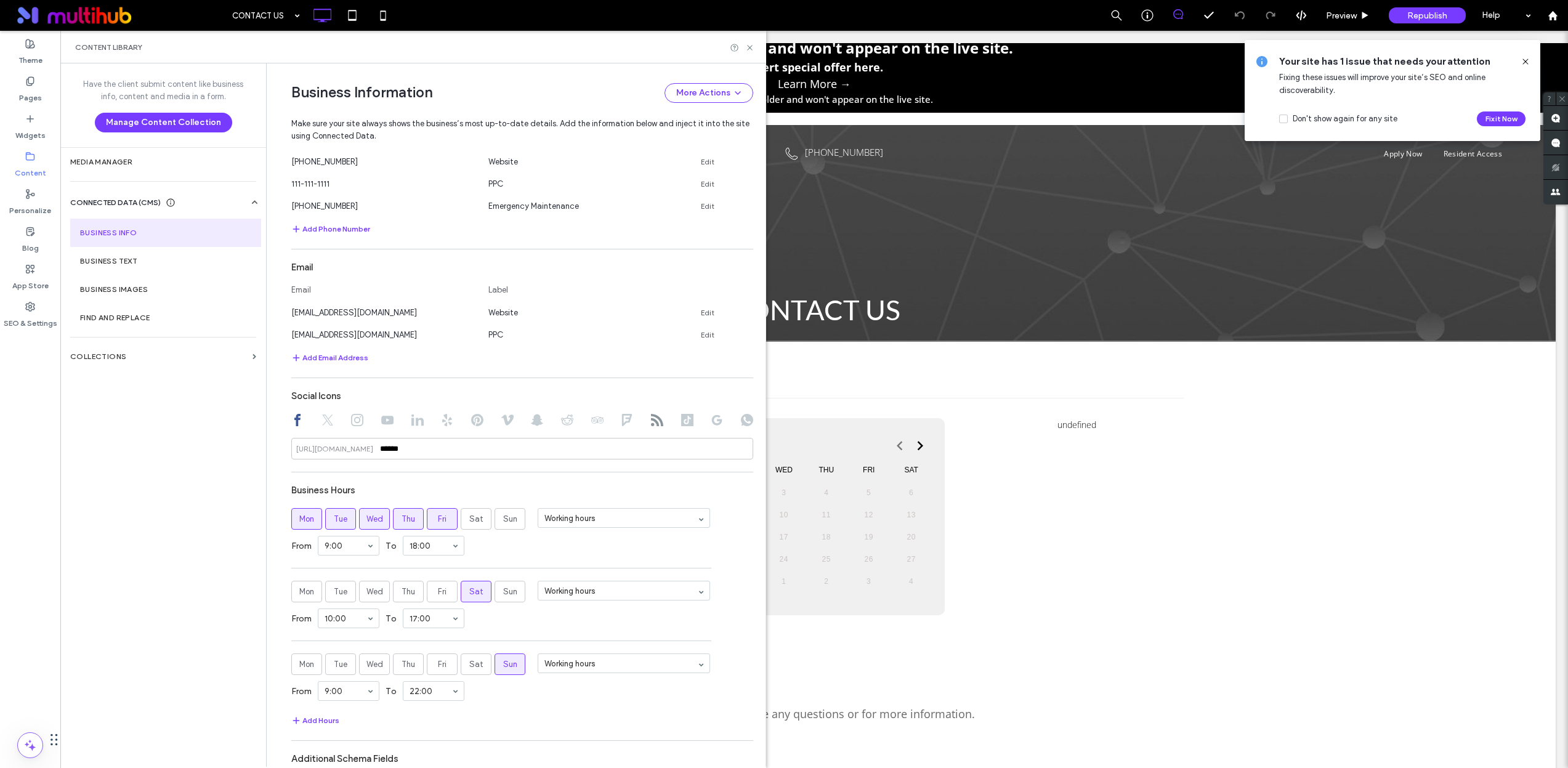
scroll to position [663, 0]
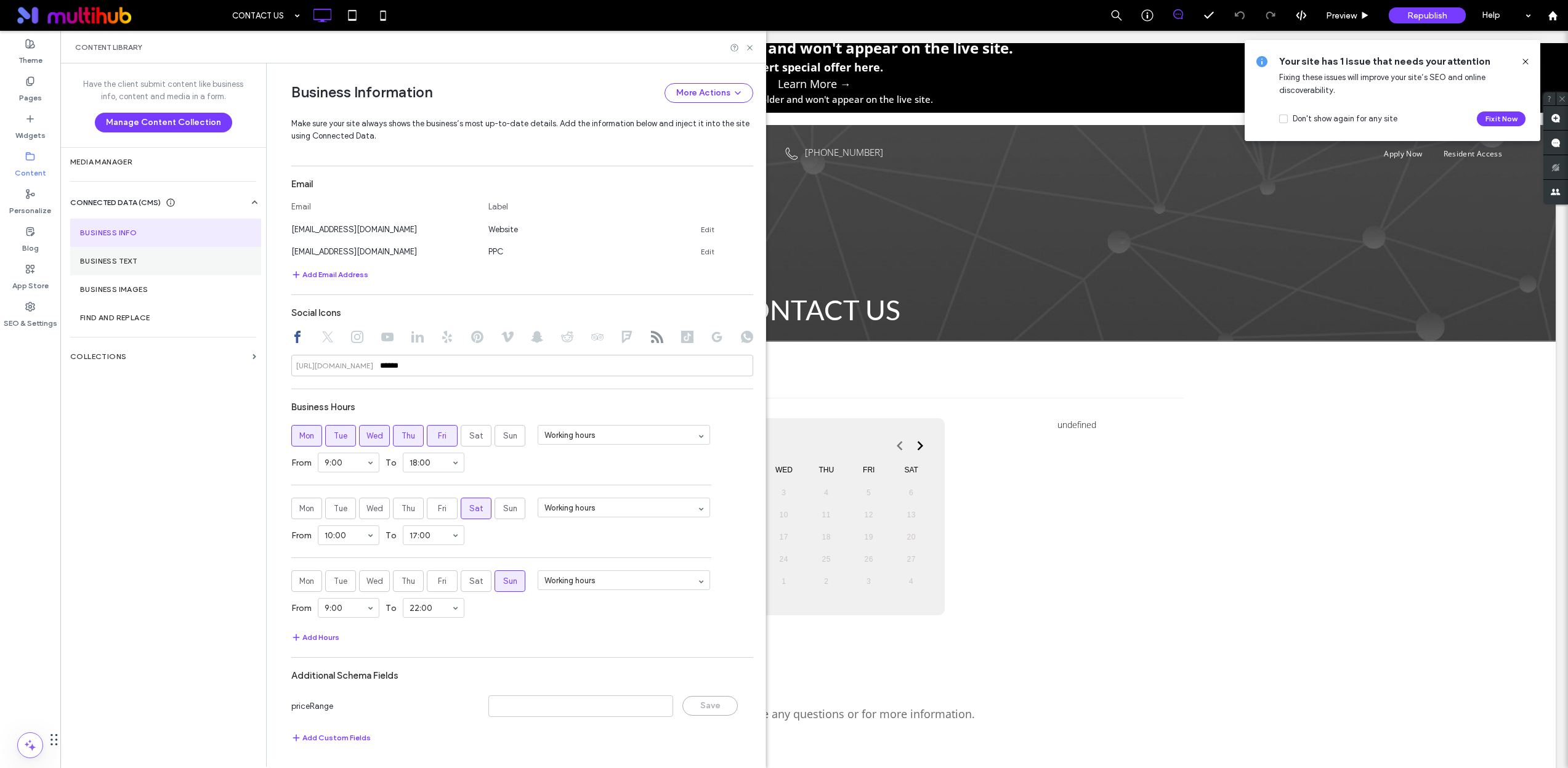
click at [145, 257] on label "Business Text" at bounding box center [166, 261] width 171 height 9
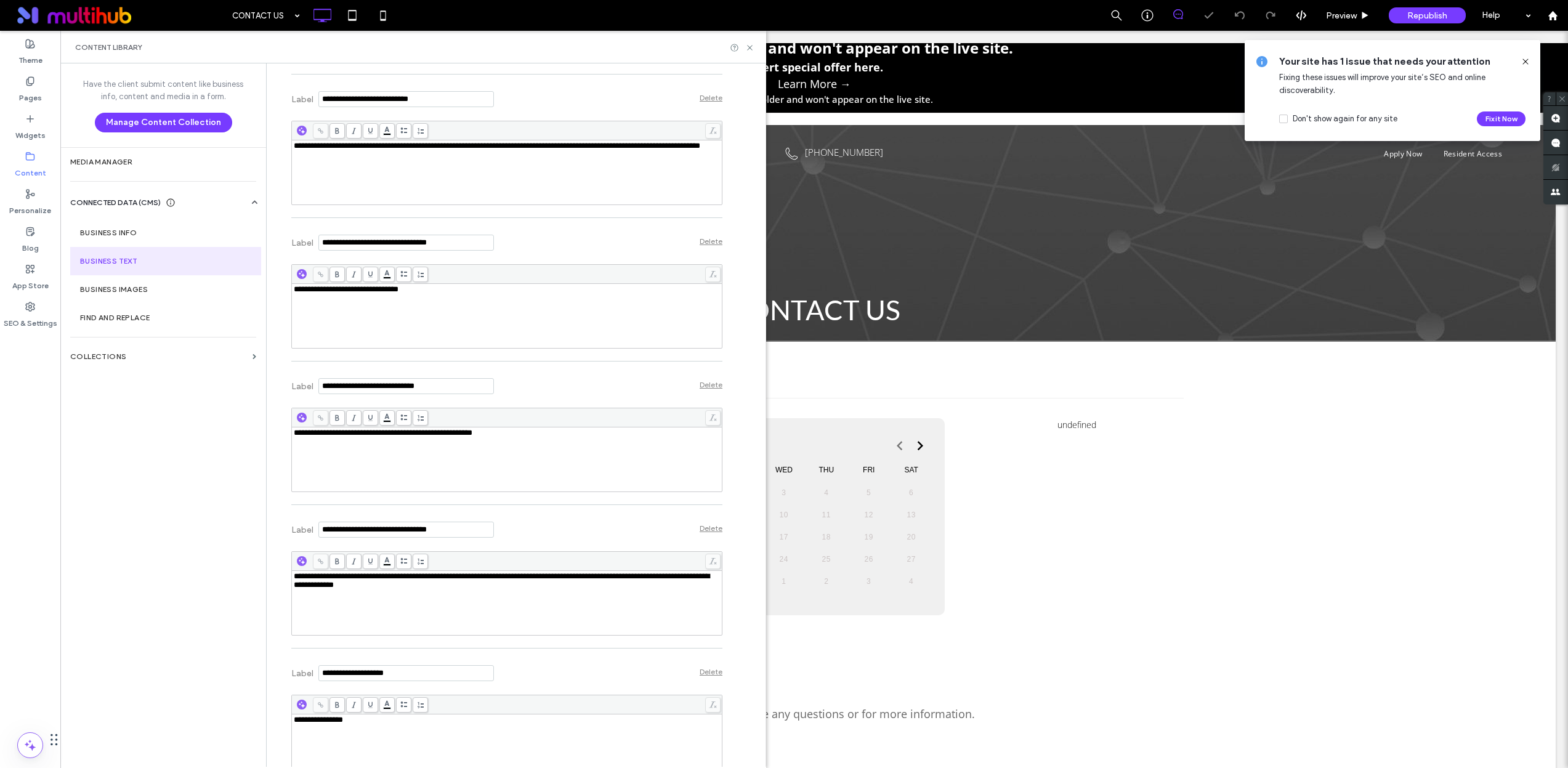
scroll to position [8493, 0]
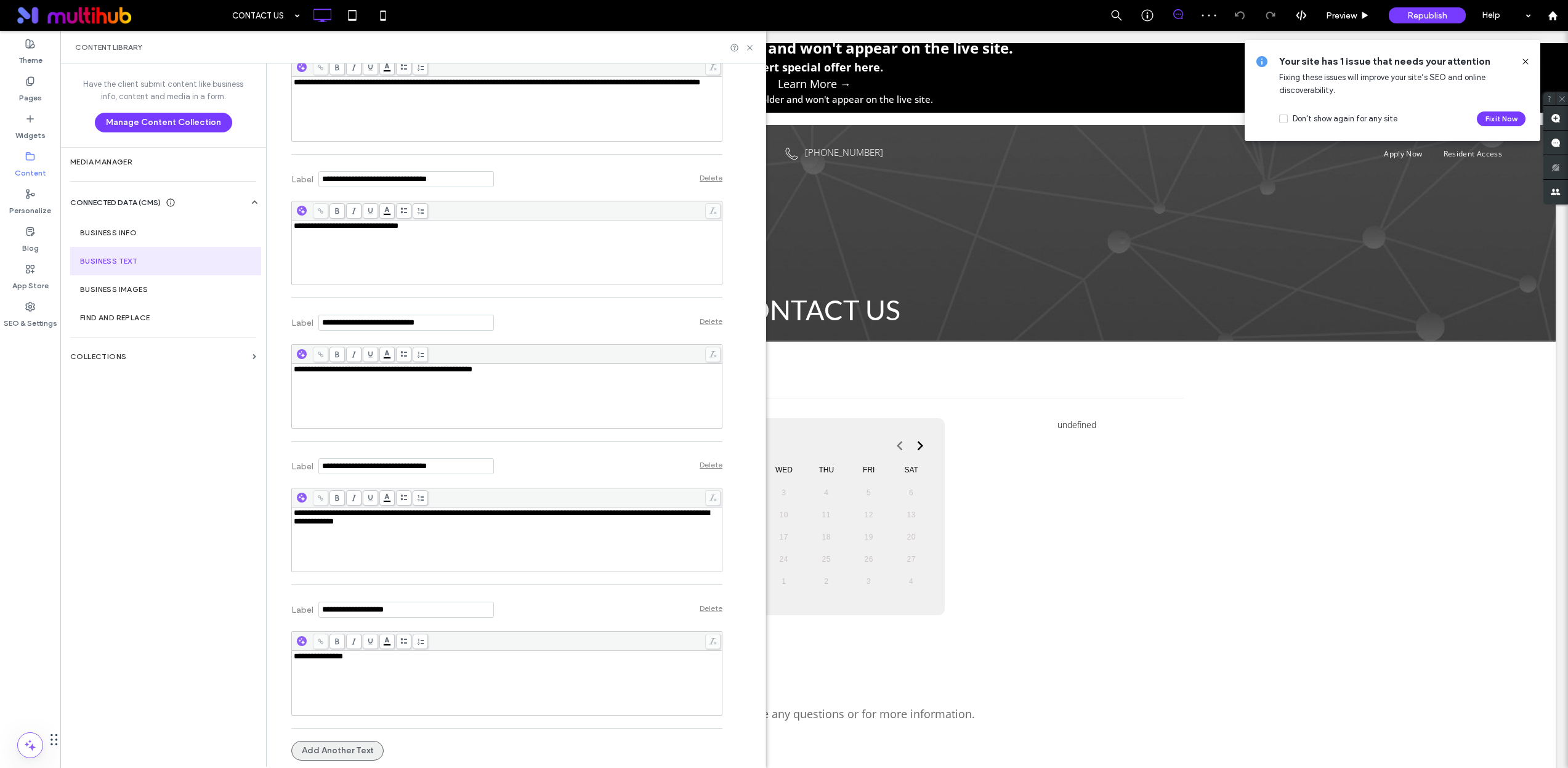
click at [363, 746] on button "Add Another Text" at bounding box center [337, 751] width 92 height 20
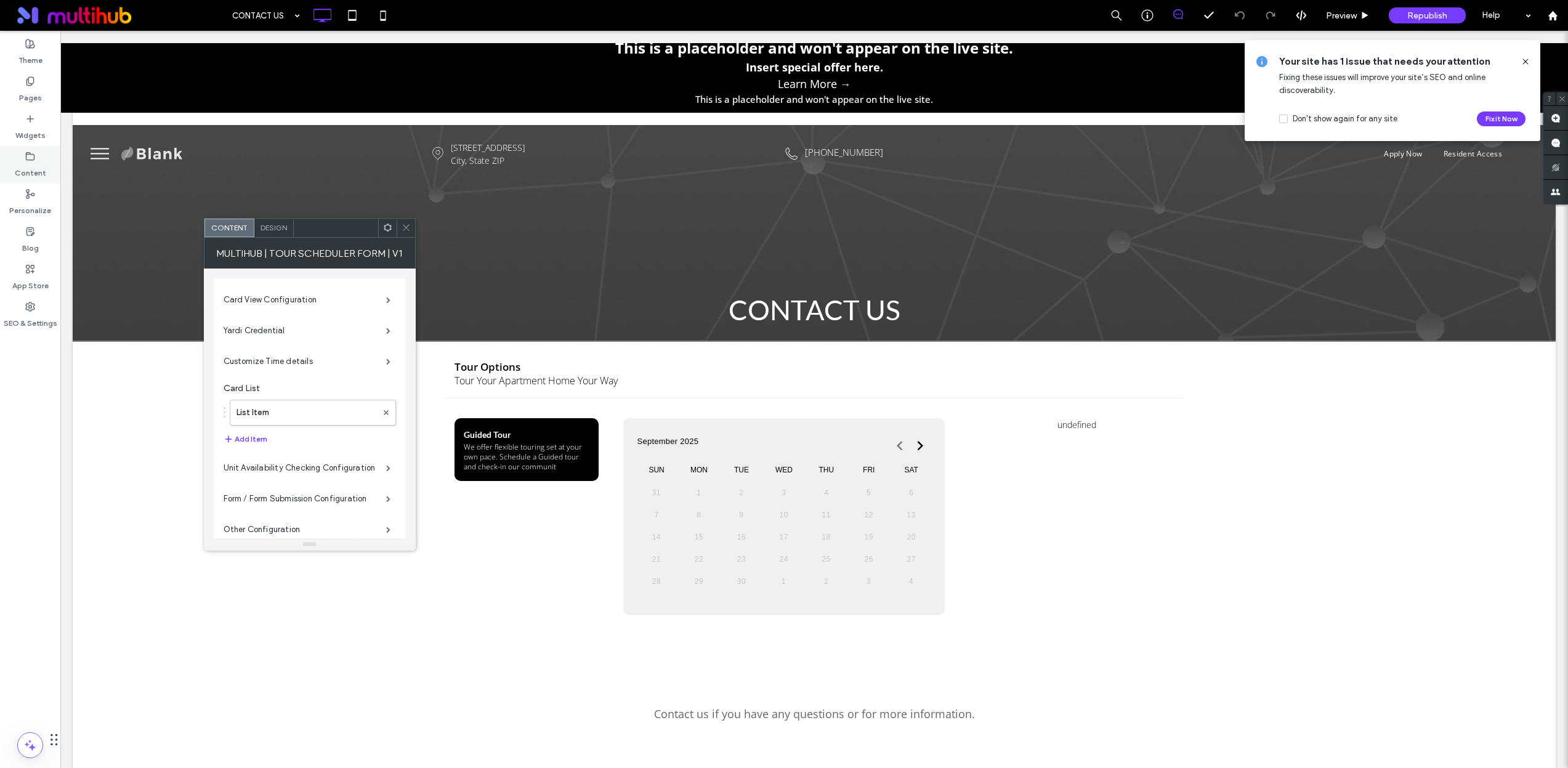
click at [30, 149] on div "Content" at bounding box center [30, 165] width 60 height 38
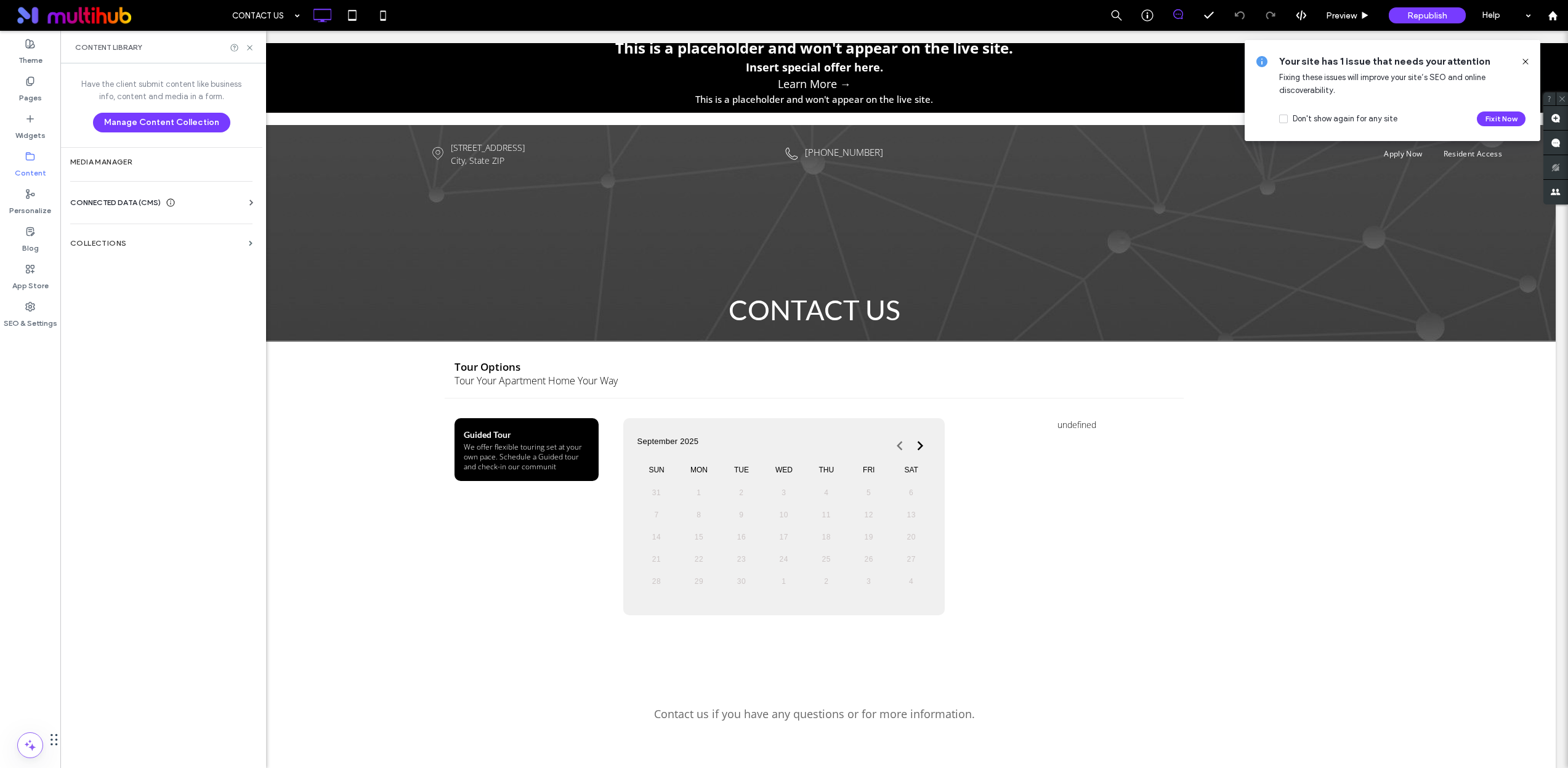
click at [139, 197] on span "CONNECTED DATA (CMS)" at bounding box center [115, 202] width 91 height 12
click at [128, 258] on label "Business Text" at bounding box center [164, 261] width 168 height 9
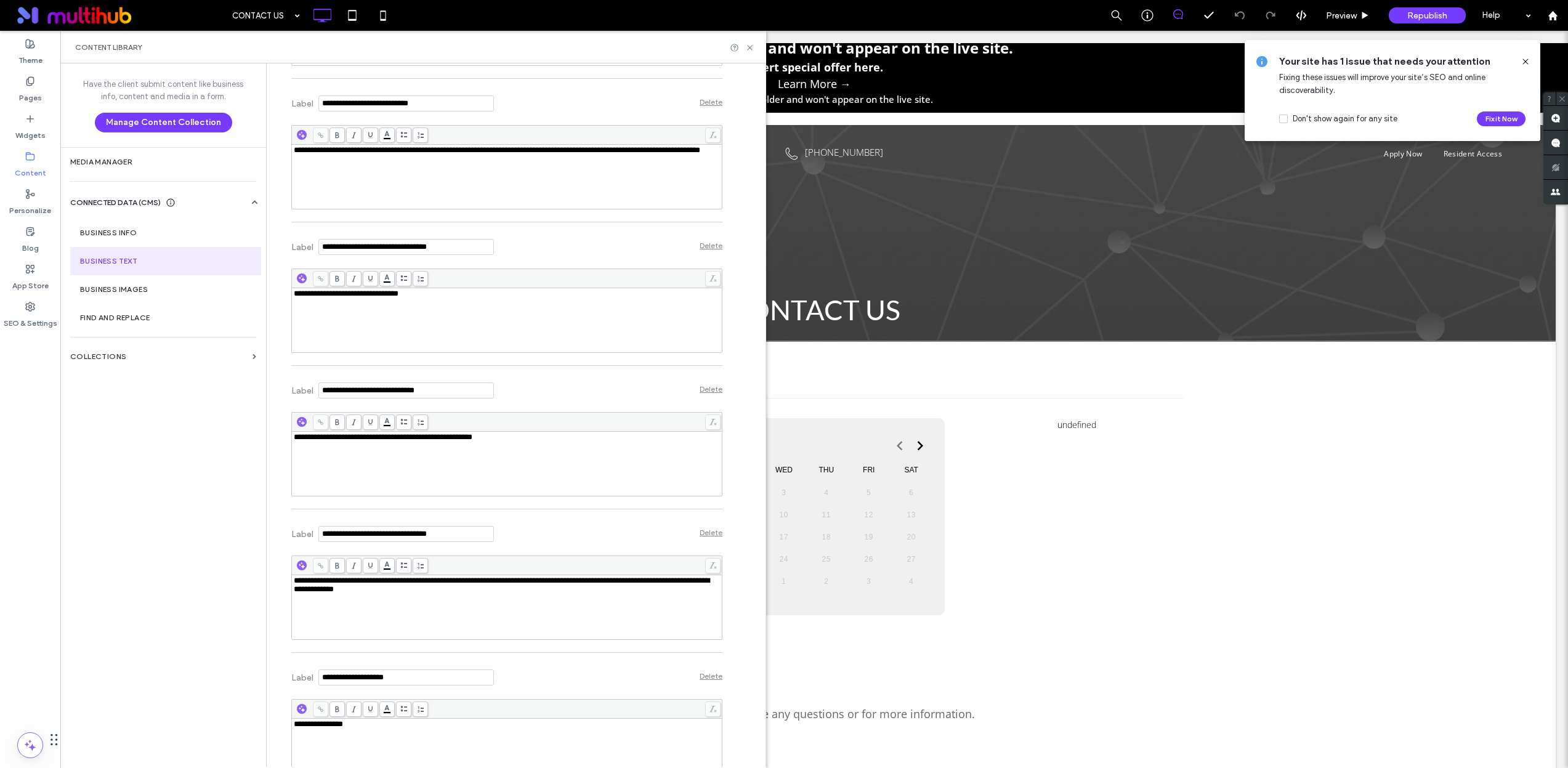
scroll to position [8637, 0]
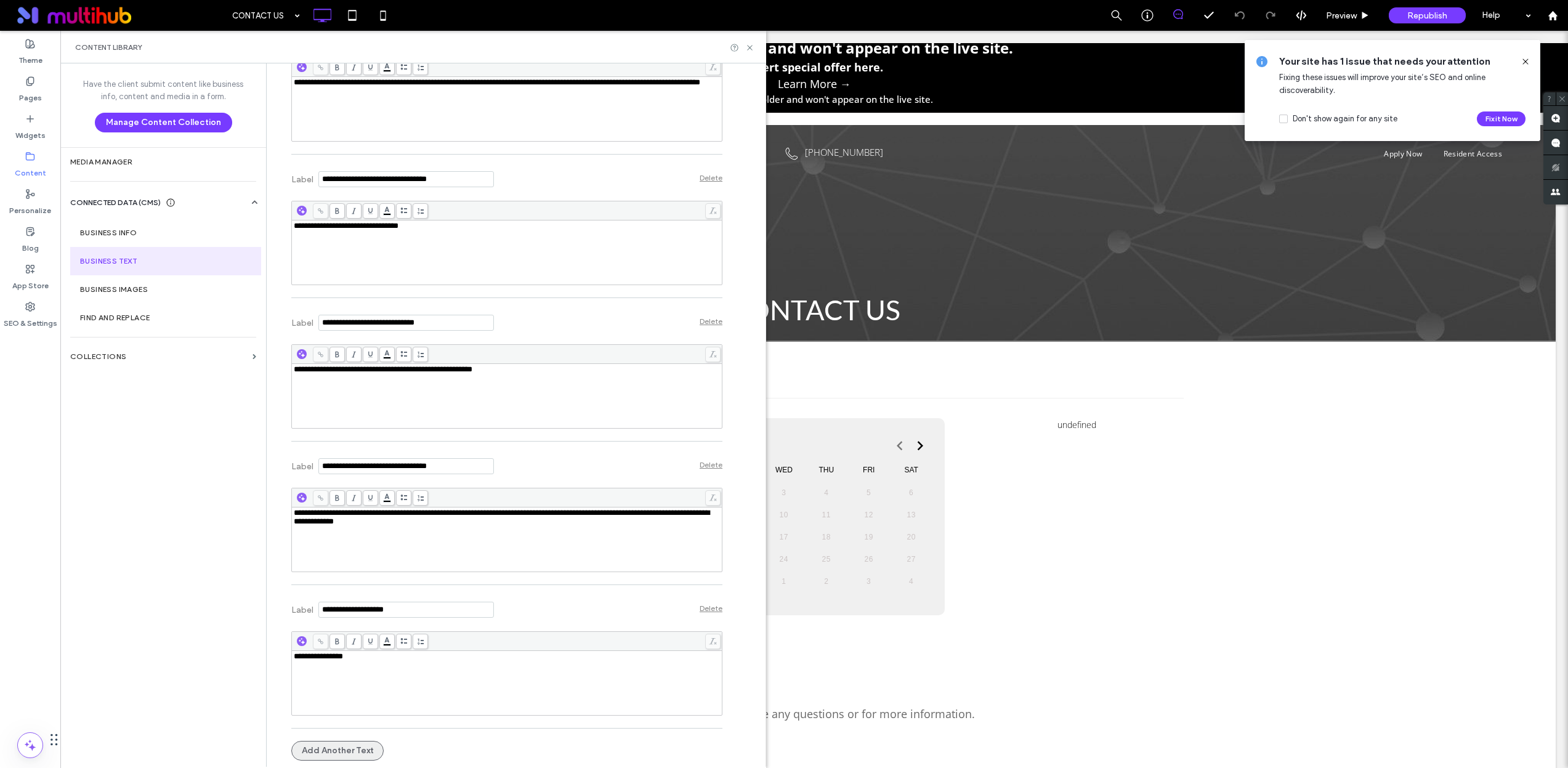
click at [320, 749] on button "Add Another Text" at bounding box center [337, 751] width 92 height 20
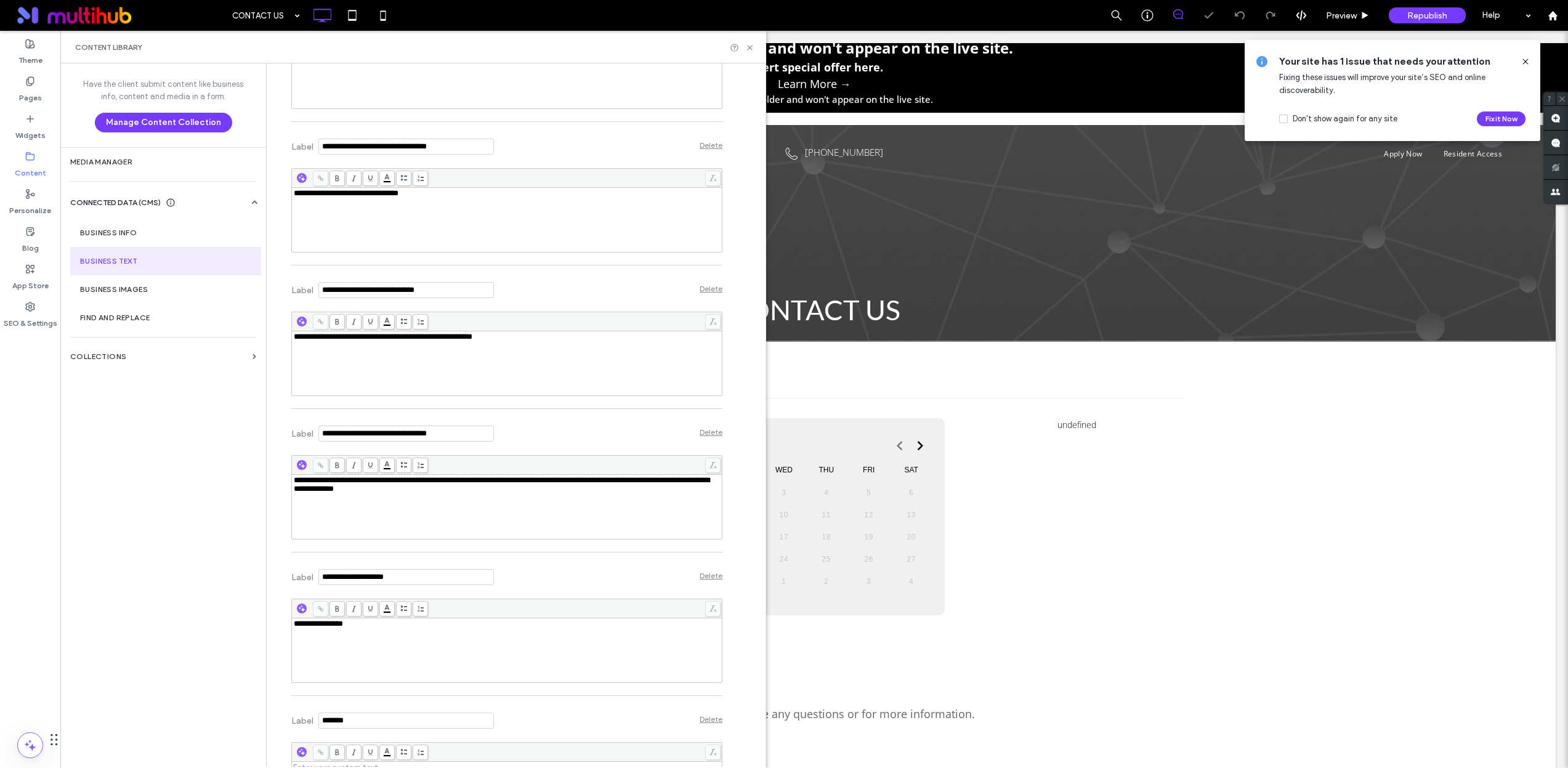
scroll to position [8780, 0]
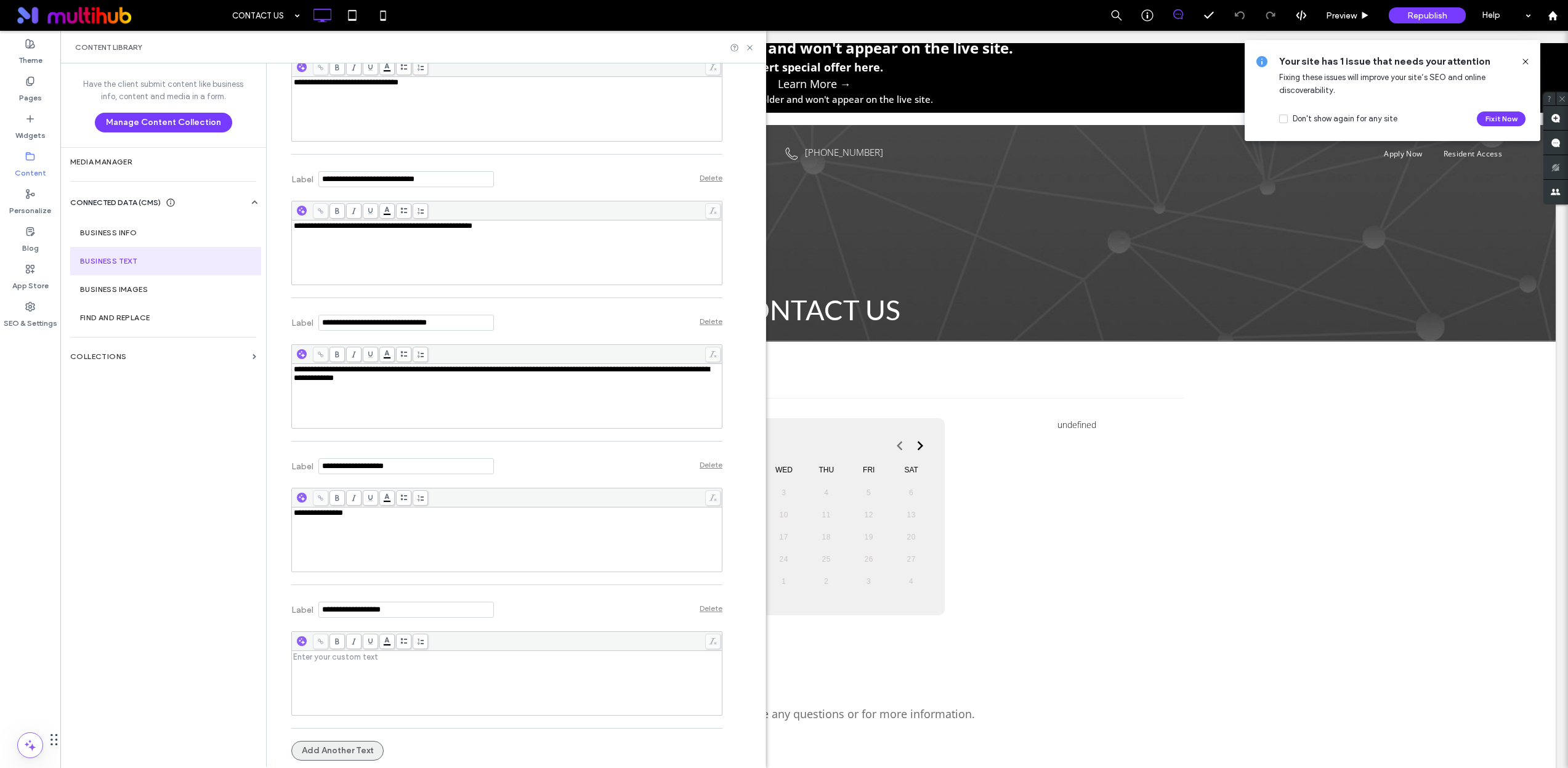
type input "**********"
click at [354, 672] on div "Rich Text Editor" at bounding box center [507, 683] width 426 height 61
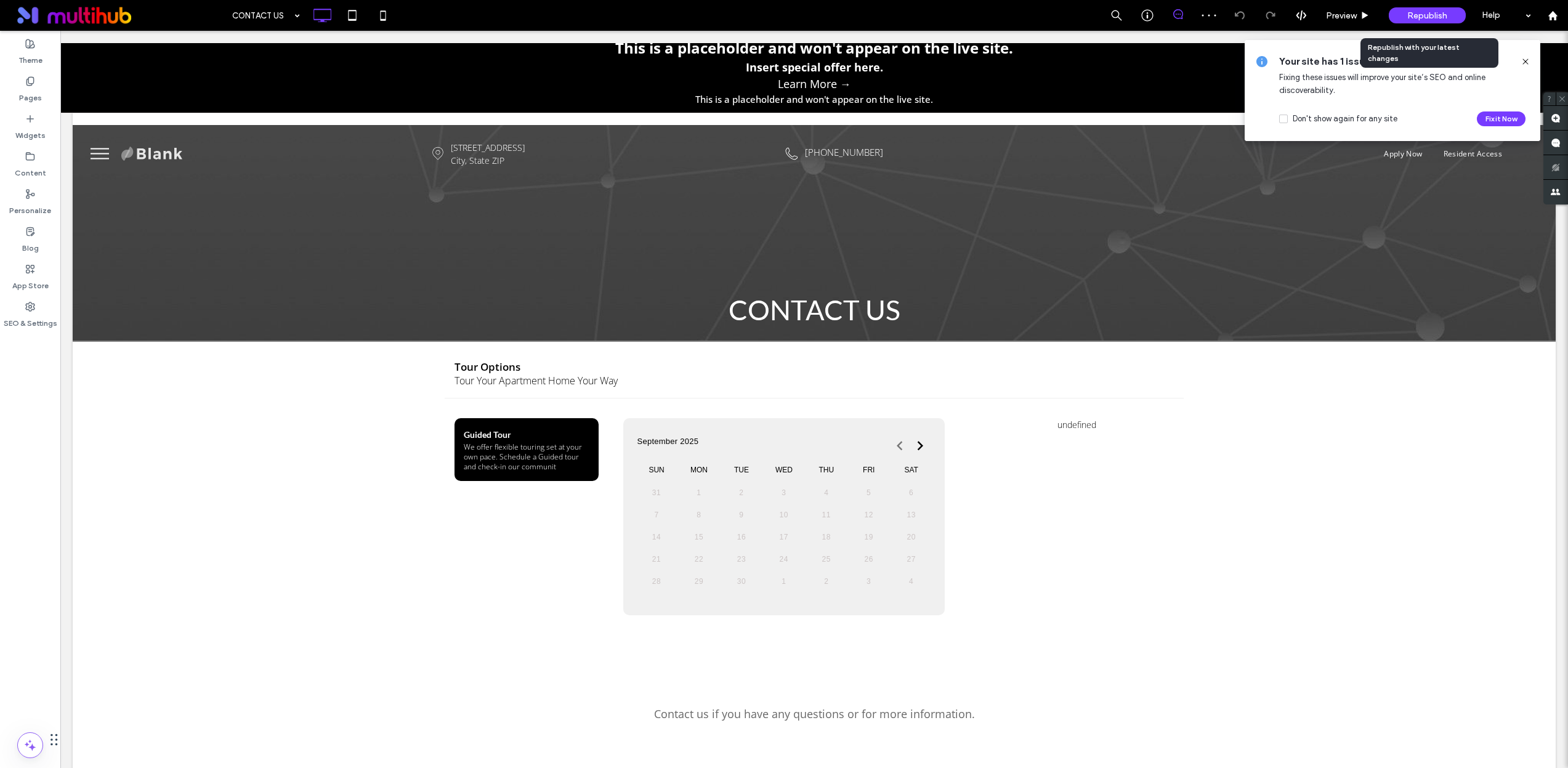
click at [1422, 16] on span "Republish" at bounding box center [1427, 16] width 40 height 11
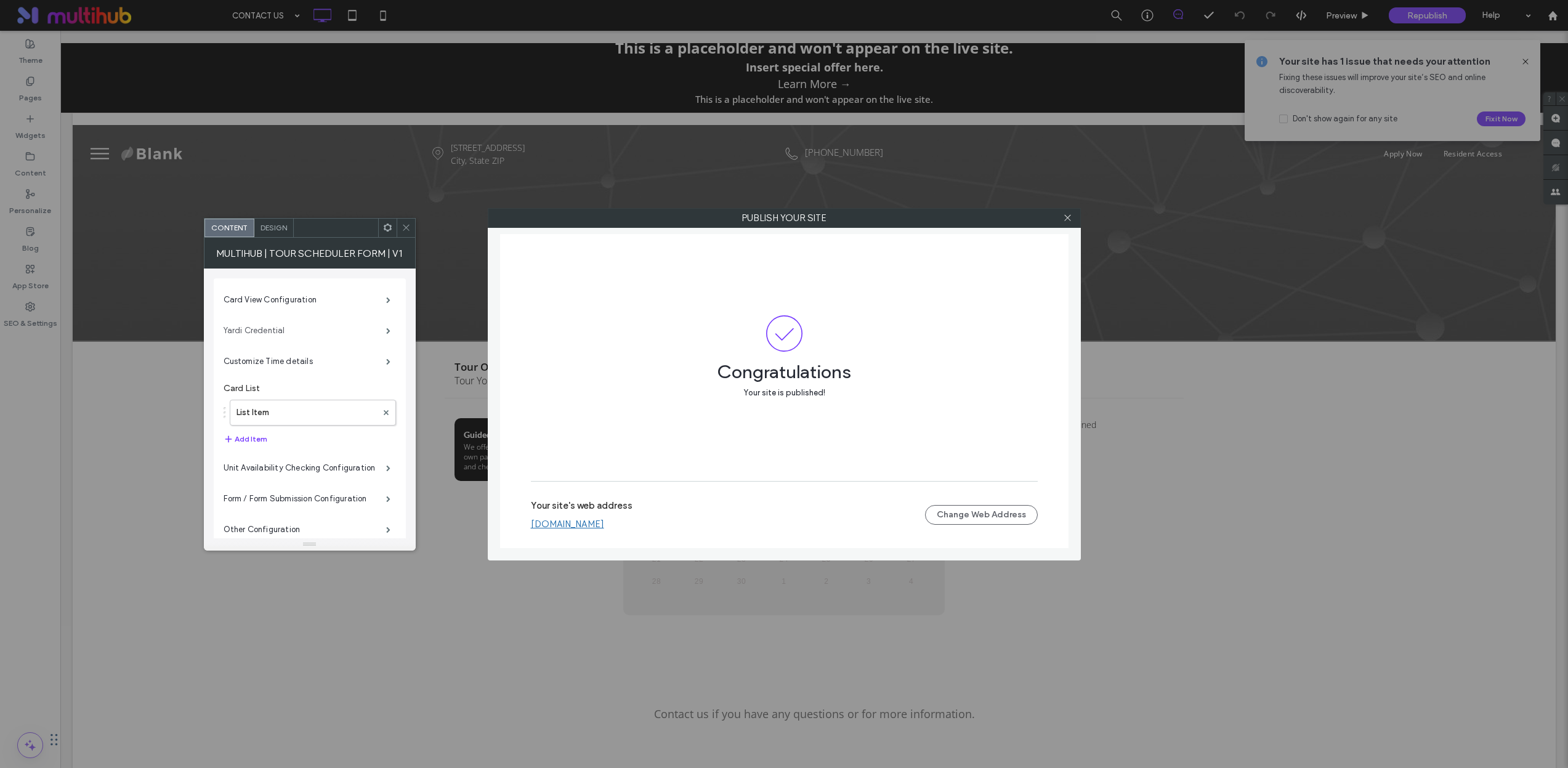
click at [354, 338] on label "Yardi Credential" at bounding box center [305, 331] width 163 height 25
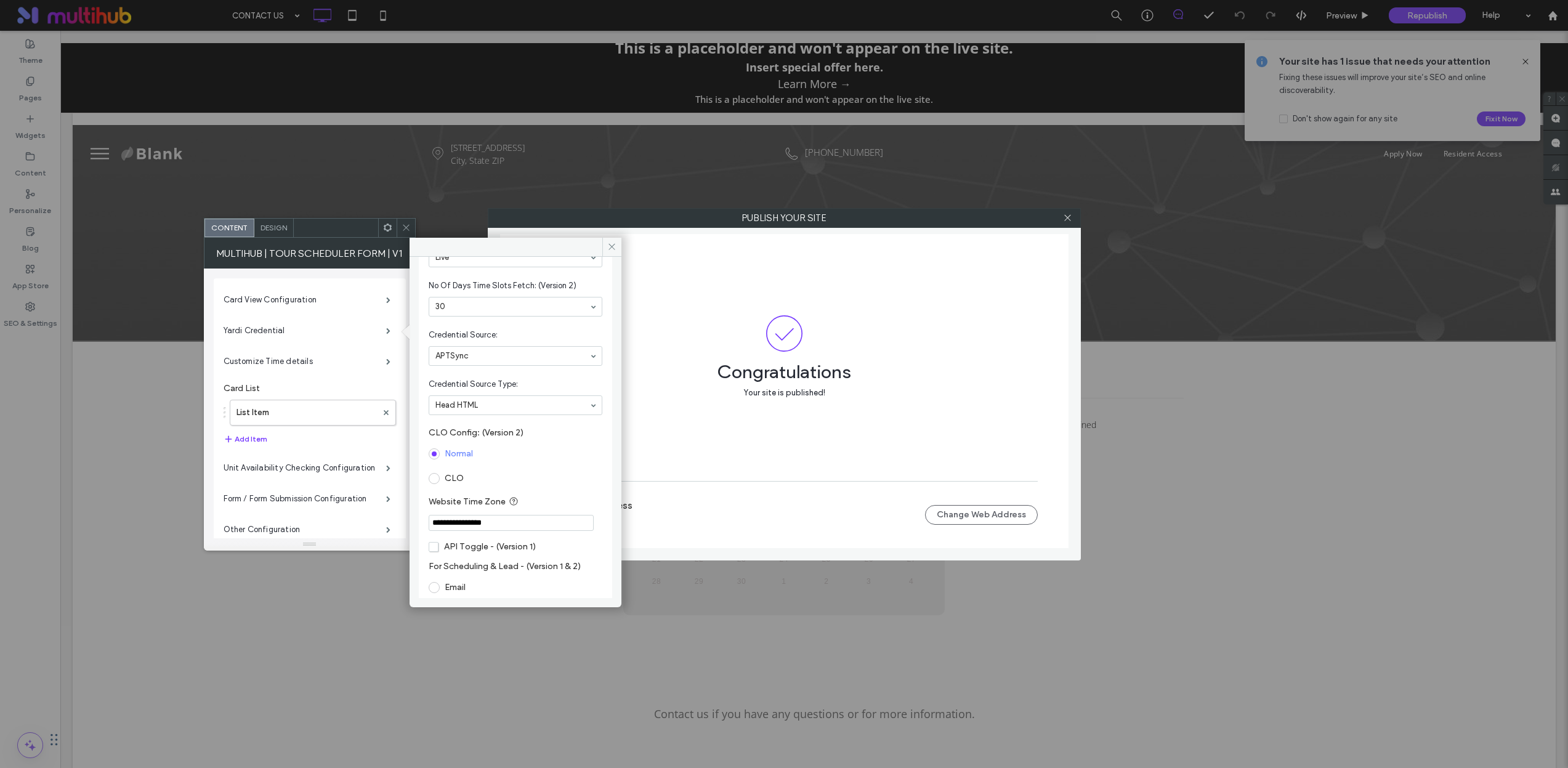
scroll to position [84, 0]
click at [478, 476] on div "CLO" at bounding box center [515, 476] width 174 height 20
click at [480, 404] on input at bounding box center [512, 402] width 154 height 9
click at [474, 407] on div at bounding box center [515, 402] width 173 height 19
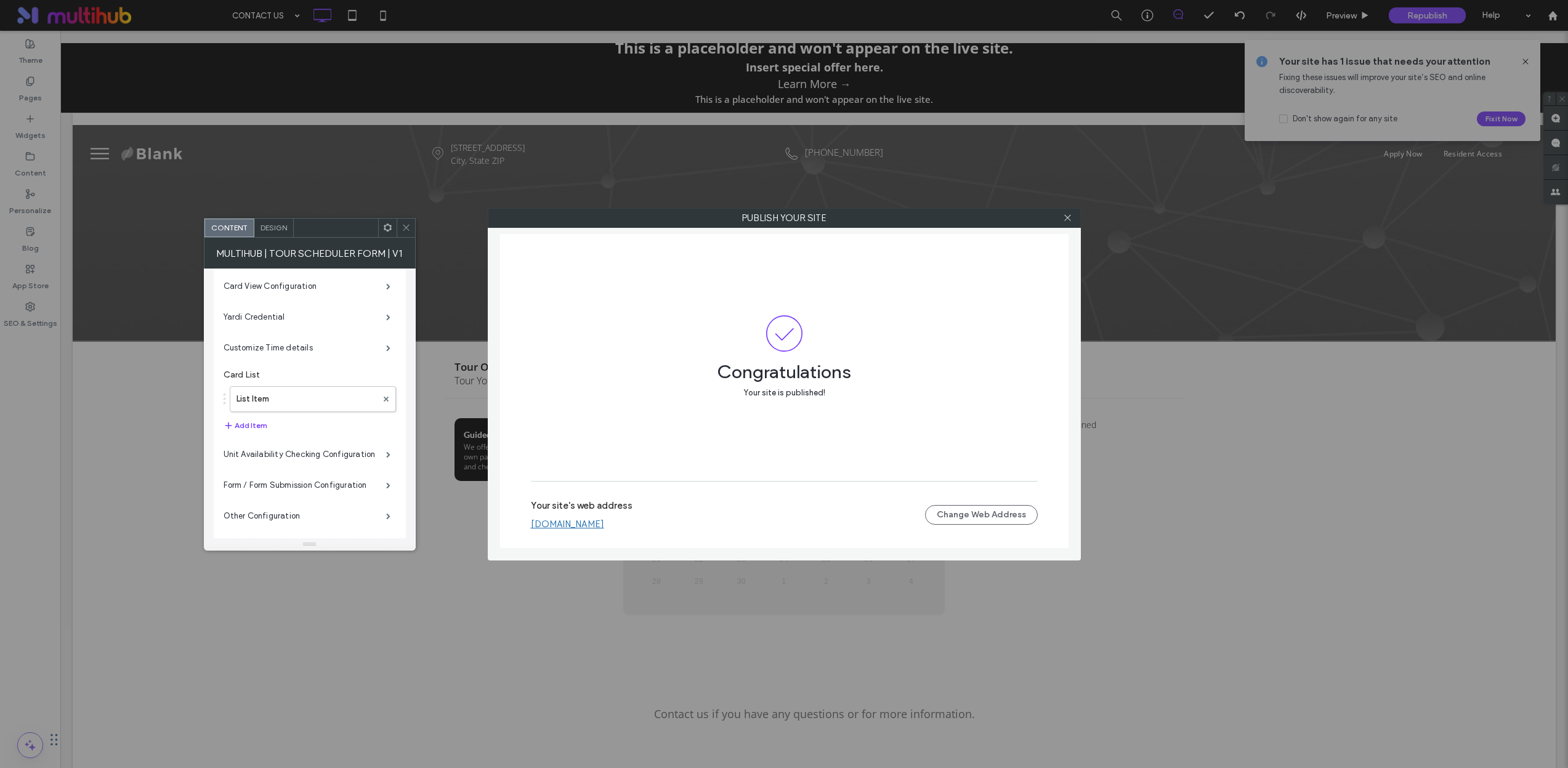
scroll to position [25, 0]
click at [335, 468] on label "Form / Form Submission Configuration" at bounding box center [305, 474] width 163 height 25
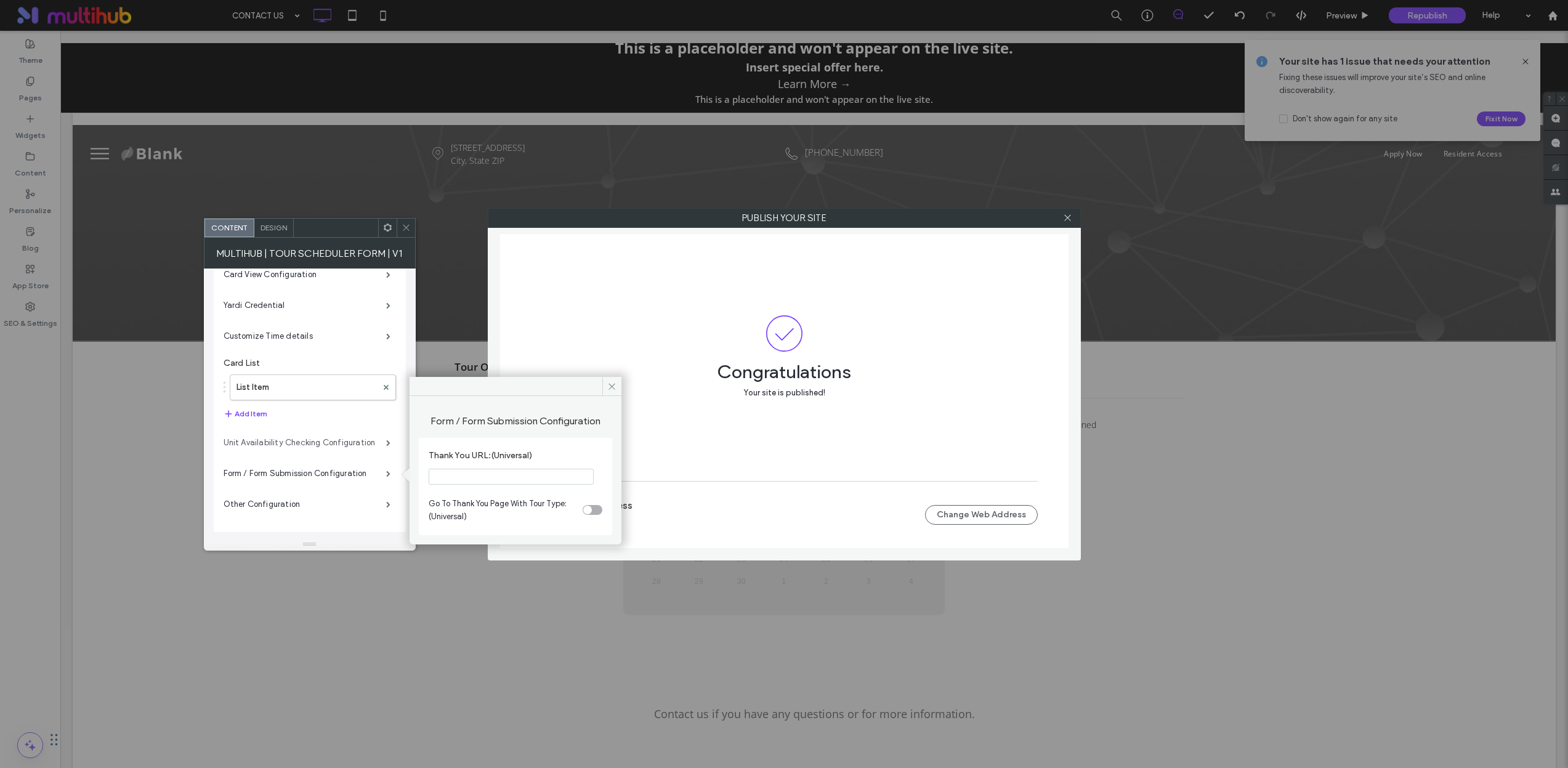
click at [342, 442] on label "Unit Availability Checking Configuration" at bounding box center [305, 443] width 163 height 25
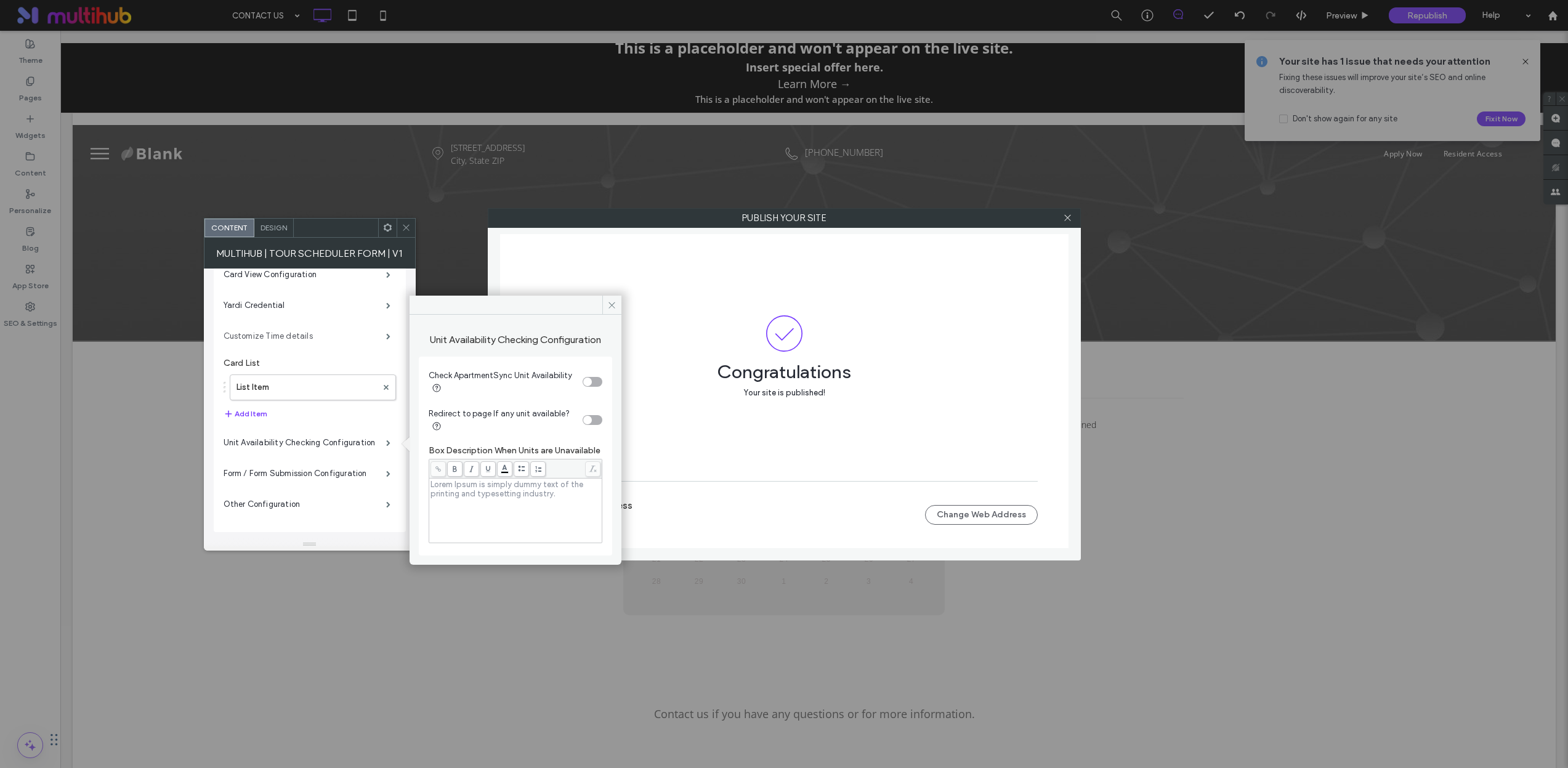
click at [245, 335] on label "Customize Time details" at bounding box center [305, 337] width 163 height 25
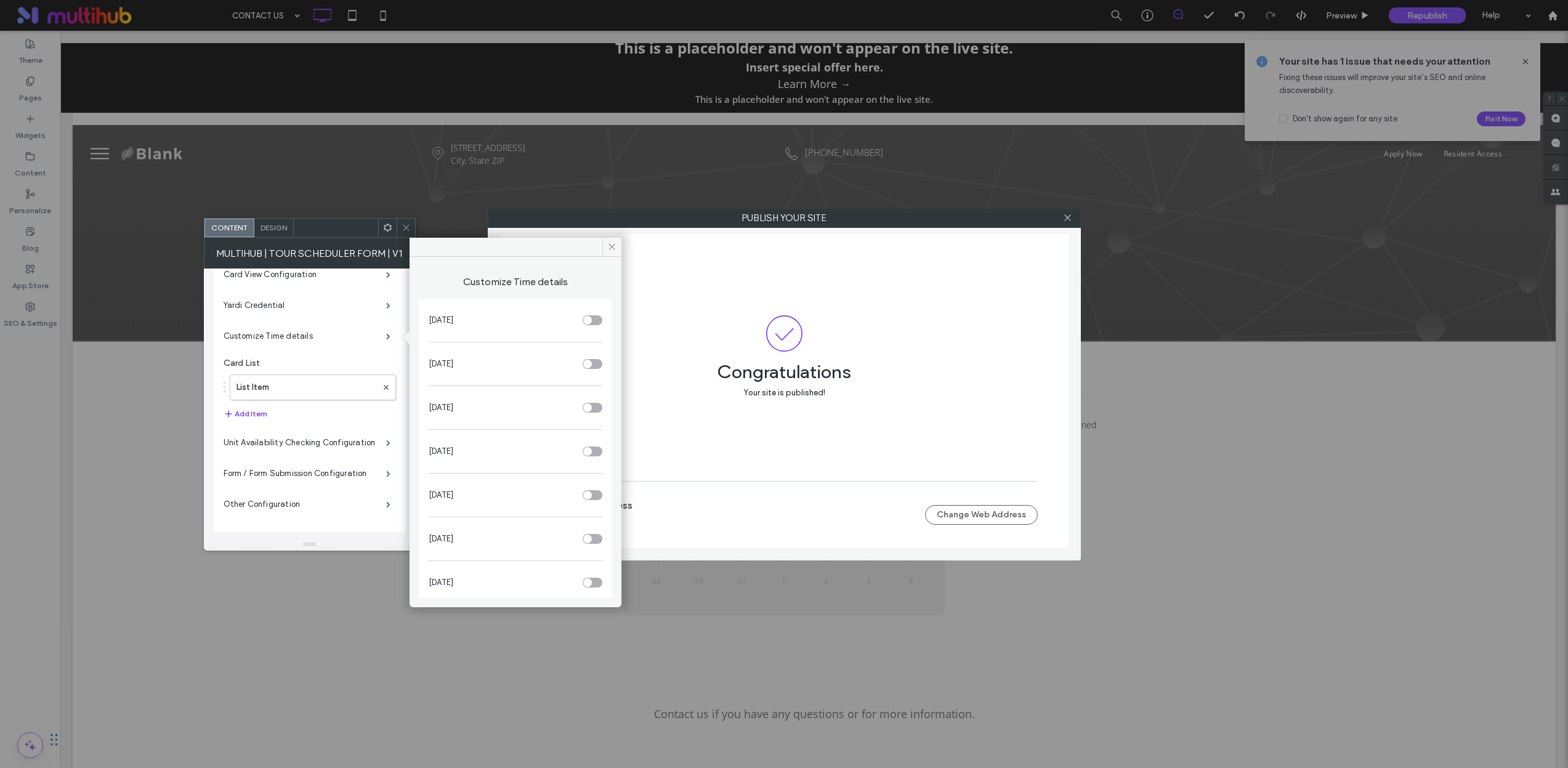
click at [156, 382] on div "Publish your site Congratulations Your site is published! Your site's web addre…" at bounding box center [784, 384] width 1568 height 768
